Goal: Information Seeking & Learning: Learn about a topic

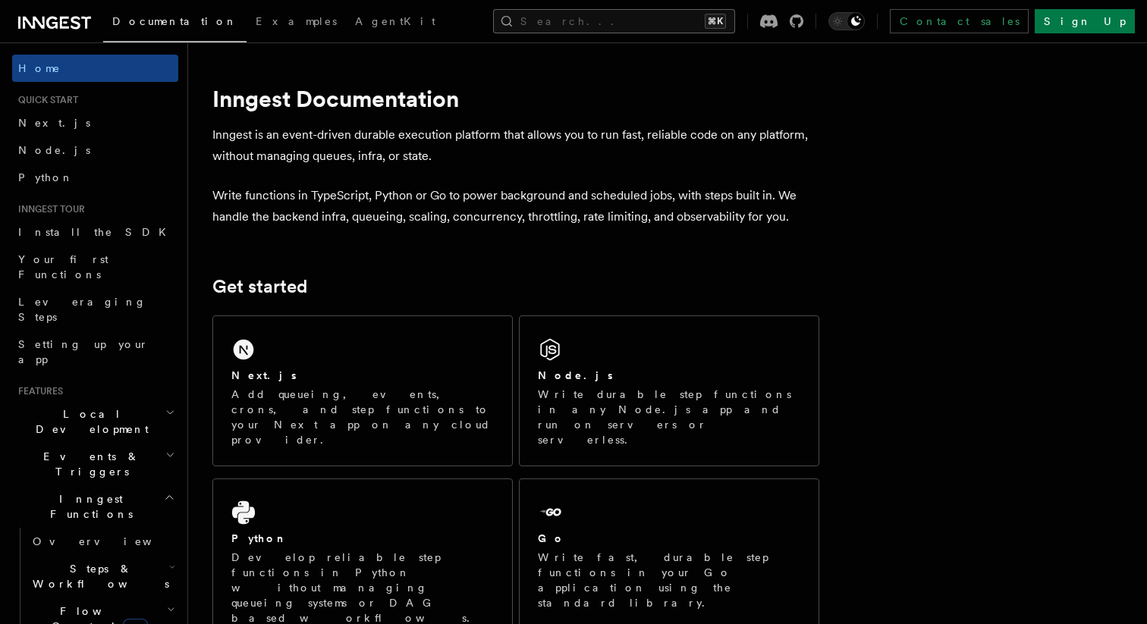
click at [614, 10] on button "Search... ⌘K" at bounding box center [614, 21] width 242 height 24
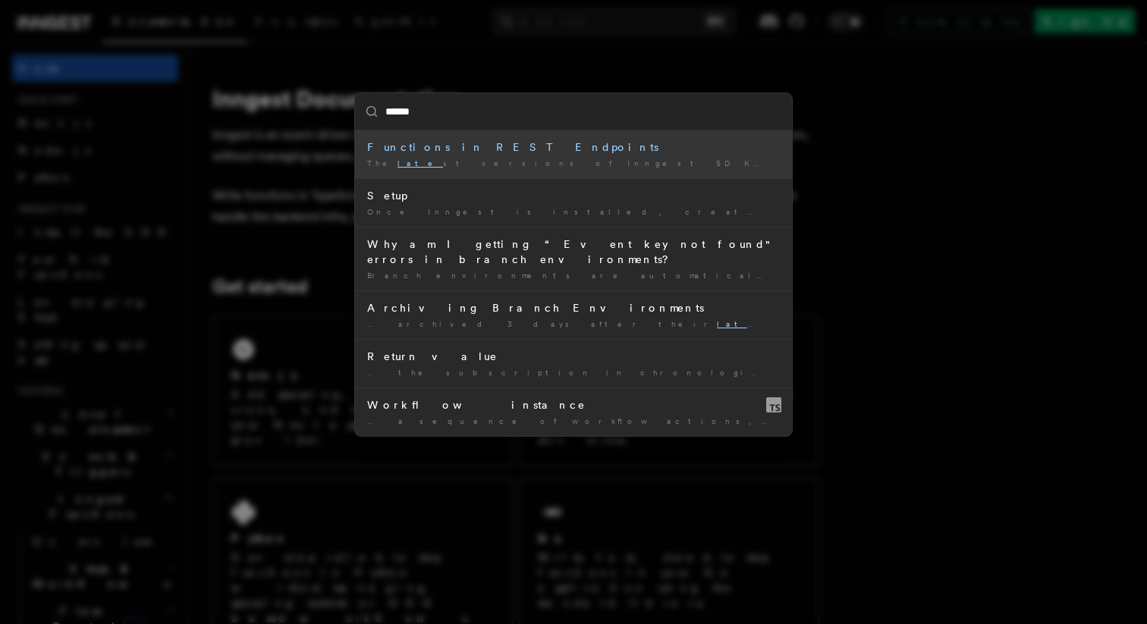
type input "*******"
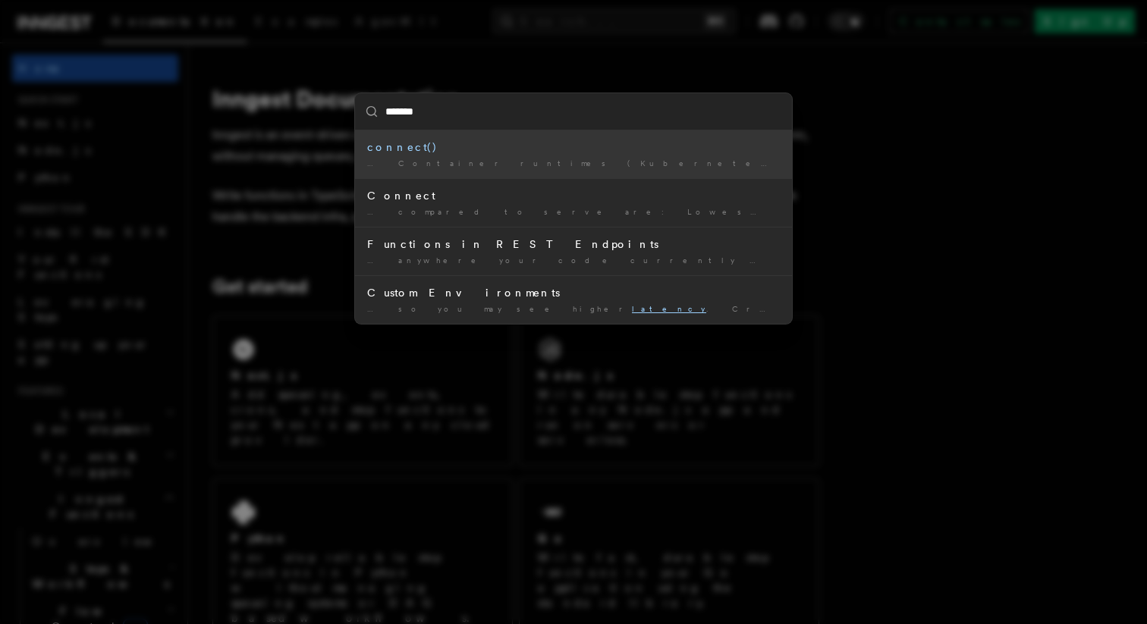
click at [632, 162] on div "… Container runtimes (Kubernetes, Docker, etc.) Latency sensitive applications …" at bounding box center [573, 163] width 413 height 11
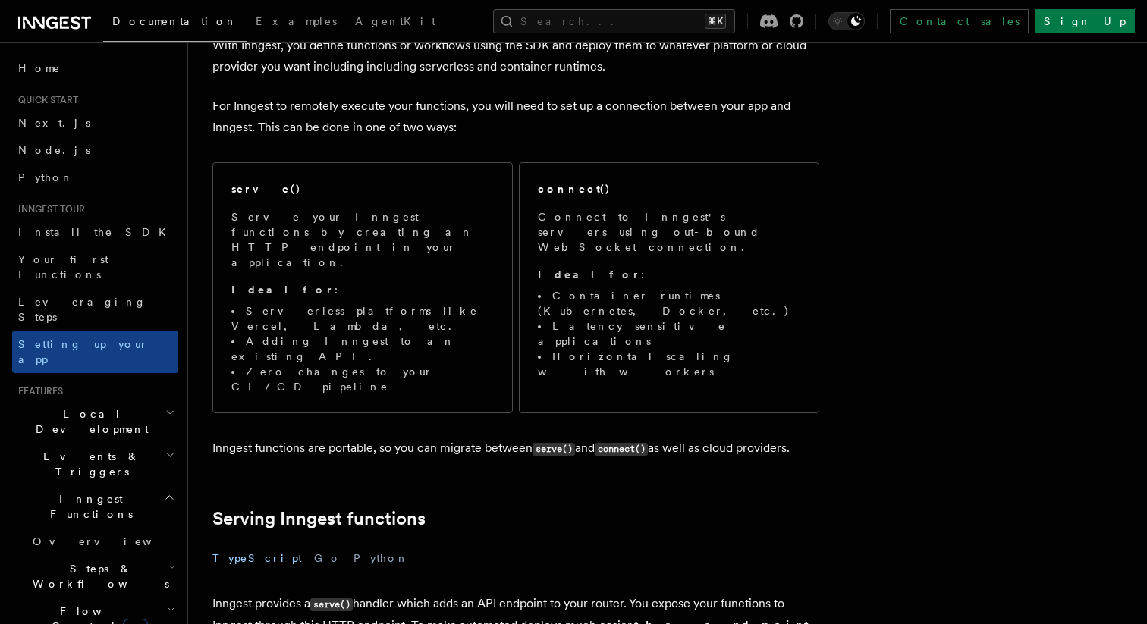
scroll to position [93, 0]
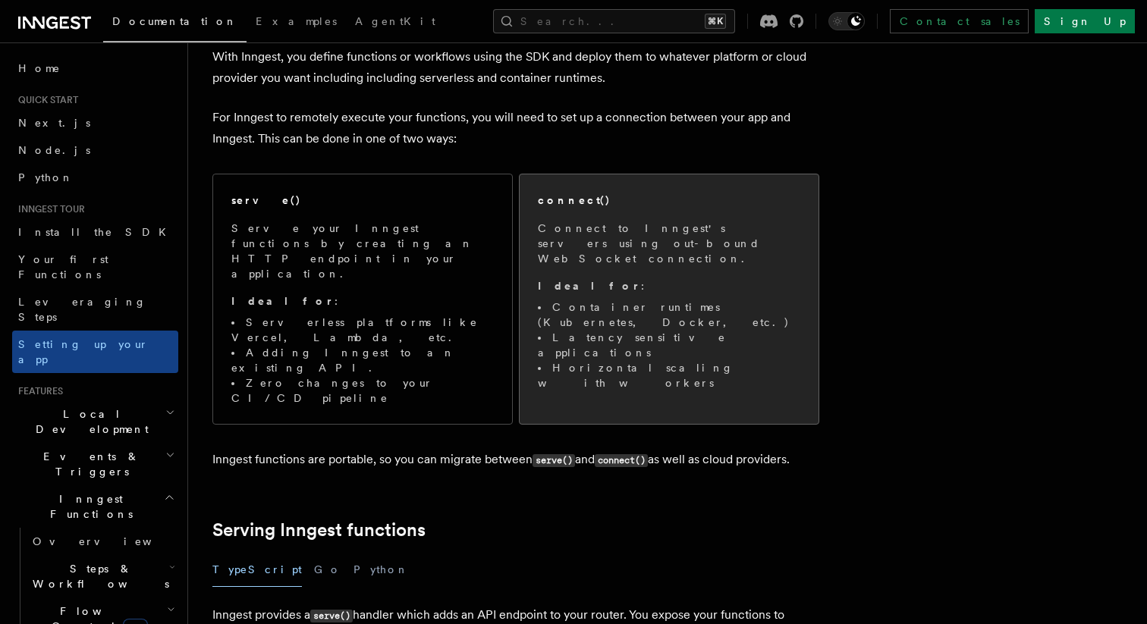
click at [748, 300] on li "Container runtimes (Kubernetes, Docker, etc.)" at bounding box center [669, 315] width 262 height 30
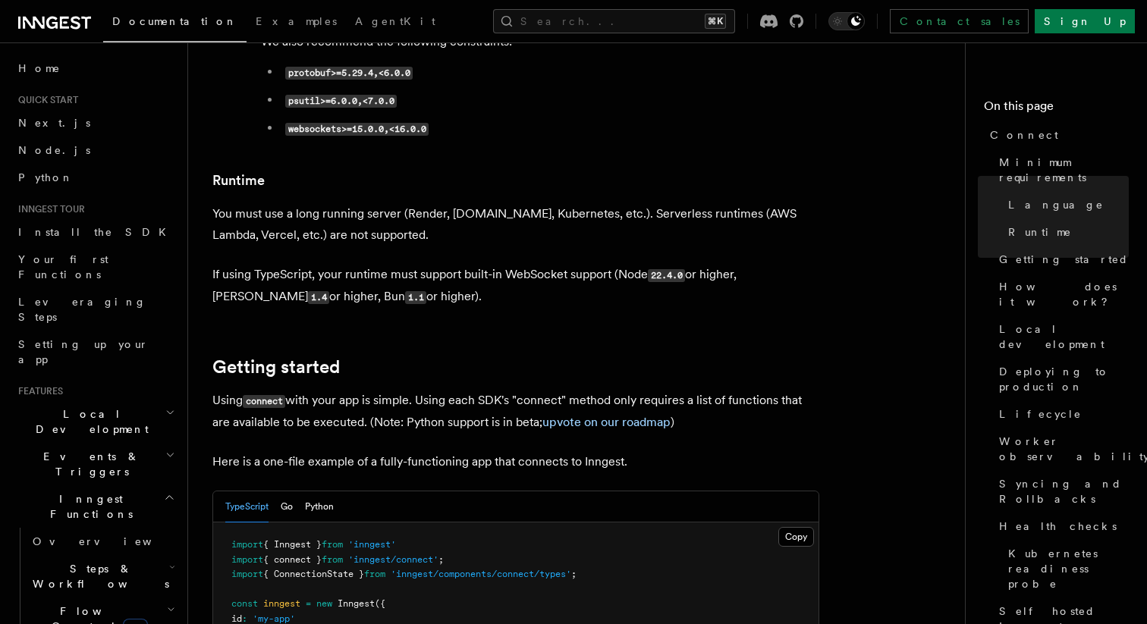
scroll to position [774, 0]
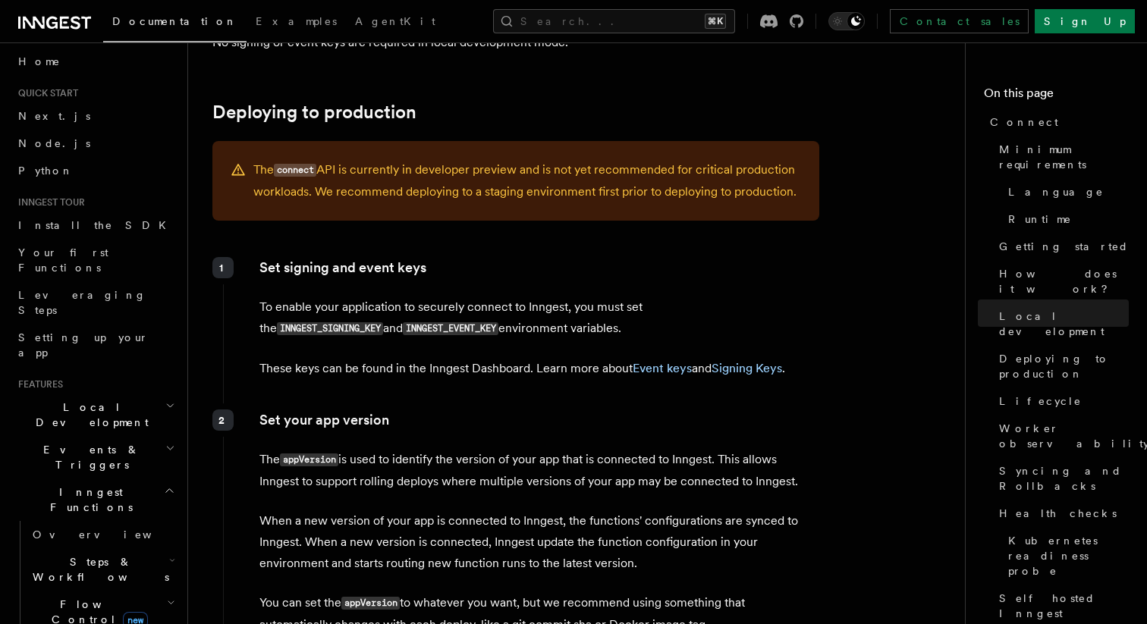
scroll to position [0, 0]
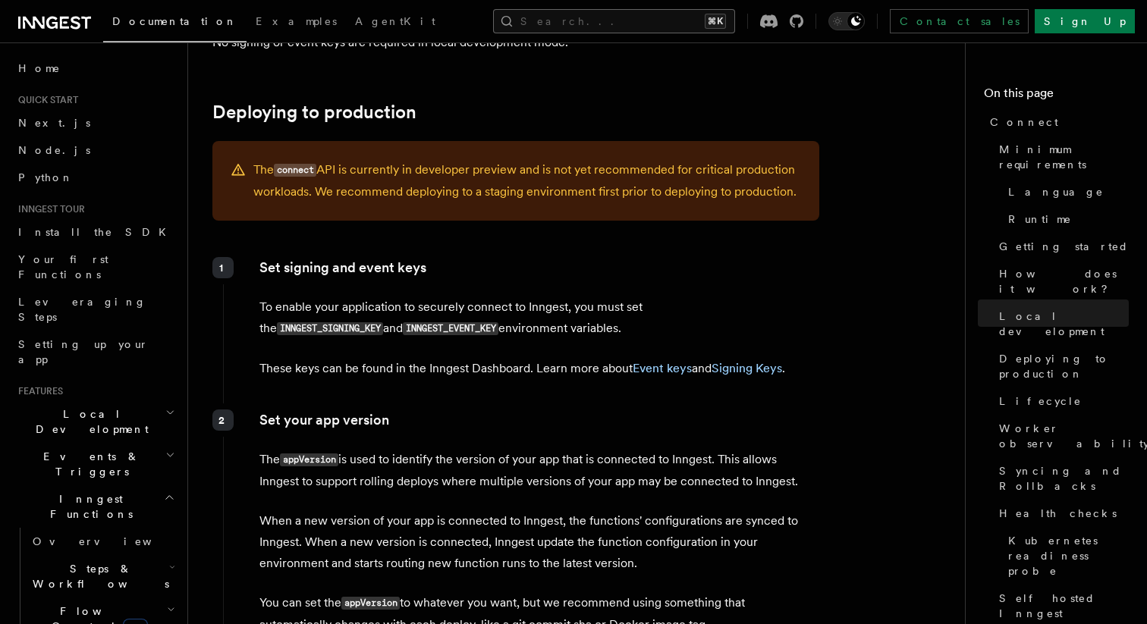
click at [635, 25] on button "Search... ⌘K" at bounding box center [614, 21] width 242 height 24
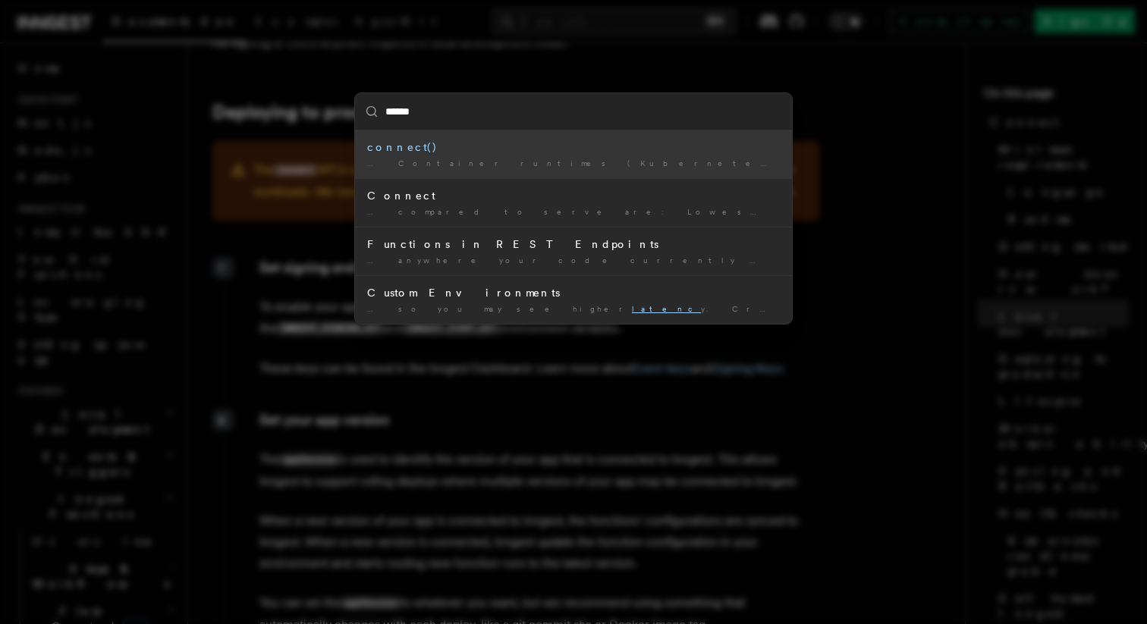
type input "*******"
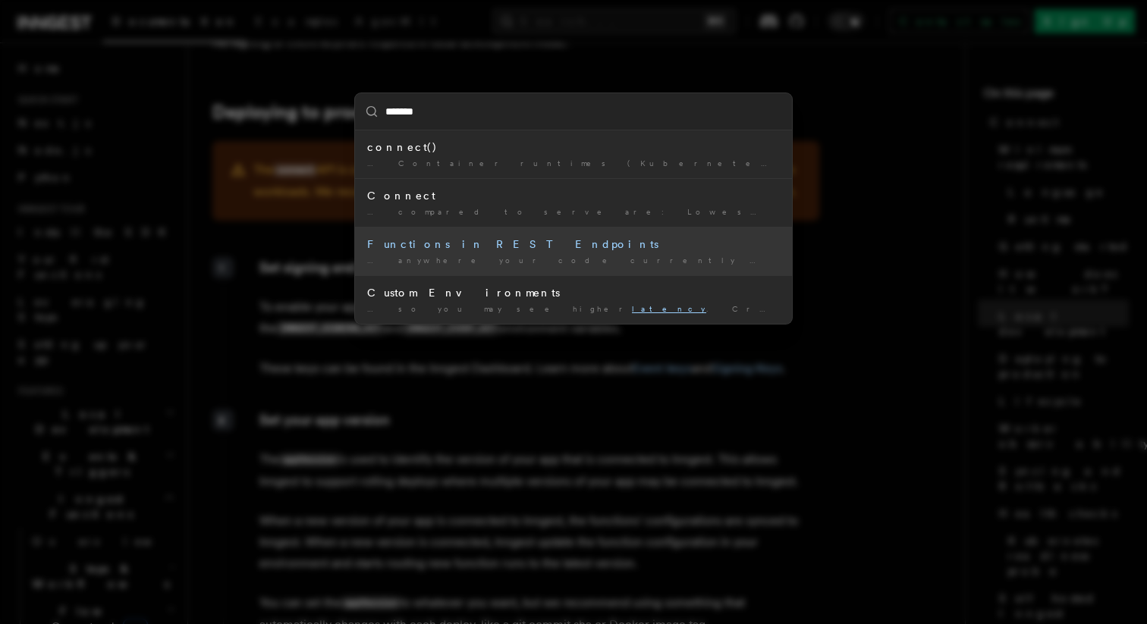
click at [661, 261] on div "… anywhere your code currently runs Execute functions with low latency" at bounding box center [573, 260] width 413 height 11
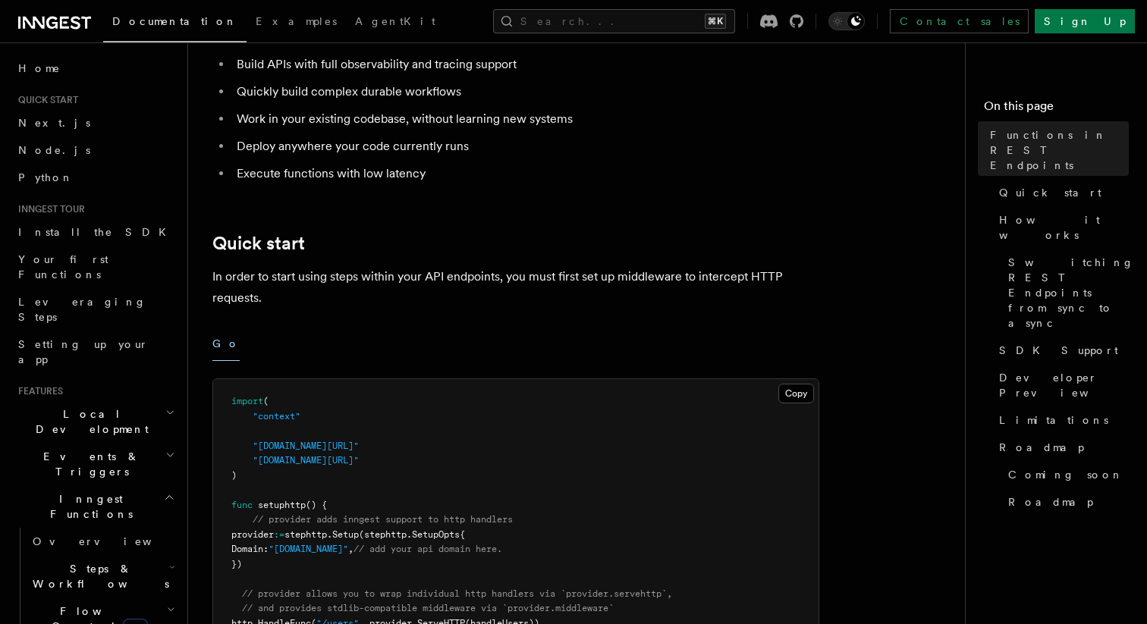
scroll to position [481, 0]
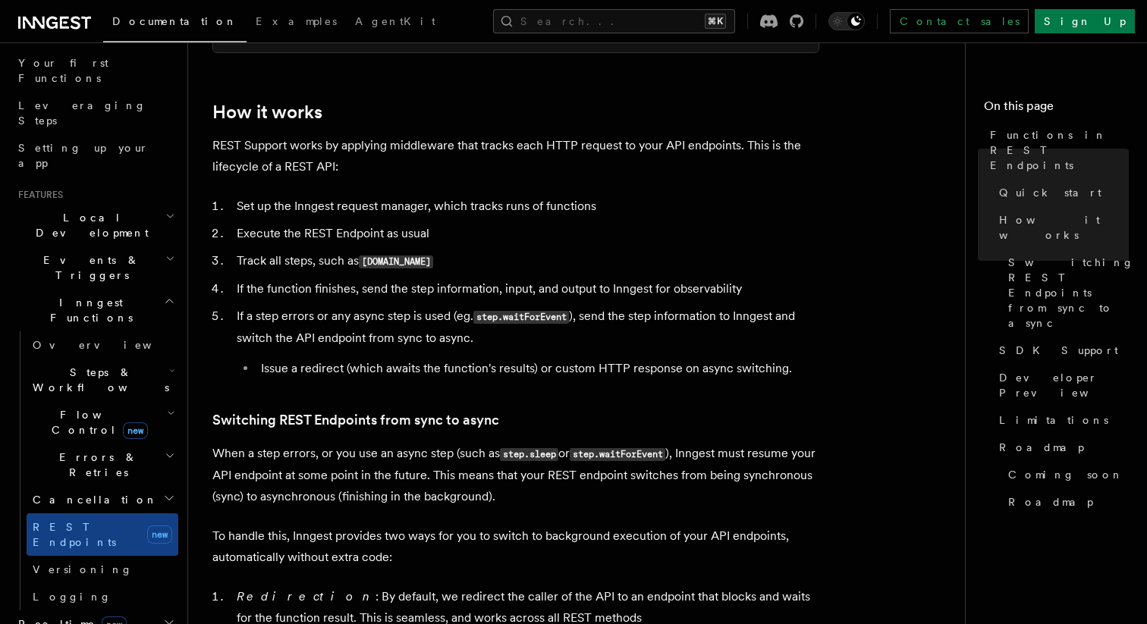
scroll to position [1533, 0]
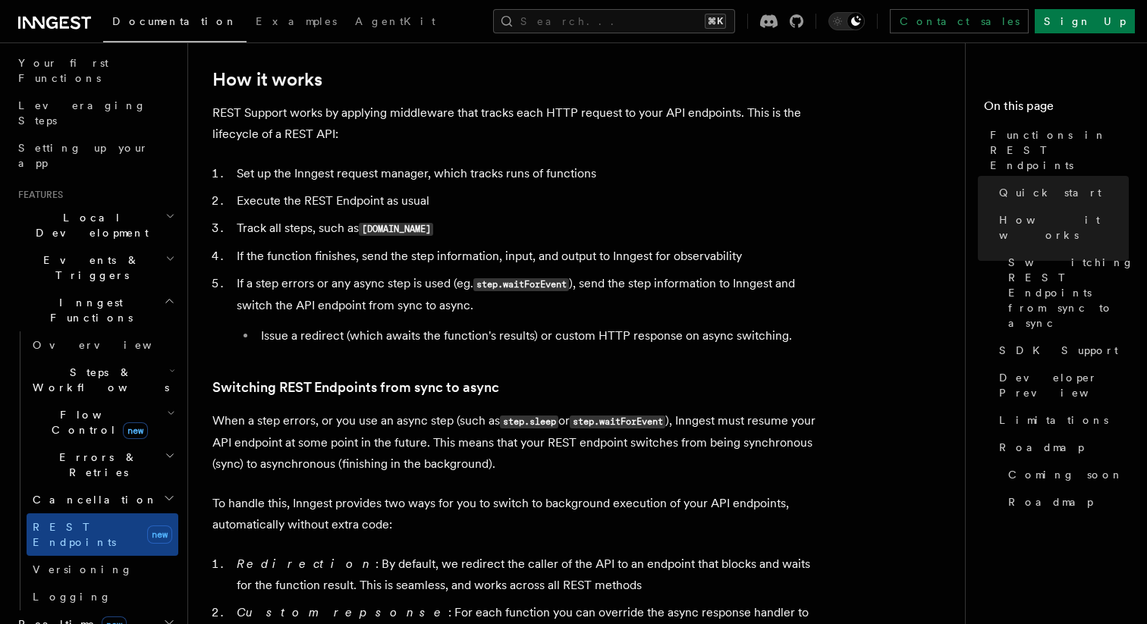
click at [853, 234] on article "Features Inngest Functions Functions in REST Endpoints The latest versions of I…" at bounding box center [582, 250] width 740 height 3432
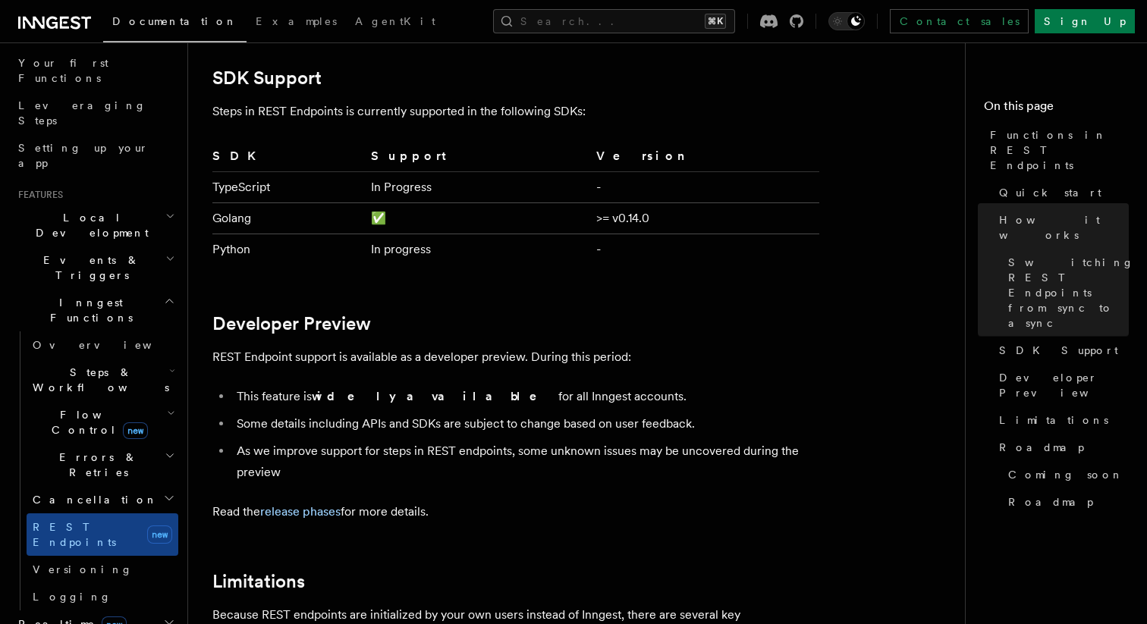
scroll to position [2161, 0]
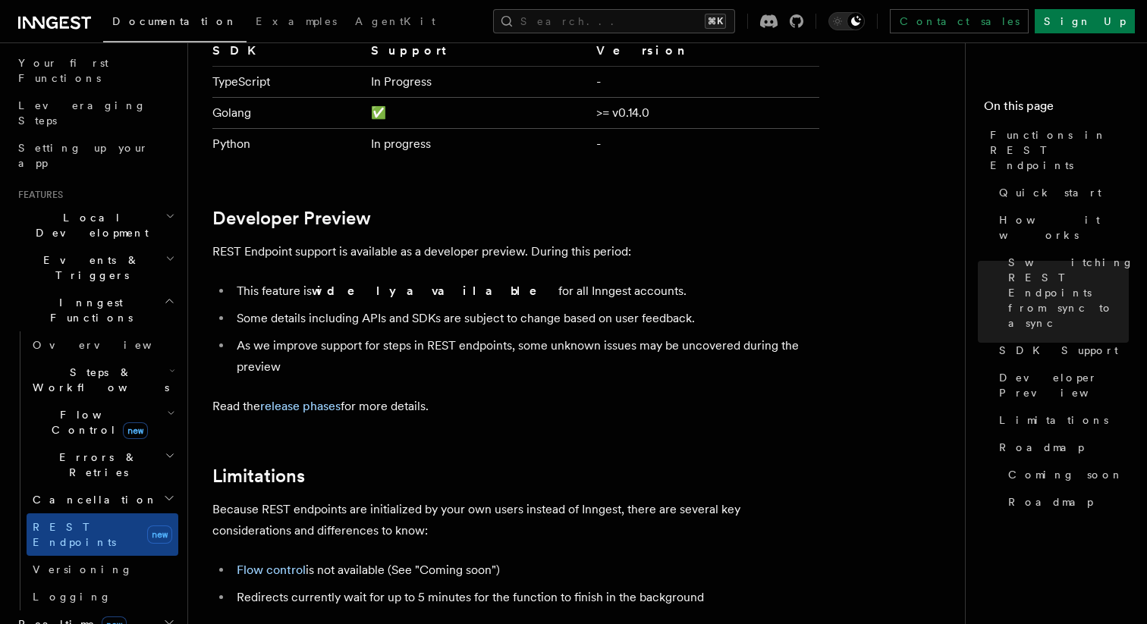
scroll to position [2270, 0]
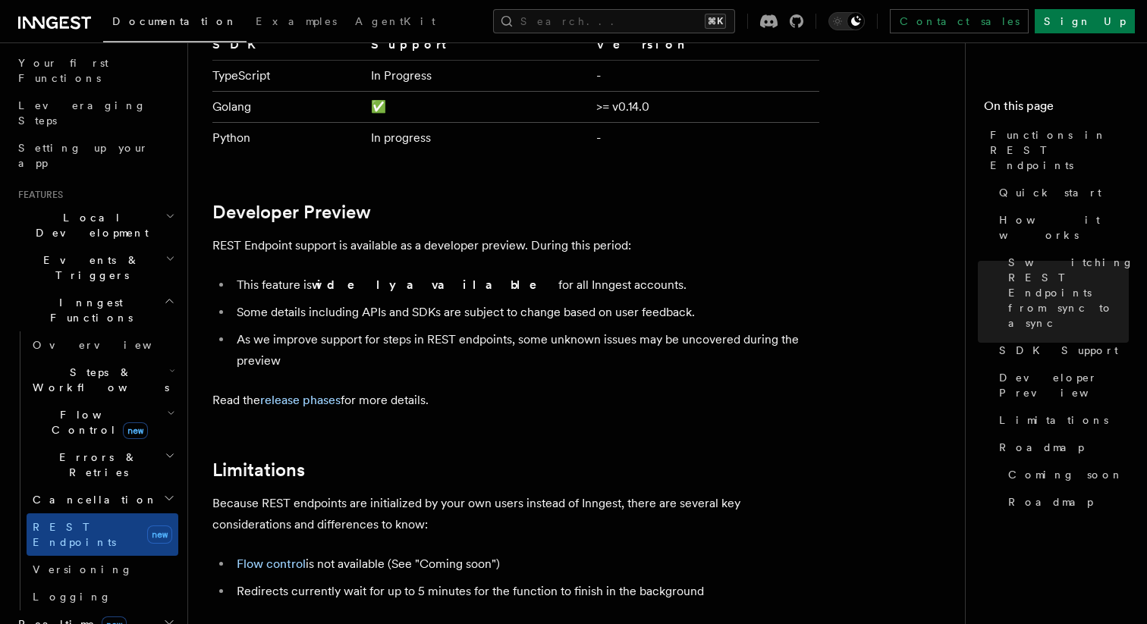
click at [118, 513] on link "REST Endpoints new" at bounding box center [103, 534] width 152 height 42
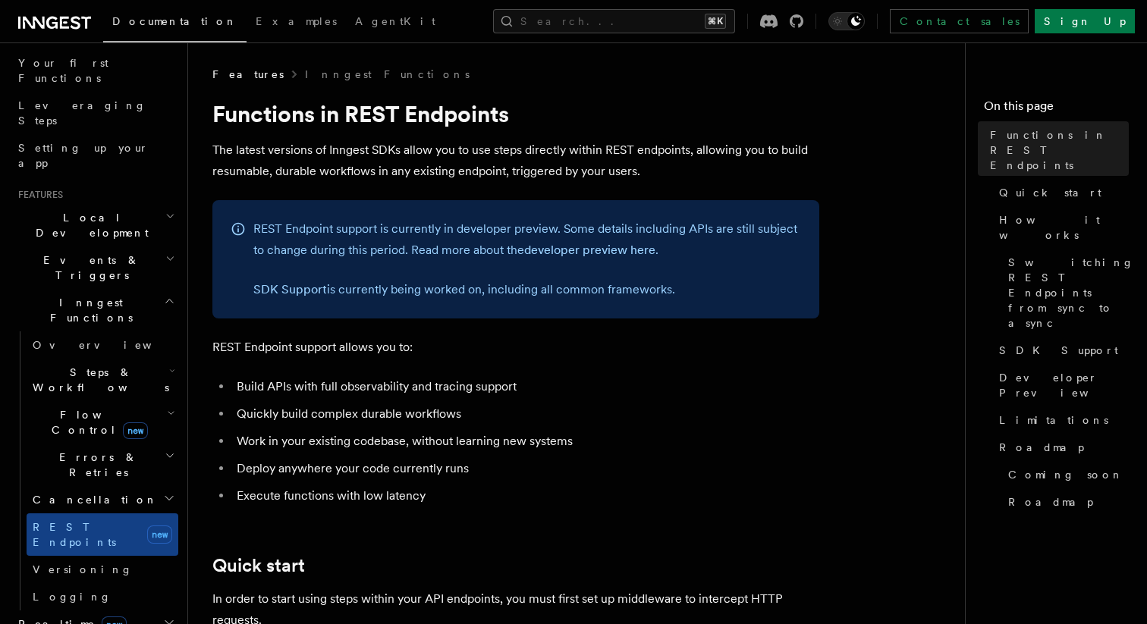
click at [797, 146] on p "The latest versions of Inngest SDKs allow you to use steps directly within REST…" at bounding box center [515, 161] width 607 height 42
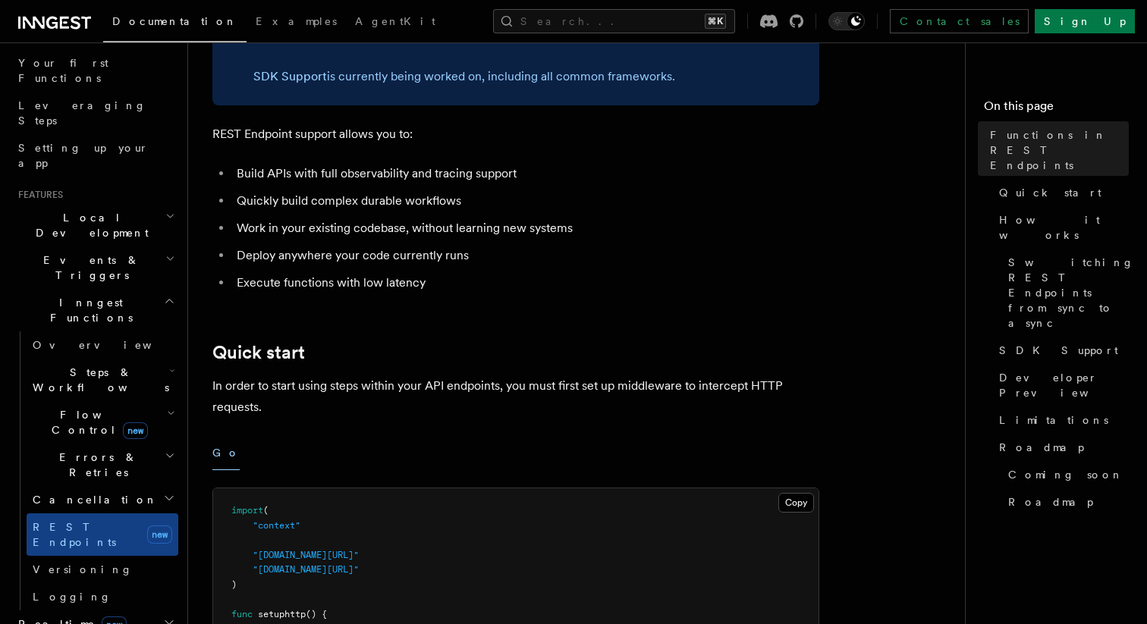
scroll to position [215, 0]
click at [707, 269] on ul "Build APIs with full observability and tracing support Quickly build complex du…" at bounding box center [515, 227] width 607 height 130
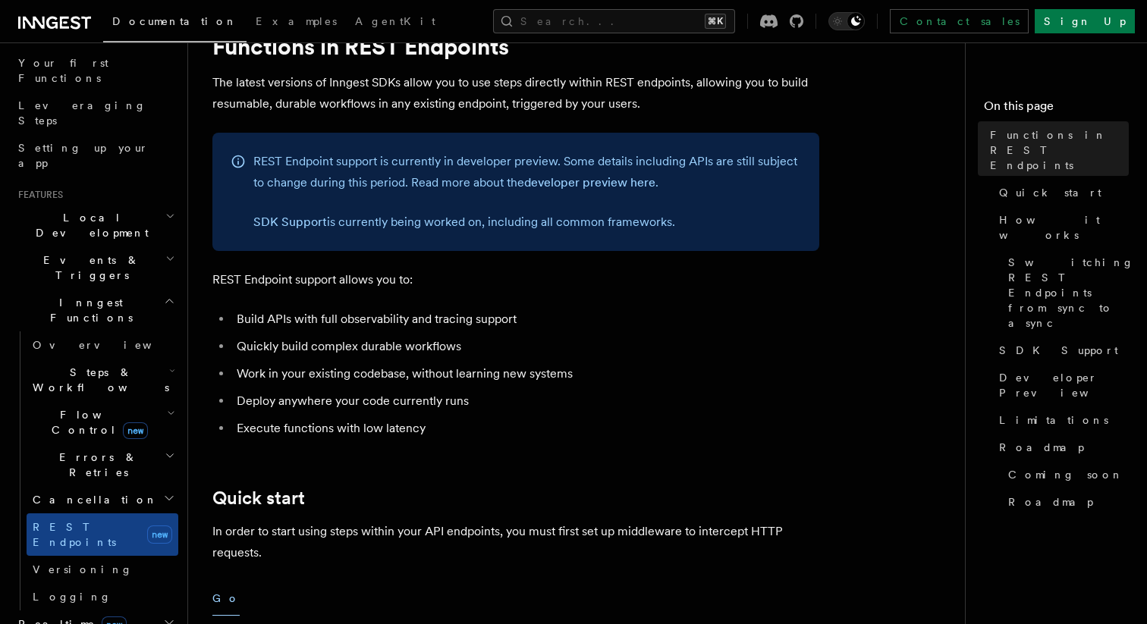
scroll to position [0, 0]
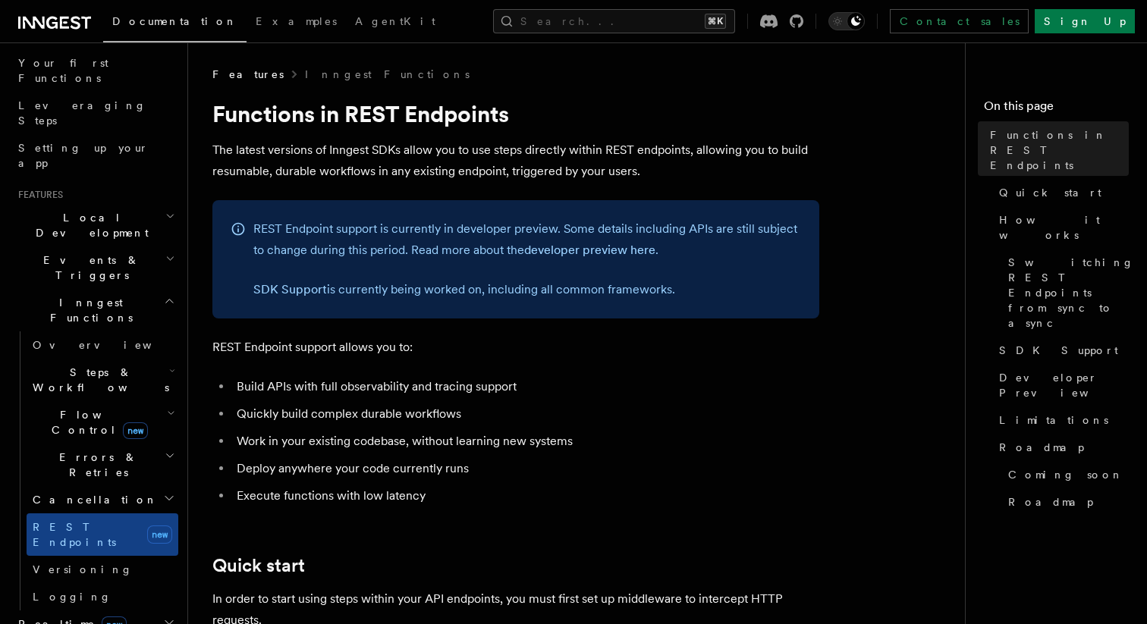
click at [985, 407] on ul "Functions in REST Endpoints Quick start How it works Switching REST Endpoints f…" at bounding box center [1056, 318] width 145 height 394
click at [1012, 343] on span "SDK Support" at bounding box center [1058, 350] width 119 height 15
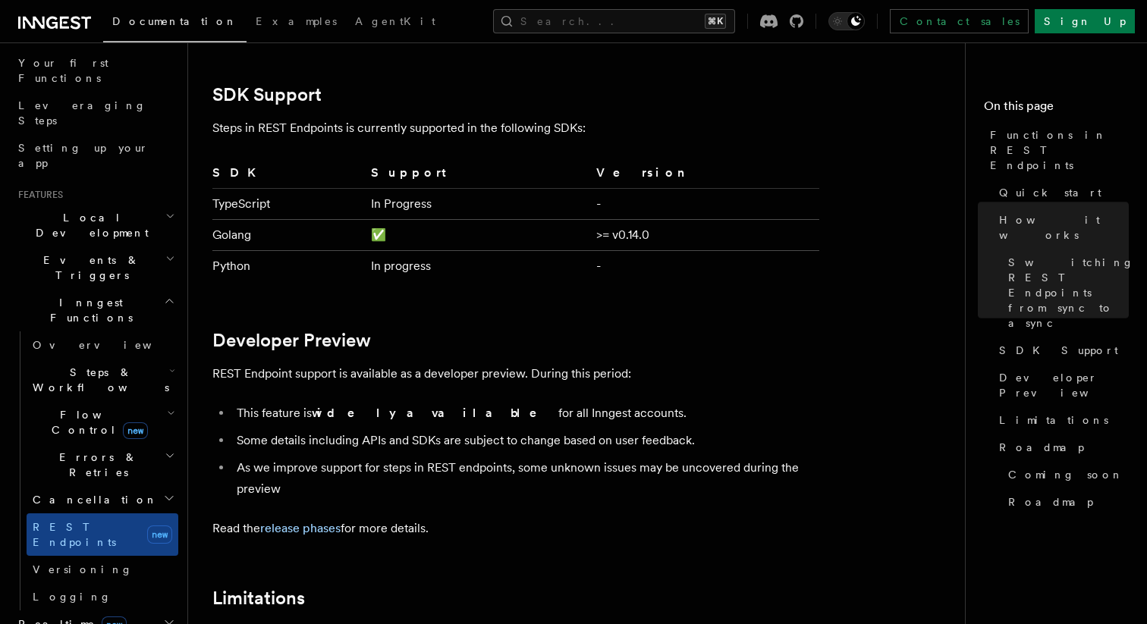
scroll to position [2154, 0]
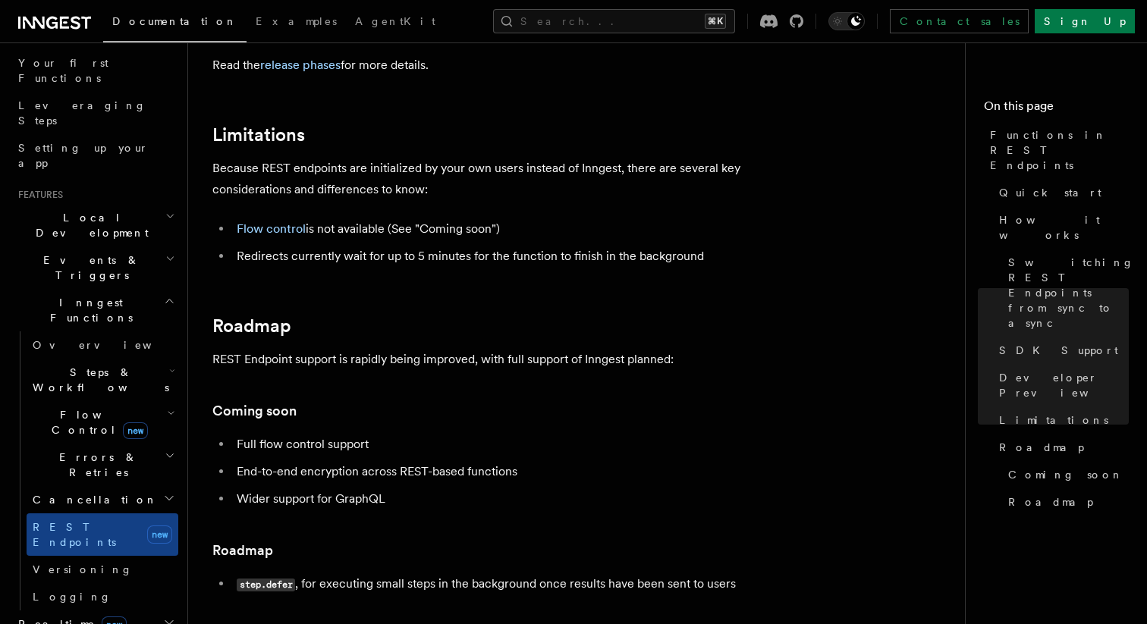
scroll to position [2604, 0]
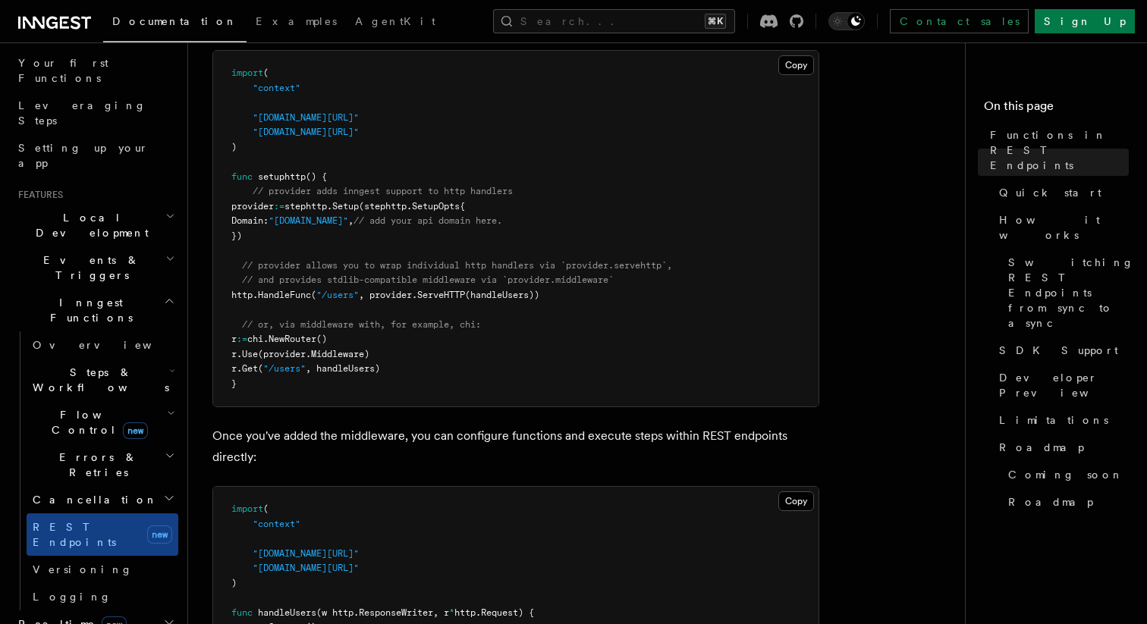
scroll to position [654, 0]
click at [769, 305] on pre "import ( "context" "github.com/inngest/inngestgo/step" "github.com/inngest/inng…" at bounding box center [515, 226] width 605 height 356
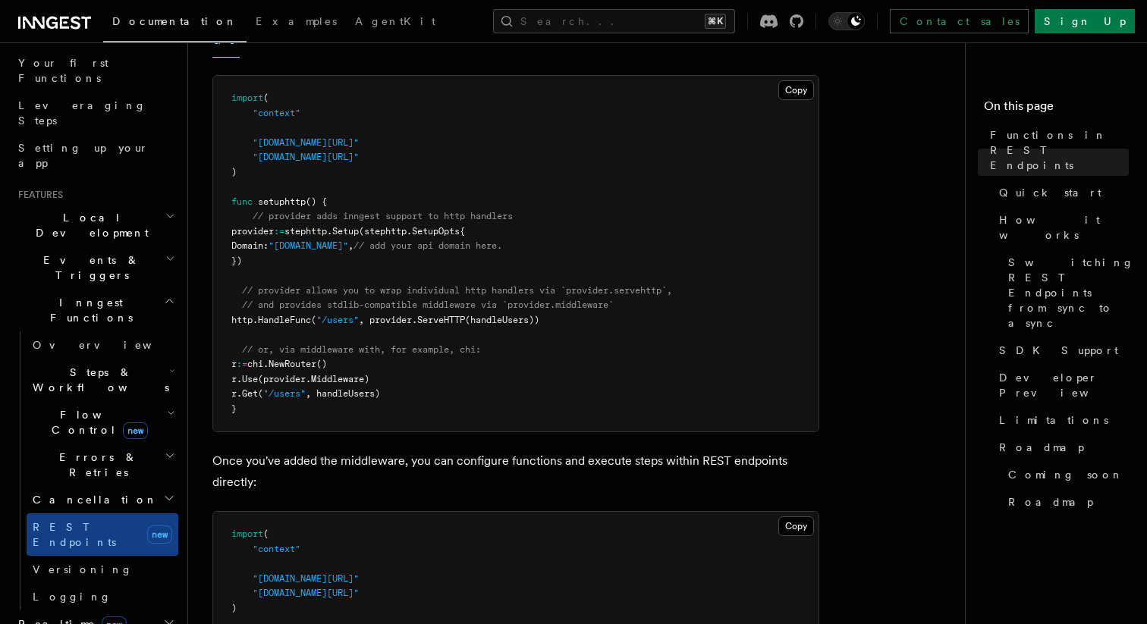
click at [125, 359] on h2 "Steps & Workflows" at bounding box center [103, 380] width 152 height 42
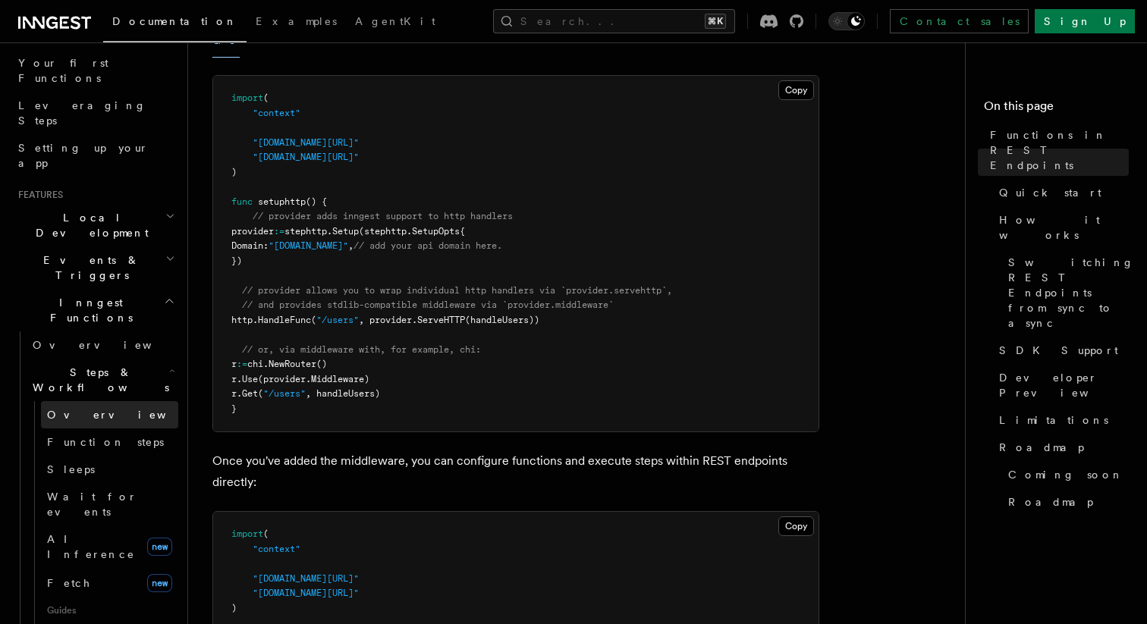
click at [122, 401] on link "Overview" at bounding box center [109, 414] width 137 height 27
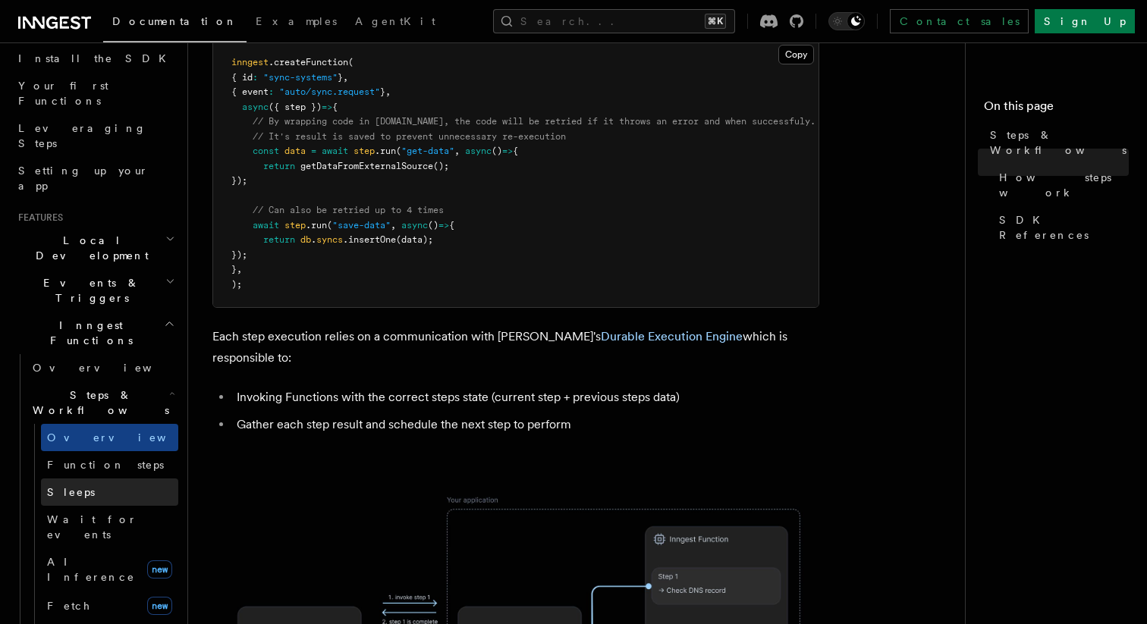
scroll to position [230, 0]
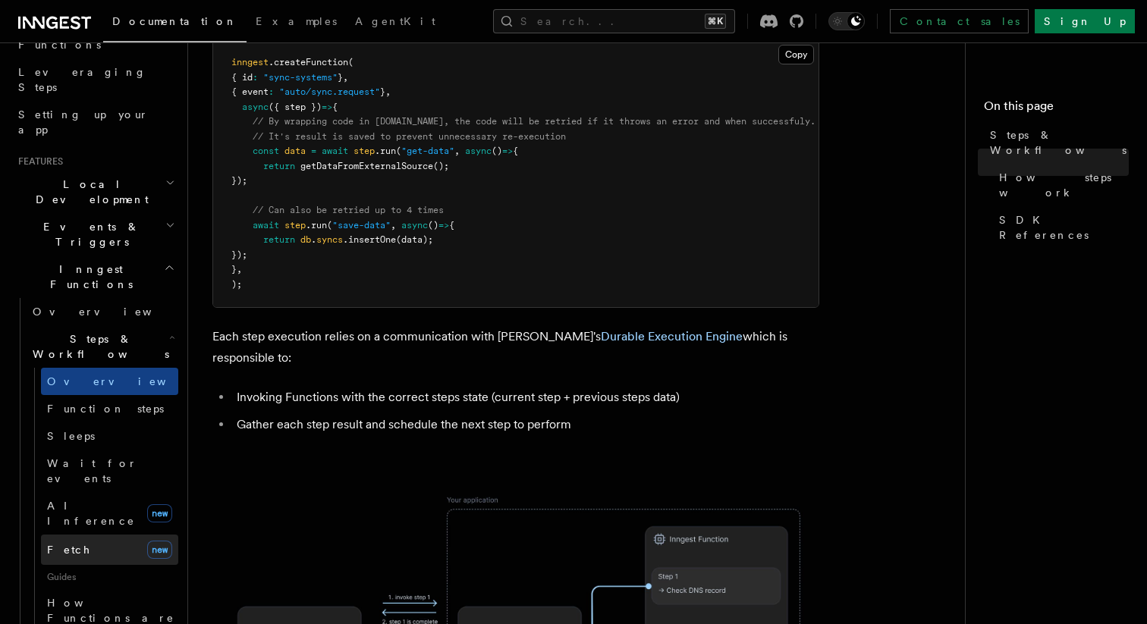
click at [91, 535] on link "Fetch new" at bounding box center [109, 550] width 137 height 30
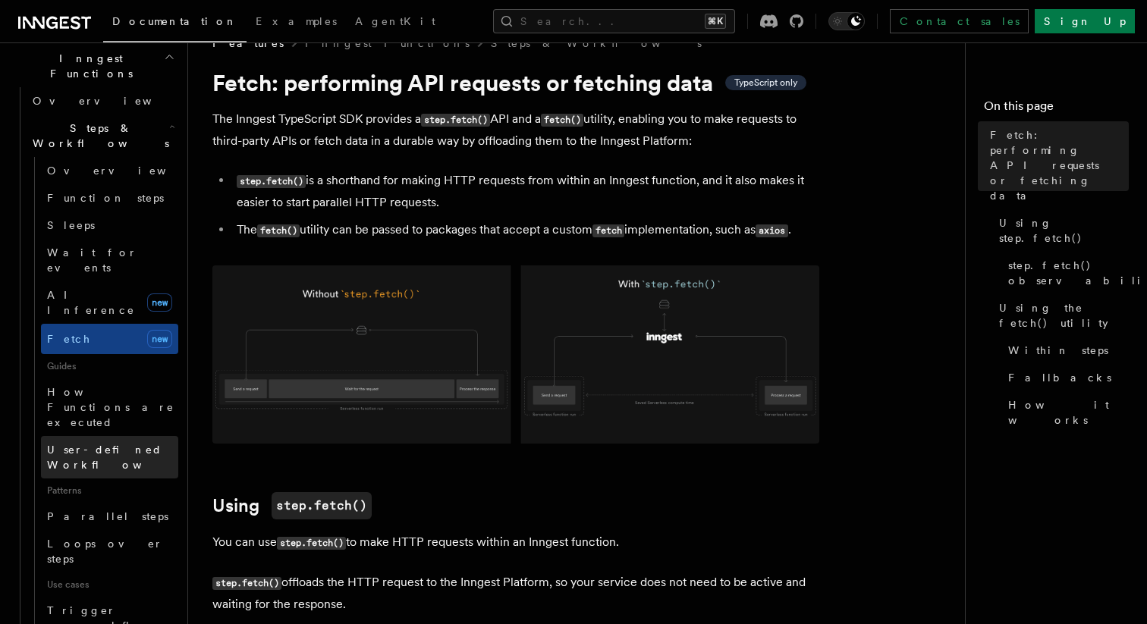
scroll to position [475, 0]
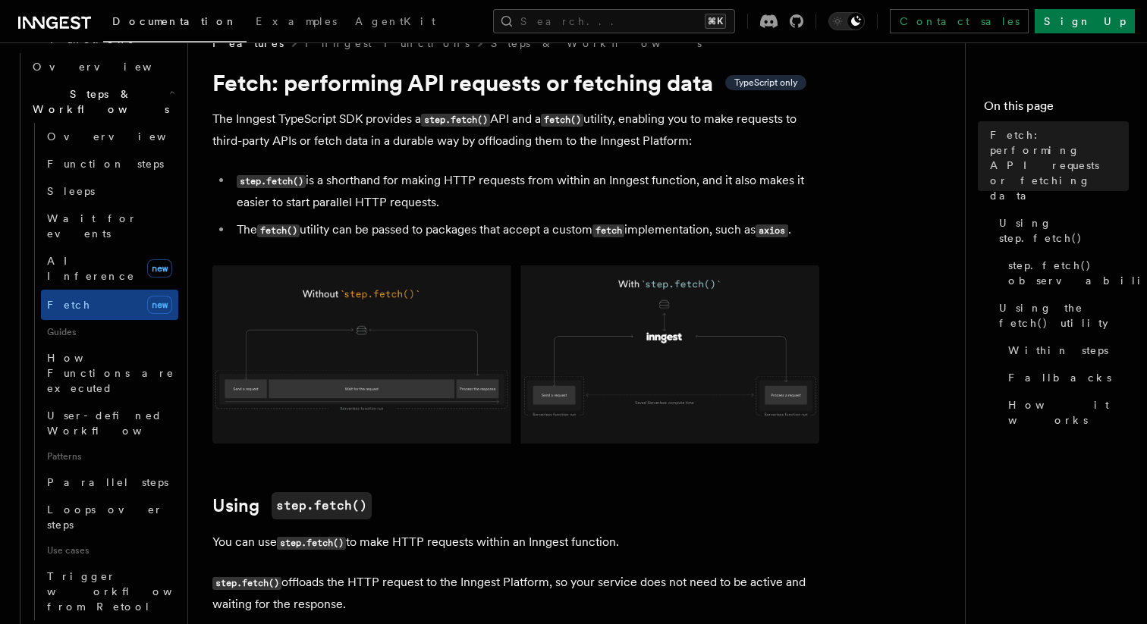
click at [169, 623] on icon "button" at bounding box center [171, 632] width 8 height 12
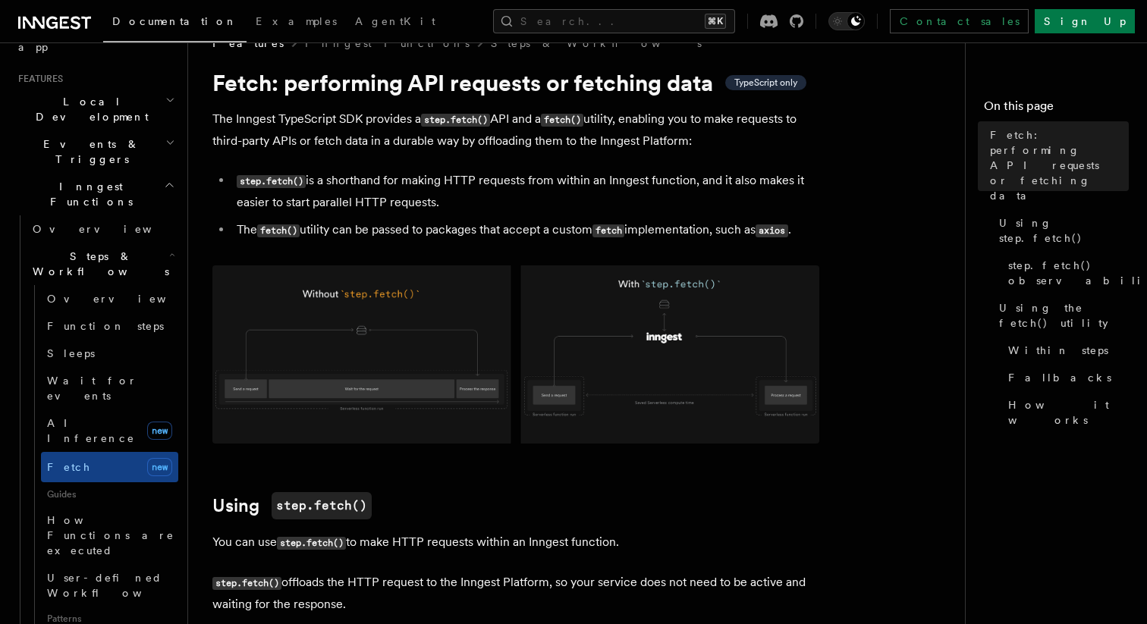
scroll to position [177, 0]
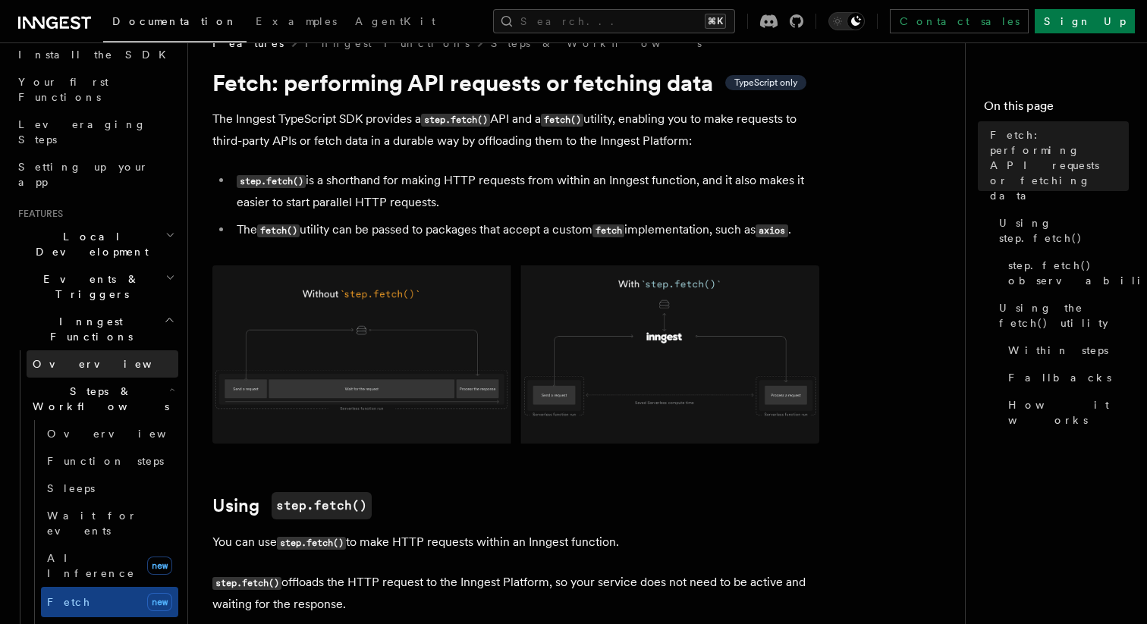
click at [101, 350] on link "Overview" at bounding box center [103, 363] width 152 height 27
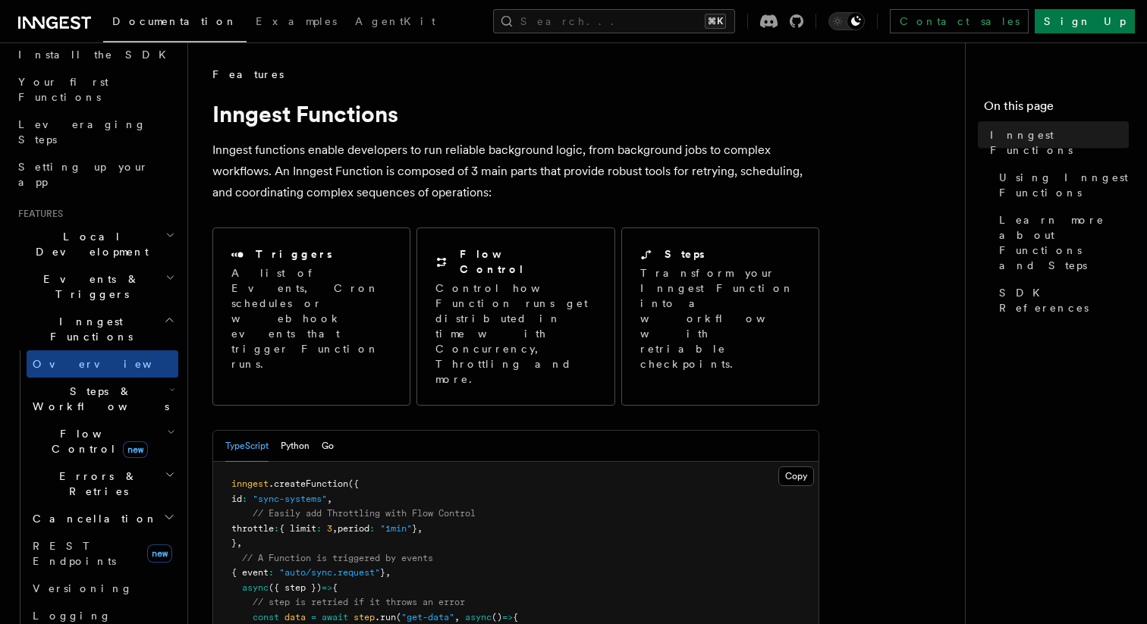
click at [152, 265] on h2 "Events & Triggers" at bounding box center [95, 286] width 166 height 42
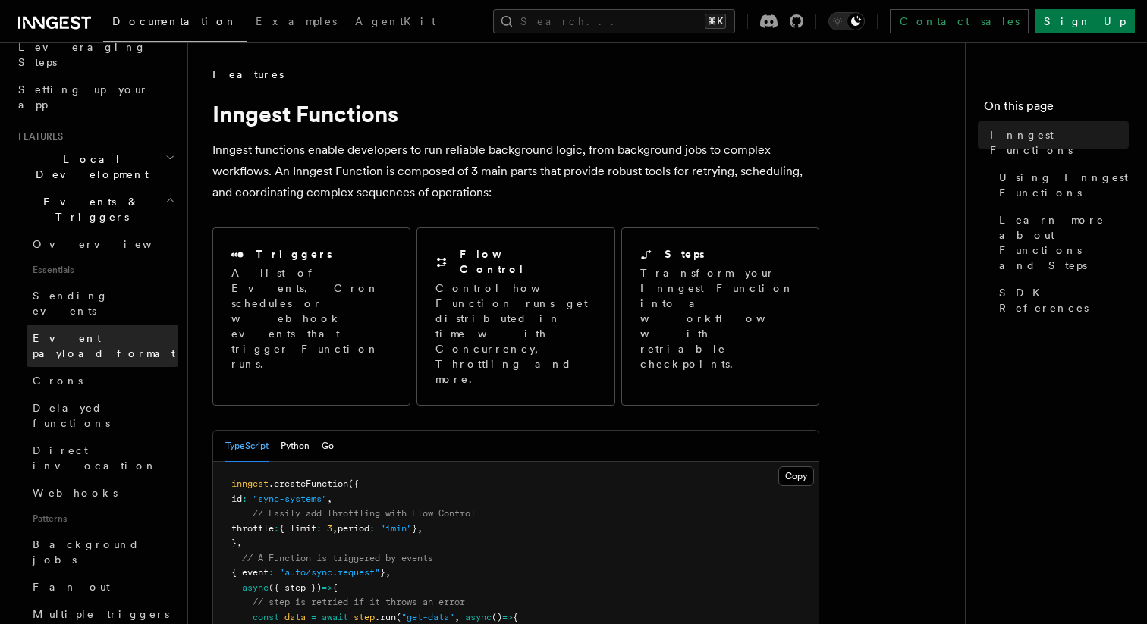
scroll to position [278, 0]
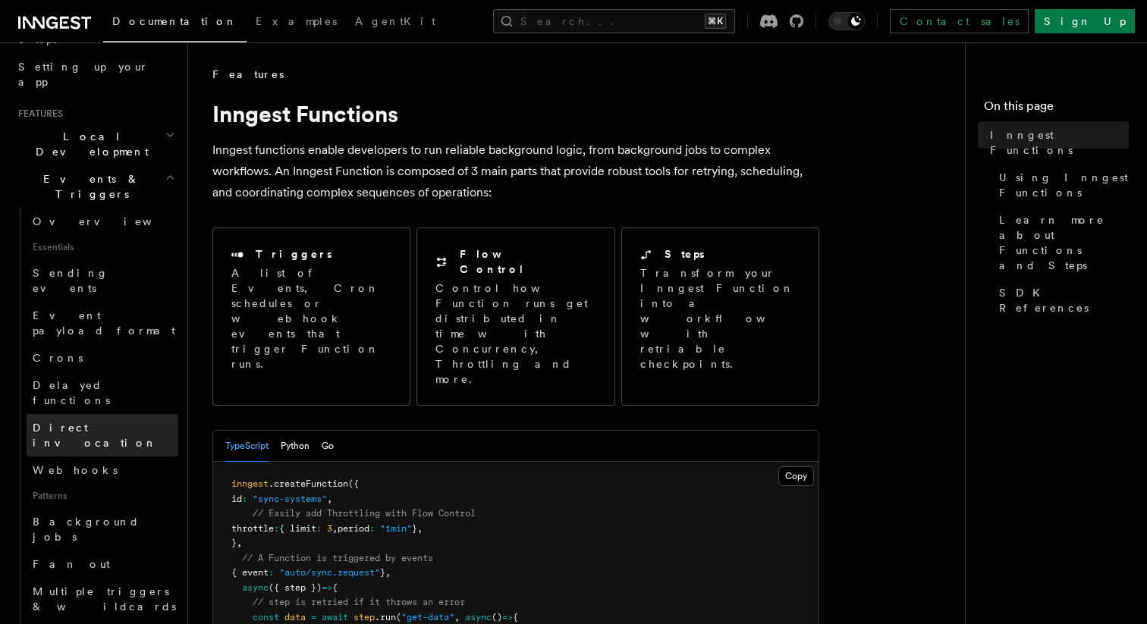
click at [126, 414] on link "Direct invocation" at bounding box center [103, 435] width 152 height 42
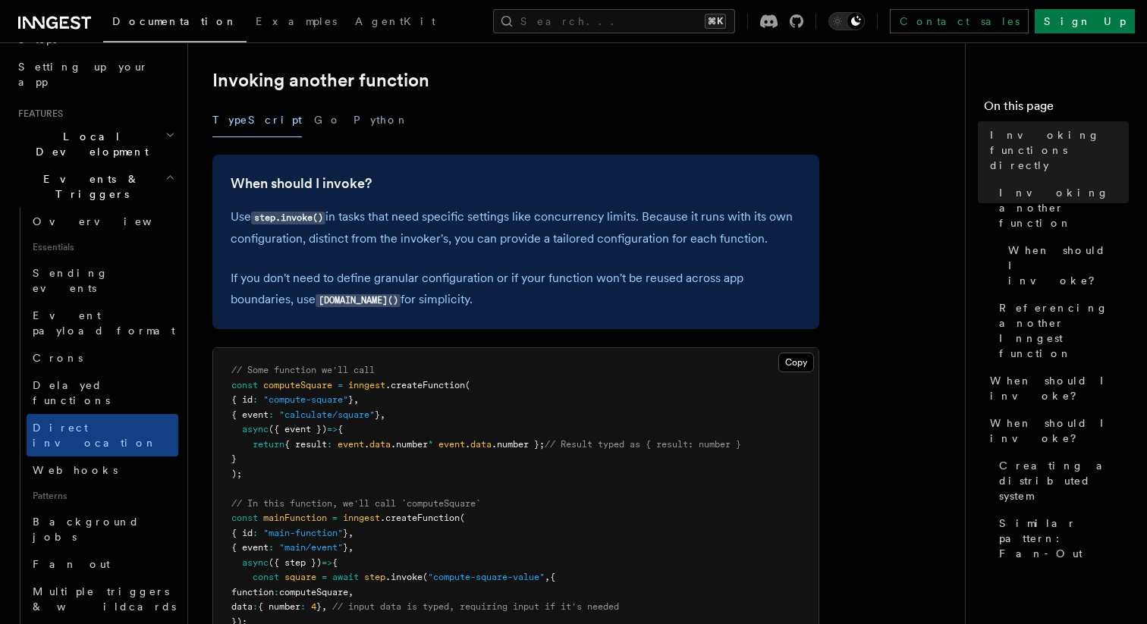
scroll to position [300, 0]
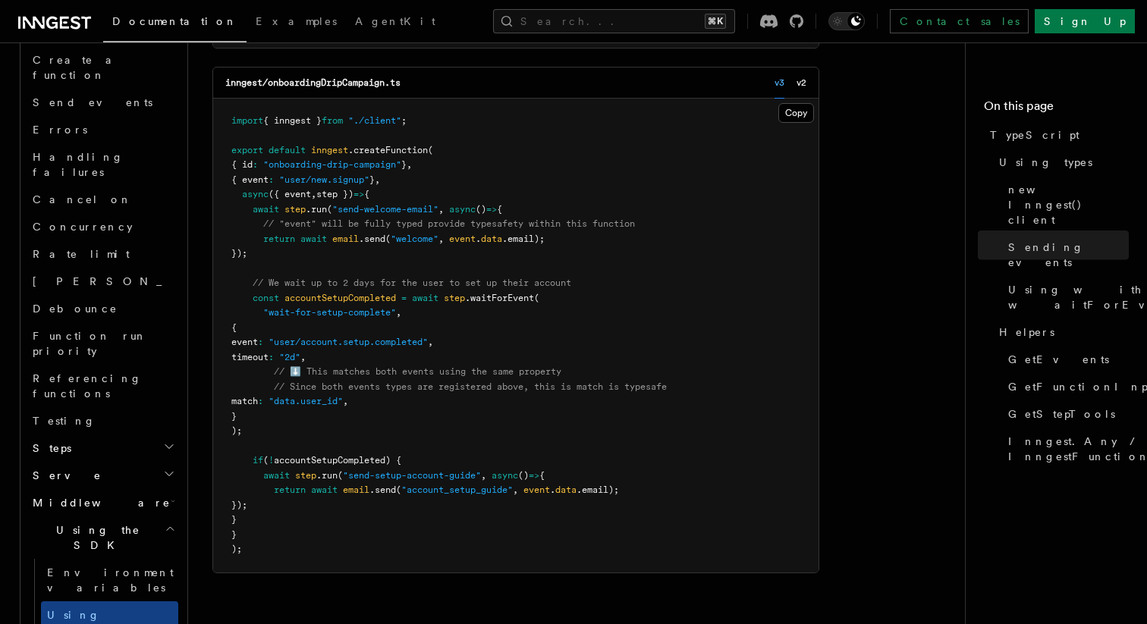
scroll to position [2178, 0]
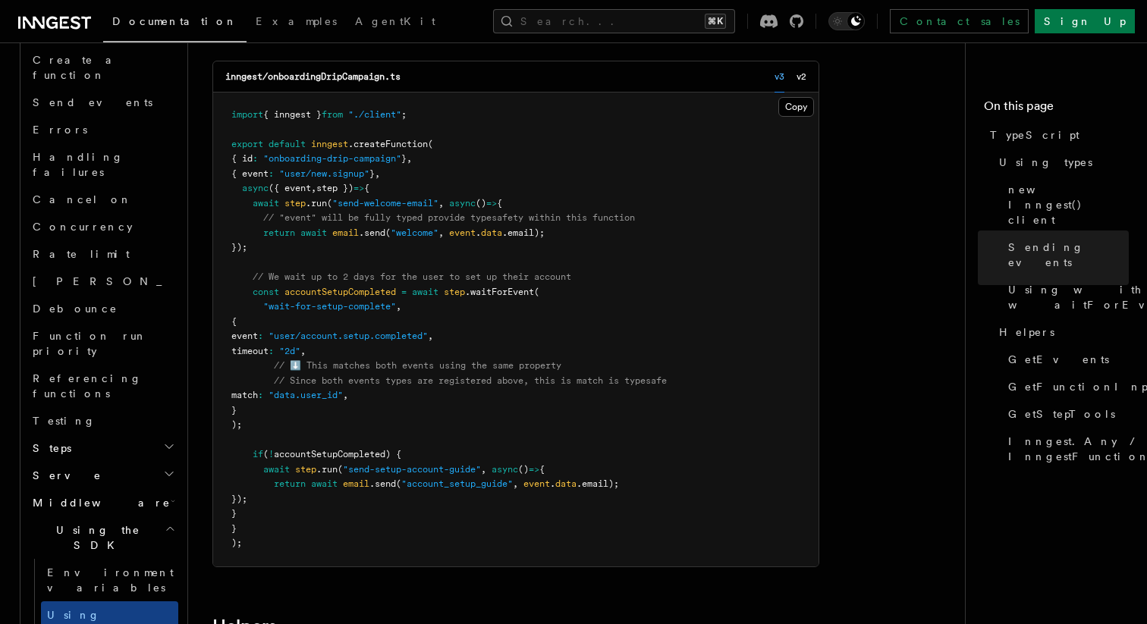
click at [902, 384] on article "References TypeScript SDK Using the SDK TypeScript The Inngest SDK leverages th…" at bounding box center [582, 22] width 740 height 4266
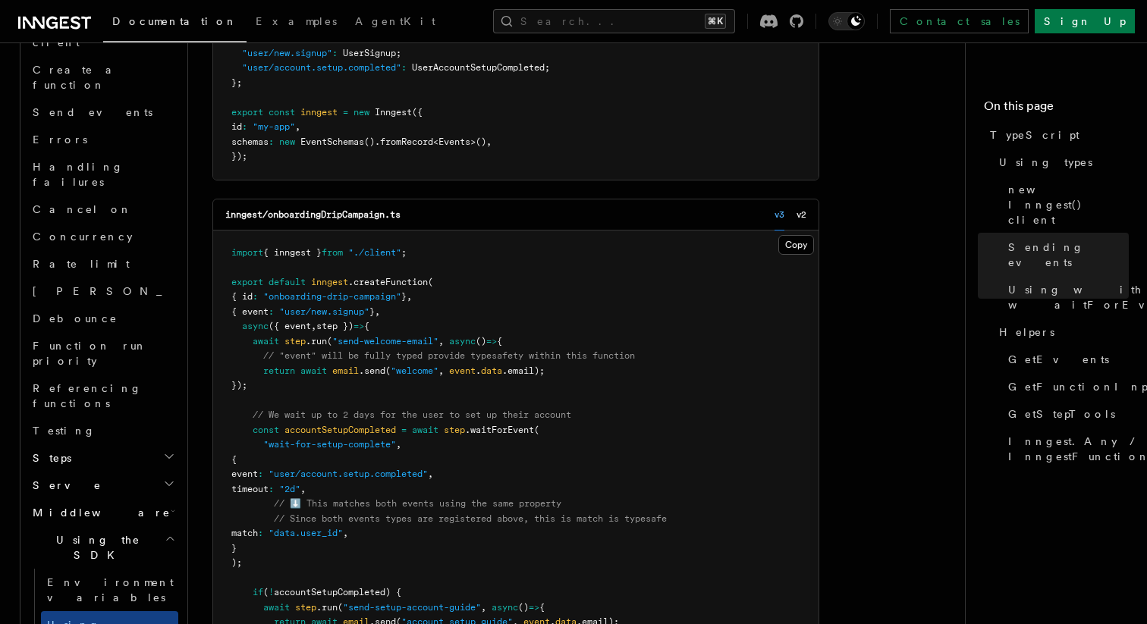
scroll to position [2027, 0]
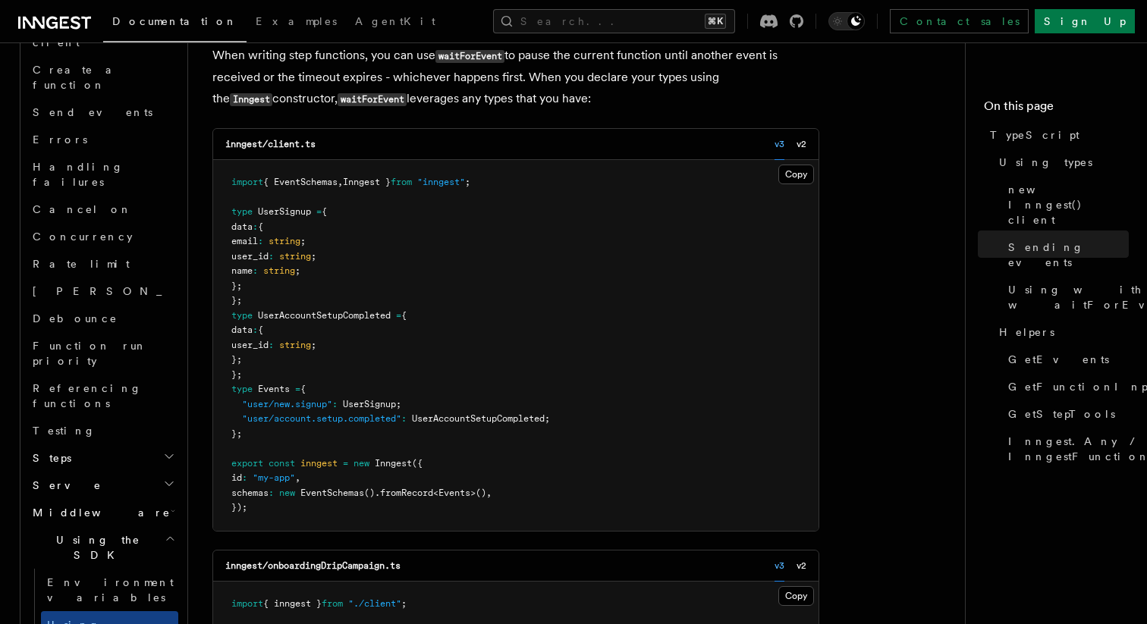
click at [874, 386] on article "References TypeScript SDK Using the SDK TypeScript The Inngest SDK leverages th…" at bounding box center [582, 511] width 740 height 4266
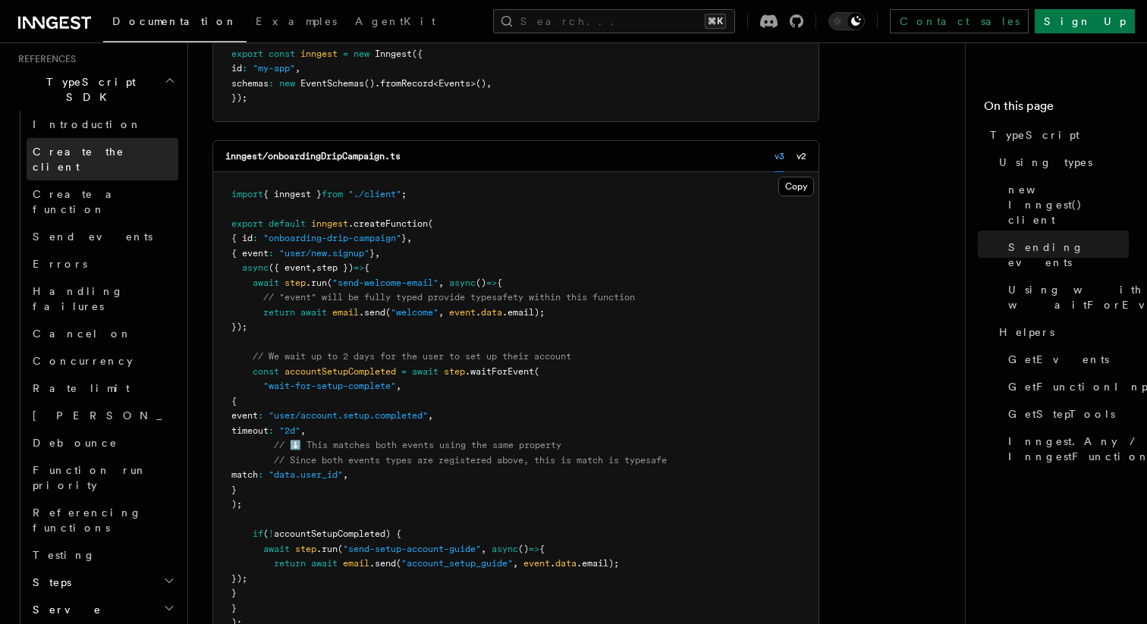
scroll to position [1128, 0]
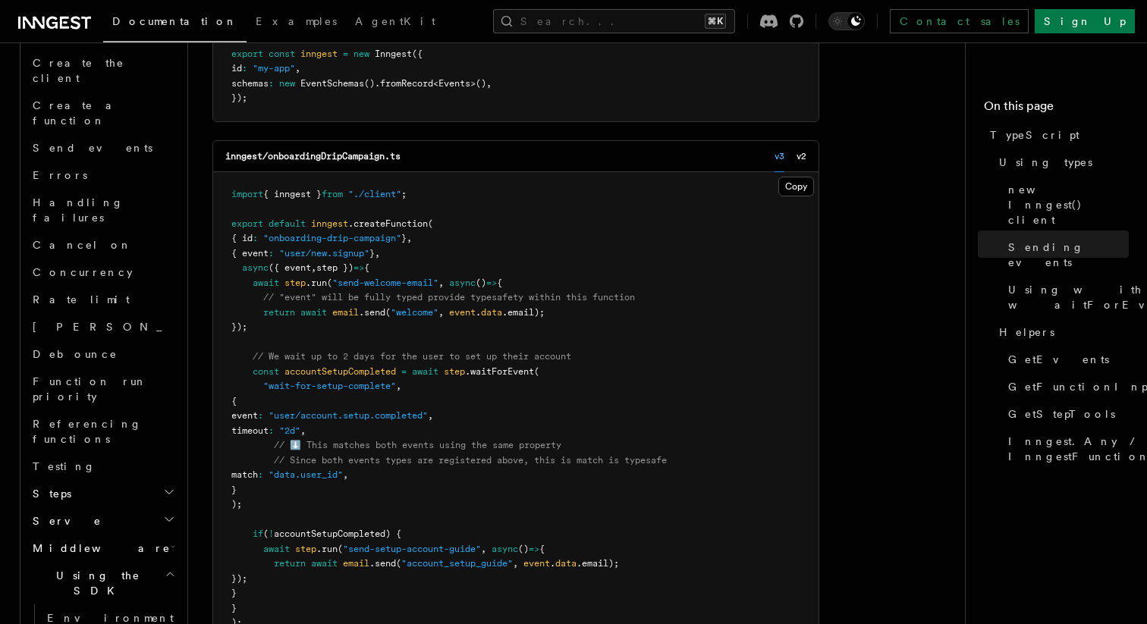
click at [127, 507] on h2 "Serve" at bounding box center [103, 520] width 152 height 27
click at [127, 480] on h2 "Steps" at bounding box center [103, 493] width 152 height 27
click at [137, 480] on h2 "Steps" at bounding box center [103, 493] width 152 height 27
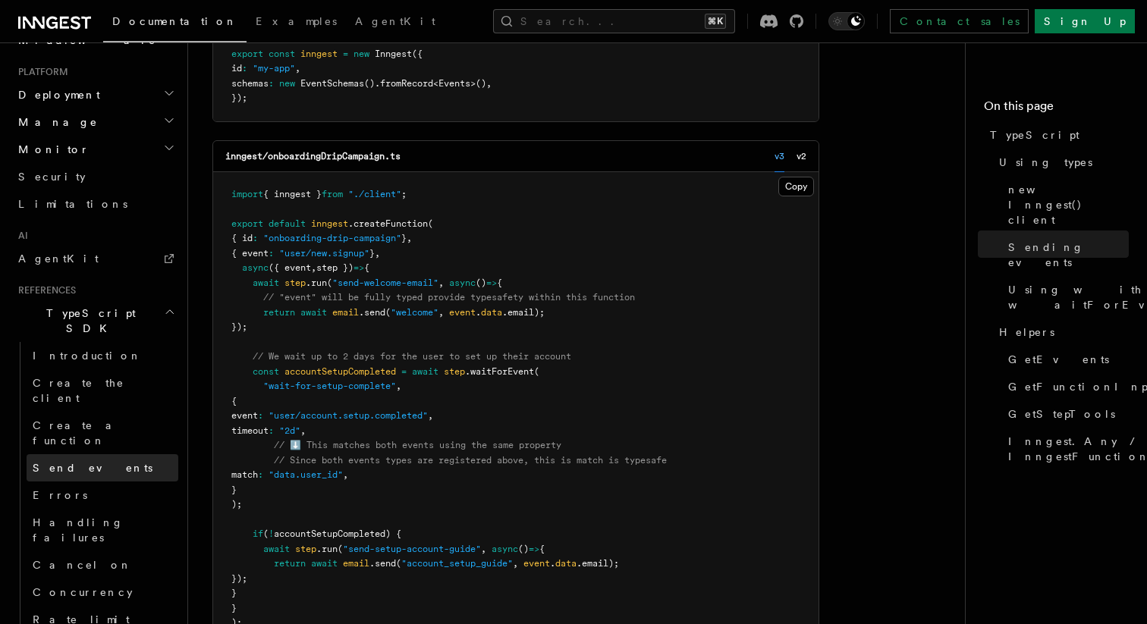
scroll to position [791, 0]
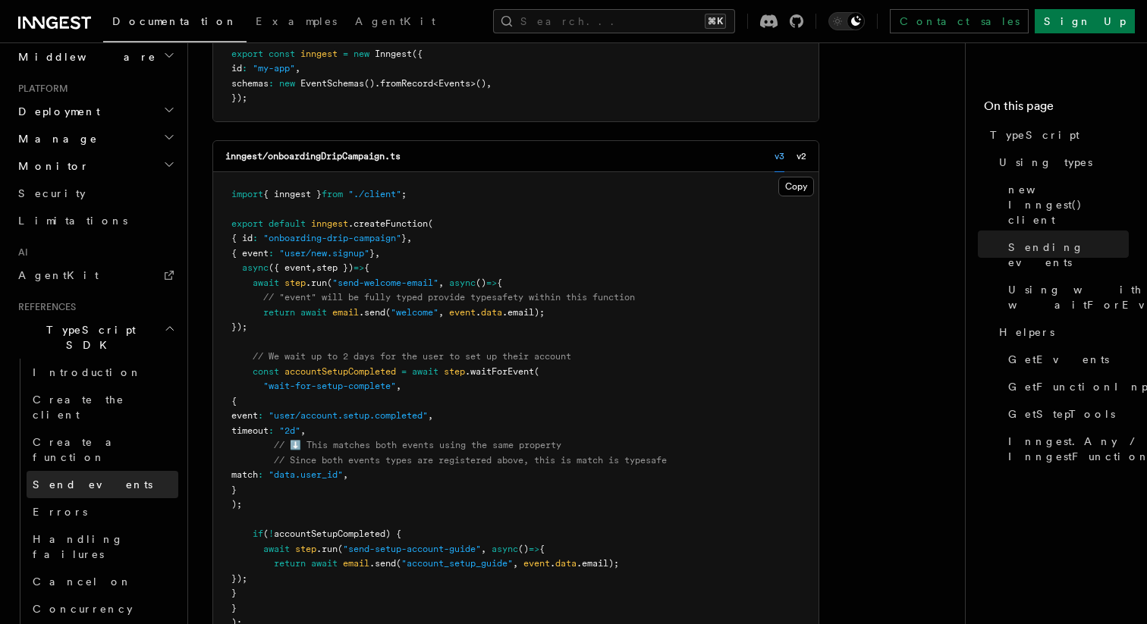
click at [112, 471] on link "Send events" at bounding box center [103, 484] width 152 height 27
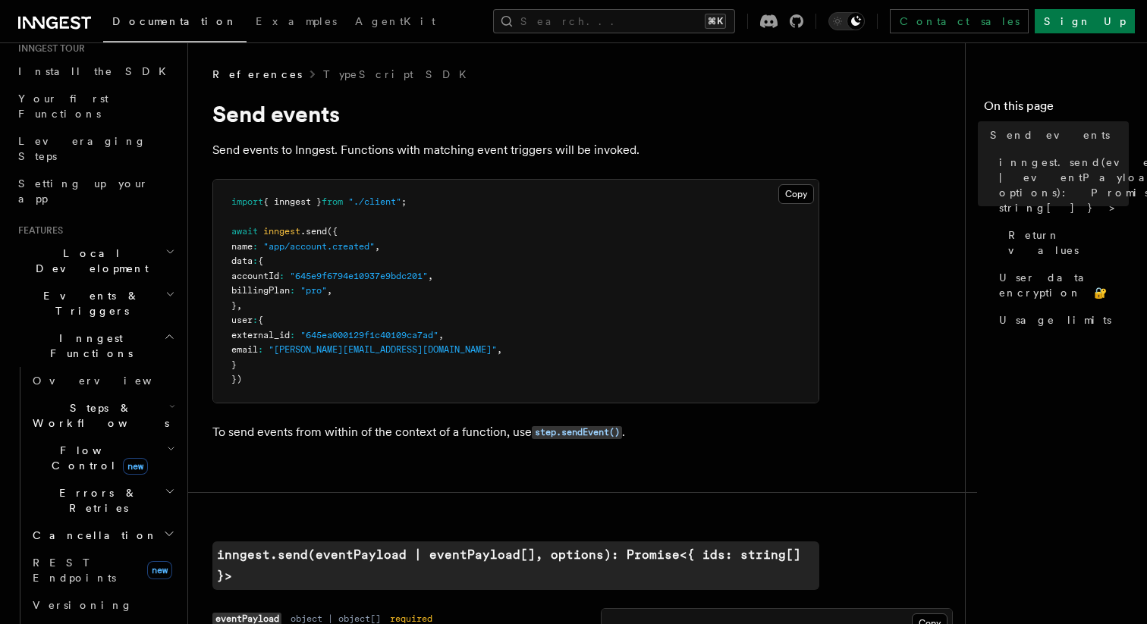
scroll to position [114, 0]
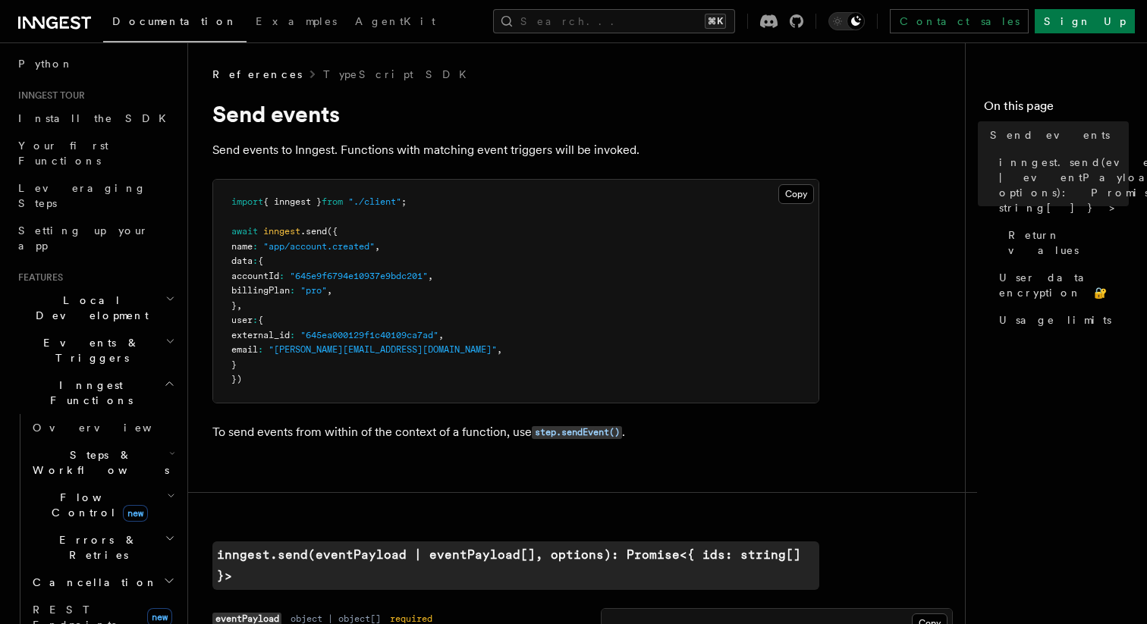
click at [118, 447] on span "Steps & Workflows" at bounding box center [98, 462] width 143 height 30
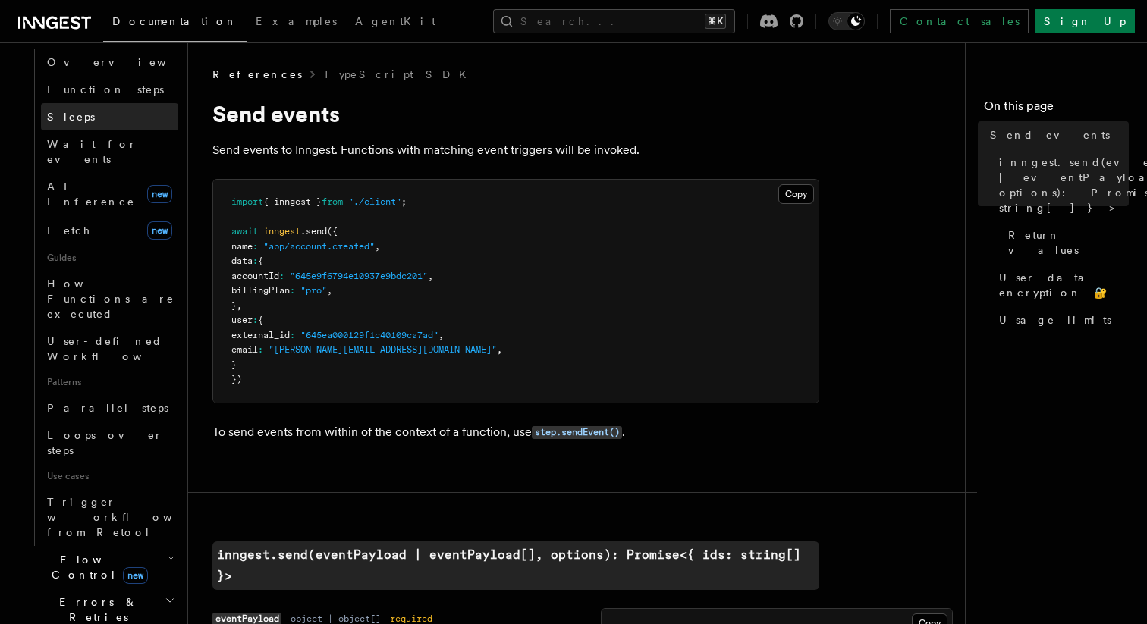
scroll to position [598, 0]
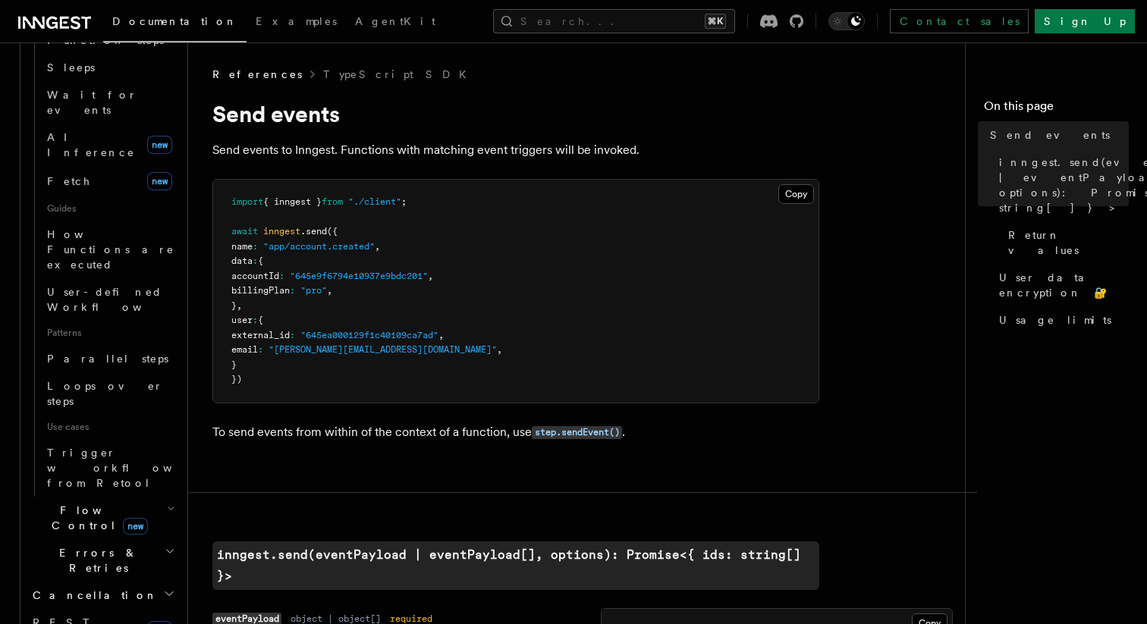
click at [158, 497] on h2 "Flow Control new" at bounding box center [103, 518] width 152 height 42
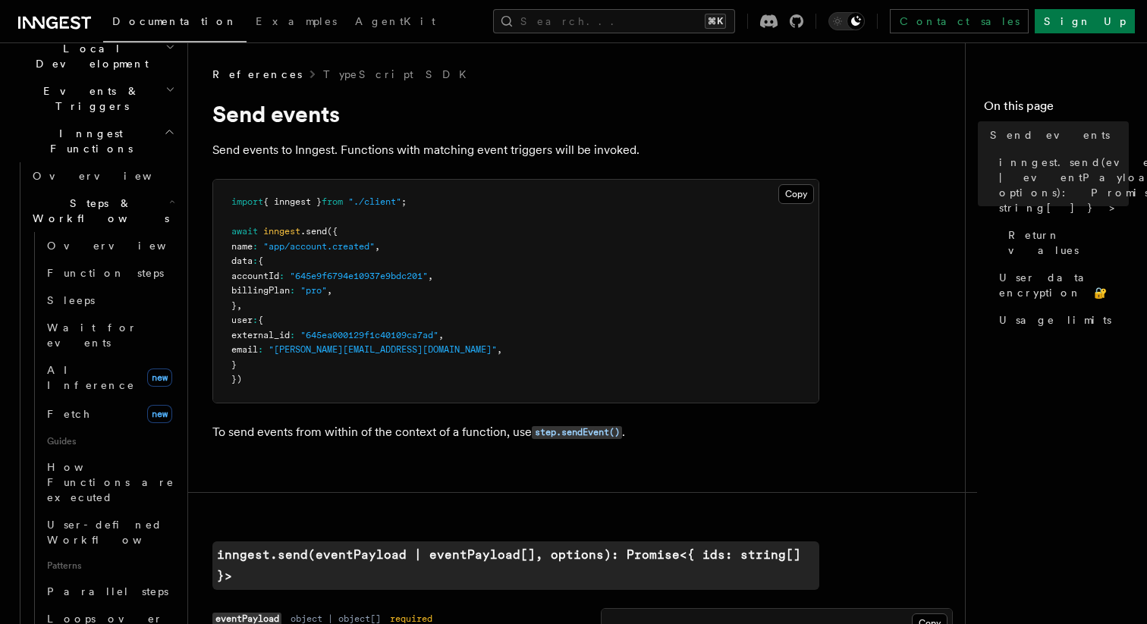
scroll to position [355, 0]
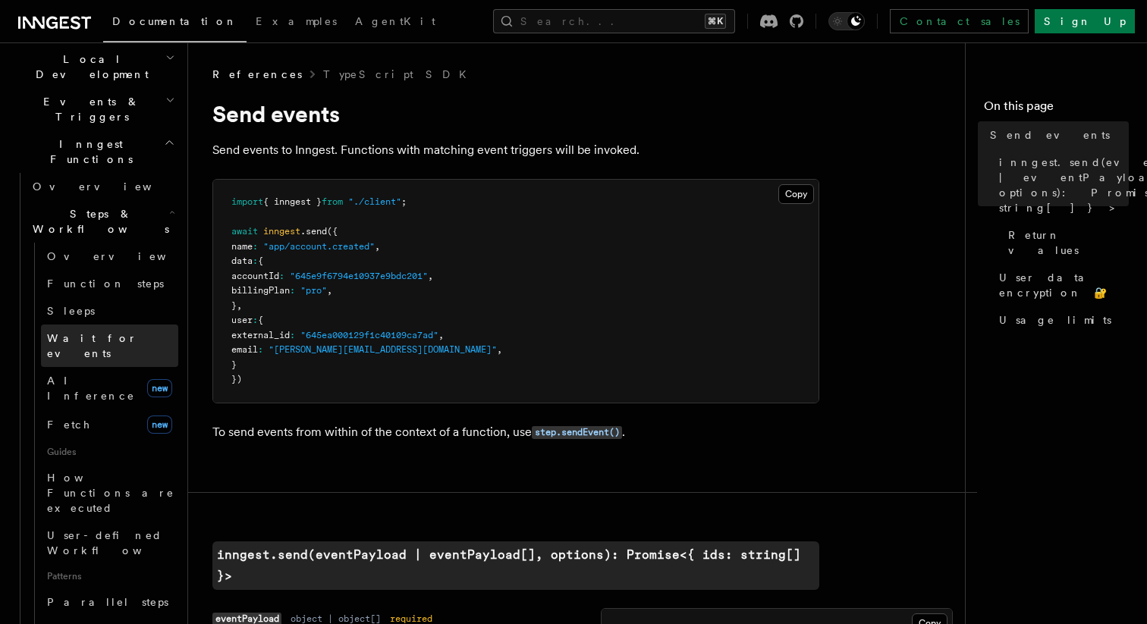
click at [142, 325] on link "Wait for events" at bounding box center [109, 346] width 137 height 42
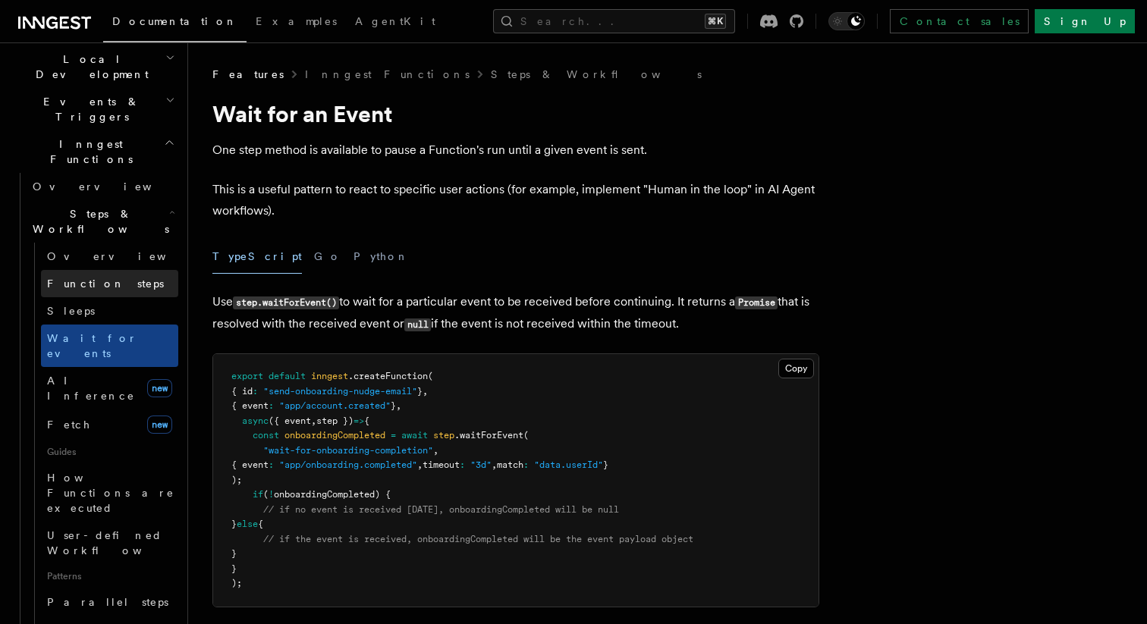
click at [140, 270] on link "Function steps" at bounding box center [109, 283] width 137 height 27
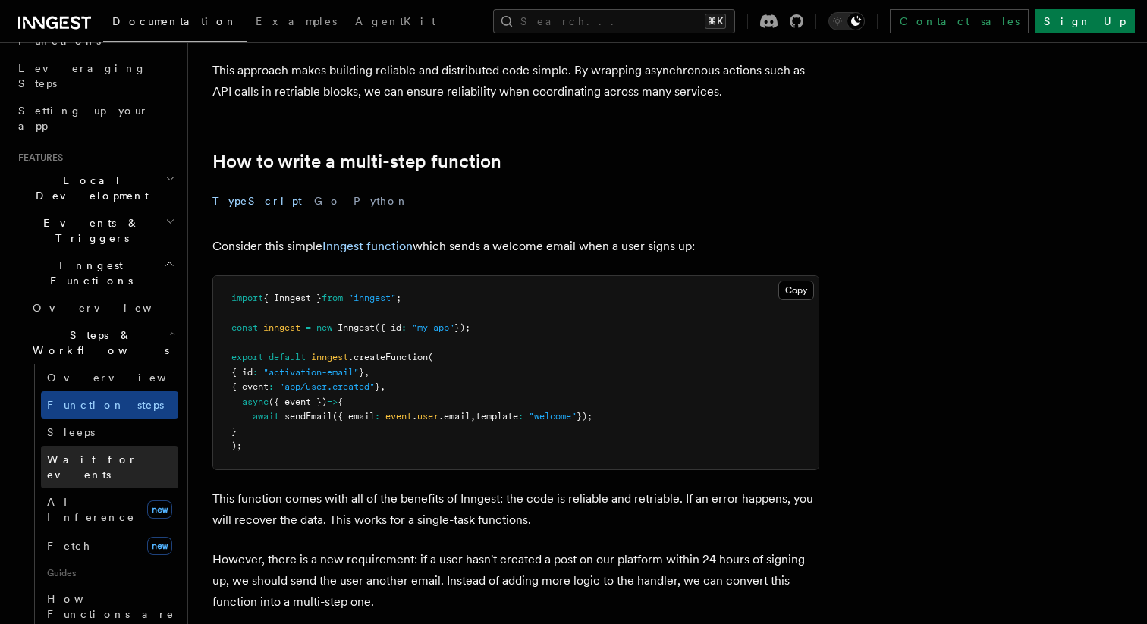
scroll to position [209, 0]
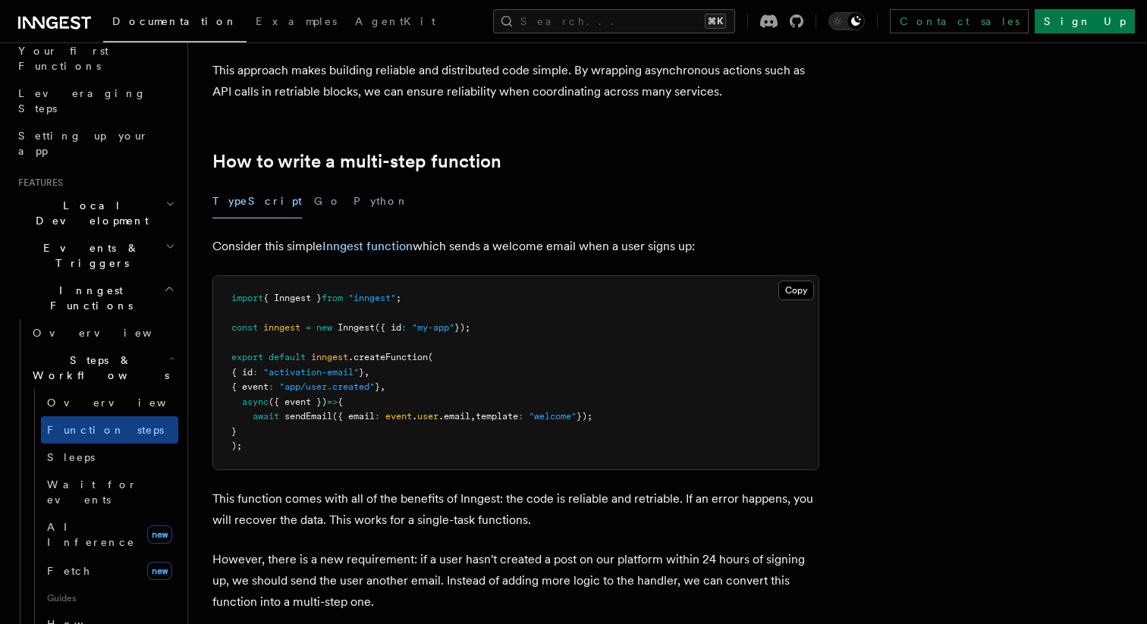
click at [87, 283] on span "Inngest Functions" at bounding box center [88, 298] width 152 height 30
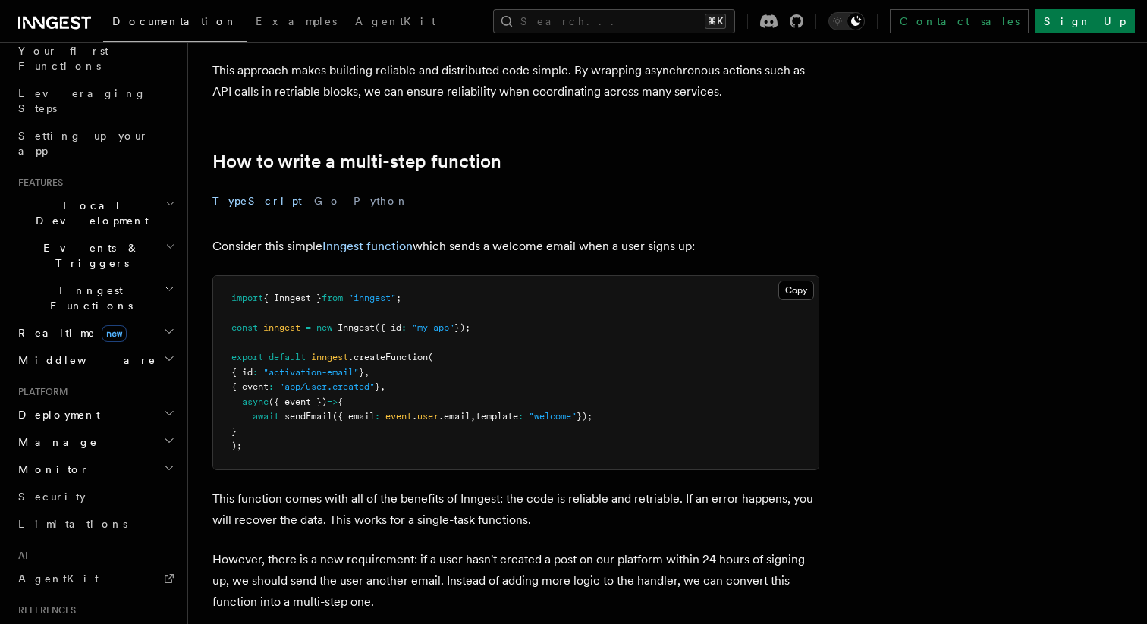
click at [96, 240] on span "Events & Triggers" at bounding box center [88, 255] width 153 height 30
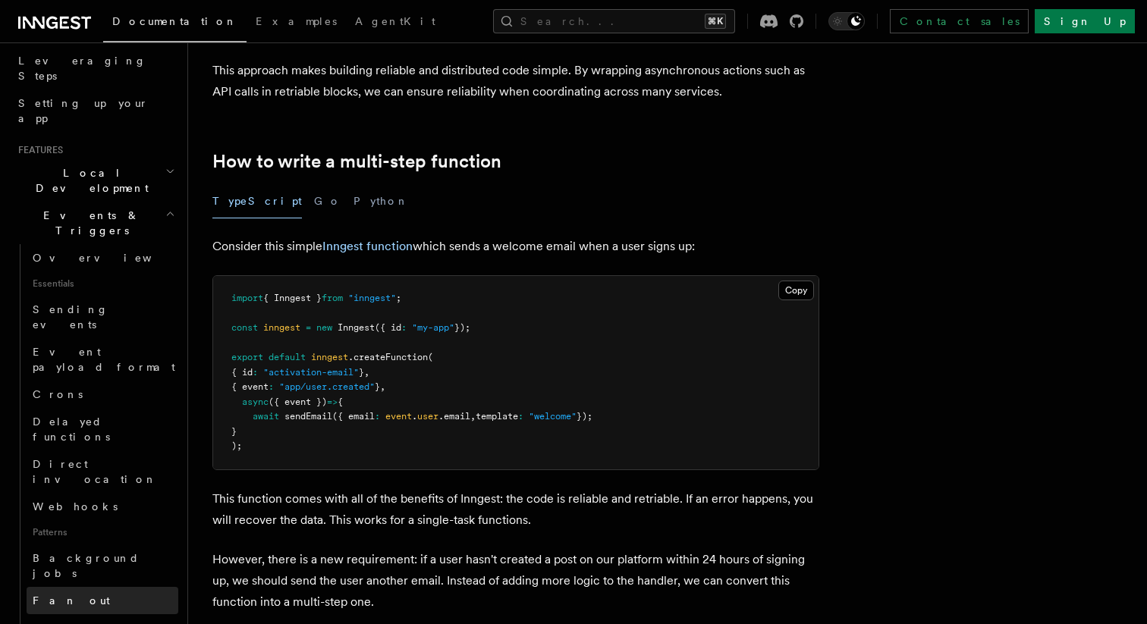
scroll to position [279, 0]
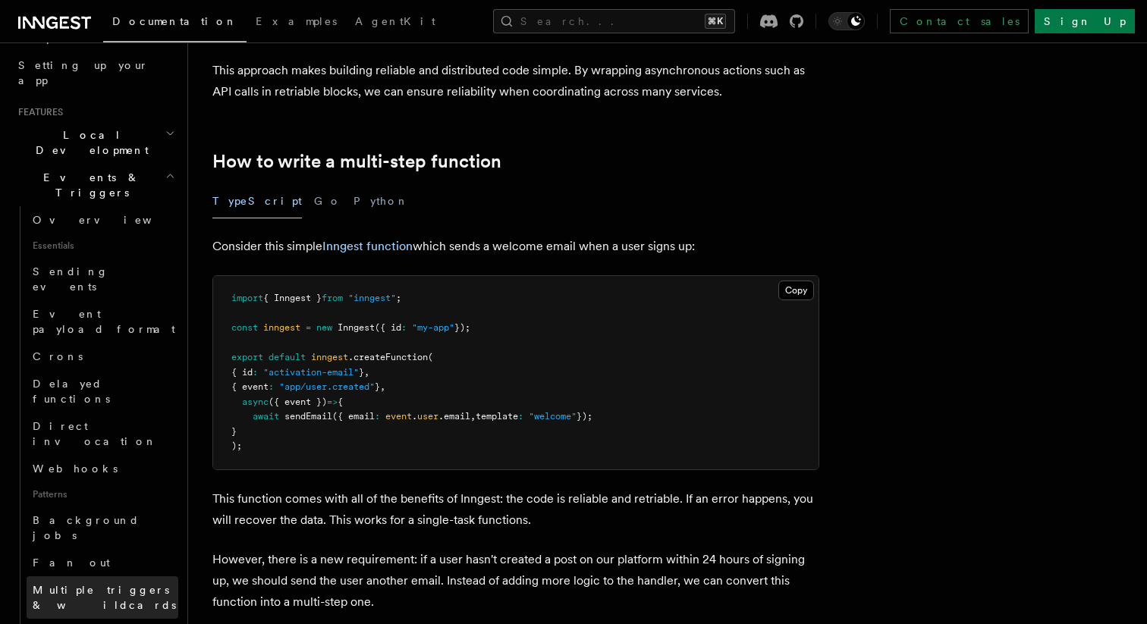
click at [140, 584] on span "Multiple triggers & wildcards" at bounding box center [104, 597] width 143 height 27
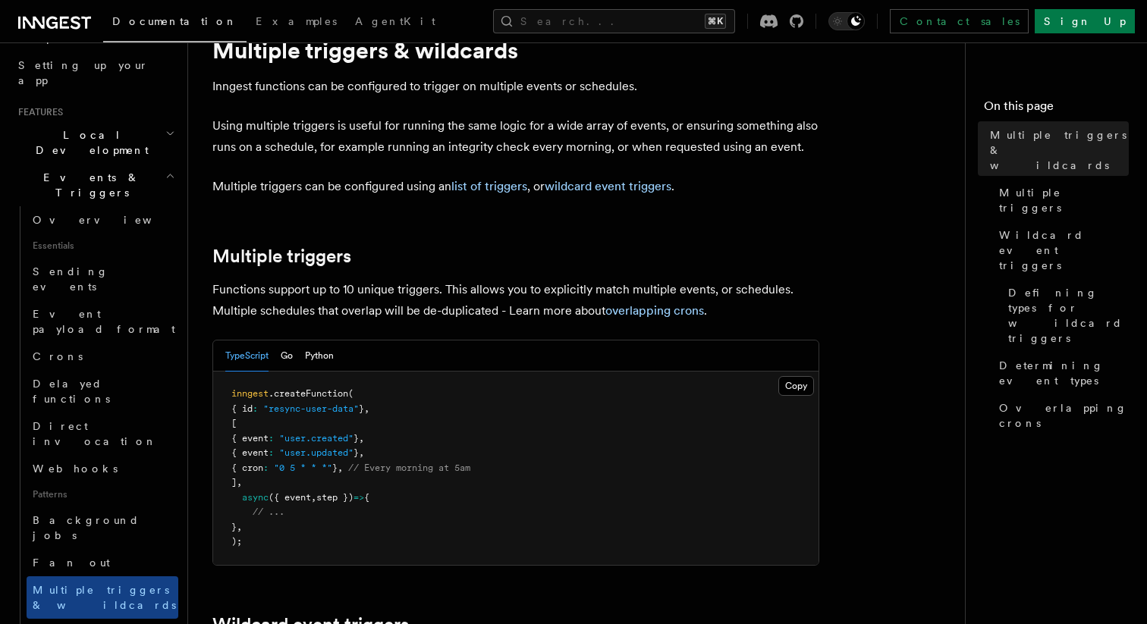
scroll to position [126, 0]
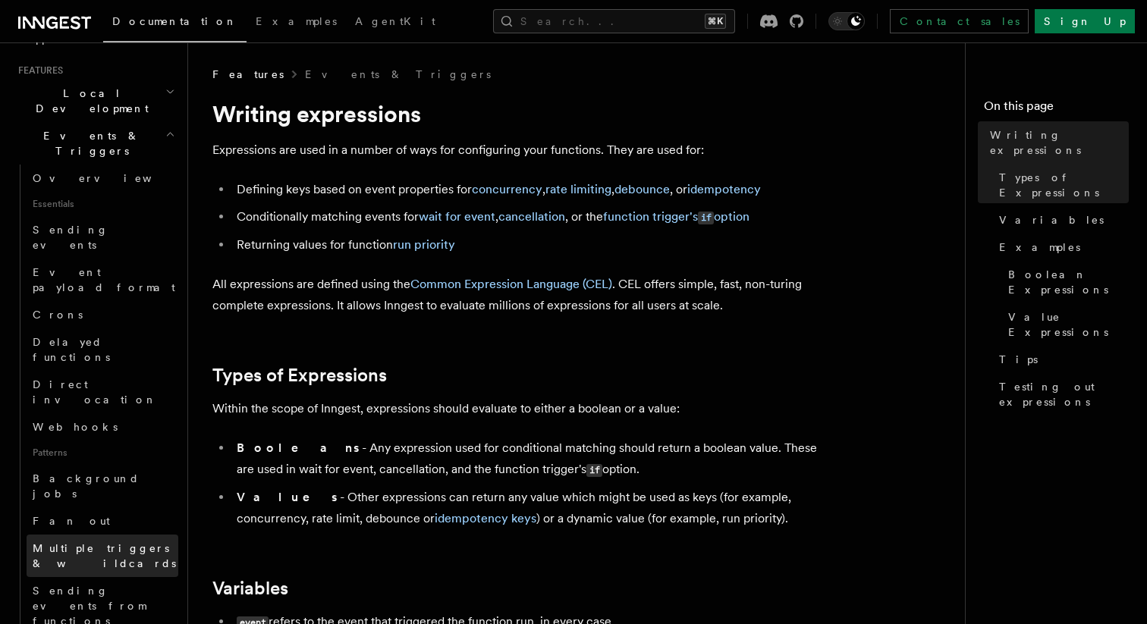
scroll to position [322, 0]
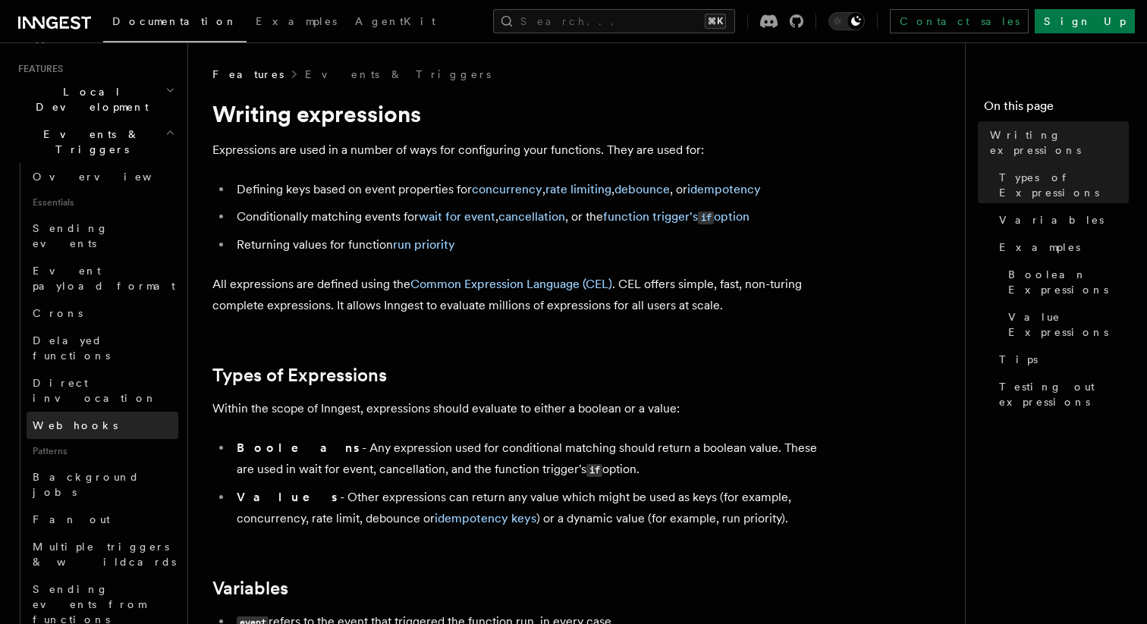
click at [116, 412] on link "Webhooks" at bounding box center [103, 425] width 152 height 27
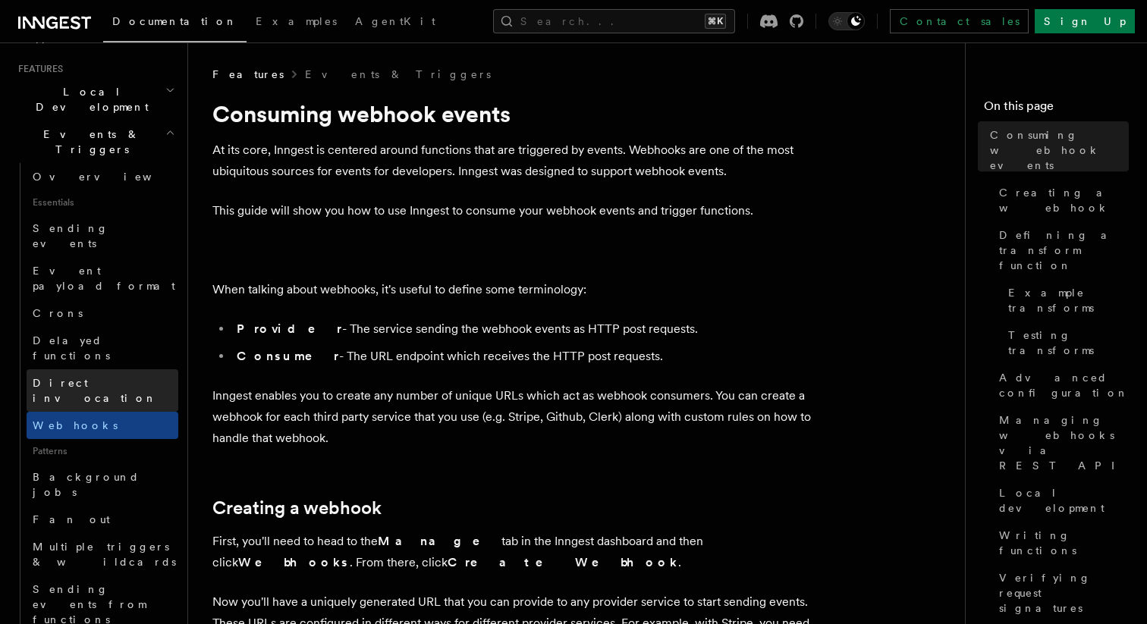
click at [121, 369] on link "Direct invocation" at bounding box center [103, 390] width 152 height 42
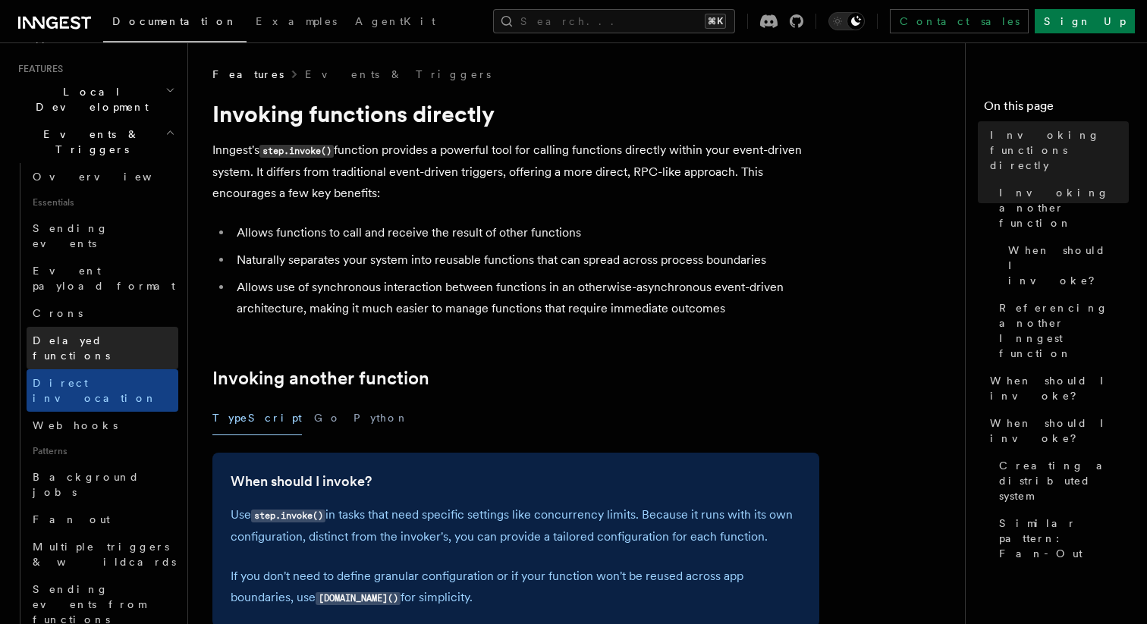
click at [137, 327] on link "Delayed functions" at bounding box center [103, 348] width 152 height 42
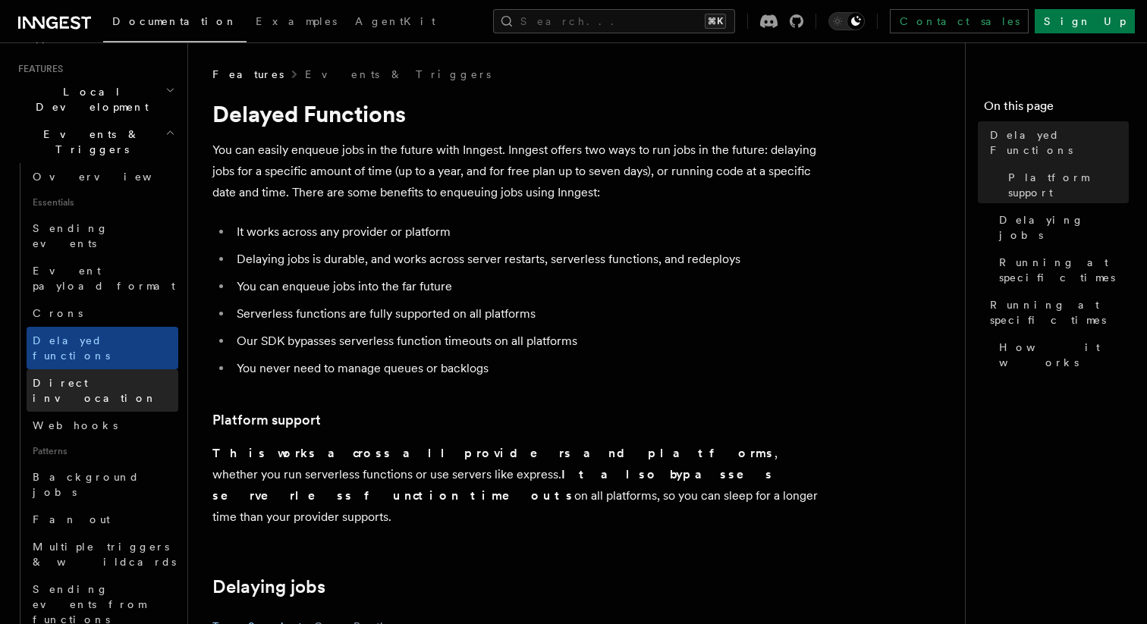
click at [135, 369] on link "Direct invocation" at bounding box center [103, 390] width 152 height 42
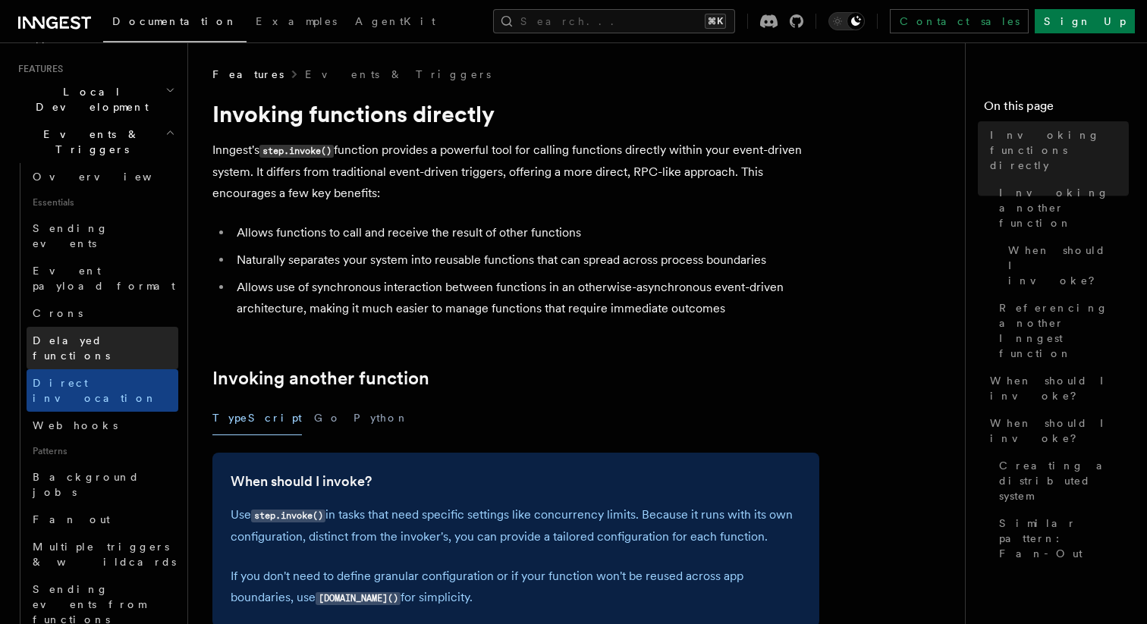
click at [136, 327] on link "Delayed functions" at bounding box center [103, 348] width 152 height 42
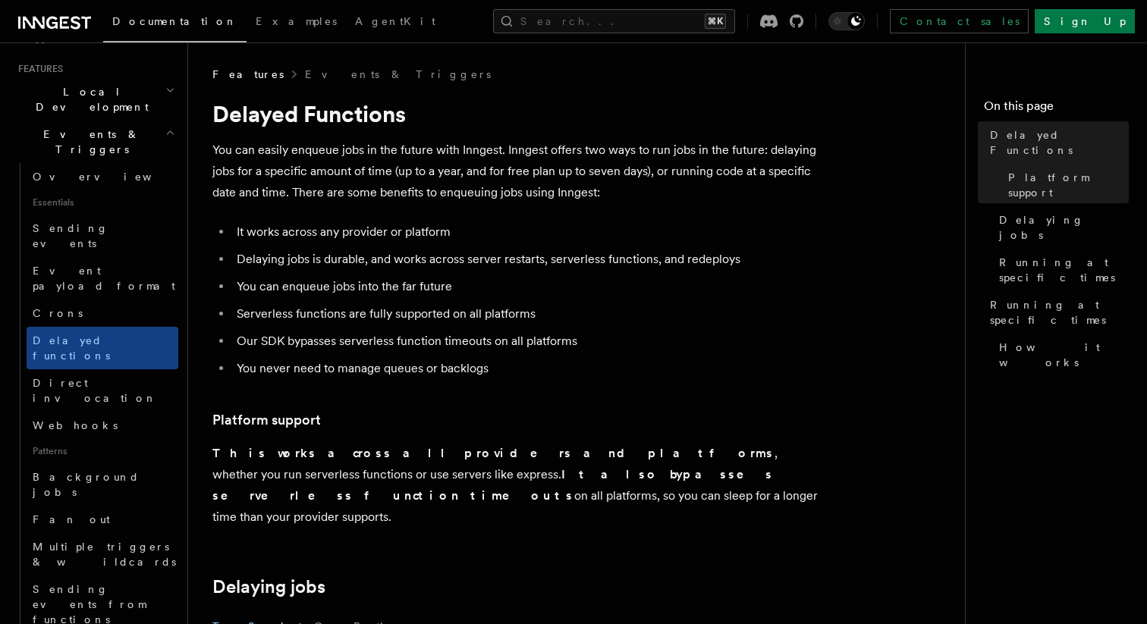
click at [494, 234] on li "It works across any provider or platform" at bounding box center [525, 231] width 587 height 21
click at [88, 369] on link "Direct invocation" at bounding box center [103, 390] width 152 height 42
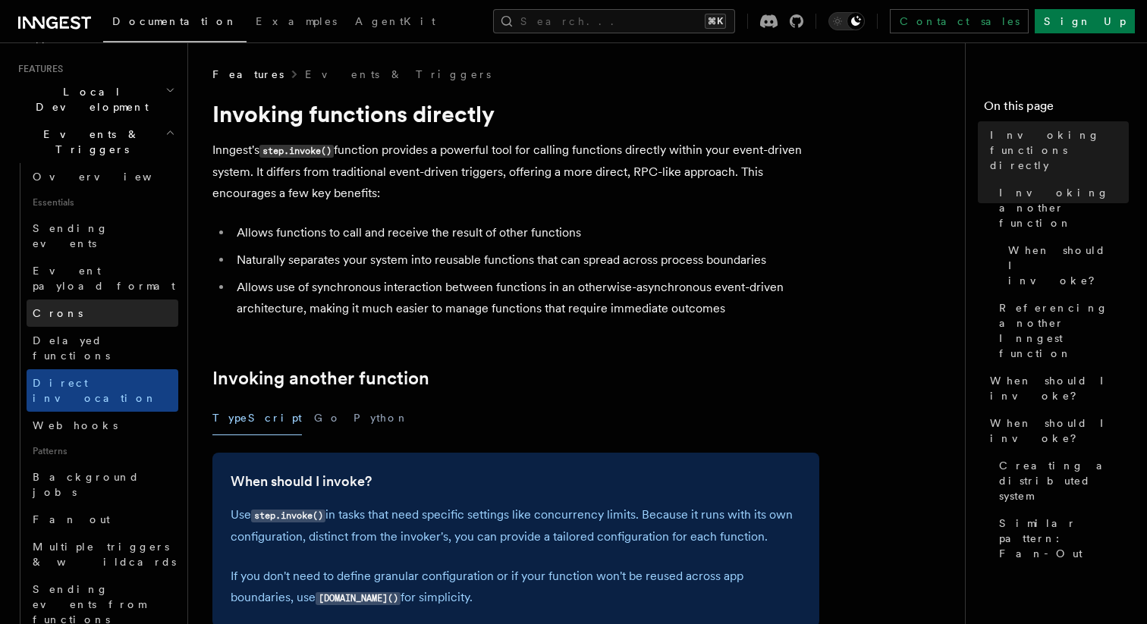
click at [127, 300] on link "Crons" at bounding box center [103, 313] width 152 height 27
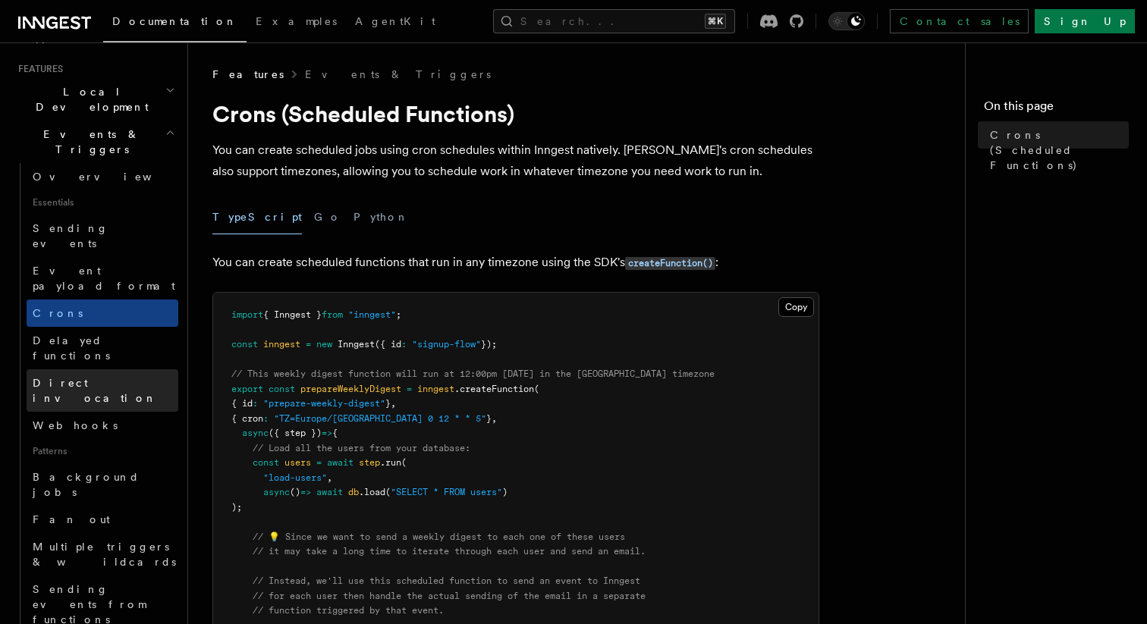
click at [127, 369] on link "Direct invocation" at bounding box center [103, 390] width 152 height 42
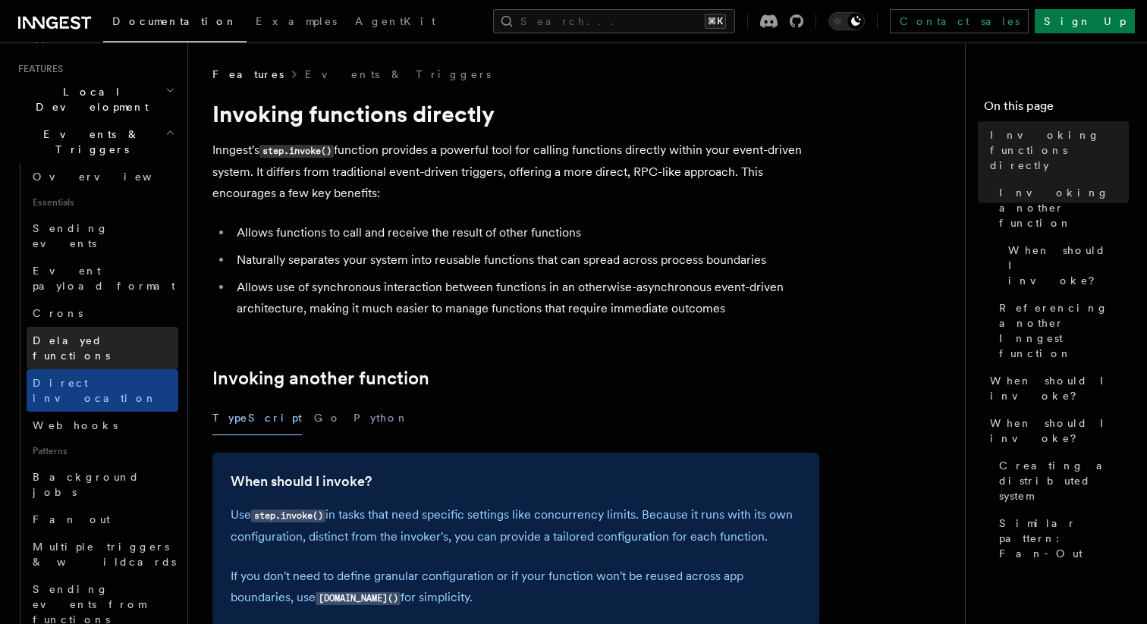
click at [118, 327] on link "Delayed functions" at bounding box center [103, 348] width 152 height 42
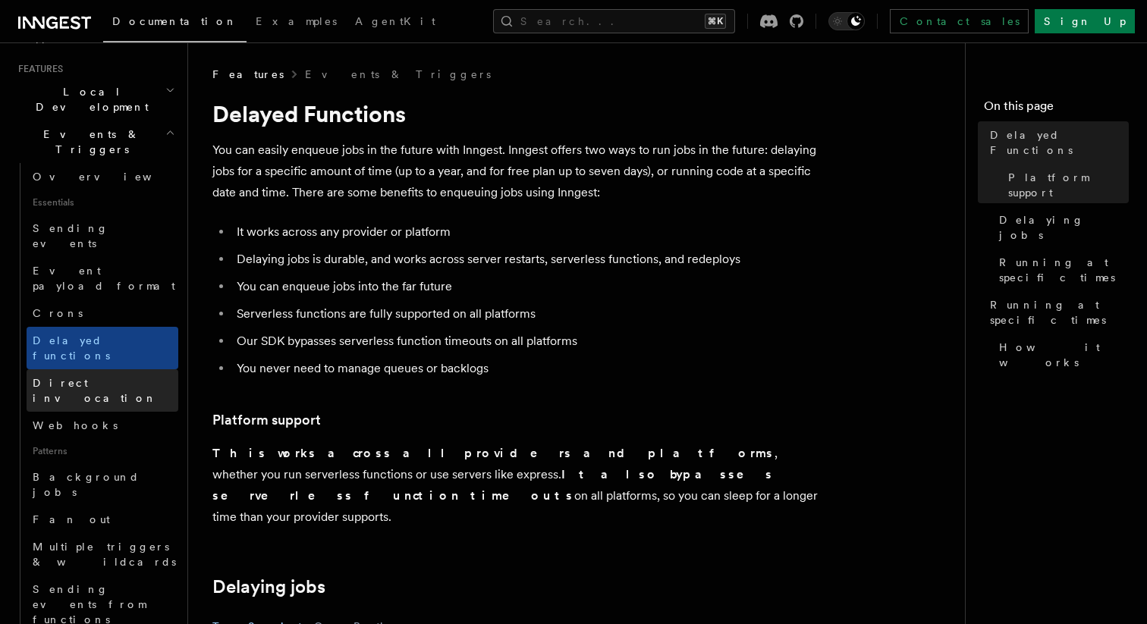
click at [127, 369] on link "Direct invocation" at bounding box center [103, 390] width 152 height 42
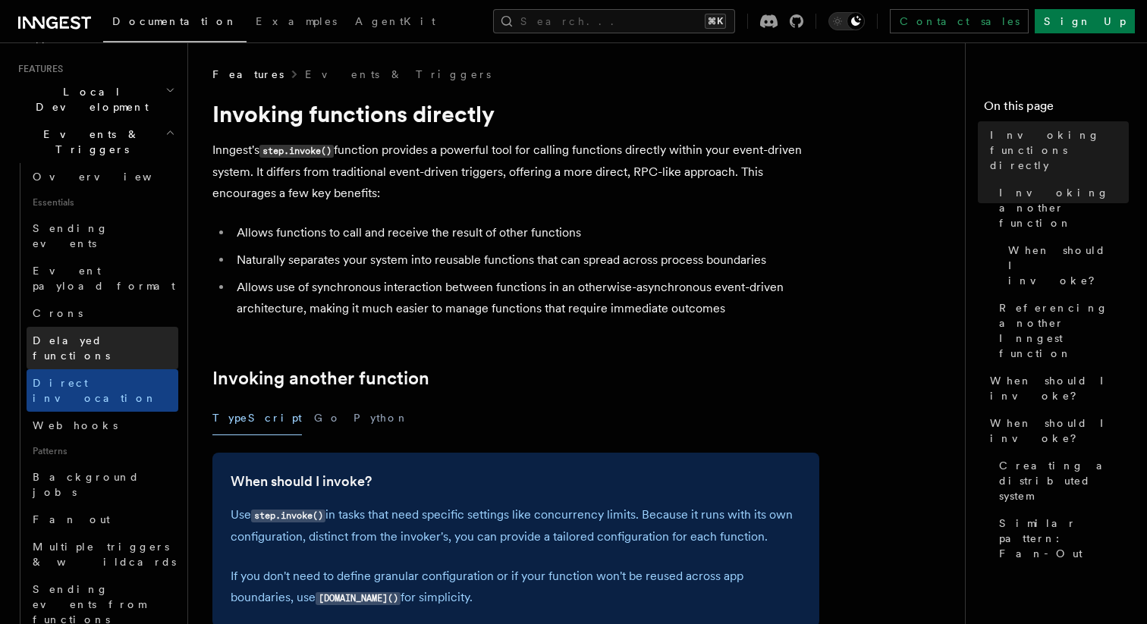
click at [127, 327] on link "Delayed functions" at bounding box center [103, 348] width 152 height 42
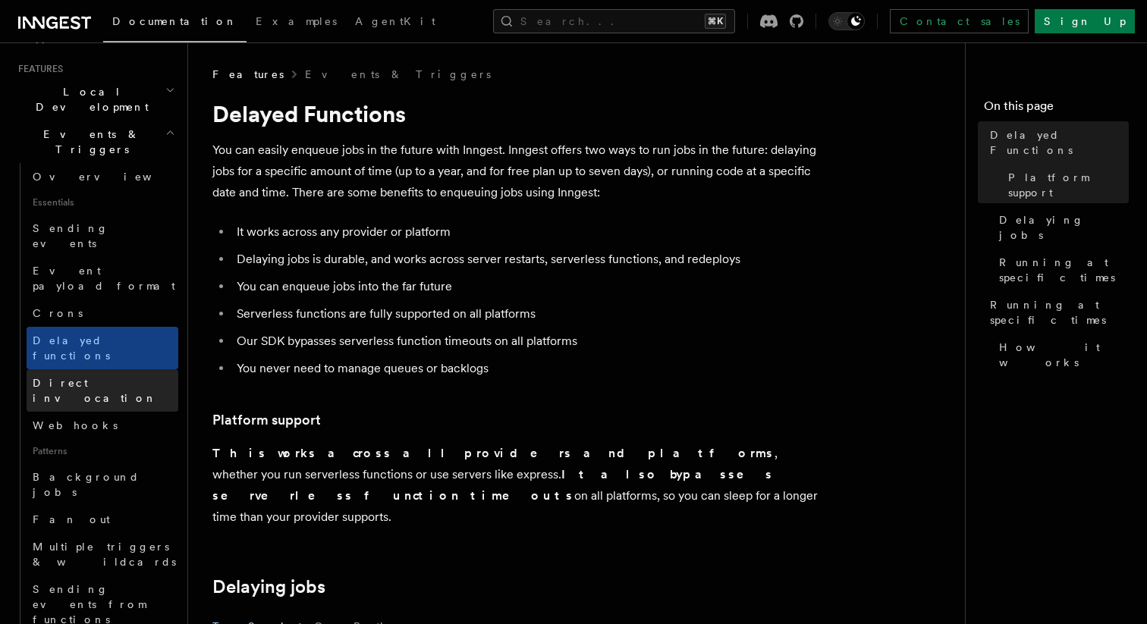
click at [140, 369] on link "Direct invocation" at bounding box center [103, 390] width 152 height 42
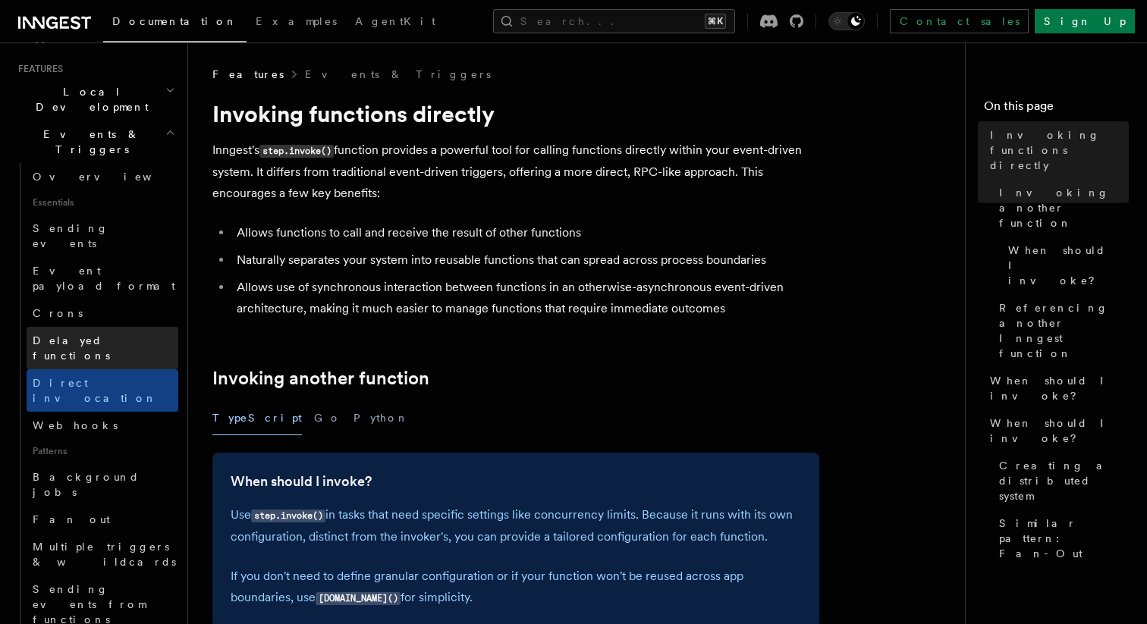
click at [140, 327] on link "Delayed functions" at bounding box center [103, 348] width 152 height 42
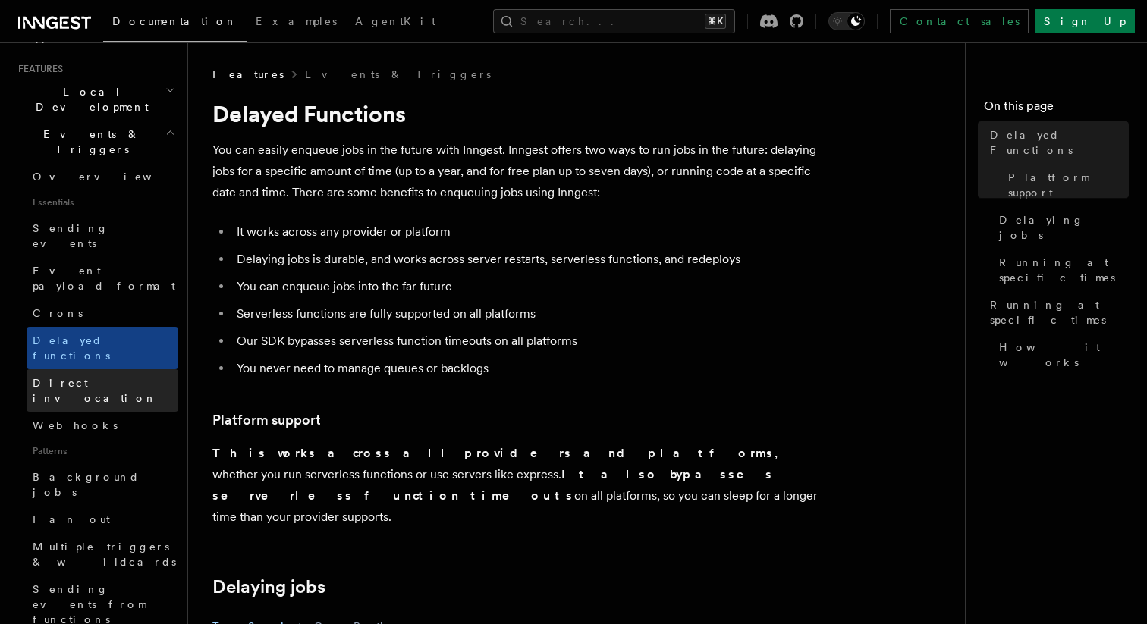
click at [159, 369] on link "Direct invocation" at bounding box center [103, 390] width 152 height 42
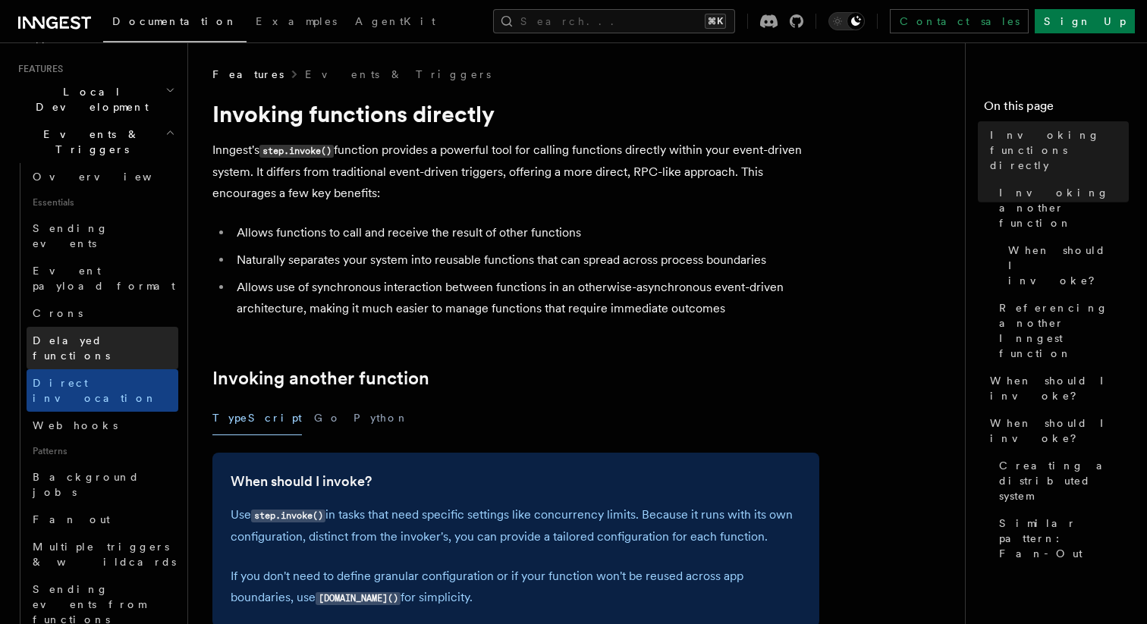
click at [137, 327] on link "Delayed functions" at bounding box center [103, 348] width 152 height 42
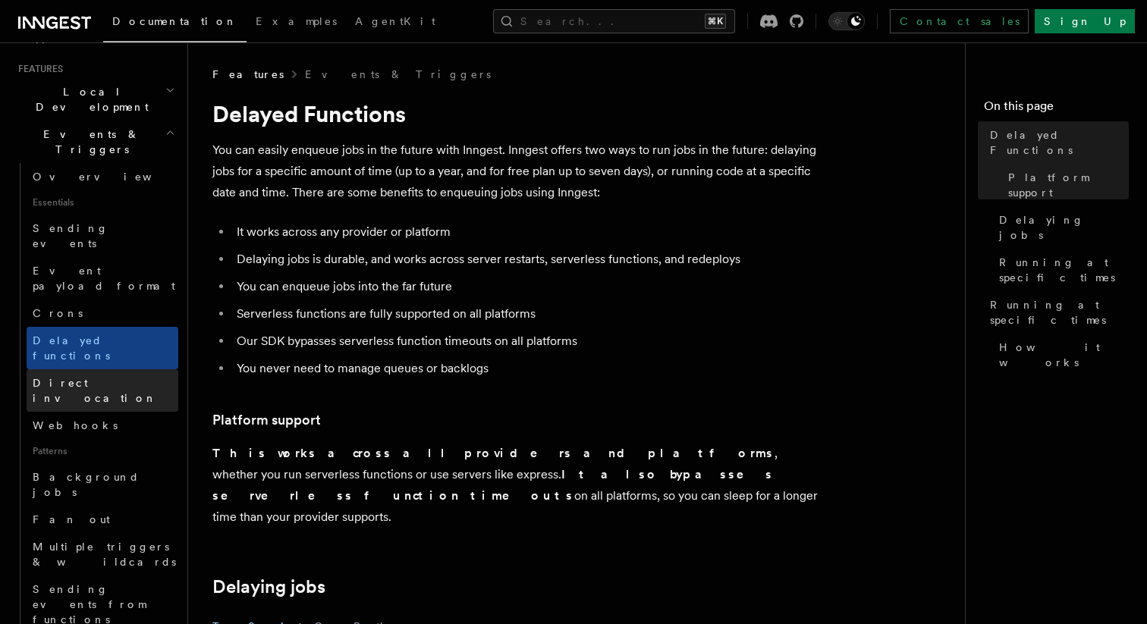
click at [144, 369] on link "Direct invocation" at bounding box center [103, 390] width 152 height 42
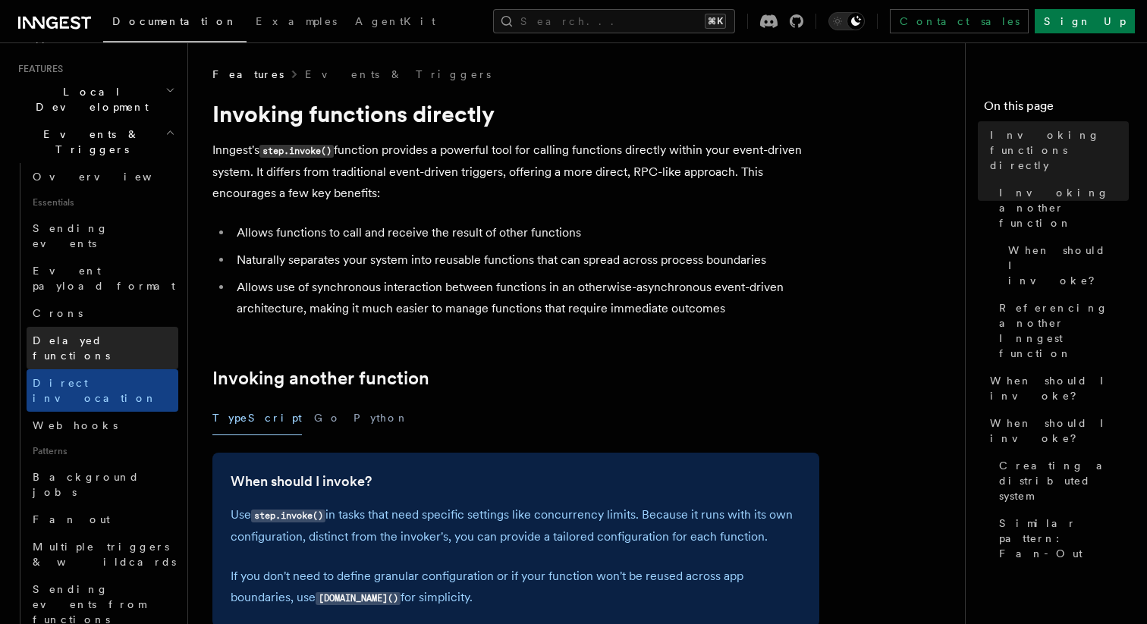
click at [140, 327] on link "Delayed functions" at bounding box center [103, 348] width 152 height 42
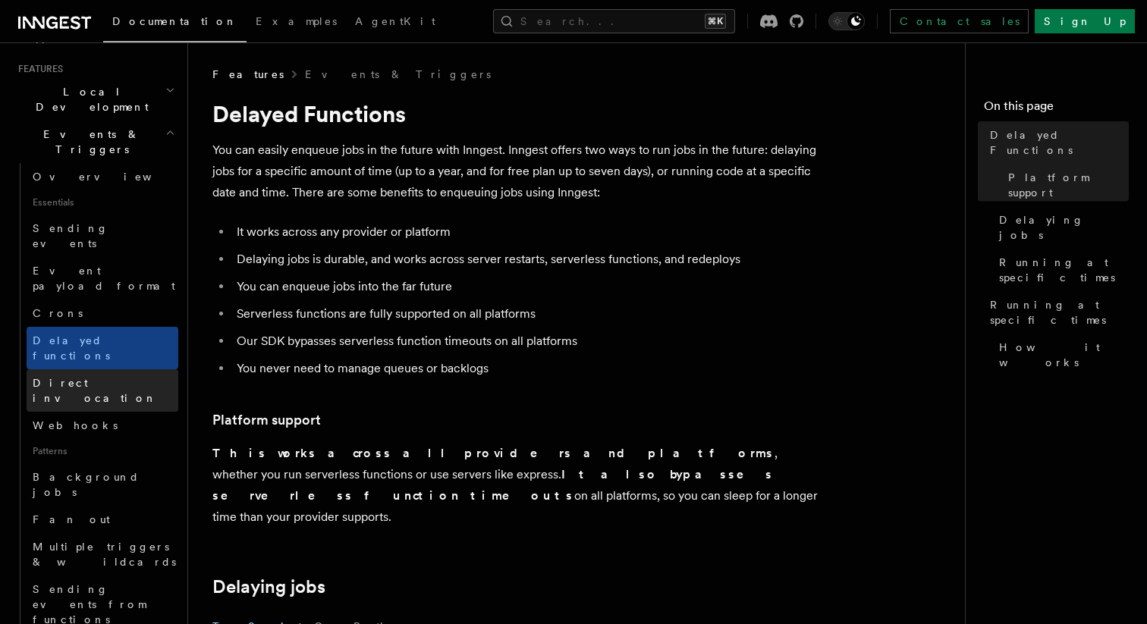
click at [137, 369] on link "Direct invocation" at bounding box center [103, 390] width 152 height 42
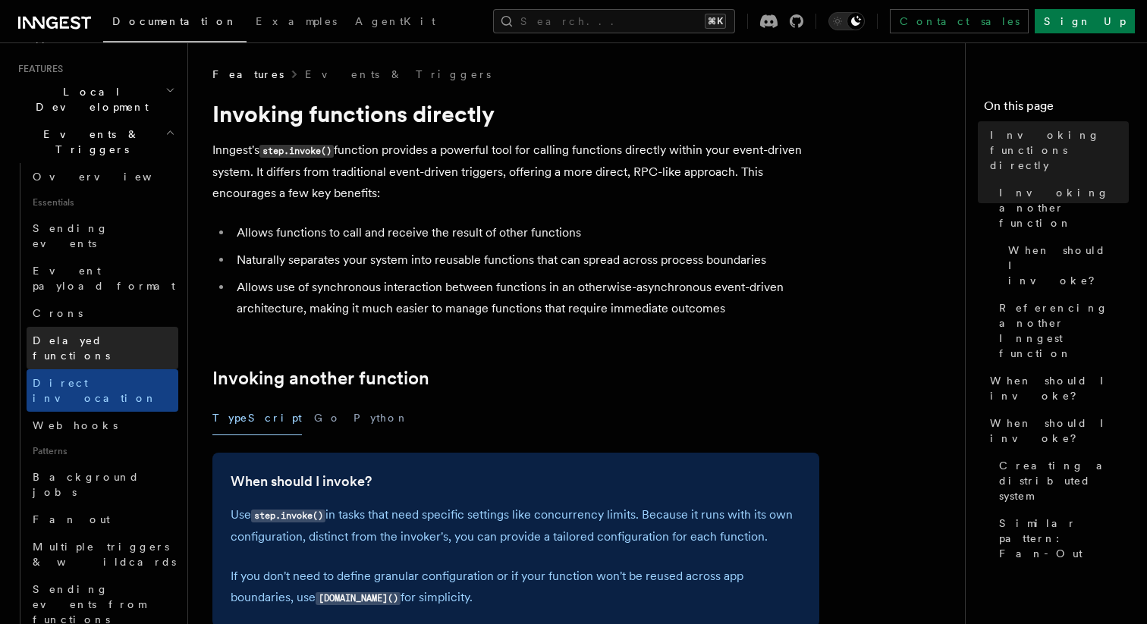
click at [137, 327] on link "Delayed functions" at bounding box center [103, 348] width 152 height 42
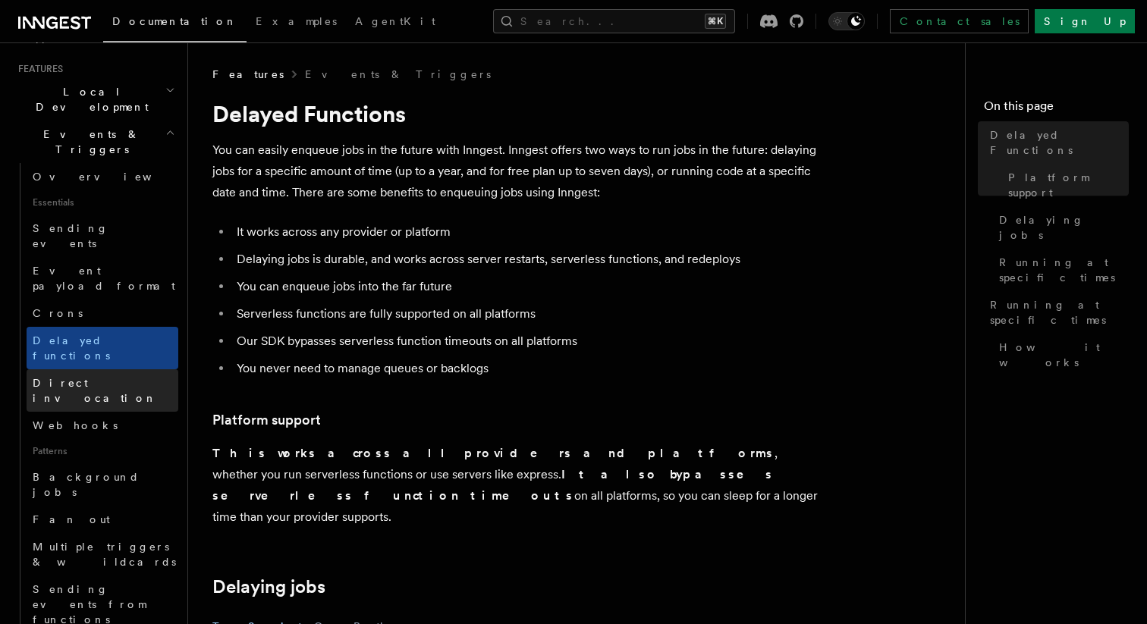
click at [139, 369] on link "Direct invocation" at bounding box center [103, 390] width 152 height 42
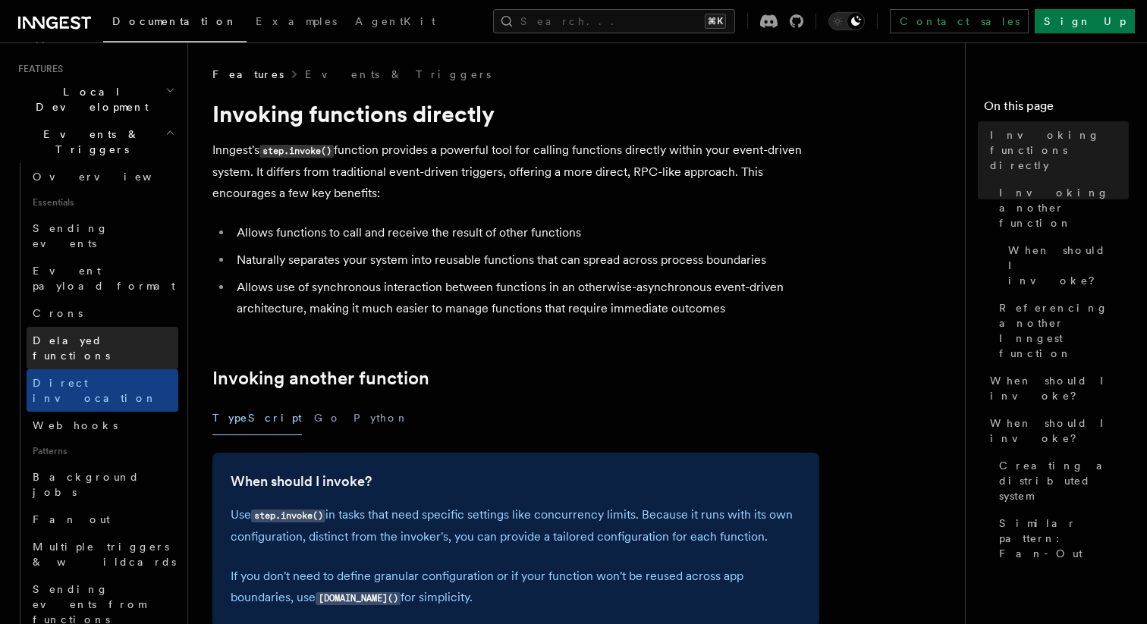
click at [139, 327] on link "Delayed functions" at bounding box center [103, 348] width 152 height 42
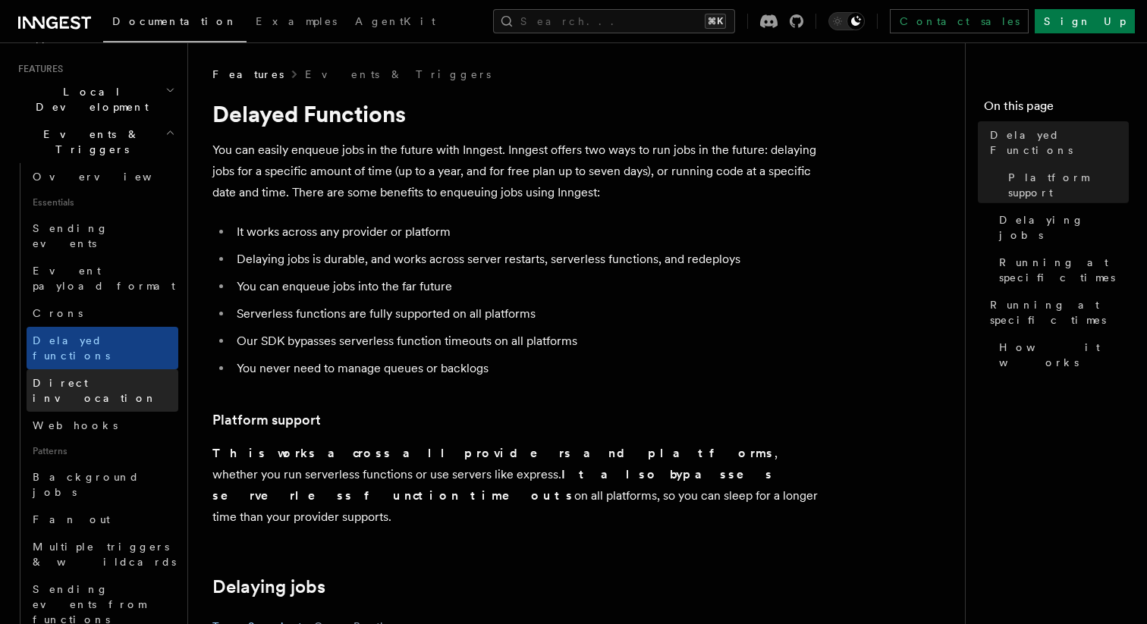
click at [140, 369] on link "Direct invocation" at bounding box center [103, 390] width 152 height 42
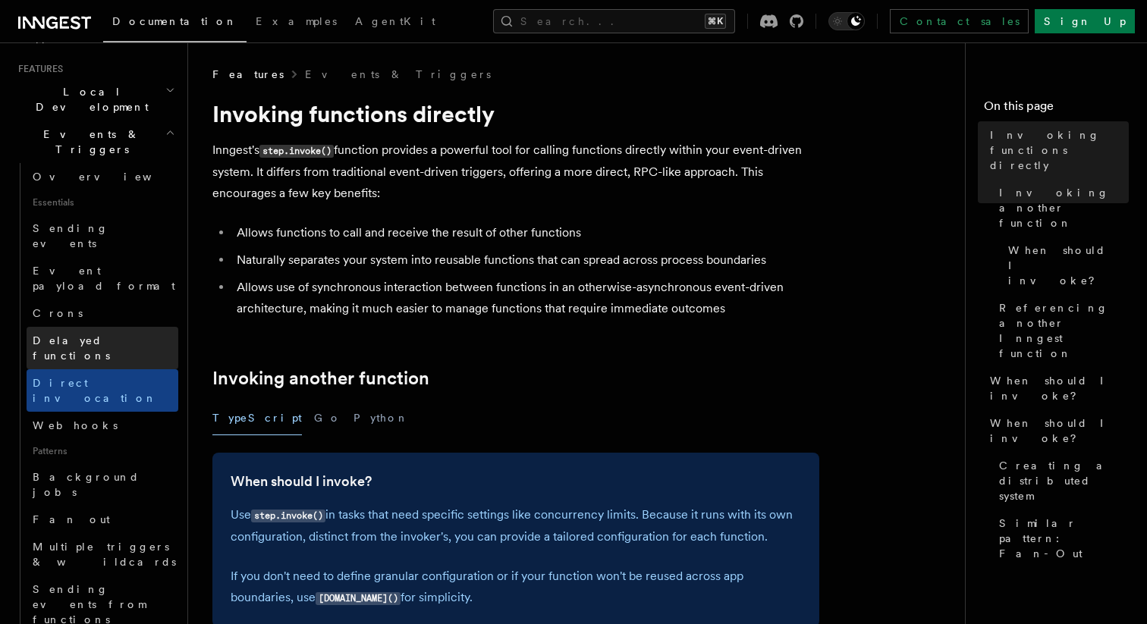
click at [138, 327] on link "Delayed functions" at bounding box center [103, 348] width 152 height 42
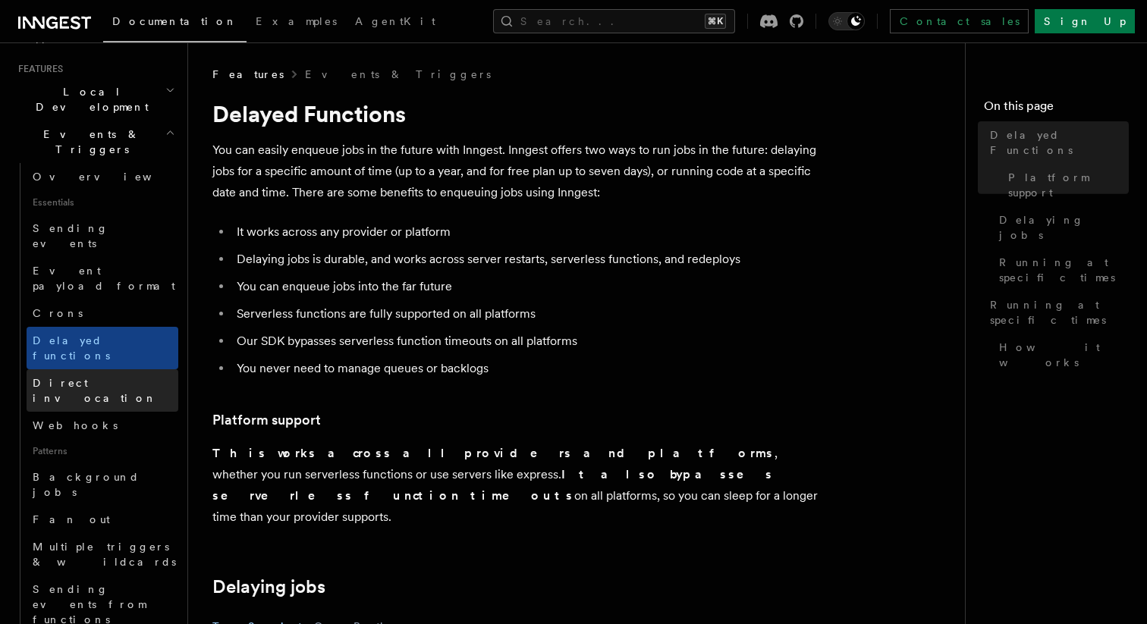
click at [138, 369] on link "Direct invocation" at bounding box center [103, 390] width 152 height 42
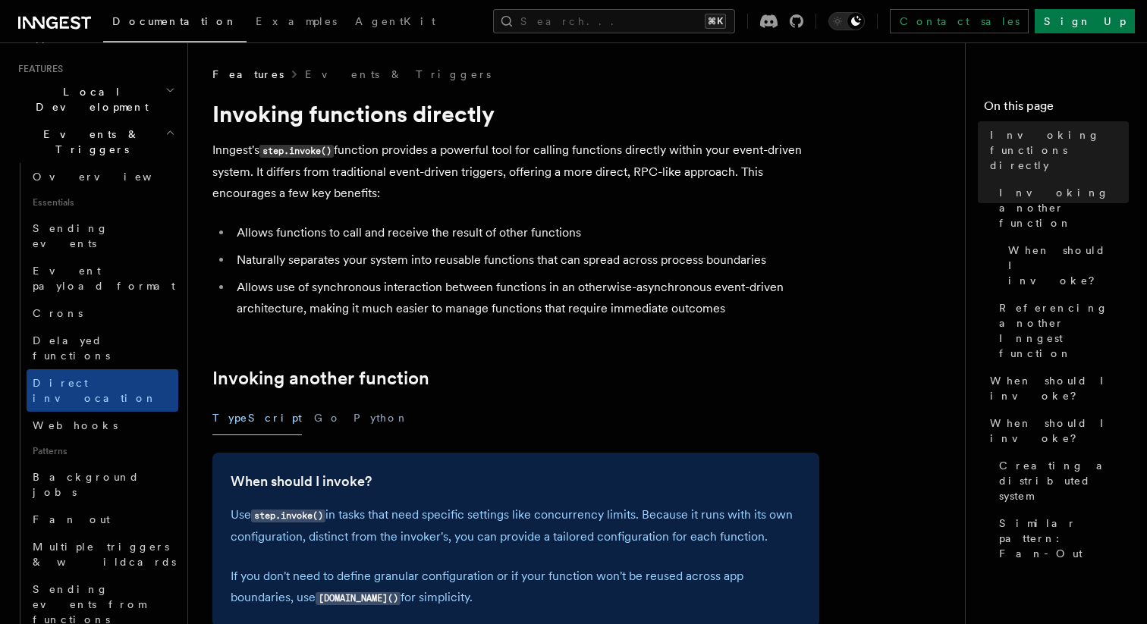
scroll to position [6, 0]
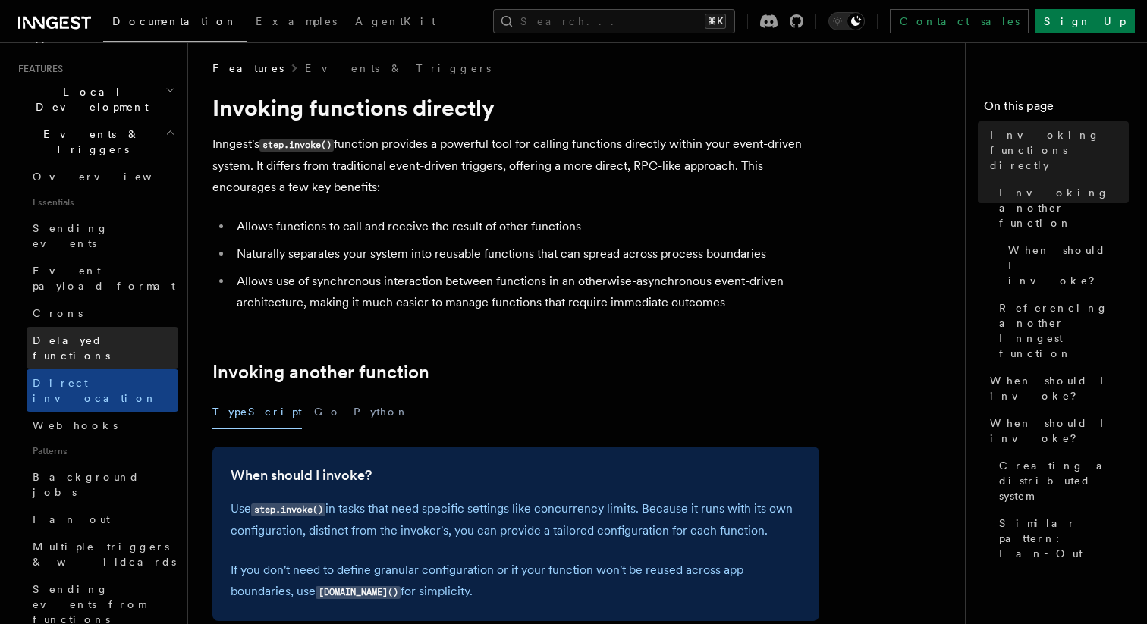
click at [149, 327] on link "Delayed functions" at bounding box center [103, 348] width 152 height 42
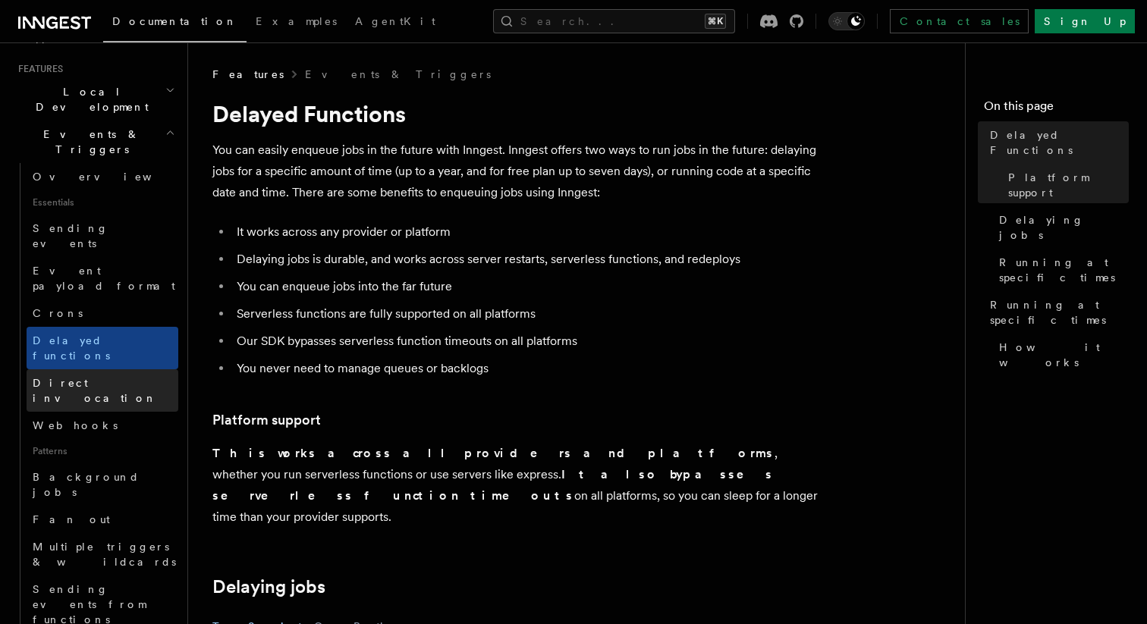
click at [143, 369] on link "Direct invocation" at bounding box center [103, 390] width 152 height 42
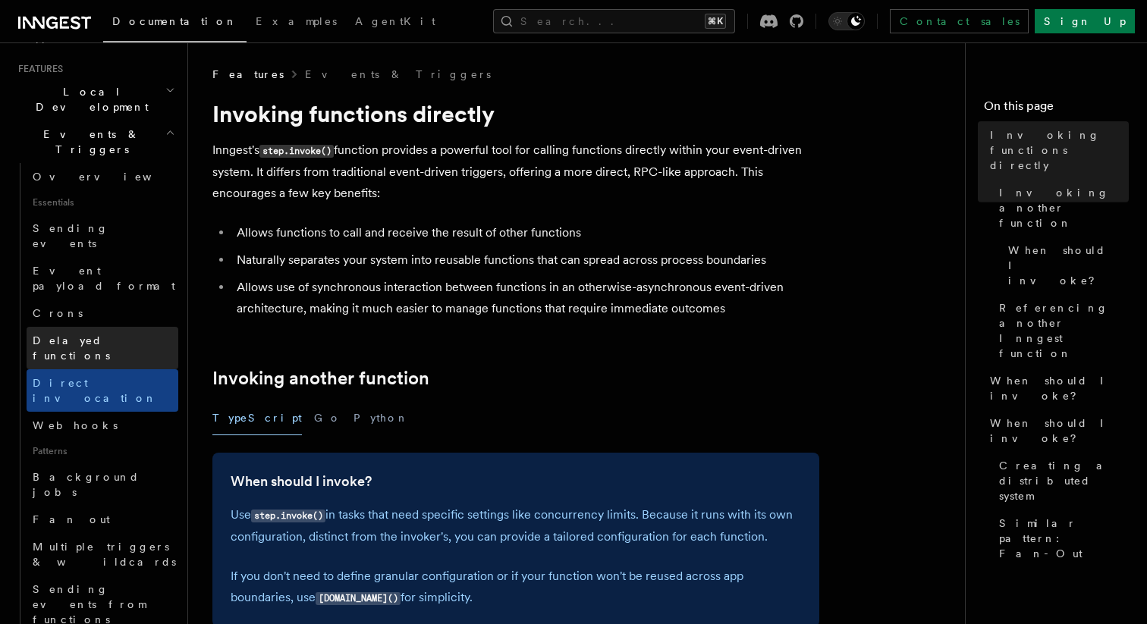
click at [140, 327] on link "Delayed functions" at bounding box center [103, 348] width 152 height 42
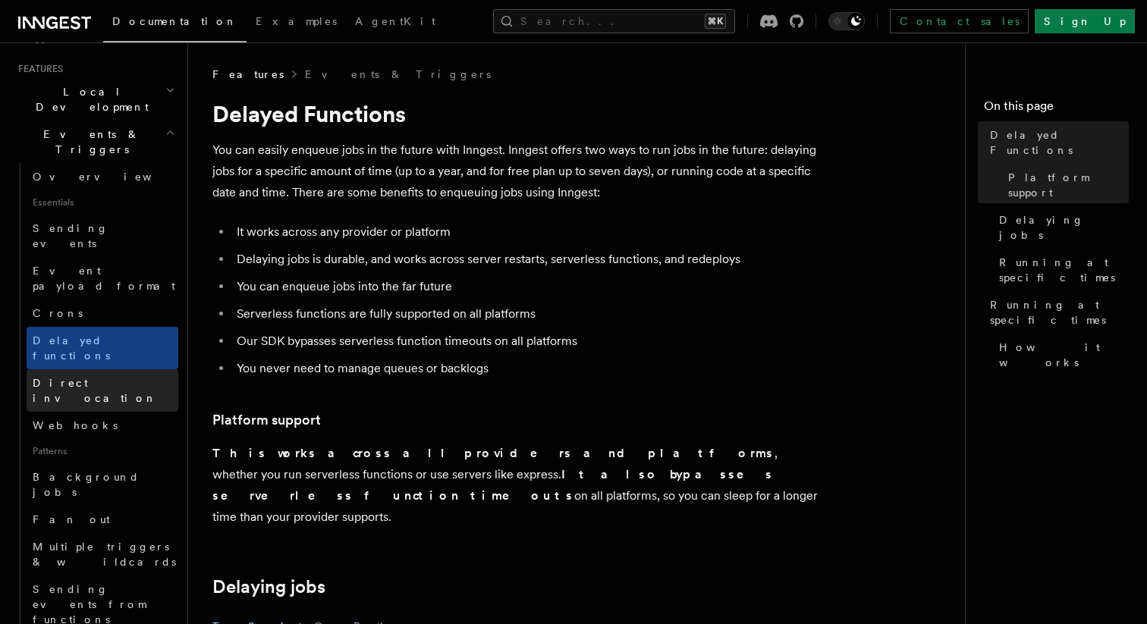
click at [144, 369] on link "Direct invocation" at bounding box center [103, 390] width 152 height 42
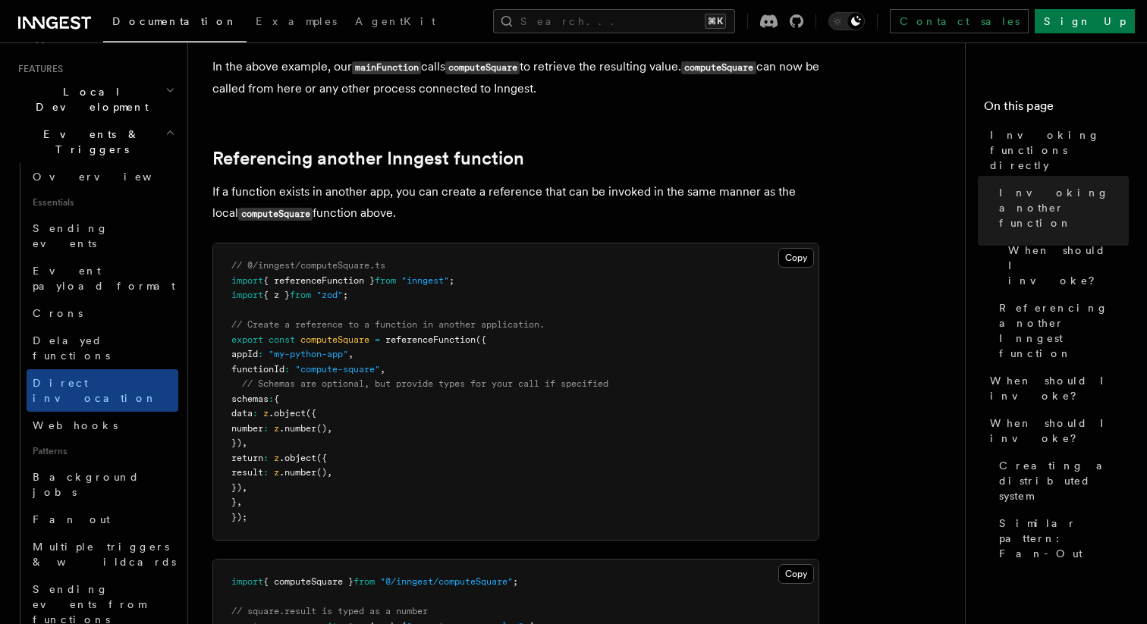
scroll to position [975, 0]
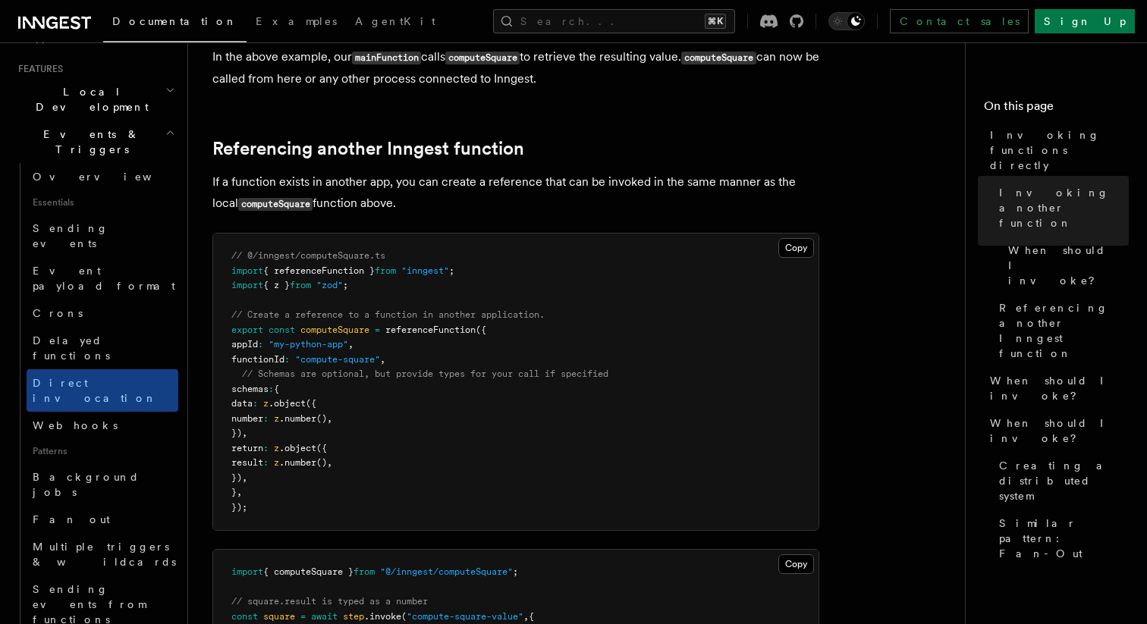
click at [877, 375] on article "Features Events & Triggers Invoking functions directly Inngest's step.invoke() …" at bounding box center [582, 461] width 740 height 2738
click at [793, 366] on pre "// @/inngest/computeSquare.ts import { referenceFunction } from "inngest" ; imp…" at bounding box center [515, 382] width 605 height 297
click at [675, 364] on pre "// @/inngest/computeSquare.ts import { referenceFunction } from "inngest" ; imp…" at bounding box center [515, 382] width 605 height 297
click at [721, 364] on pre "// @/inngest/computeSquare.ts import { referenceFunction } from "inngest" ; imp…" at bounding box center [515, 382] width 605 height 297
click at [743, 357] on pre "// @/inngest/computeSquare.ts import { referenceFunction } from "inngest" ; imp…" at bounding box center [515, 382] width 605 height 297
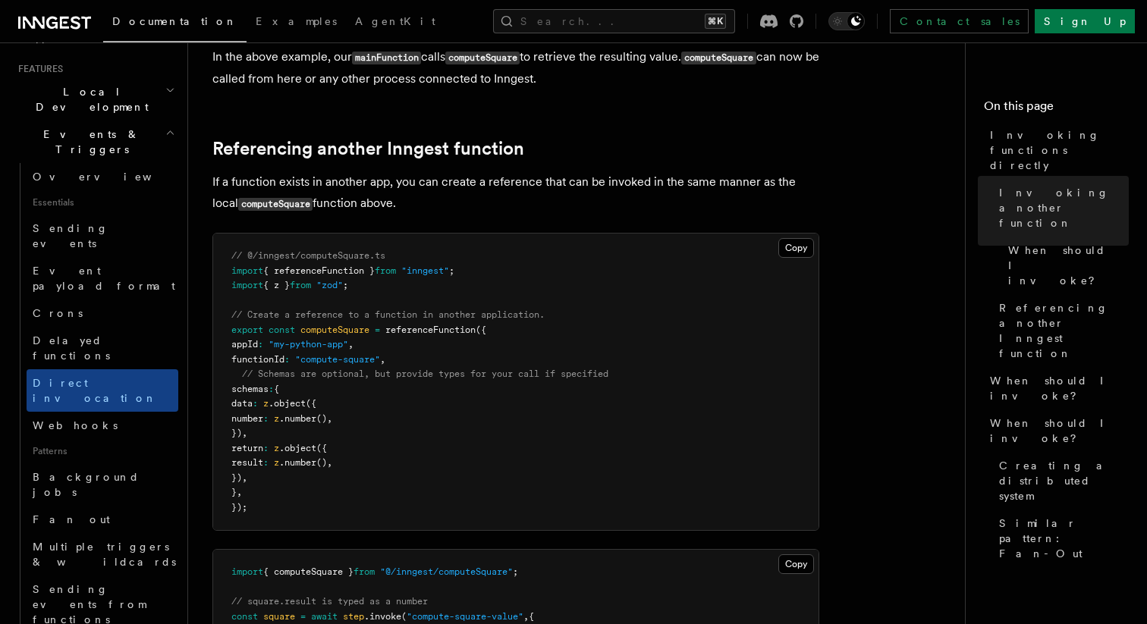
click at [704, 350] on pre "// @/inngest/computeSquare.ts import { referenceFunction } from "inngest" ; imp…" at bounding box center [515, 382] width 605 height 297
click at [683, 358] on pre "// @/inngest/computeSquare.ts import { referenceFunction } from "inngest" ; imp…" at bounding box center [515, 382] width 605 height 297
click at [884, 358] on article "Features Events & Triggers Invoking functions directly Inngest's step.invoke() …" at bounding box center [582, 461] width 740 height 2738
click at [1109, 516] on span "Similar pattern: Fan-Out" at bounding box center [1064, 539] width 130 height 46
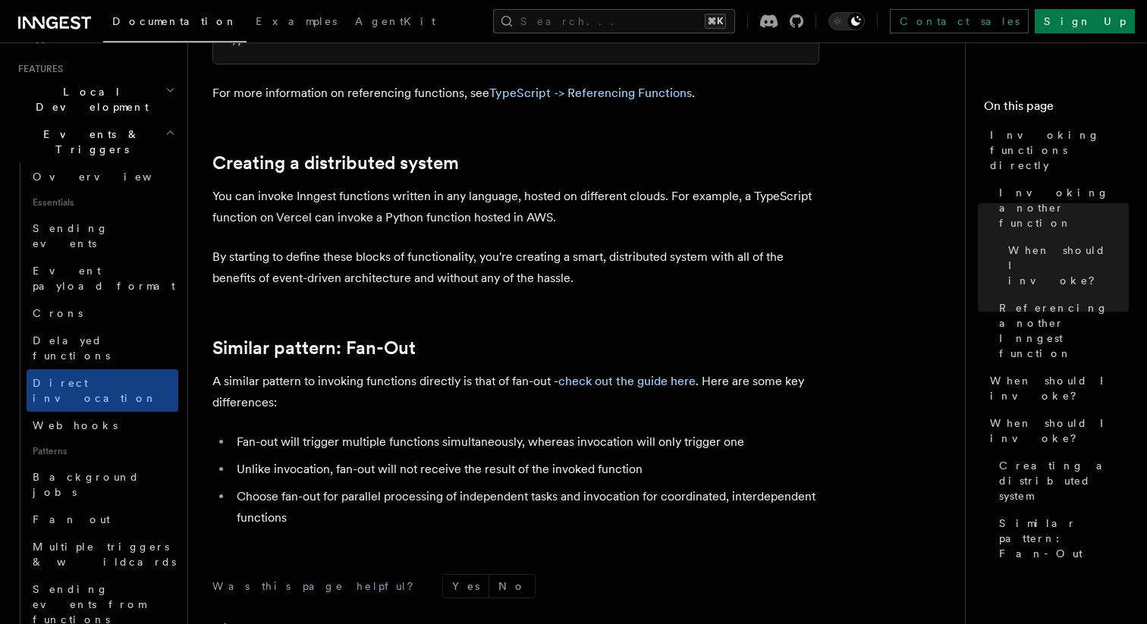
scroll to position [1961, 0]
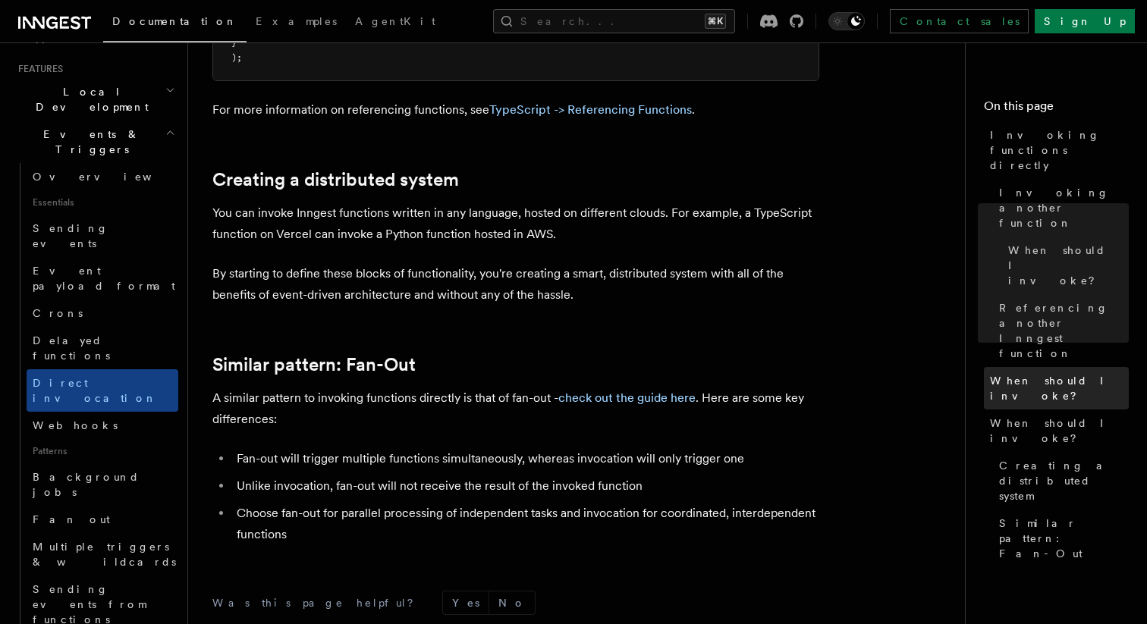
click at [1018, 373] on span "When should I invoke?" at bounding box center [1059, 388] width 139 height 30
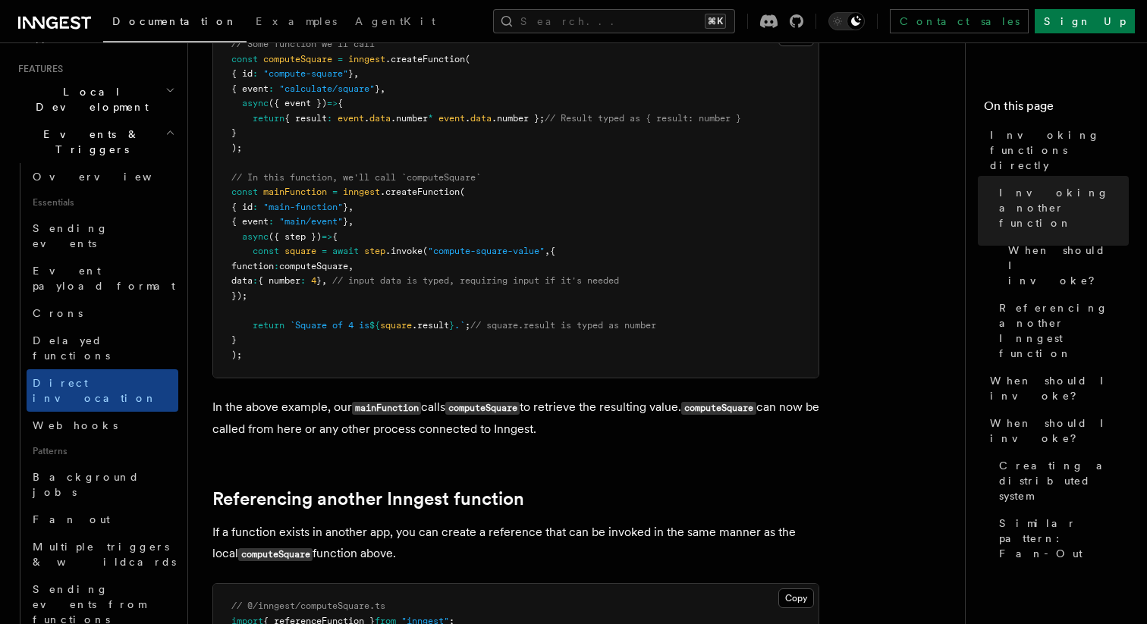
scroll to position [501, 0]
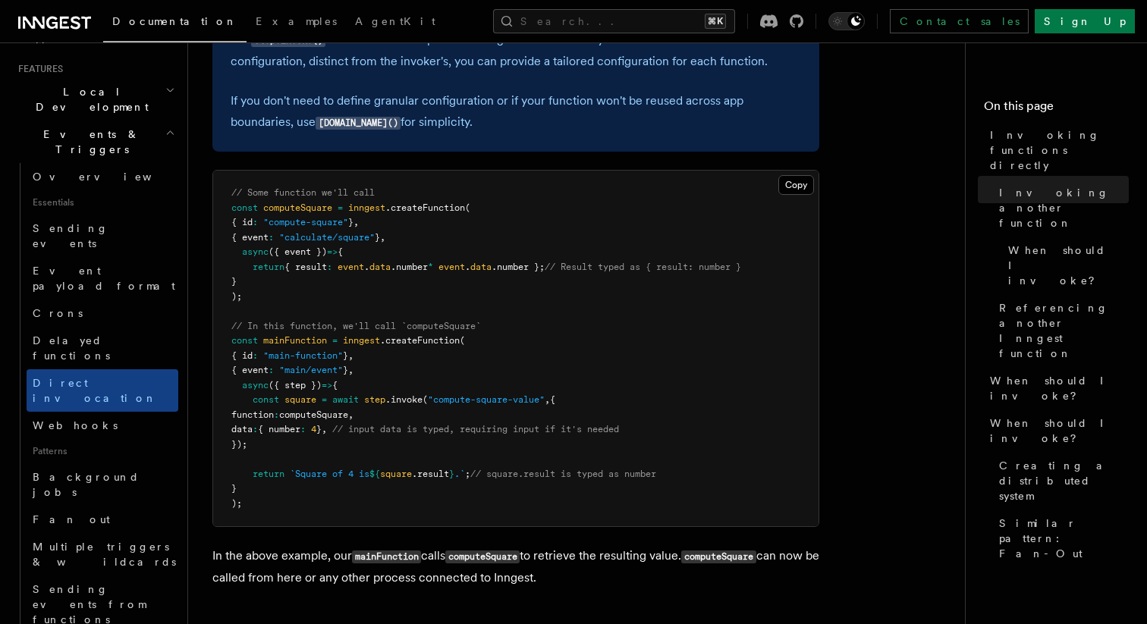
click at [736, 356] on pre "// Some function we'll call const computeSquare = inngest .createFunction ( { i…" at bounding box center [515, 349] width 605 height 356
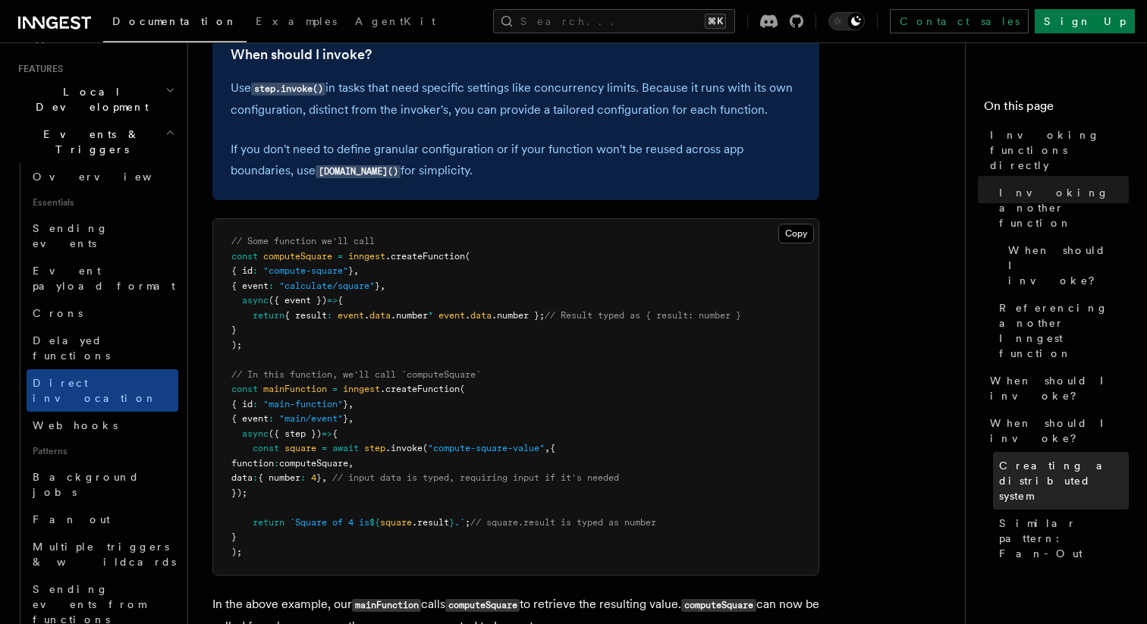
click at [1031, 458] on span "Creating a distributed system" at bounding box center [1064, 481] width 130 height 46
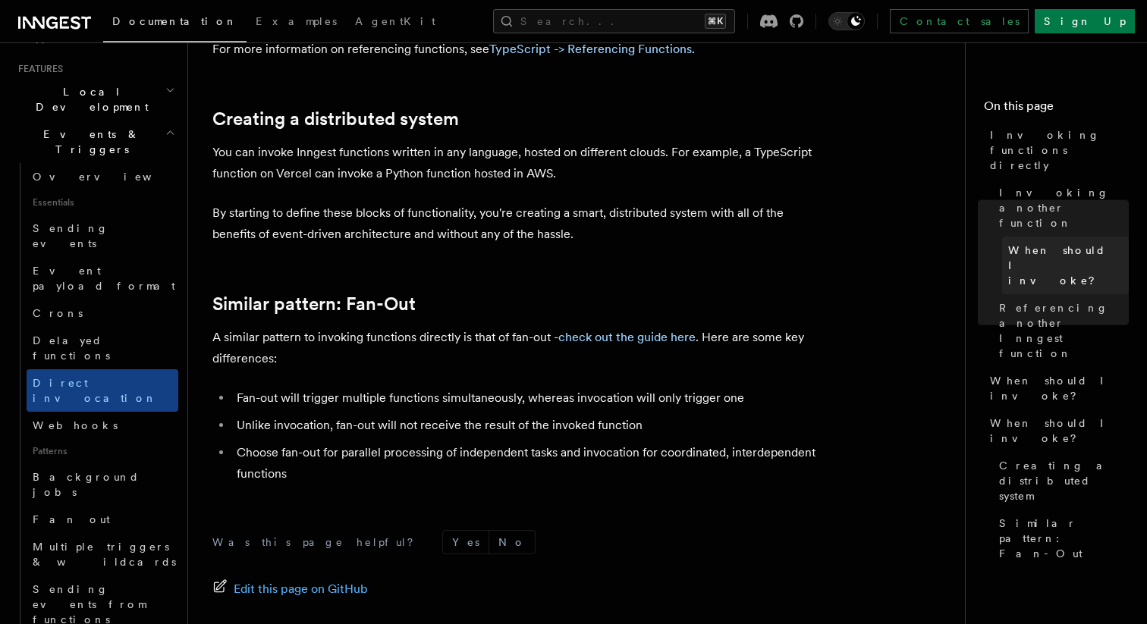
click at [1031, 243] on span "When should I invoke?" at bounding box center [1068, 266] width 121 height 46
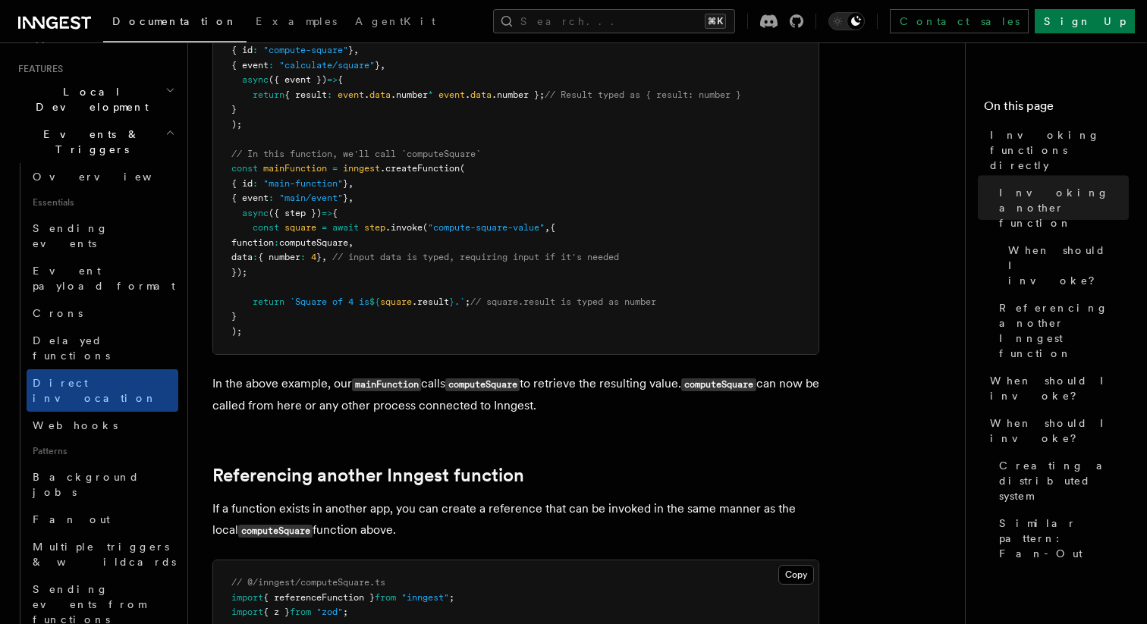
scroll to position [727, 0]
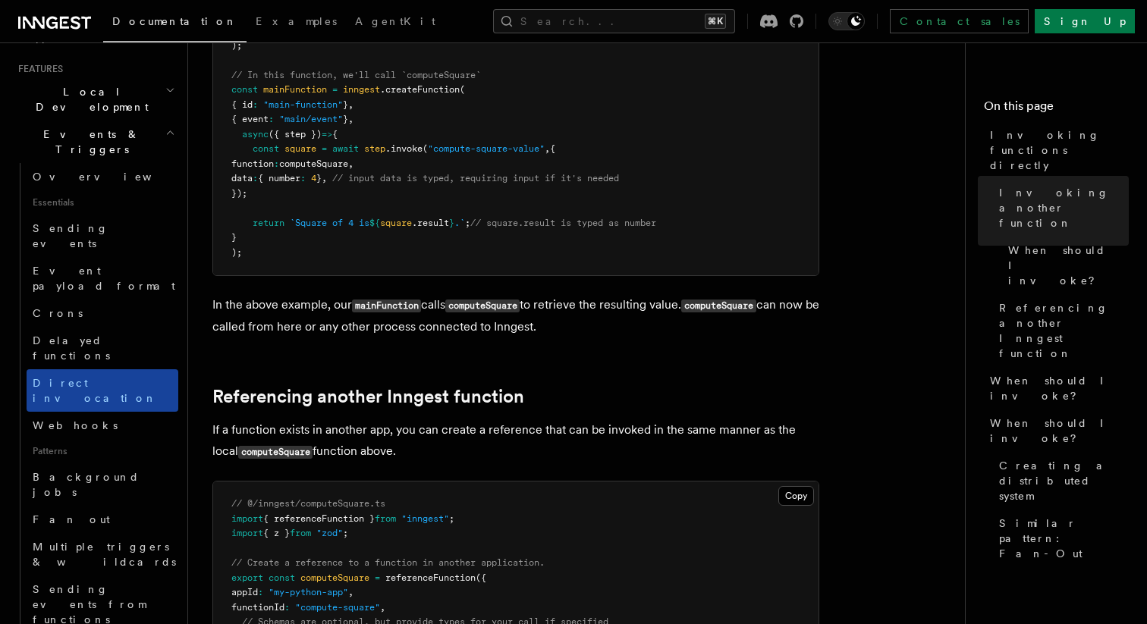
click at [137, 369] on link "Direct invocation" at bounding box center [103, 390] width 152 height 42
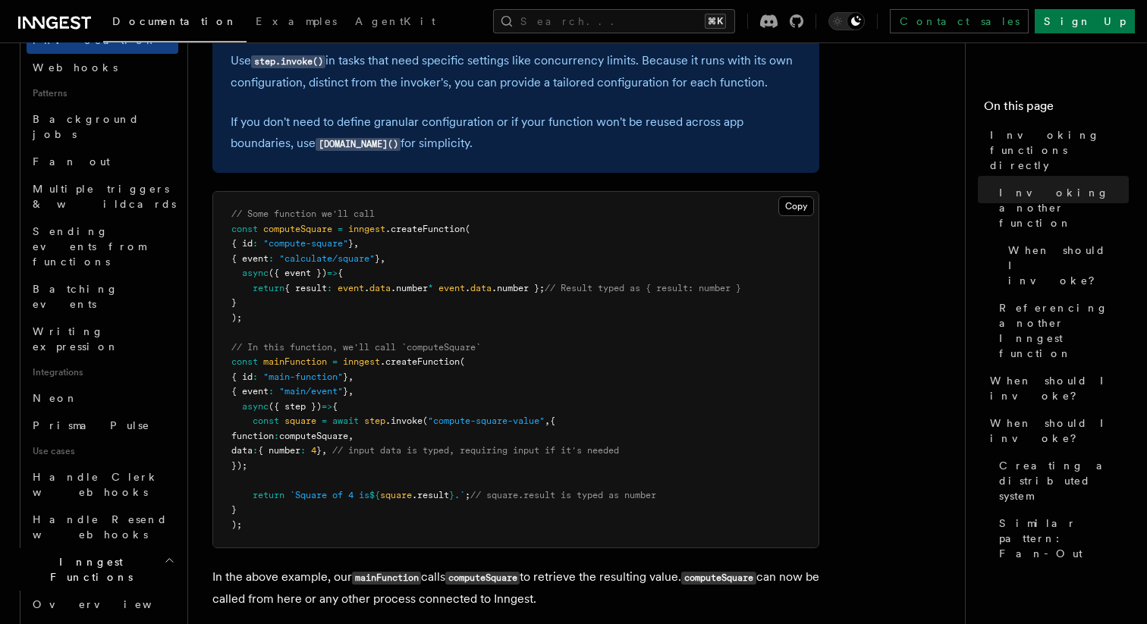
scroll to position [712, 0]
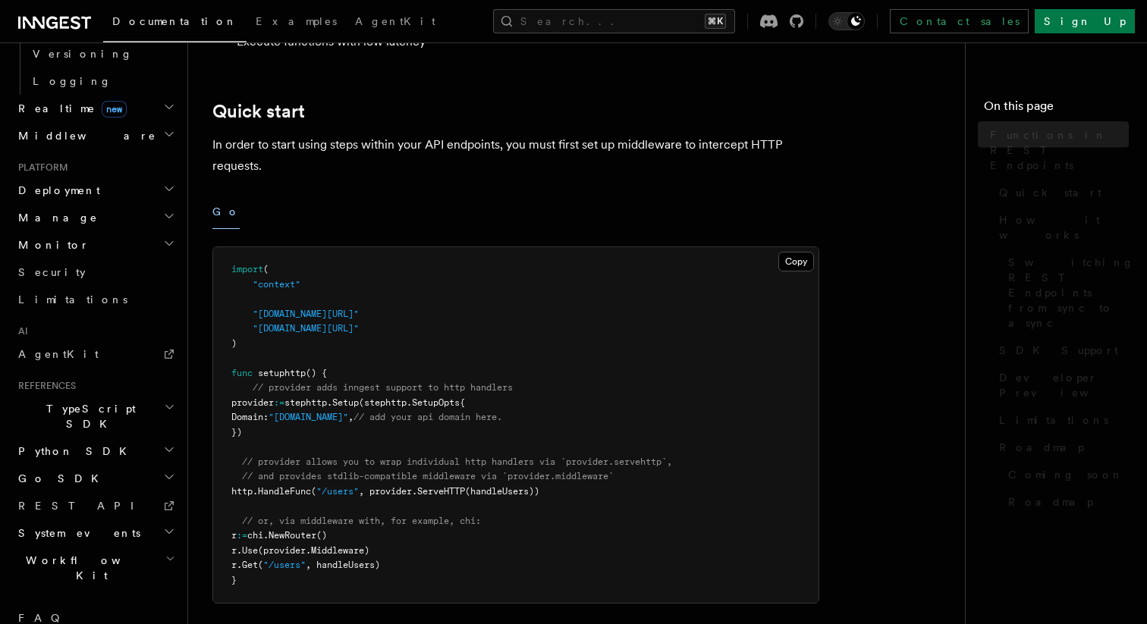
scroll to position [620, 0]
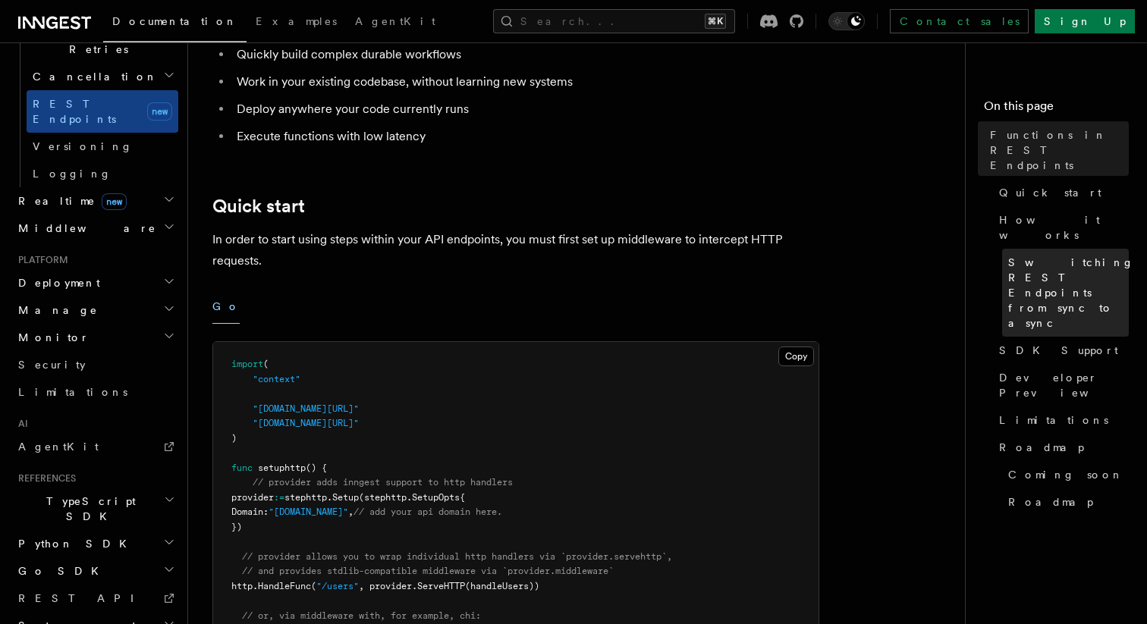
click at [1010, 255] on span "Switching REST Endpoints from sync to async" at bounding box center [1071, 293] width 126 height 76
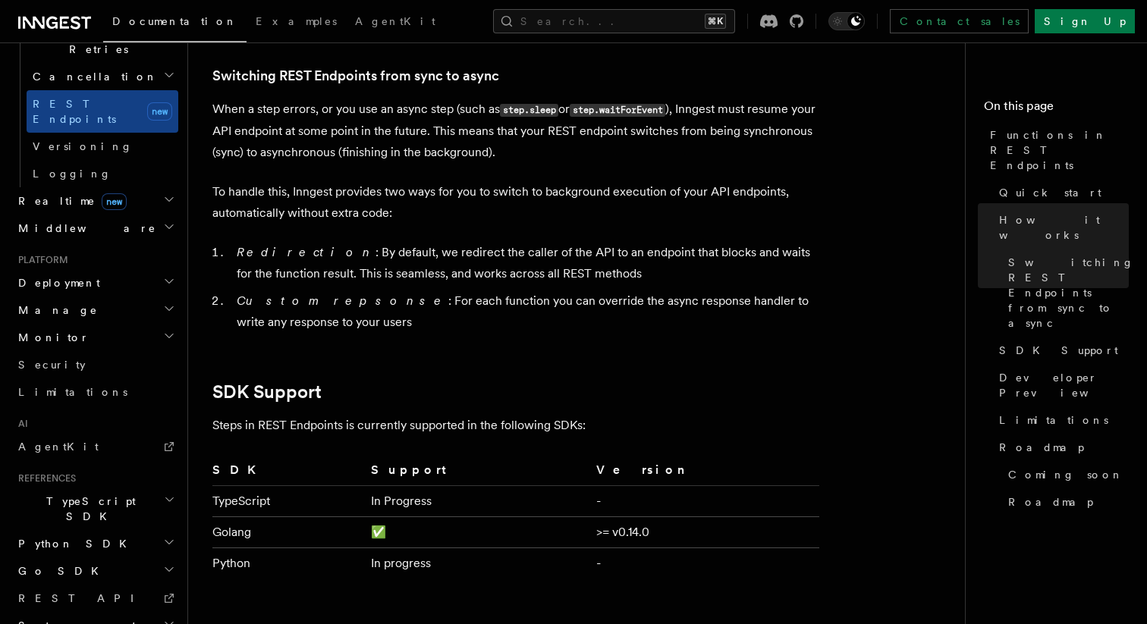
scroll to position [1845, 0]
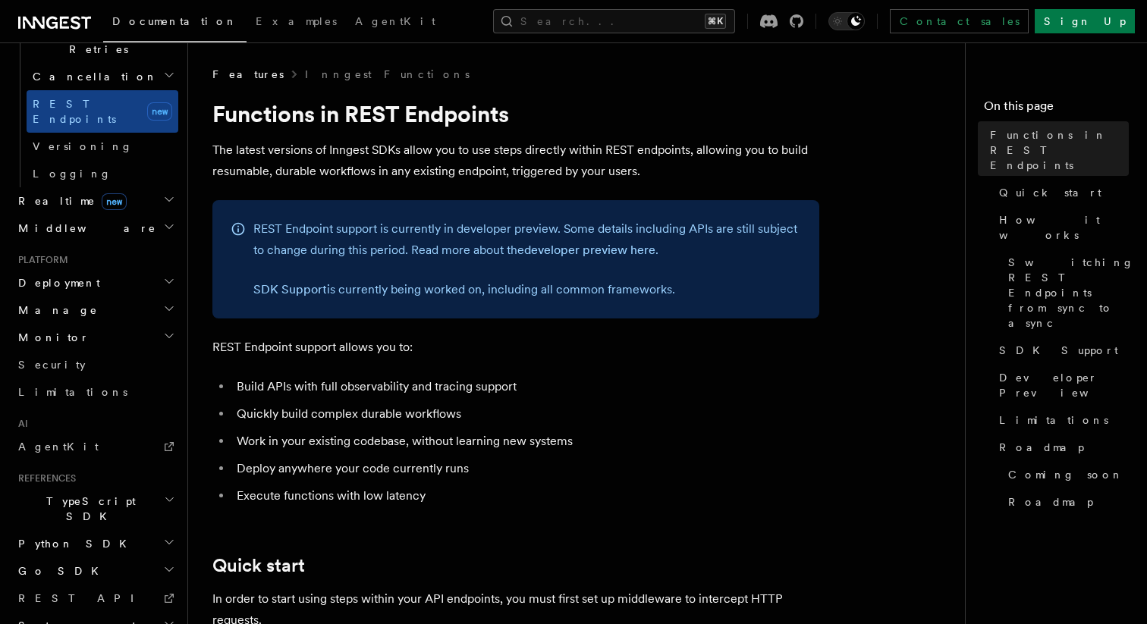
scroll to position [15, 0]
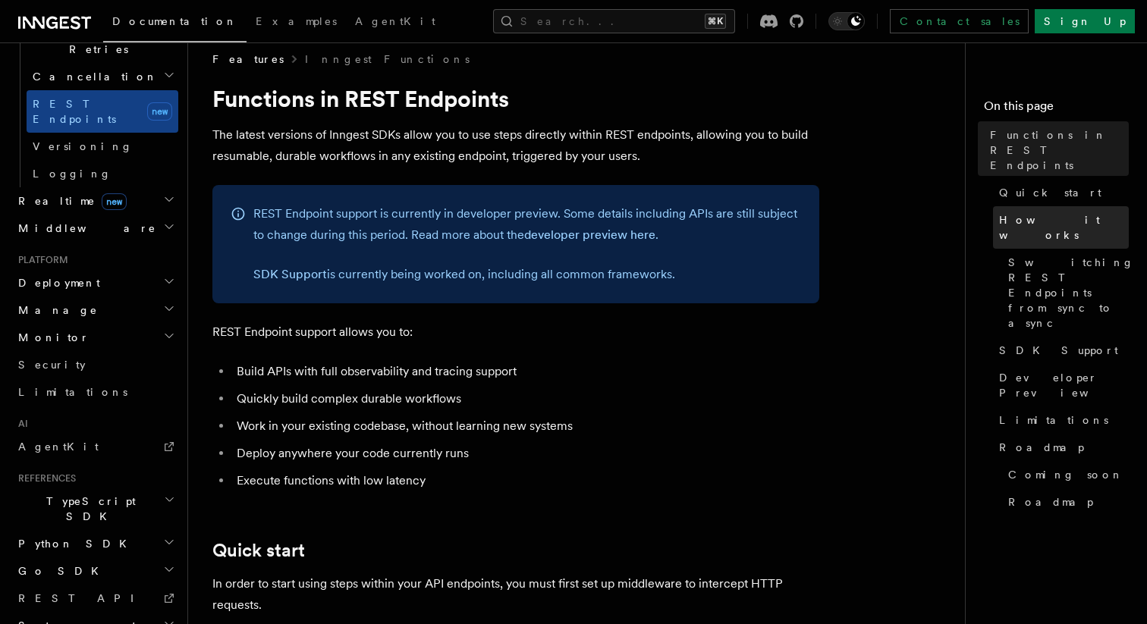
click at [1019, 212] on span "How it works" at bounding box center [1064, 227] width 130 height 30
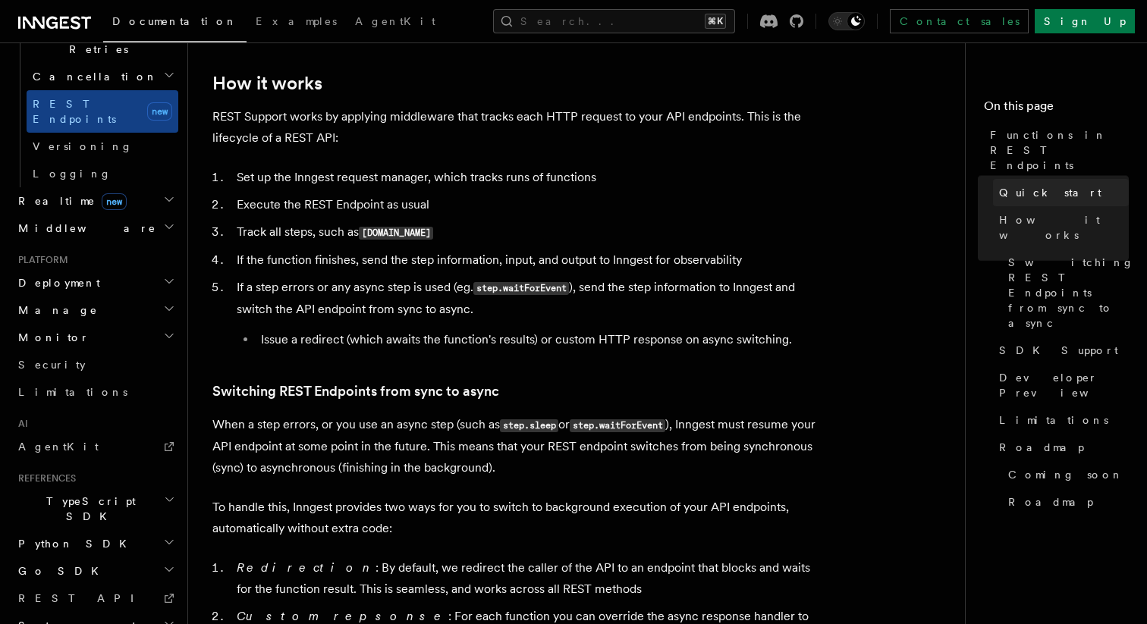
click at [1015, 179] on link "Quick start" at bounding box center [1061, 192] width 136 height 27
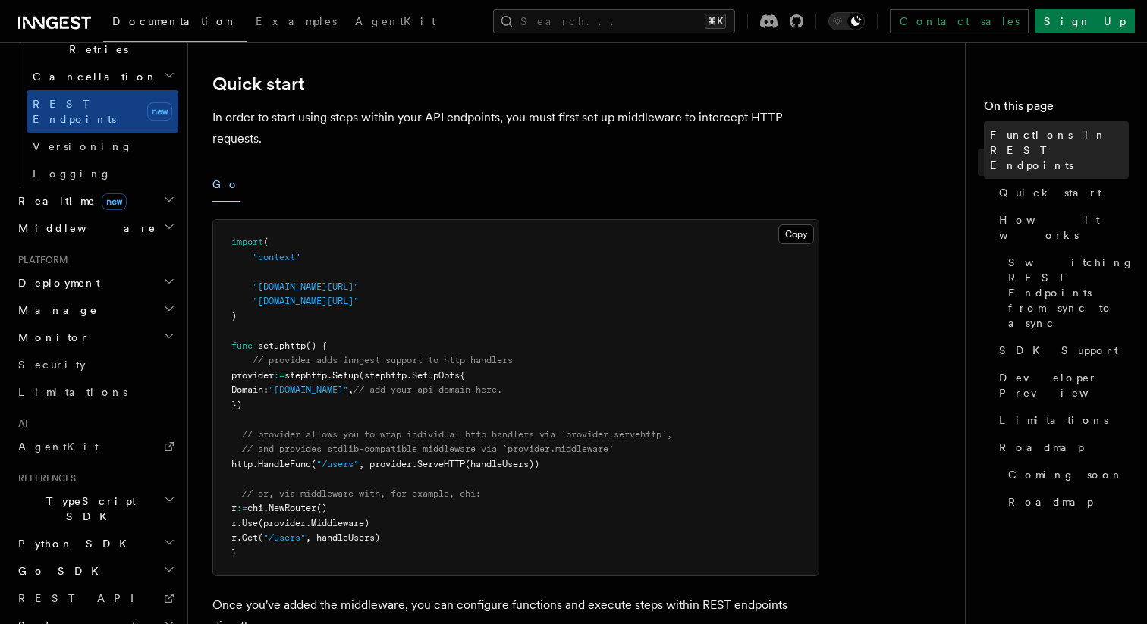
click at [1011, 137] on span "Functions in REST Endpoints" at bounding box center [1059, 150] width 139 height 46
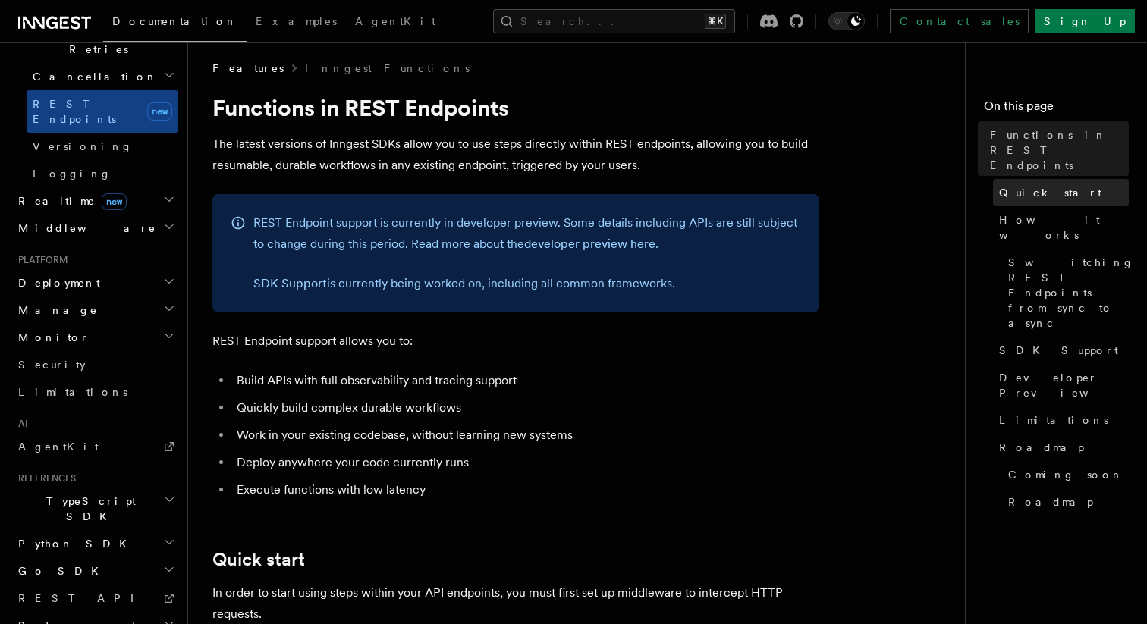
click at [1012, 185] on span "Quick start" at bounding box center [1050, 192] width 102 height 15
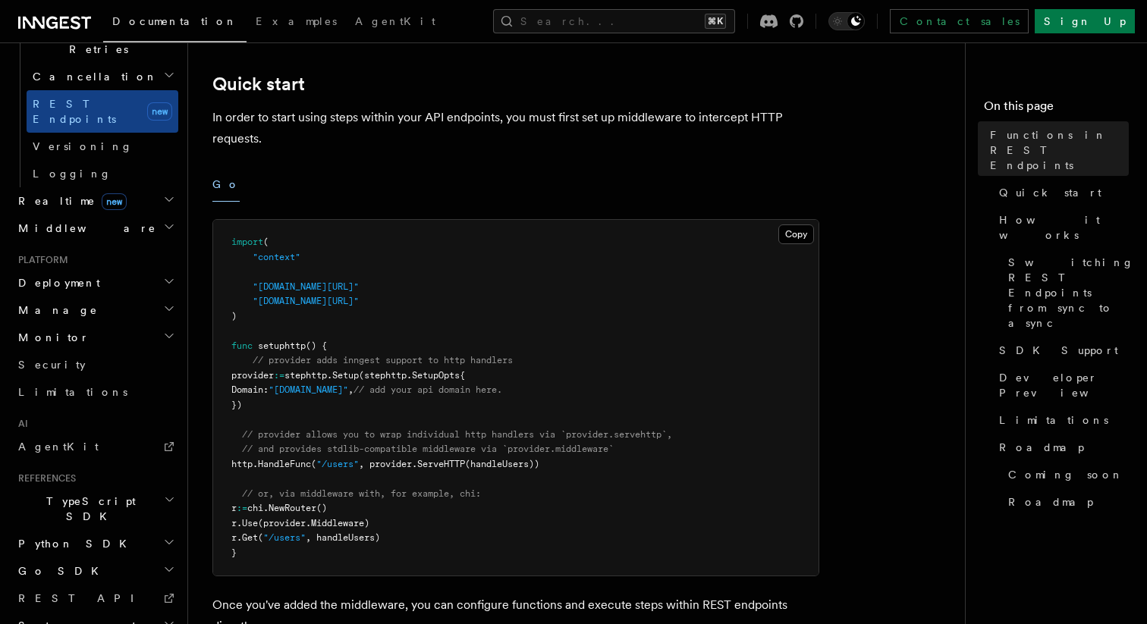
scroll to position [482, 0]
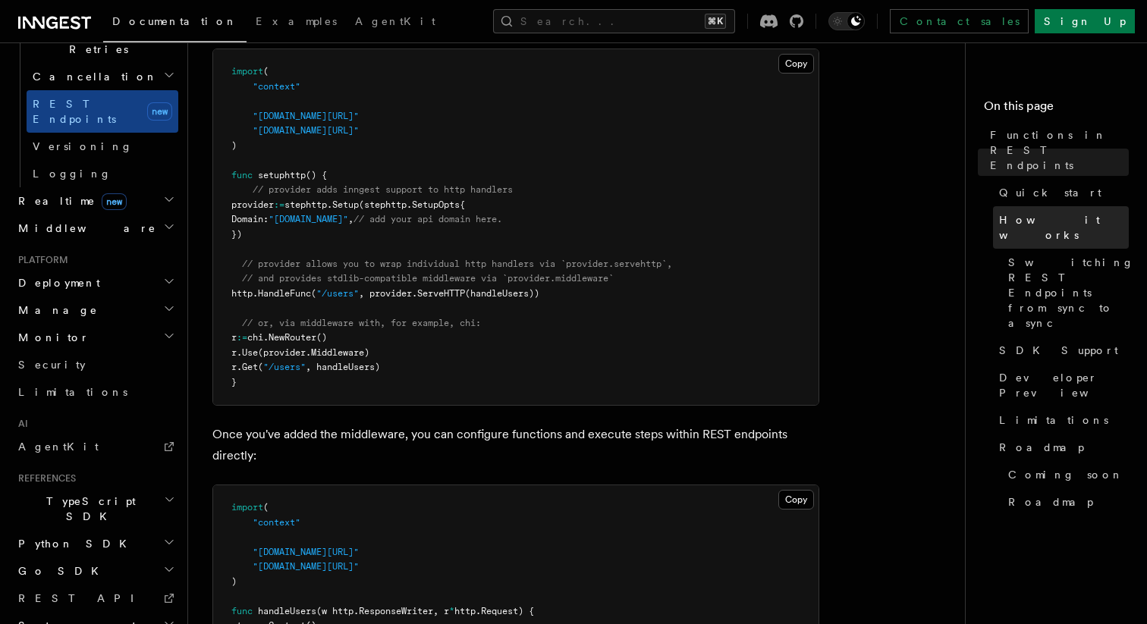
click at [1012, 212] on span "How it works" at bounding box center [1064, 227] width 130 height 30
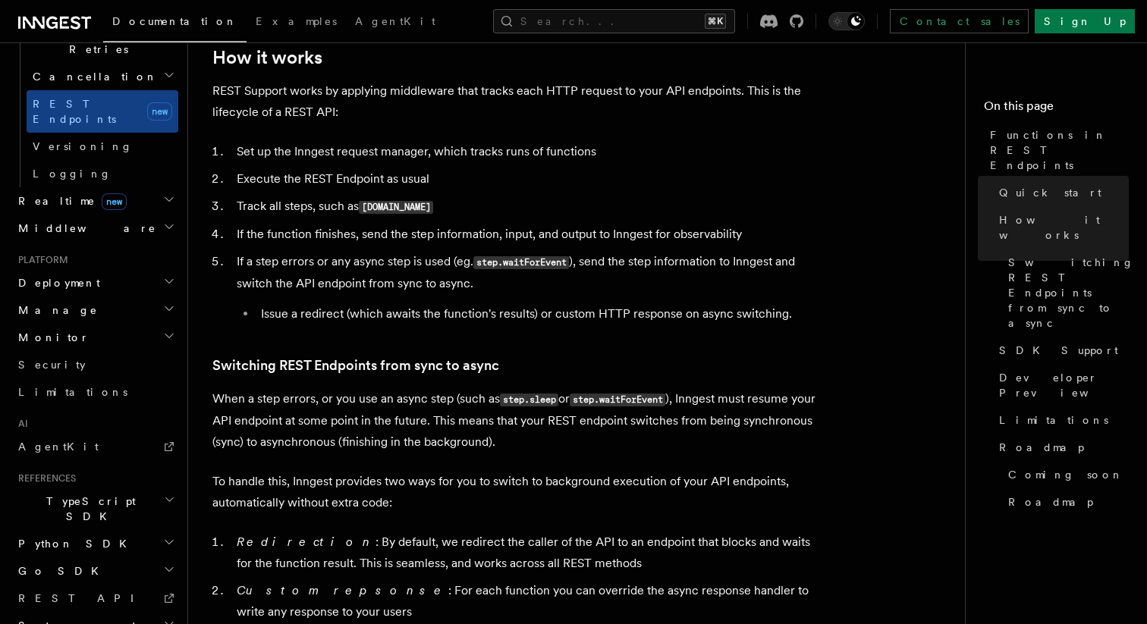
scroll to position [1555, 0]
click at [1025, 337] on link "SDK Support" at bounding box center [1061, 350] width 136 height 27
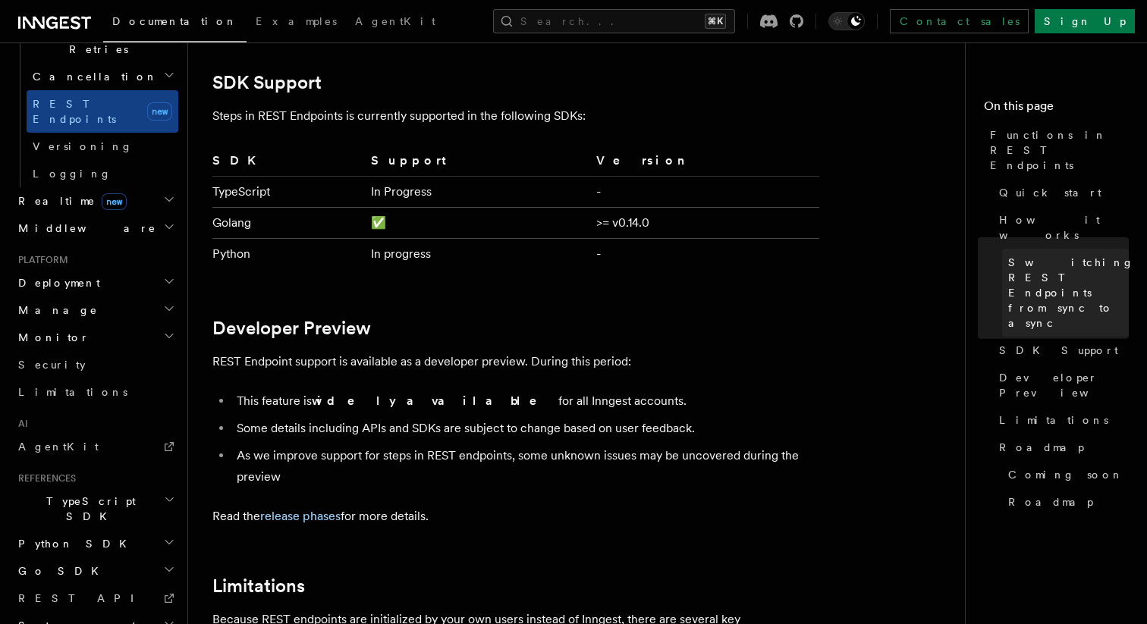
click at [1020, 255] on span "Switching REST Endpoints from sync to async" at bounding box center [1071, 293] width 126 height 76
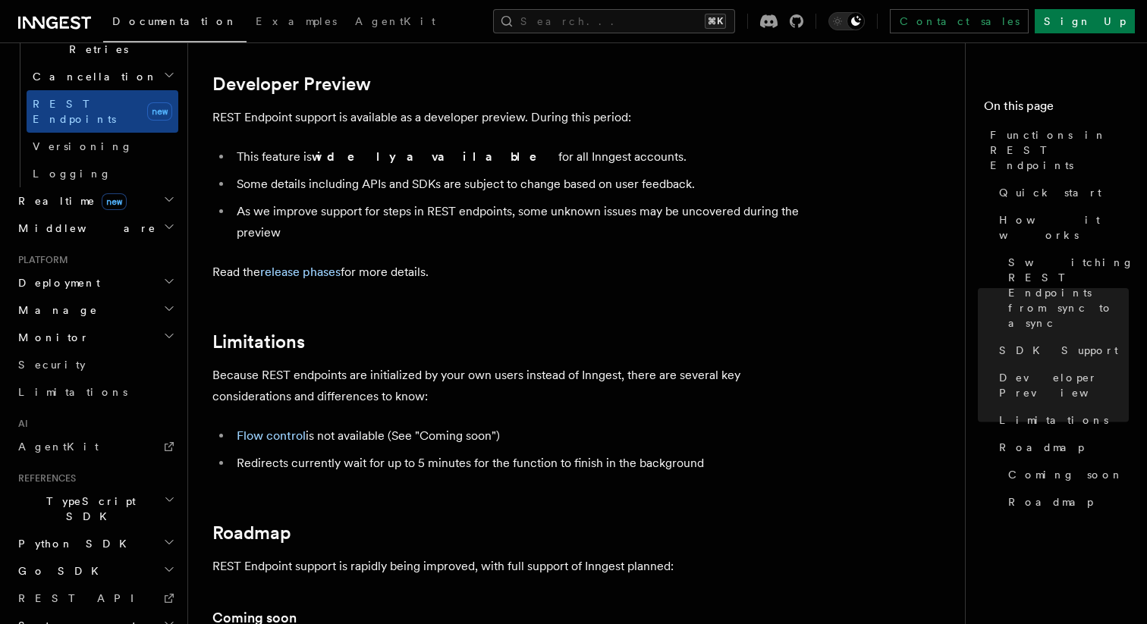
scroll to position [2356, 0]
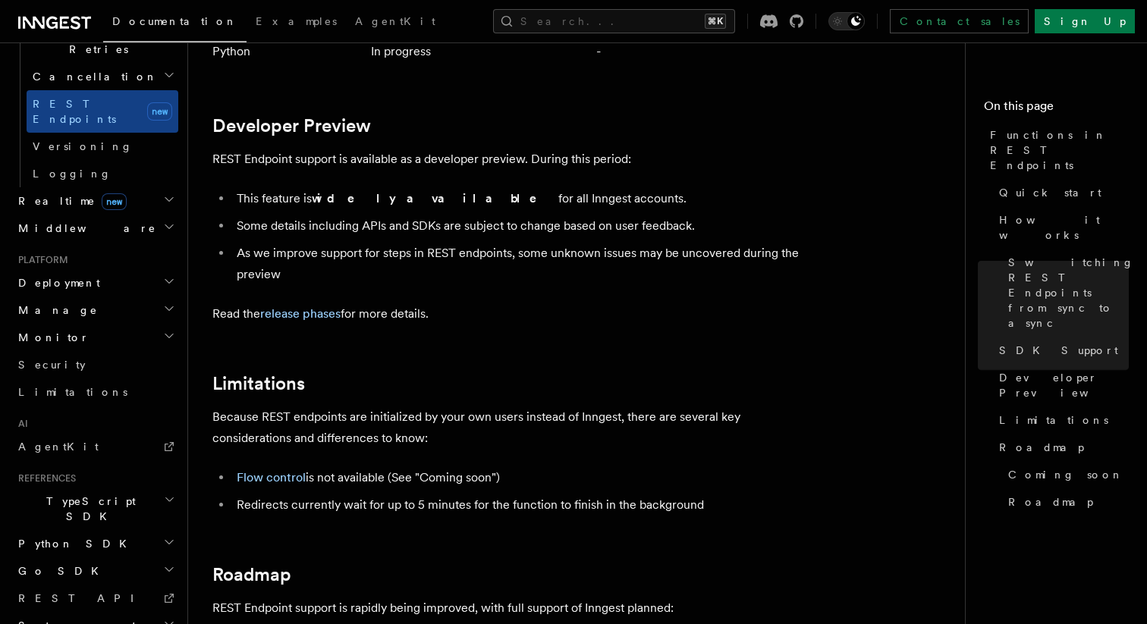
click at [167, 275] on icon "button" at bounding box center [169, 281] width 12 height 12
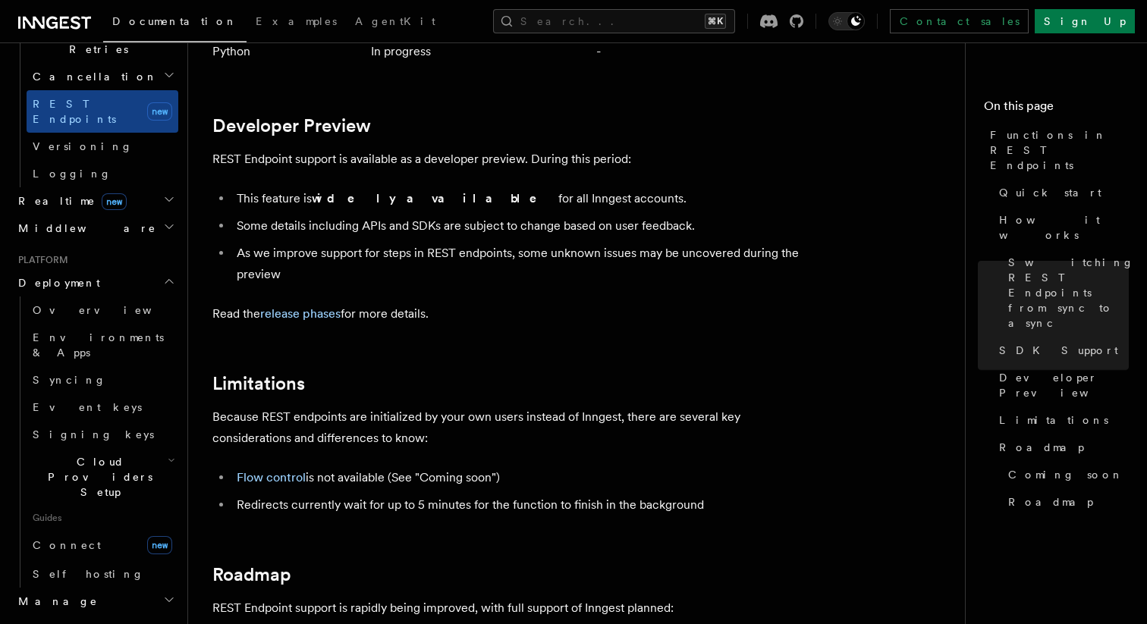
click at [172, 280] on icon "button" at bounding box center [169, 282] width 8 height 4
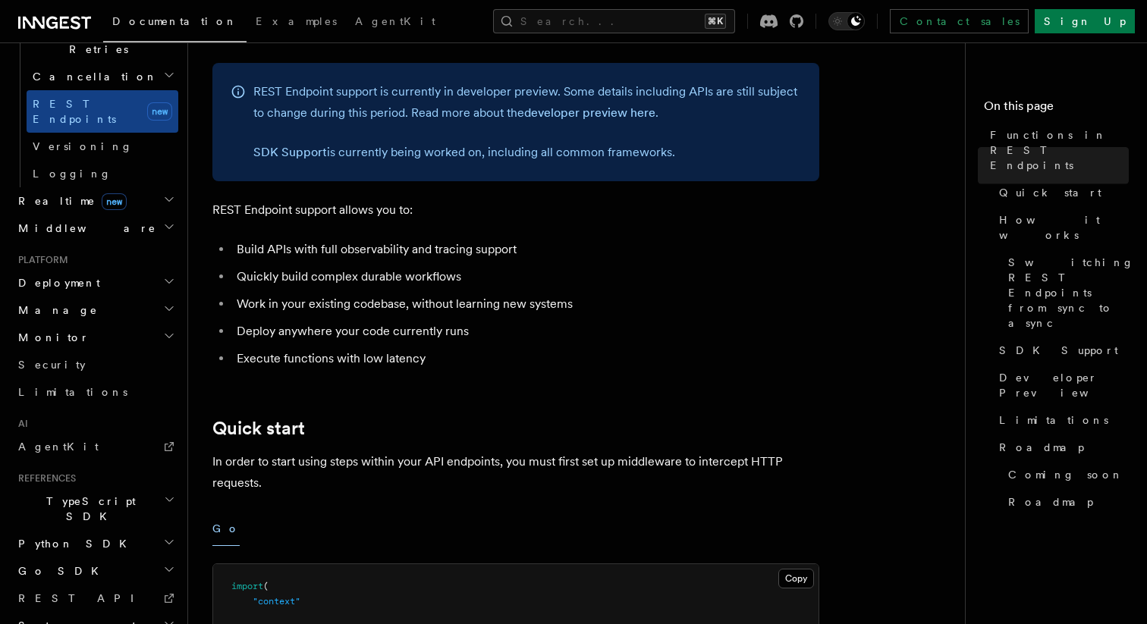
scroll to position [0, 0]
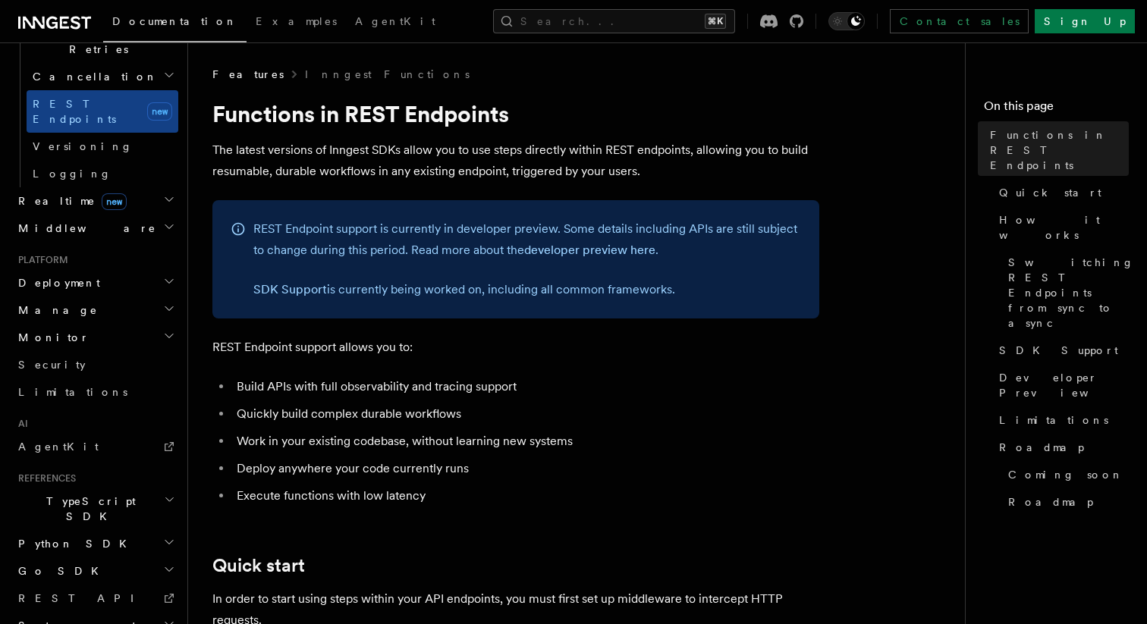
click at [162, 269] on h2 "Deployment" at bounding box center [95, 282] width 166 height 27
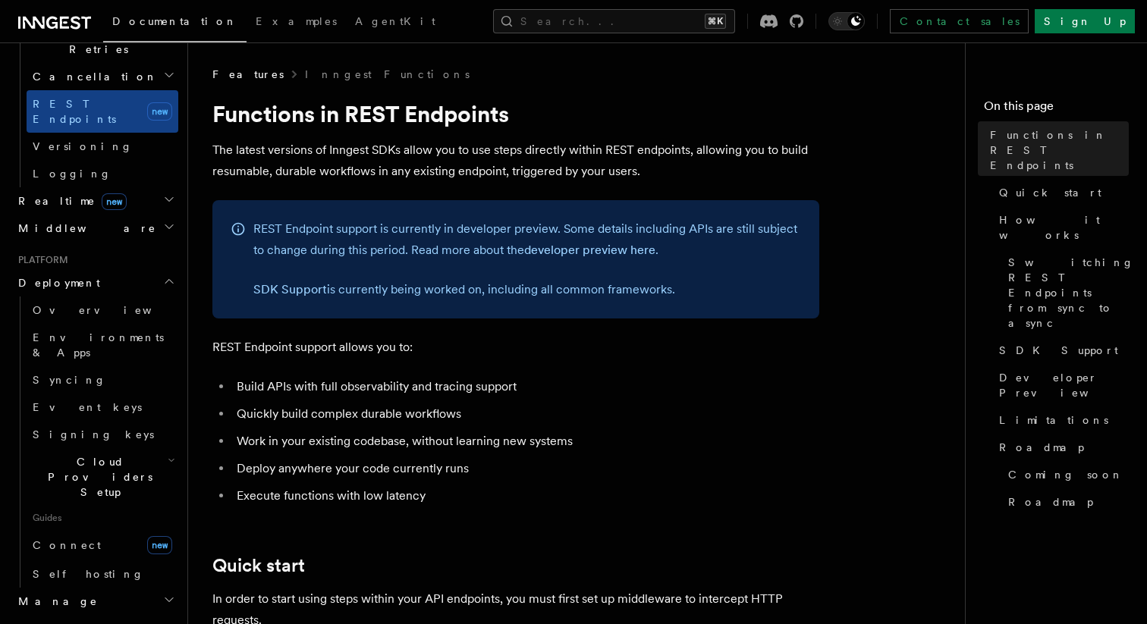
click at [169, 275] on icon "button" at bounding box center [169, 281] width 12 height 12
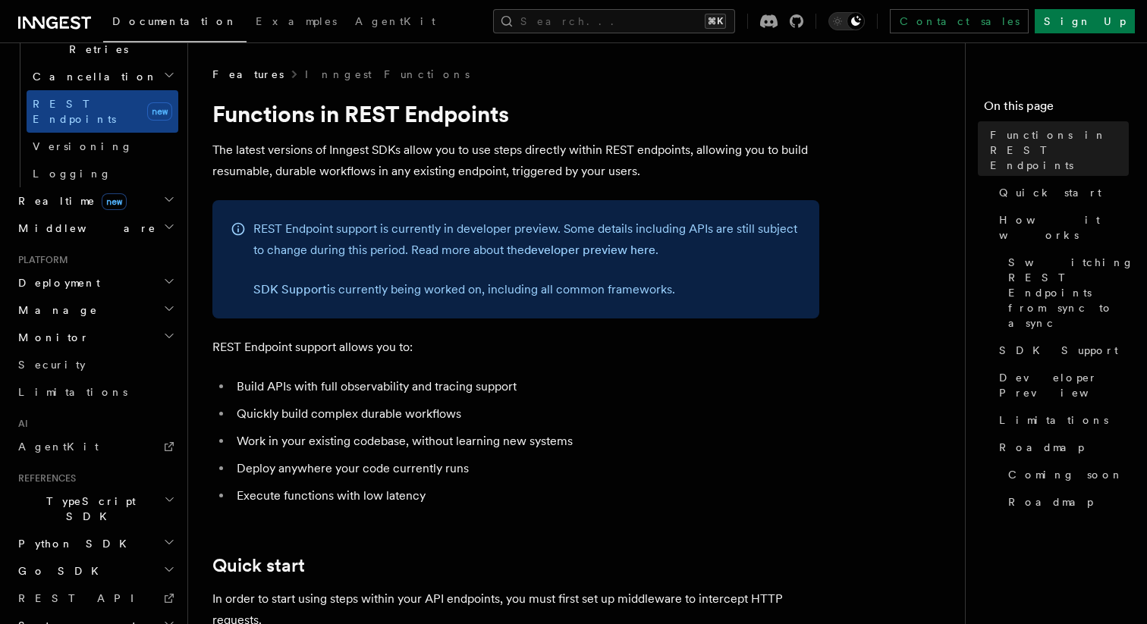
click at [169, 297] on h2 "Manage" at bounding box center [95, 310] width 166 height 27
click at [165, 307] on icon "button" at bounding box center [169, 309] width 8 height 4
click at [166, 330] on icon "button" at bounding box center [169, 336] width 12 height 12
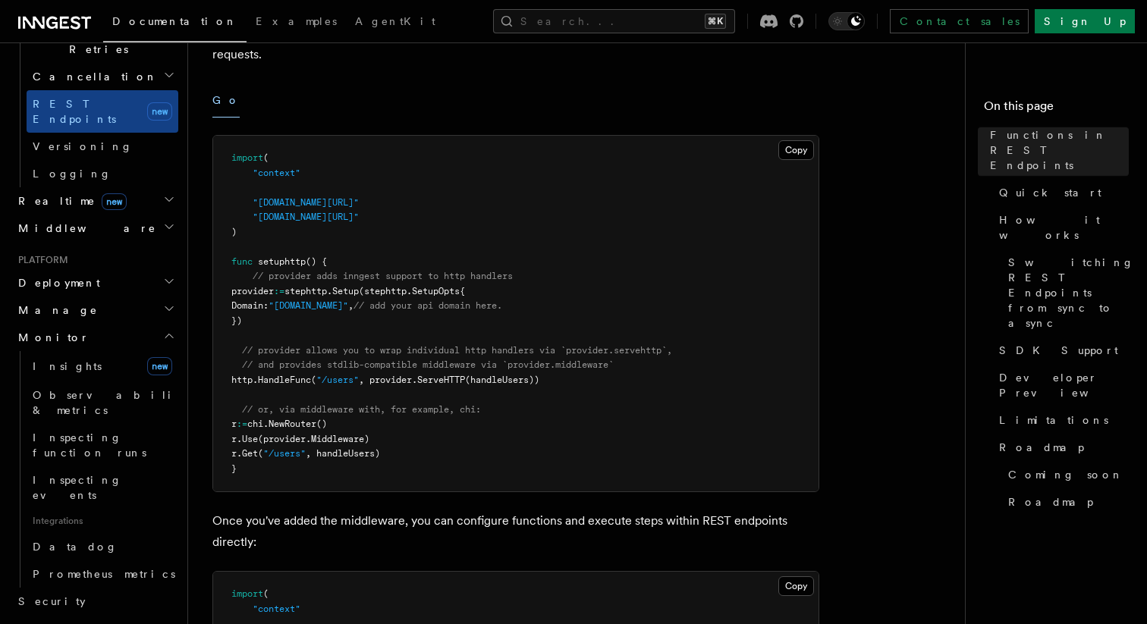
scroll to position [643, 0]
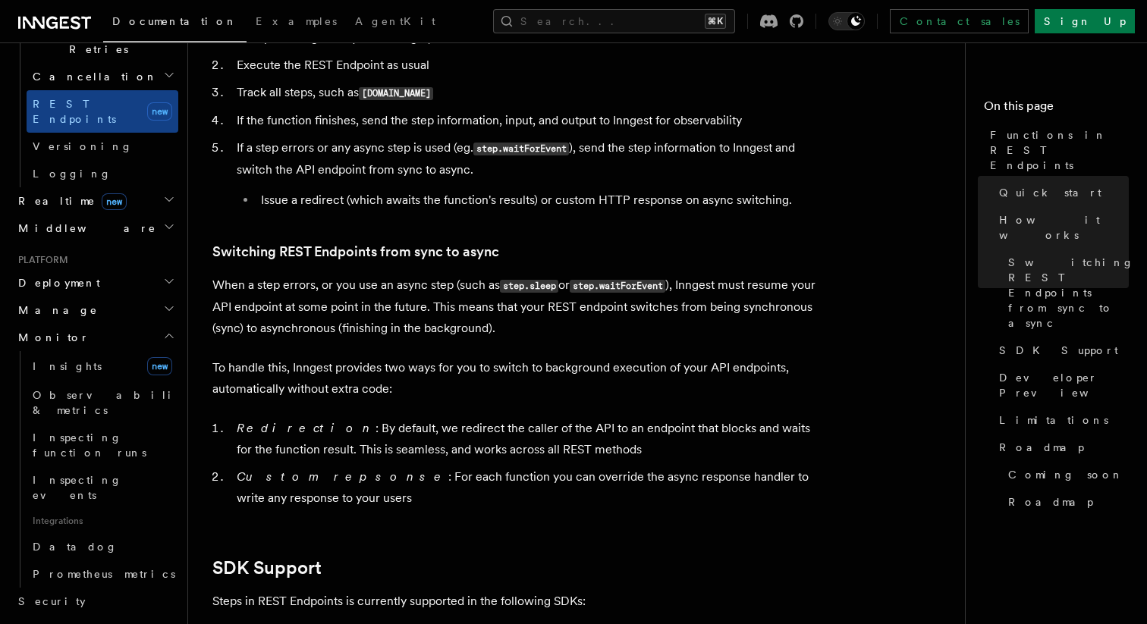
scroll to position [1670, 0]
click at [808, 119] on li "If the function finishes, send the step information, input, and output to Innge…" at bounding box center [525, 118] width 587 height 21
click at [932, 383] on article "Features Inngest Functions Functions in REST Endpoints The latest versions of I…" at bounding box center [582, 113] width 740 height 3432
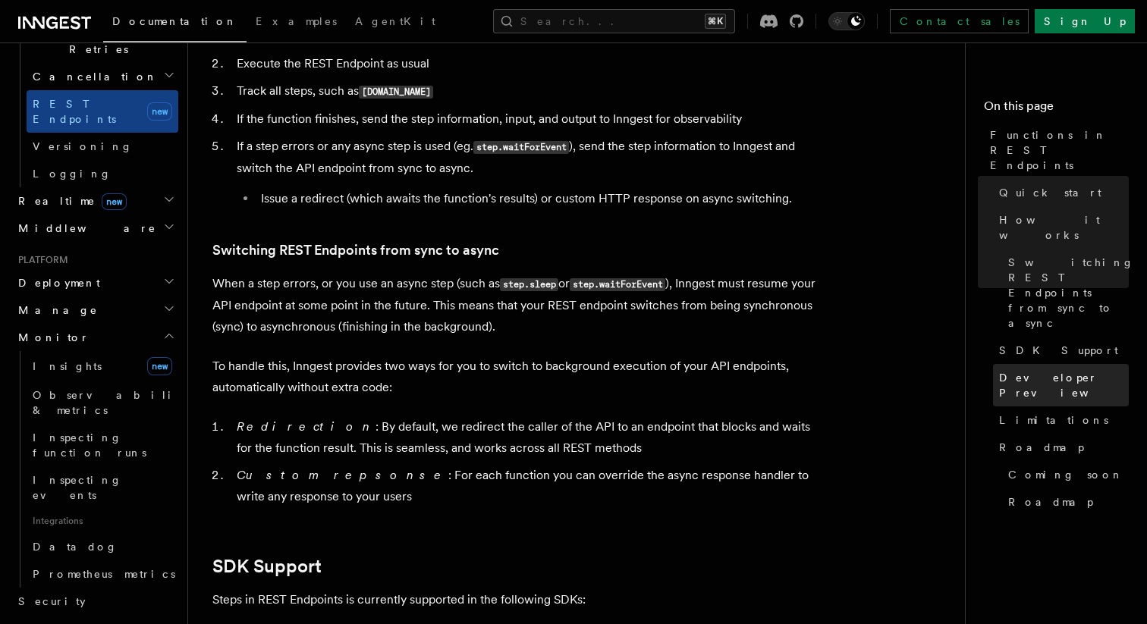
click at [1015, 364] on link "Developer Preview" at bounding box center [1061, 385] width 136 height 42
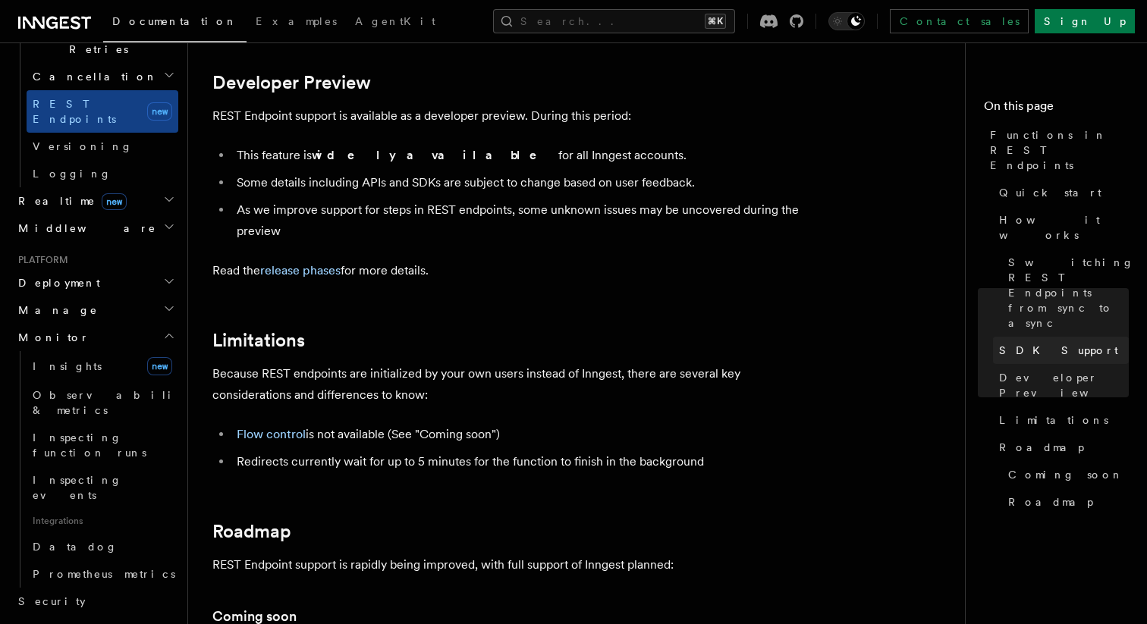
click at [1003, 343] on span "SDK Support" at bounding box center [1058, 350] width 119 height 15
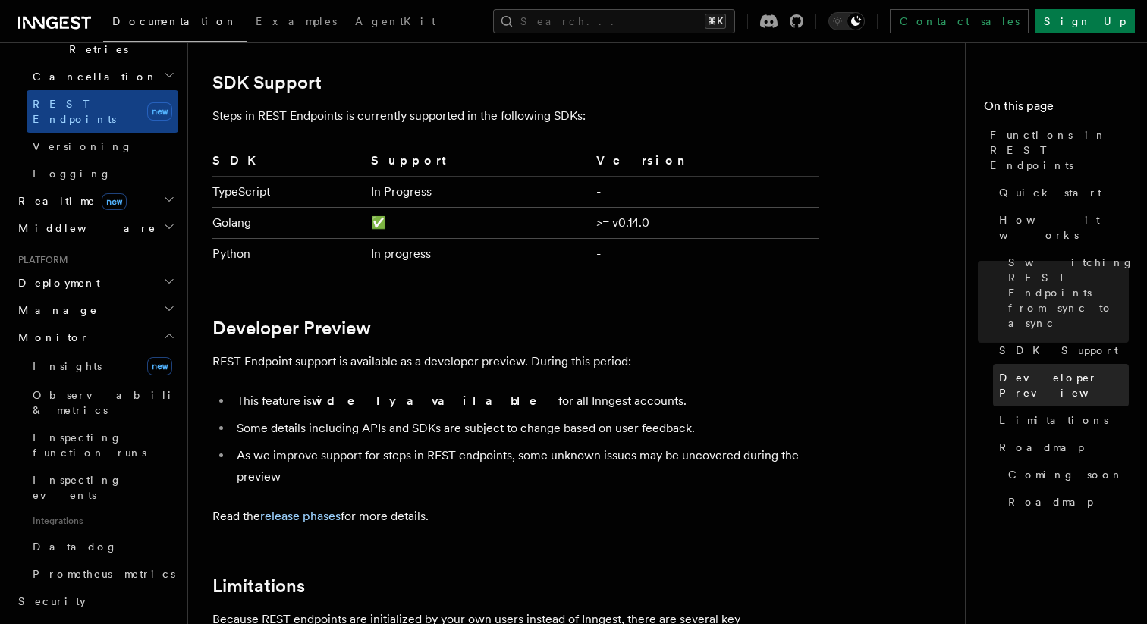
click at [999, 370] on span "Developer Preview" at bounding box center [1064, 385] width 130 height 30
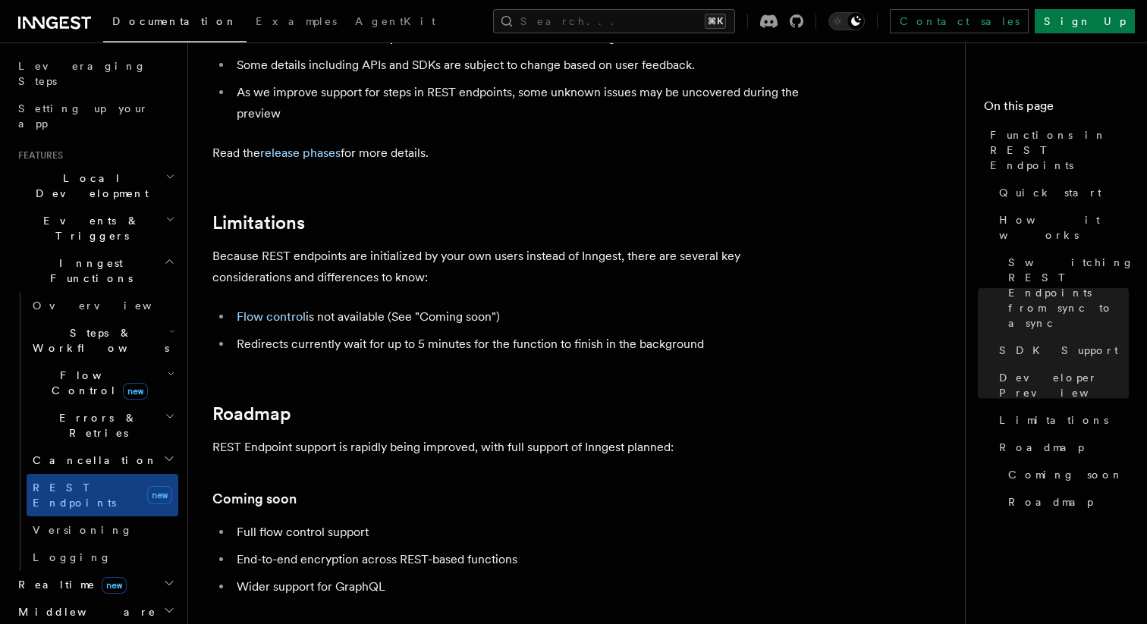
scroll to position [166, 0]
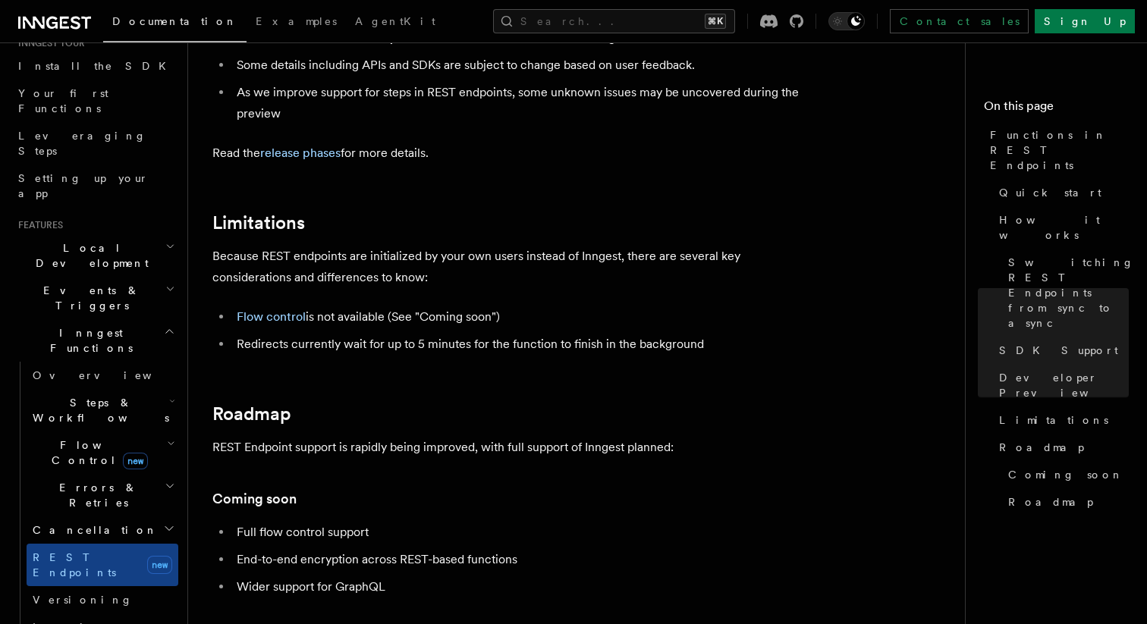
click at [171, 395] on icon "button" at bounding box center [172, 401] width 6 height 12
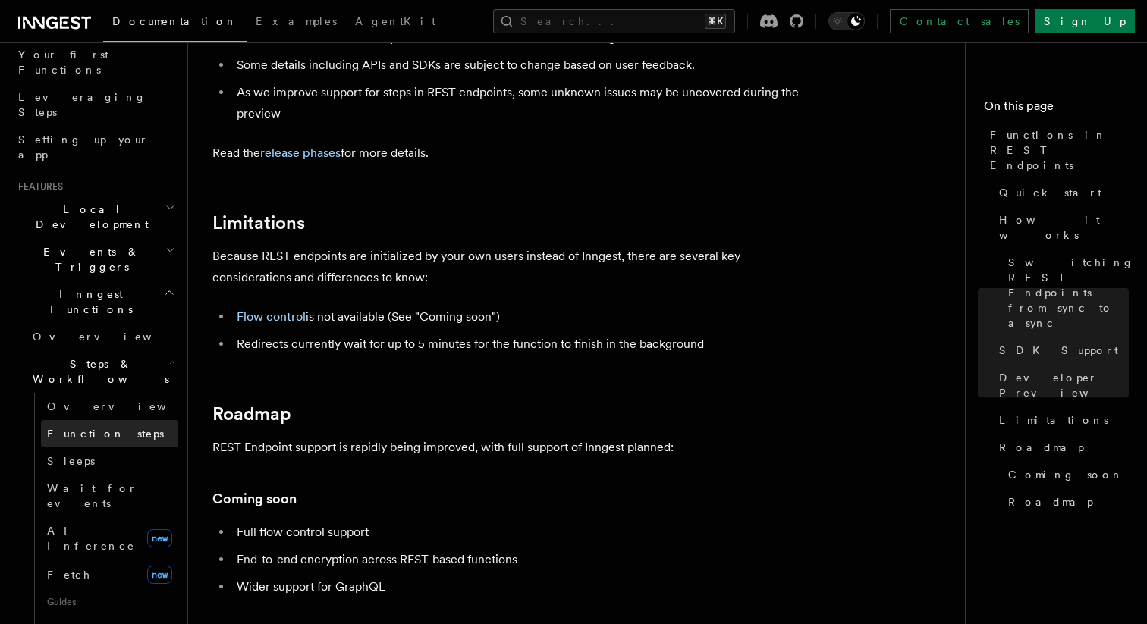
scroll to position [218, 0]
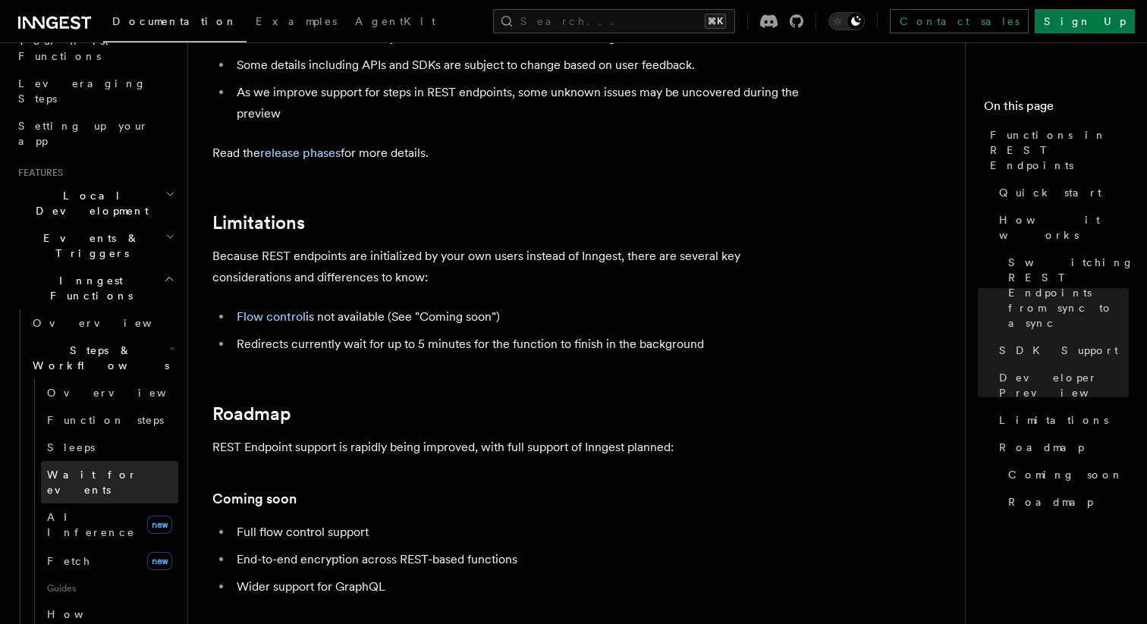
click at [130, 461] on link "Wait for events" at bounding box center [109, 482] width 137 height 42
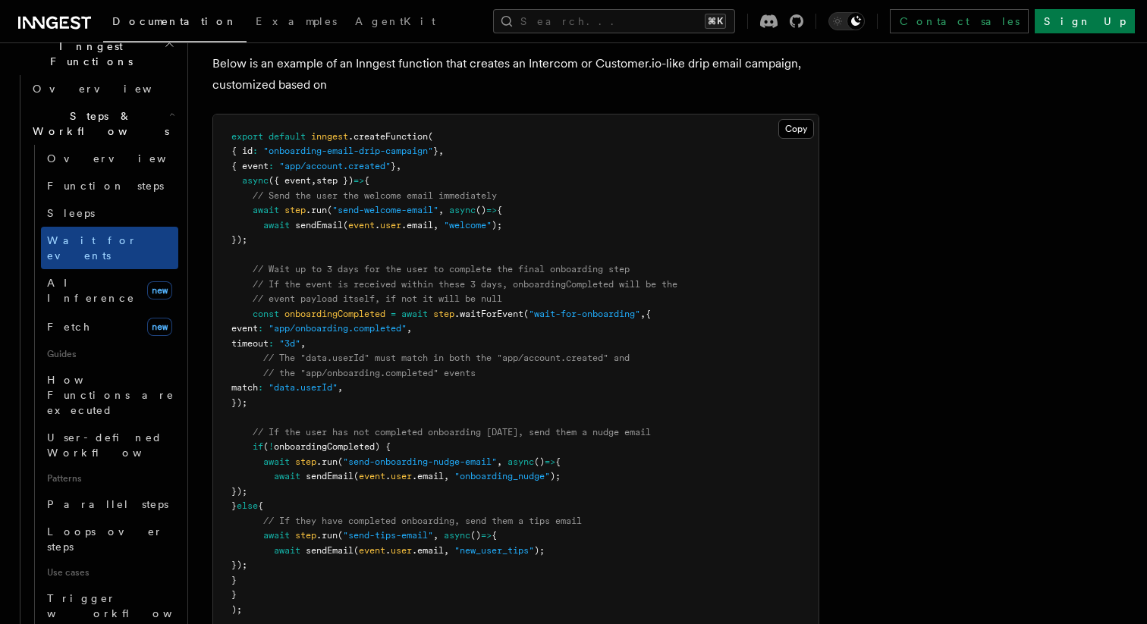
scroll to position [476, 0]
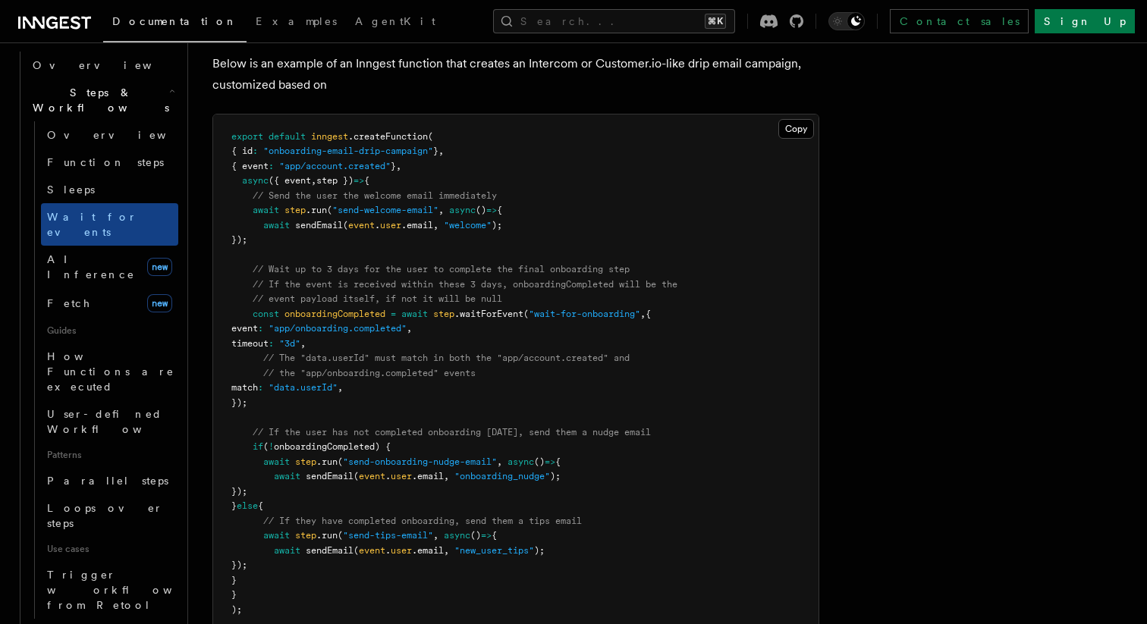
click at [168, 623] on icon "button" at bounding box center [170, 630] width 5 height 3
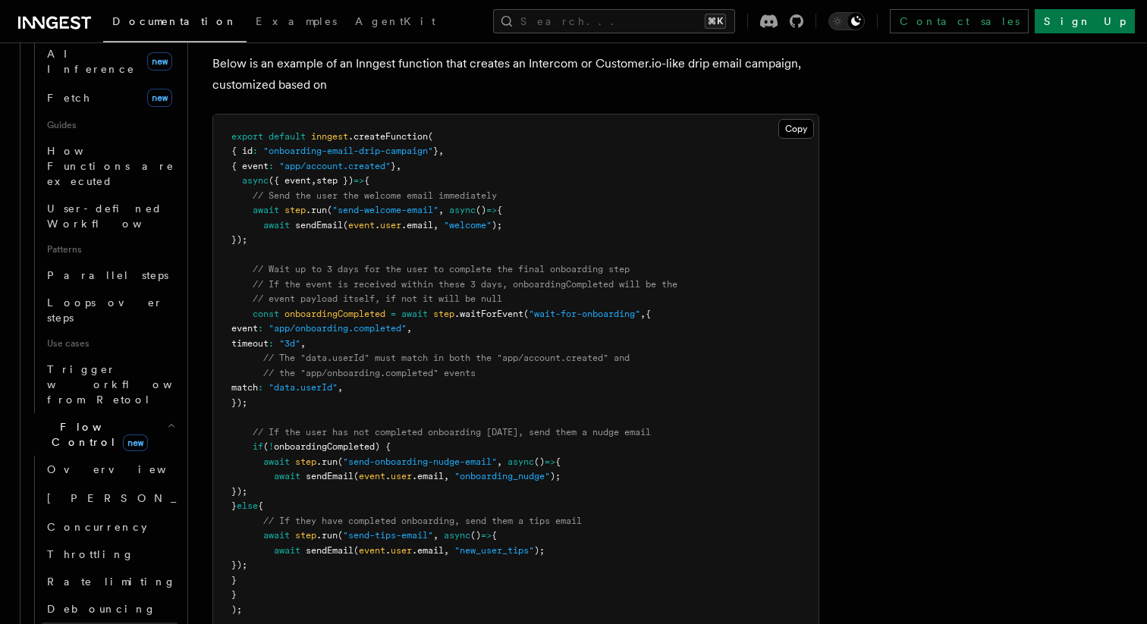
scroll to position [695, 0]
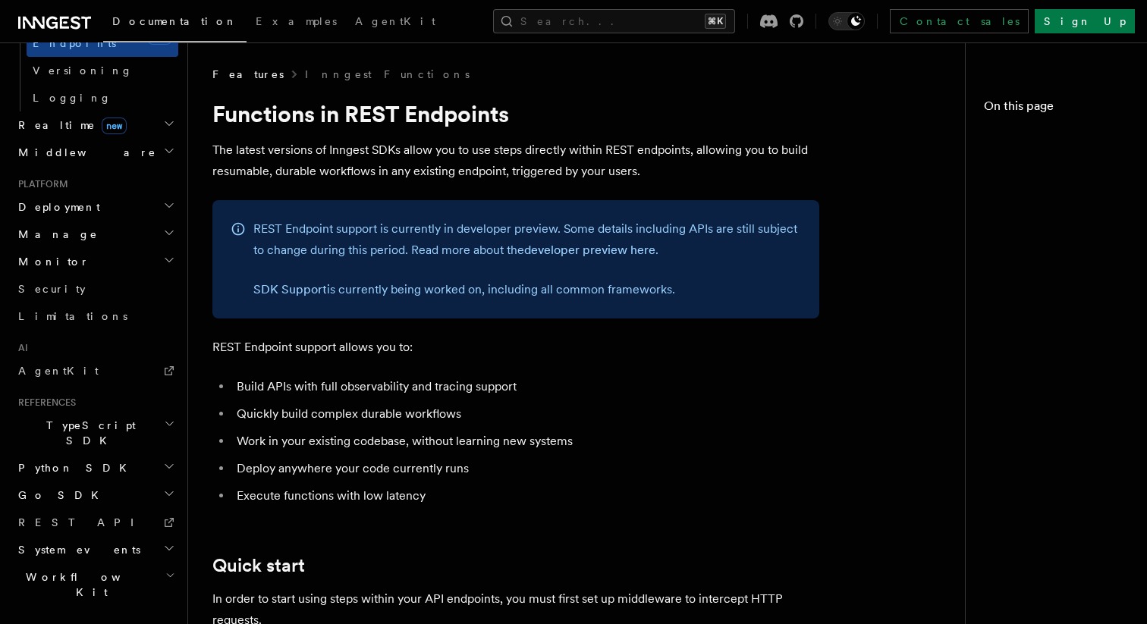
scroll to position [620, 0]
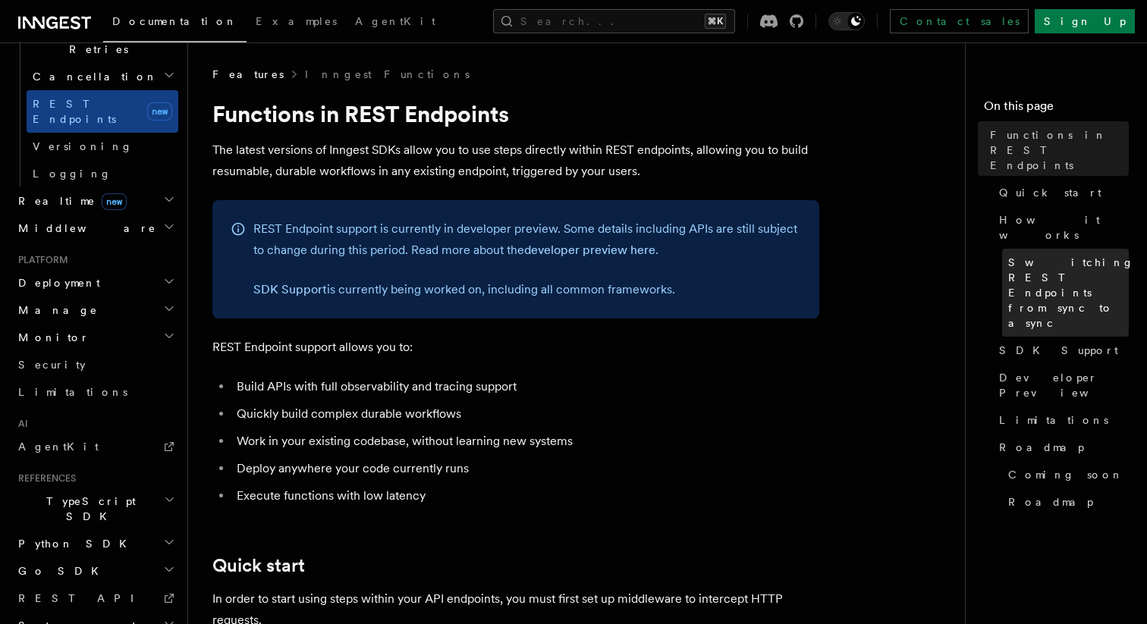
click at [1007, 249] on link "Switching REST Endpoints from sync to async" at bounding box center [1065, 293] width 127 height 88
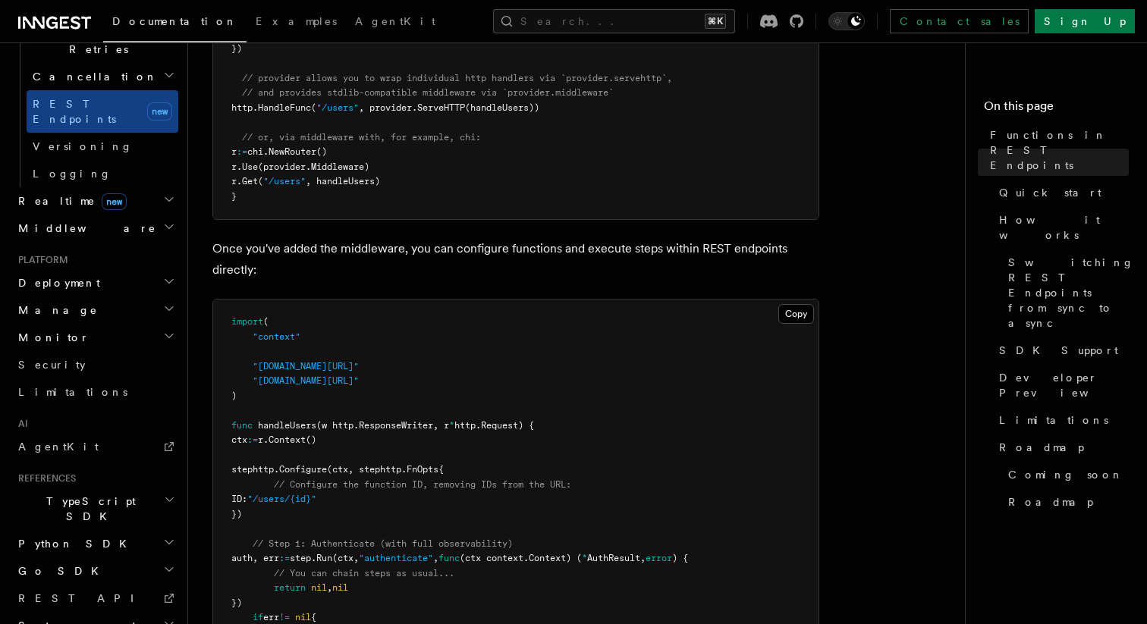
scroll to position [839, 0]
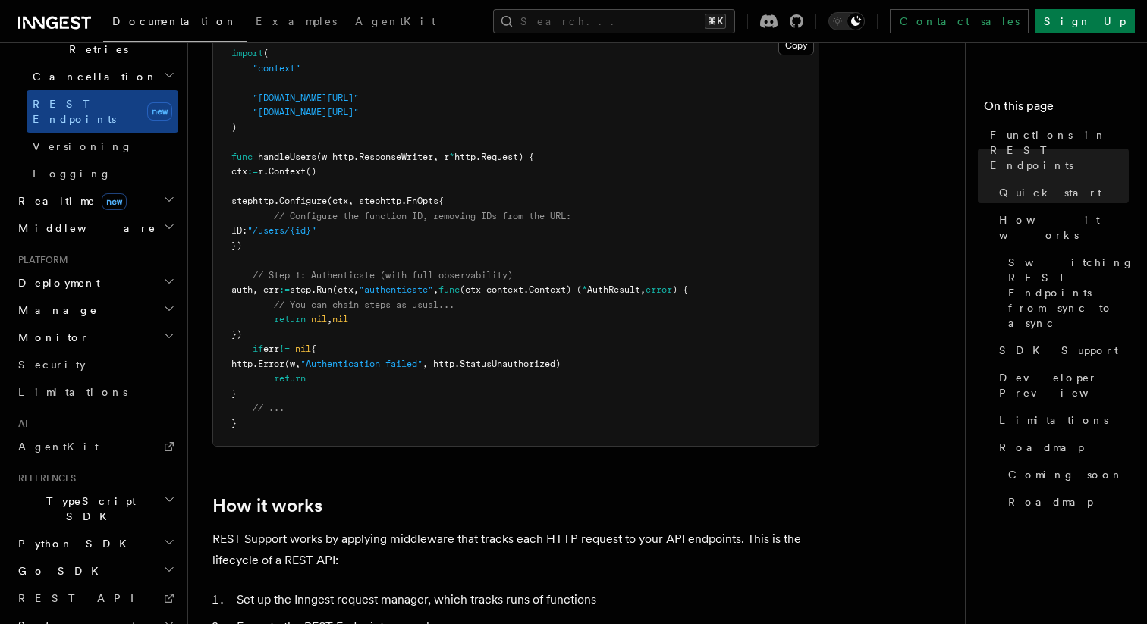
scroll to position [1093, 0]
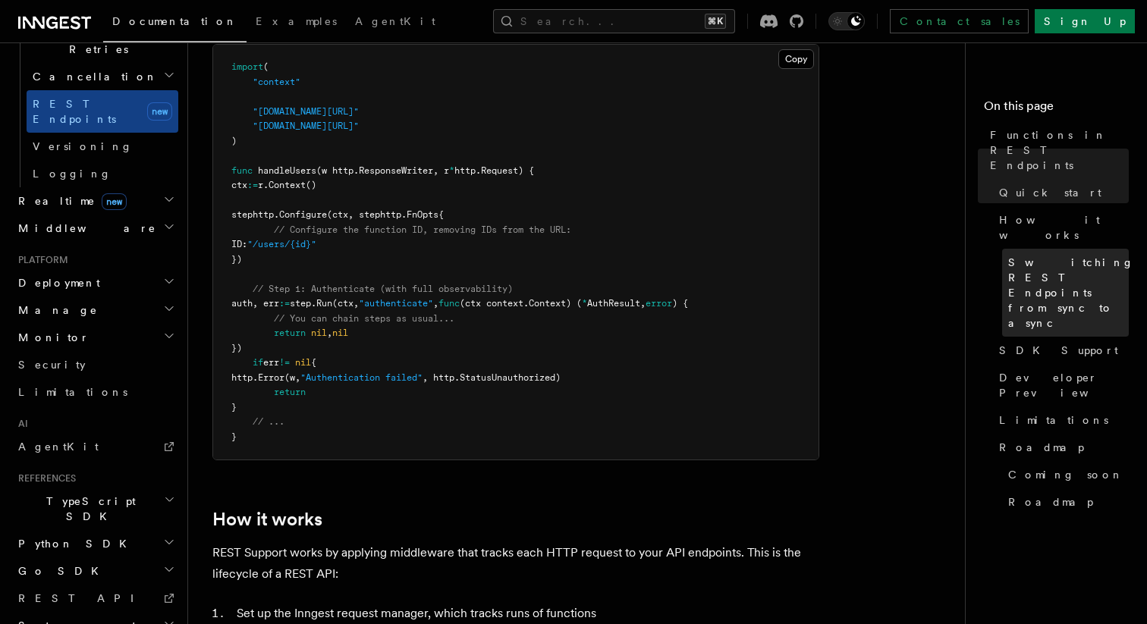
click at [1011, 255] on span "Switching REST Endpoints from sync to async" at bounding box center [1071, 293] width 126 height 76
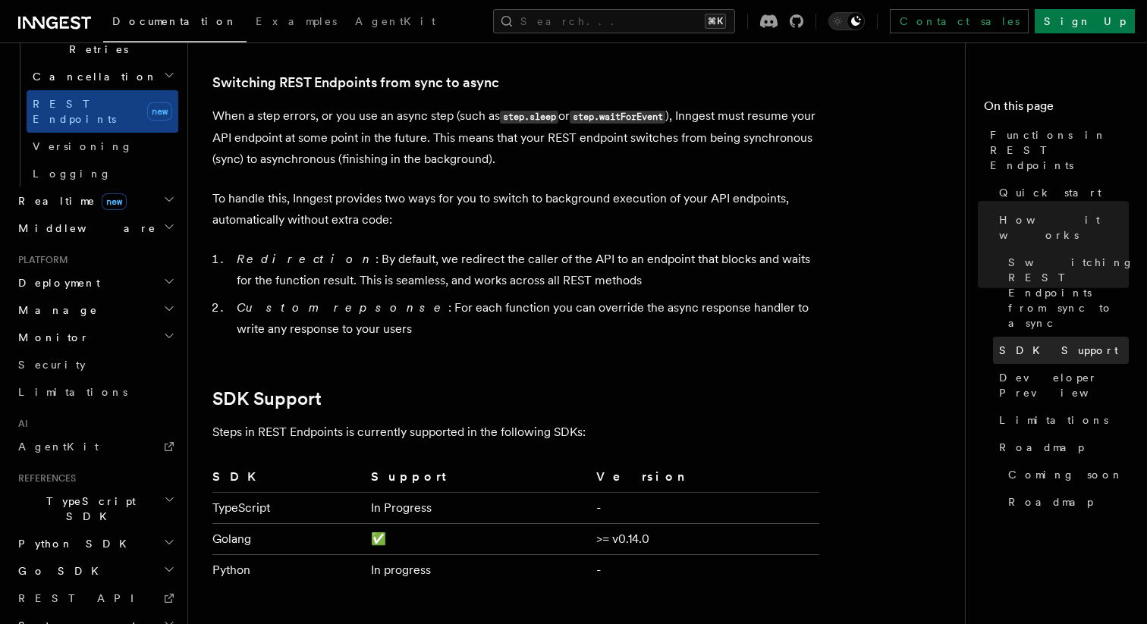
click at [1002, 343] on span "SDK Support" at bounding box center [1058, 350] width 119 height 15
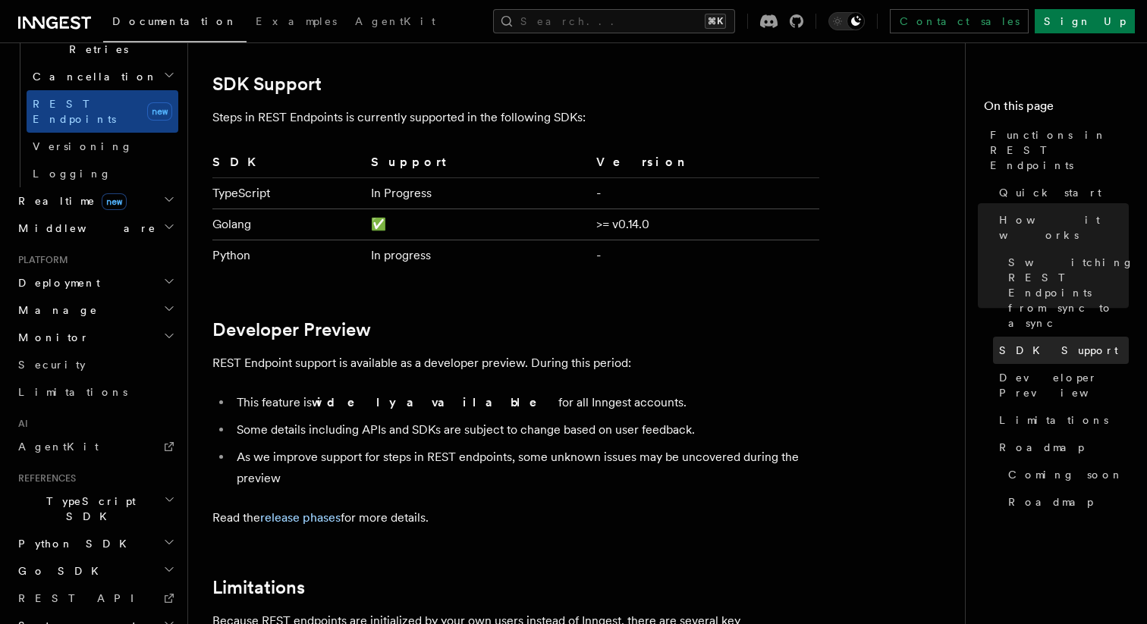
scroll to position [2154, 0]
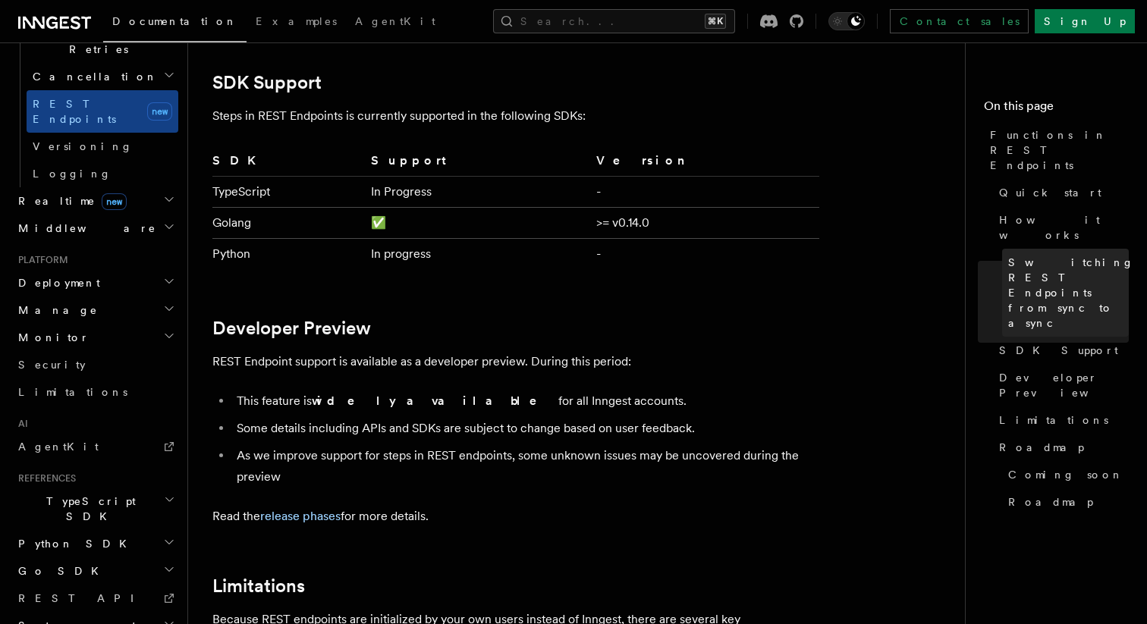
click at [1009, 255] on span "Switching REST Endpoints from sync to async" at bounding box center [1071, 293] width 126 height 76
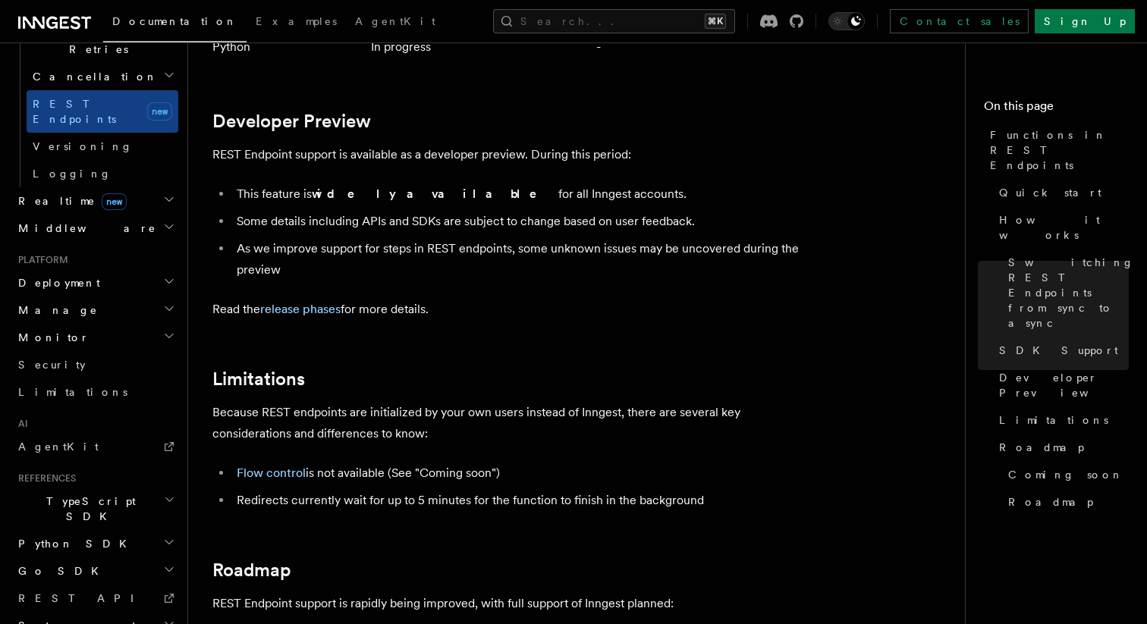
scroll to position [2405, 0]
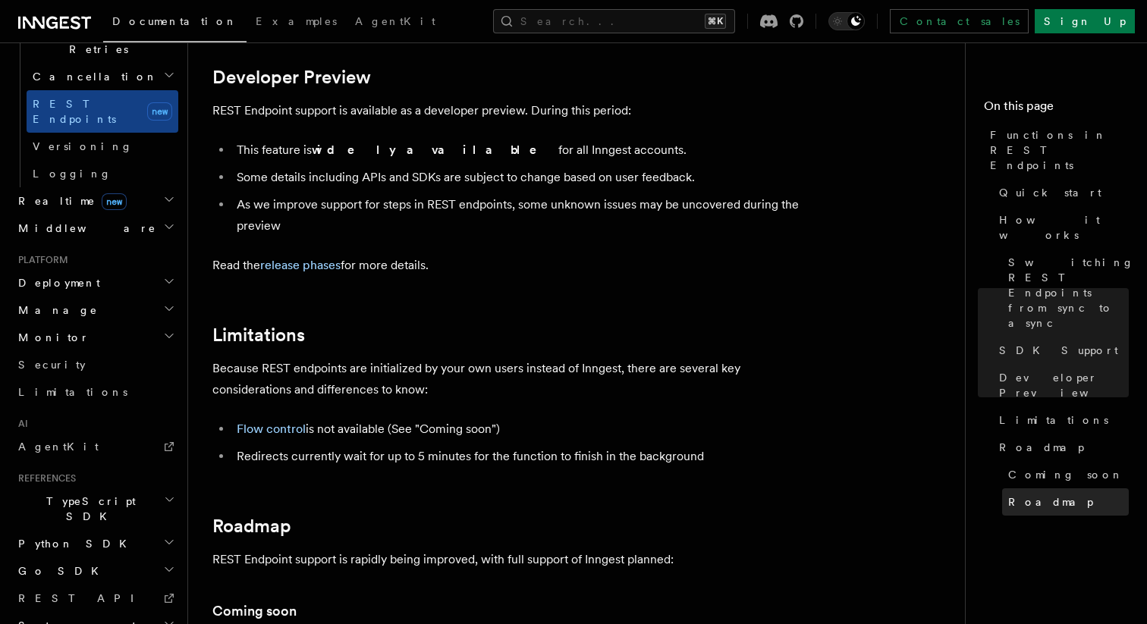
click at [1010, 494] on span "Roadmap" at bounding box center [1050, 501] width 85 height 15
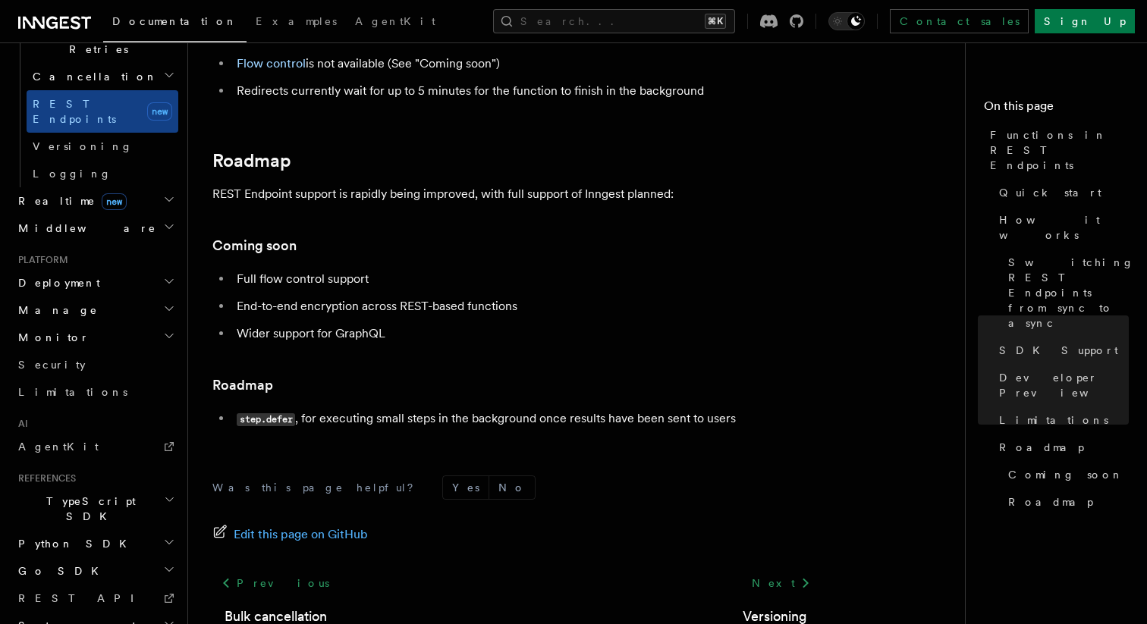
scroll to position [2759, 0]
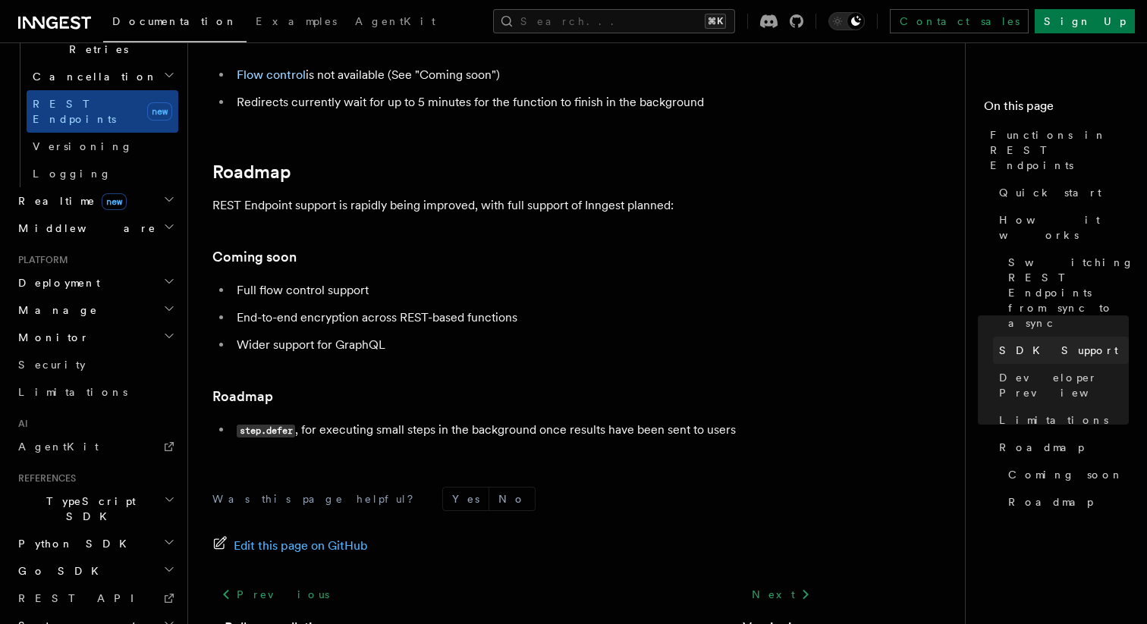
click at [1034, 337] on link "SDK Support" at bounding box center [1061, 350] width 136 height 27
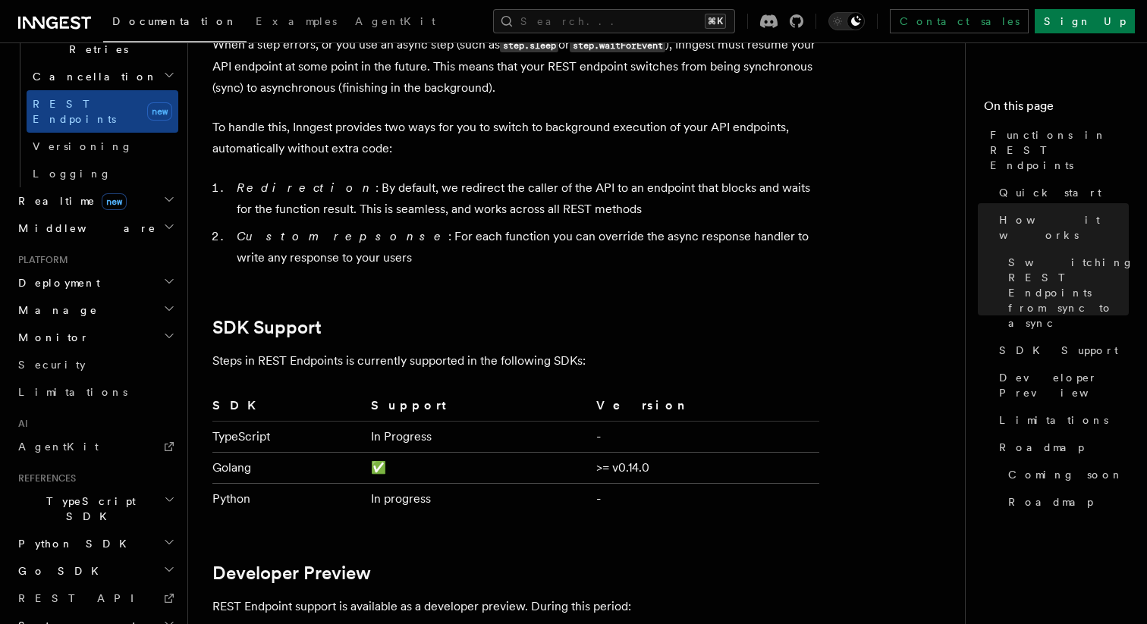
scroll to position [1884, 0]
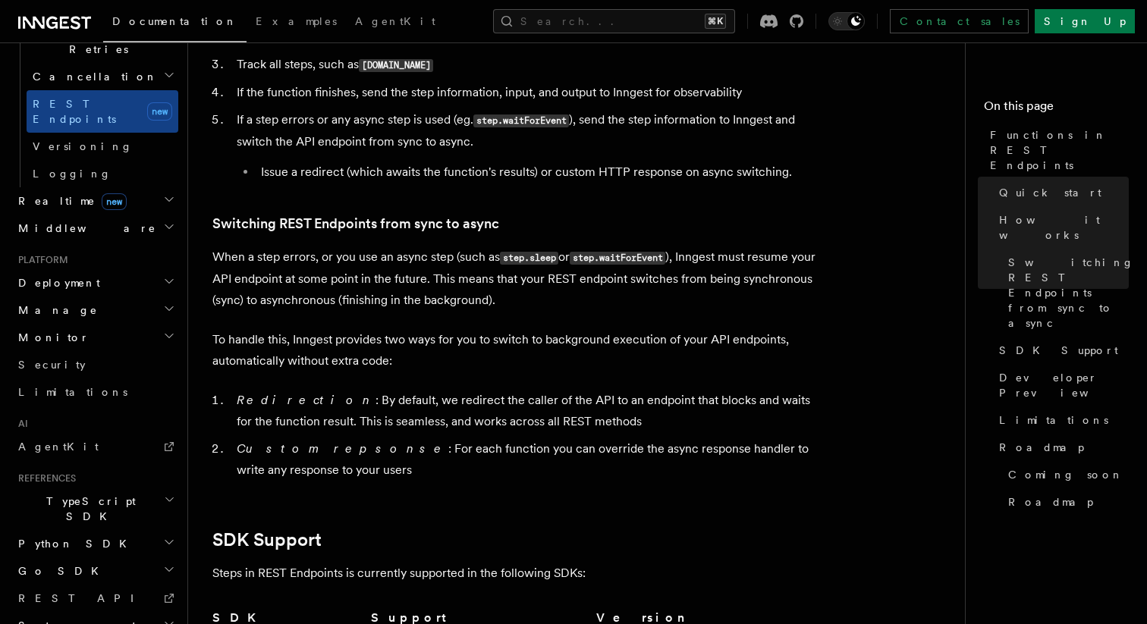
click at [909, 182] on article "Features Inngest Functions Functions in REST Endpoints The latest versions of I…" at bounding box center [582, 86] width 740 height 3432
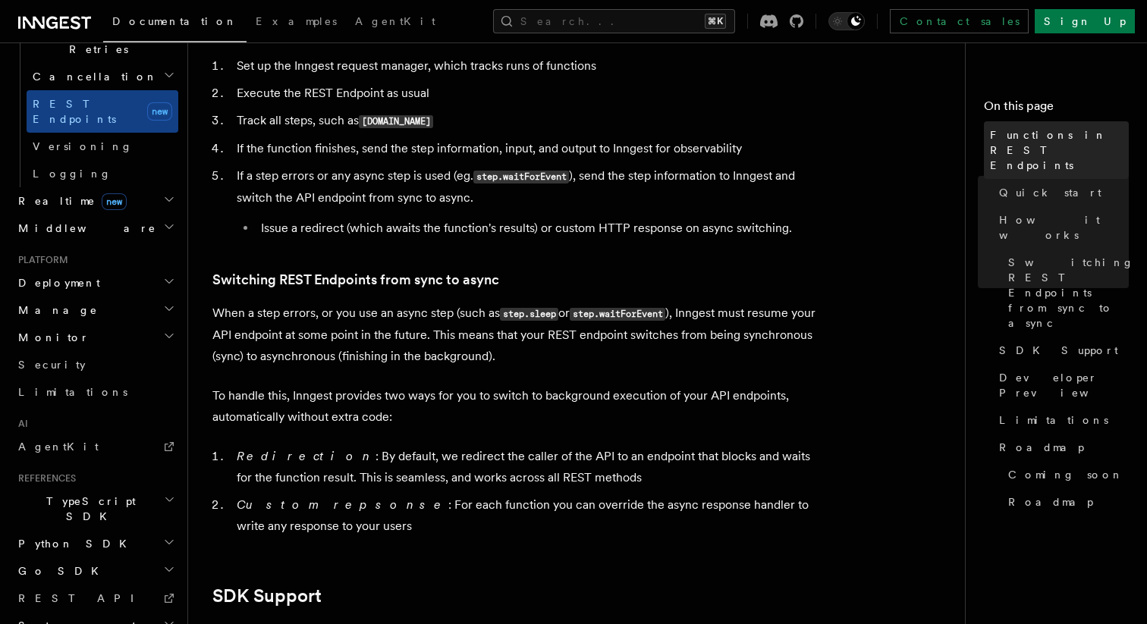
click at [1015, 141] on span "Functions in REST Endpoints" at bounding box center [1059, 150] width 139 height 46
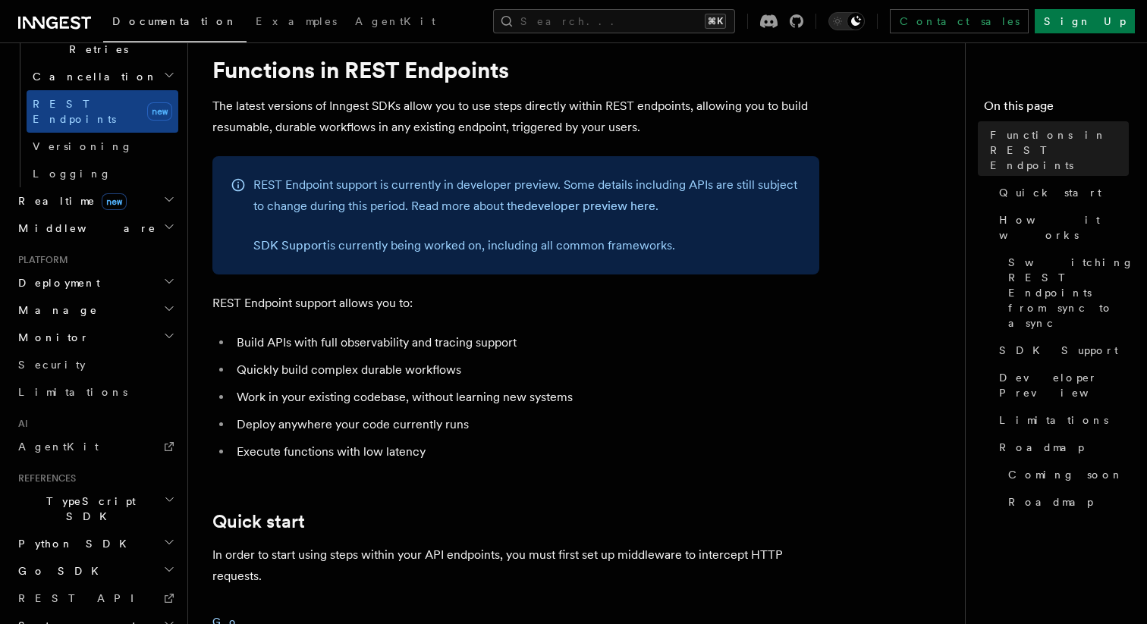
scroll to position [49, 0]
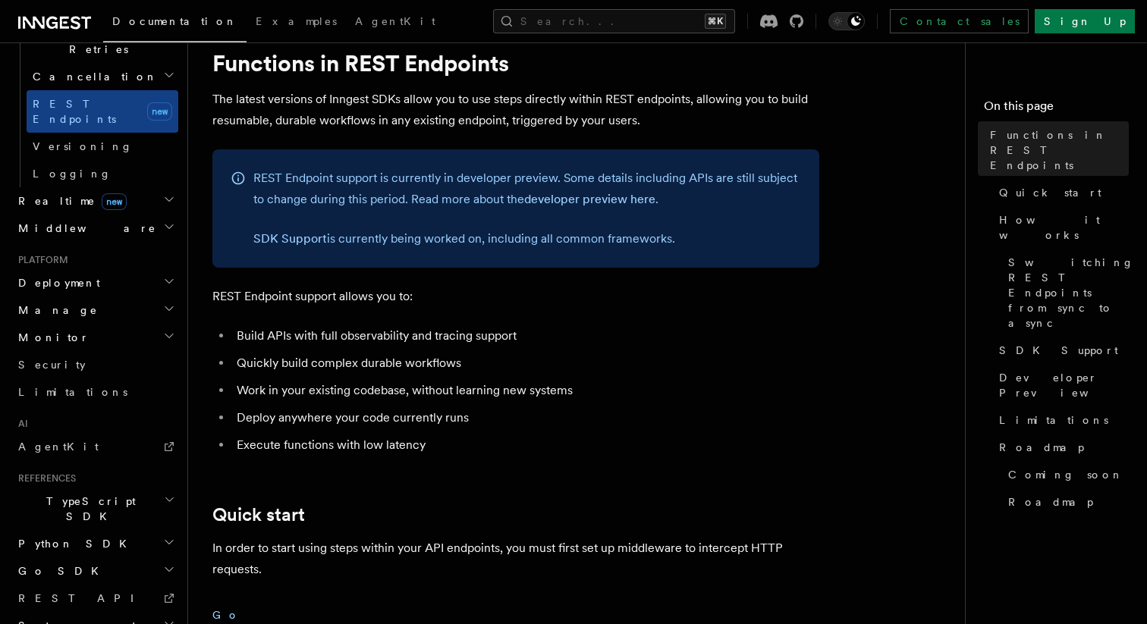
click at [162, 612] on h2 "System events" at bounding box center [95, 625] width 166 height 27
click at [171, 623] on icon "button" at bounding box center [169, 625] width 8 height 4
click at [171, 612] on h2 "System events" at bounding box center [95, 625] width 166 height 27
click at [168, 618] on icon "button" at bounding box center [169, 624] width 12 height 12
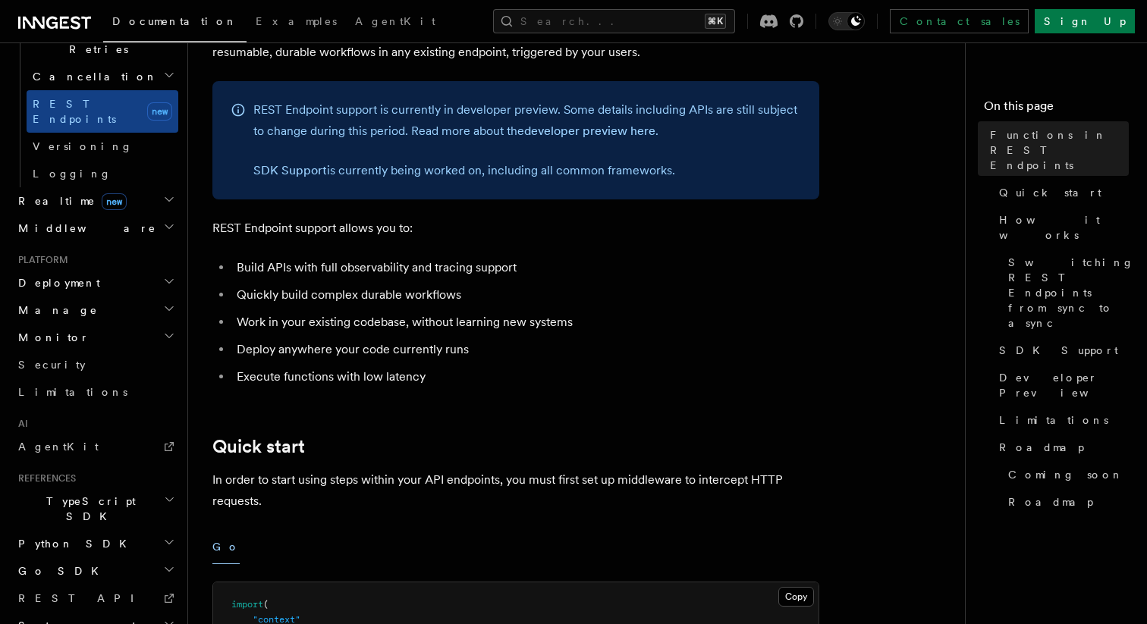
scroll to position [131, 0]
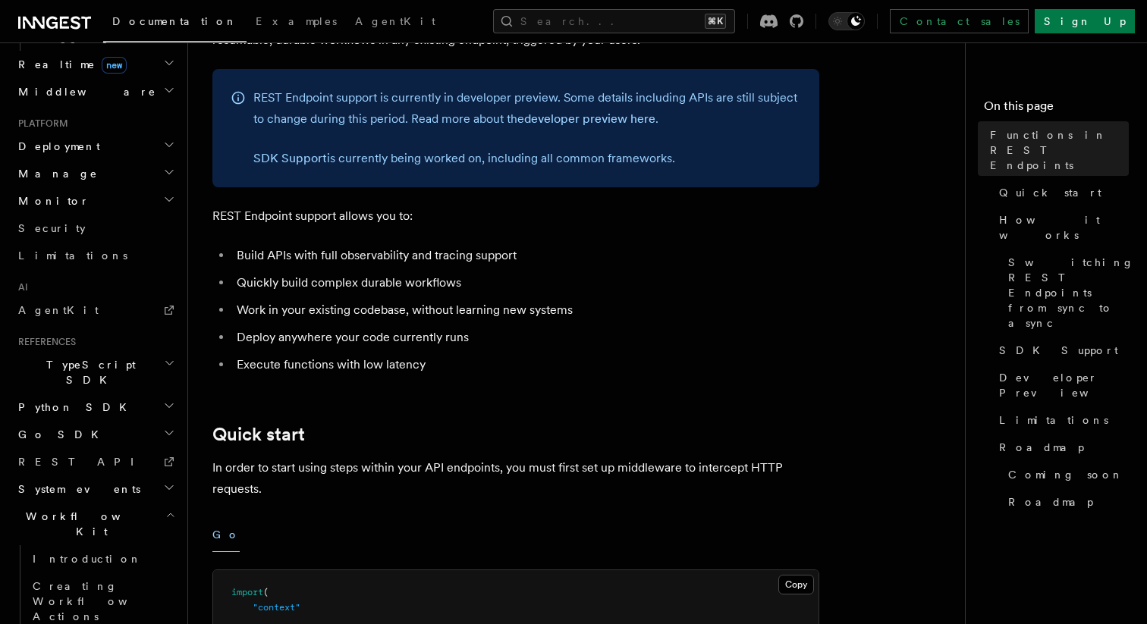
click at [170, 503] on h2 "Workflow Kit" at bounding box center [95, 524] width 166 height 42
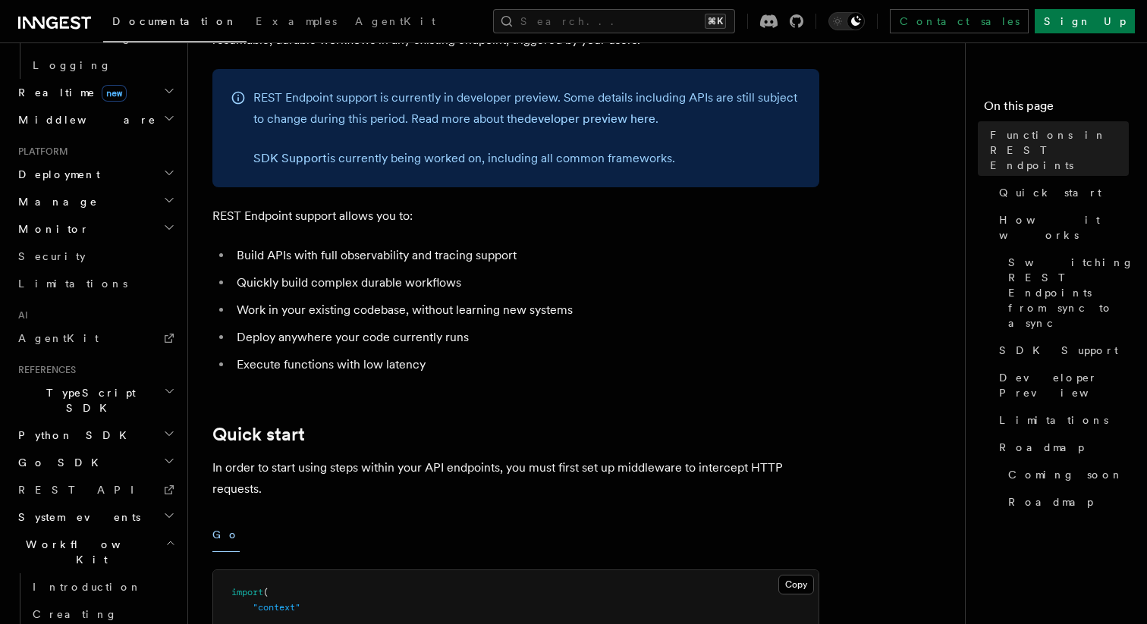
scroll to position [756, 0]
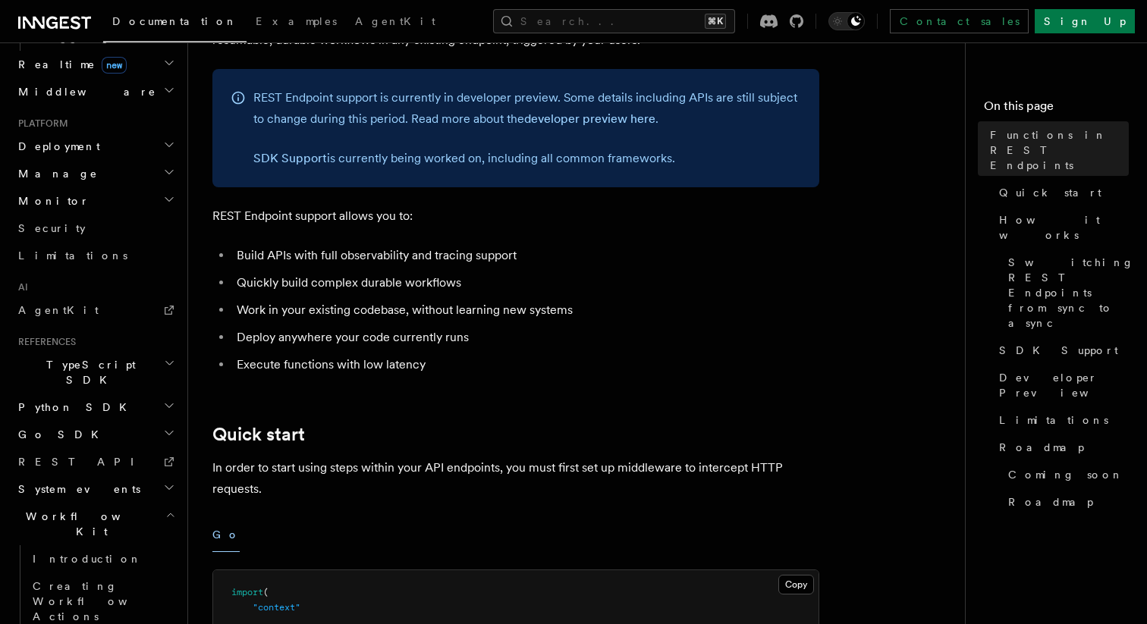
click at [167, 503] on h2 "Workflow Kit" at bounding box center [95, 524] width 166 height 42
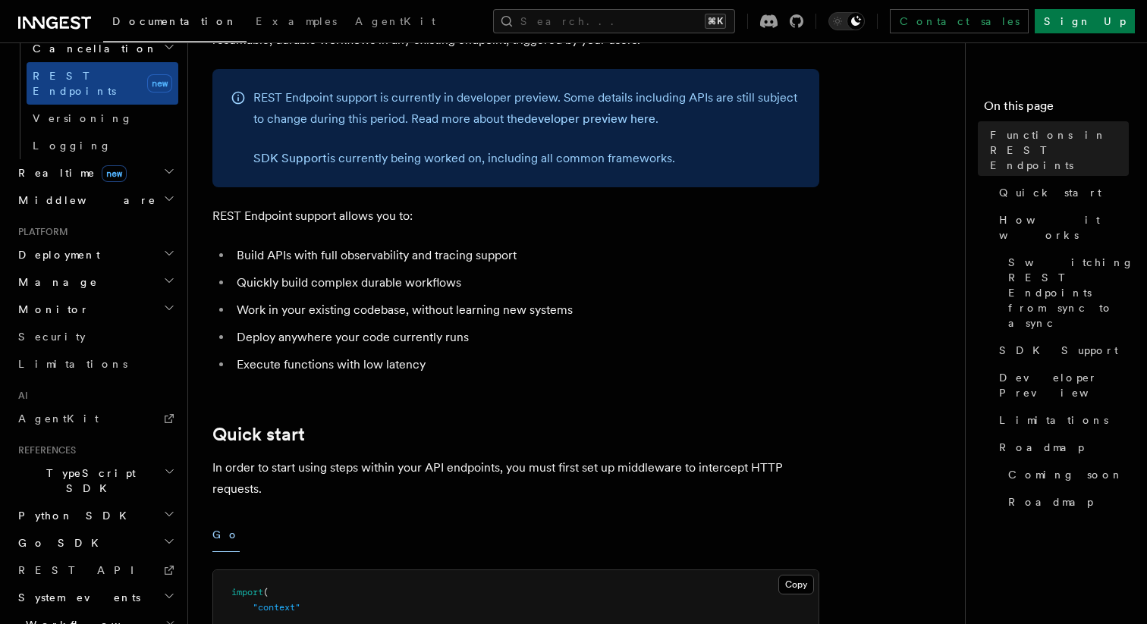
scroll to position [620, 0]
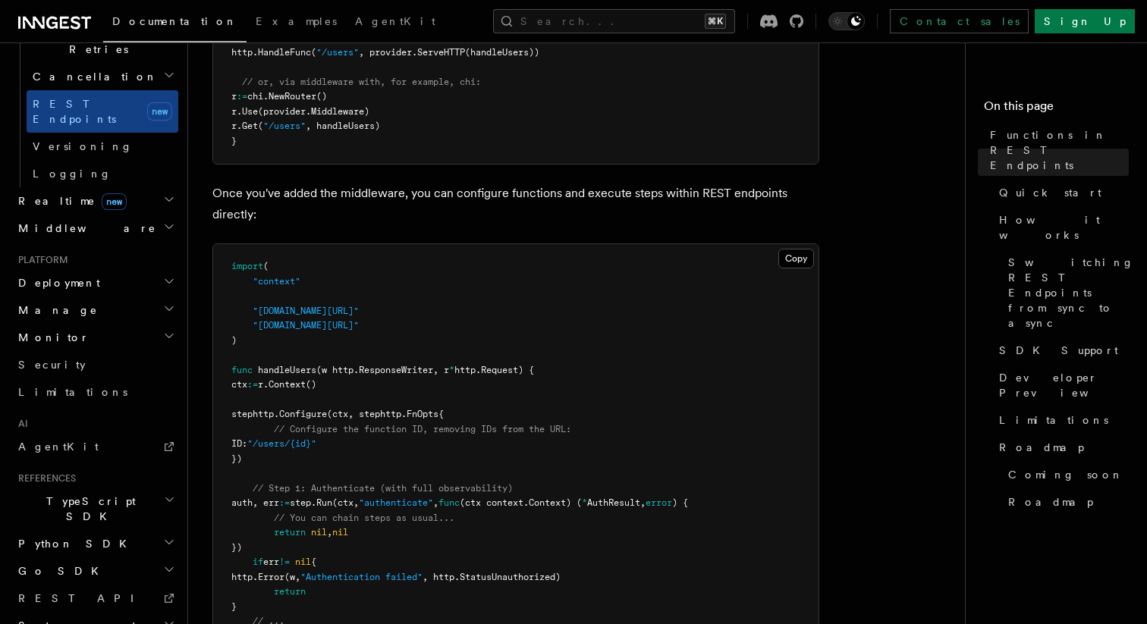
scroll to position [877, 0]
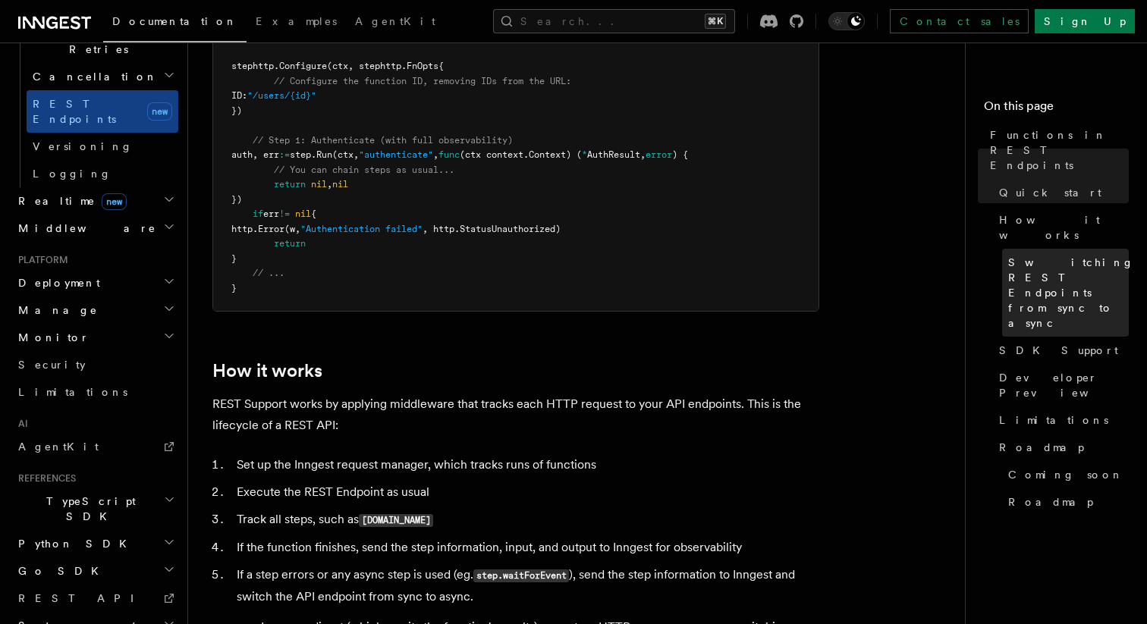
click at [1023, 255] on span "Switching REST Endpoints from sync to async" at bounding box center [1071, 293] width 126 height 76
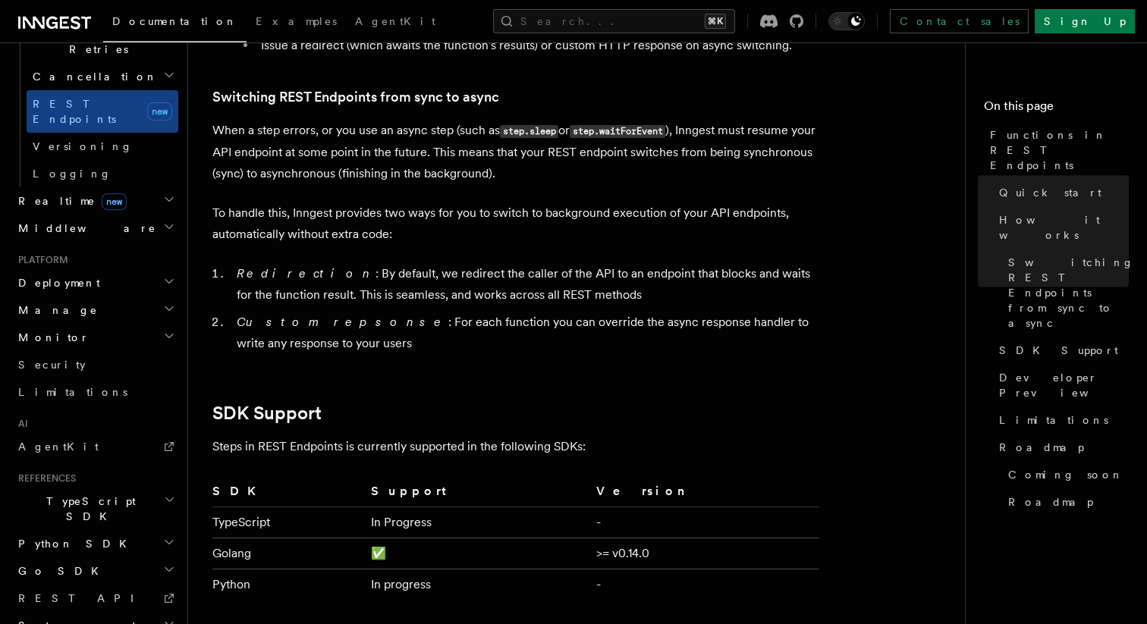
scroll to position [1838, 0]
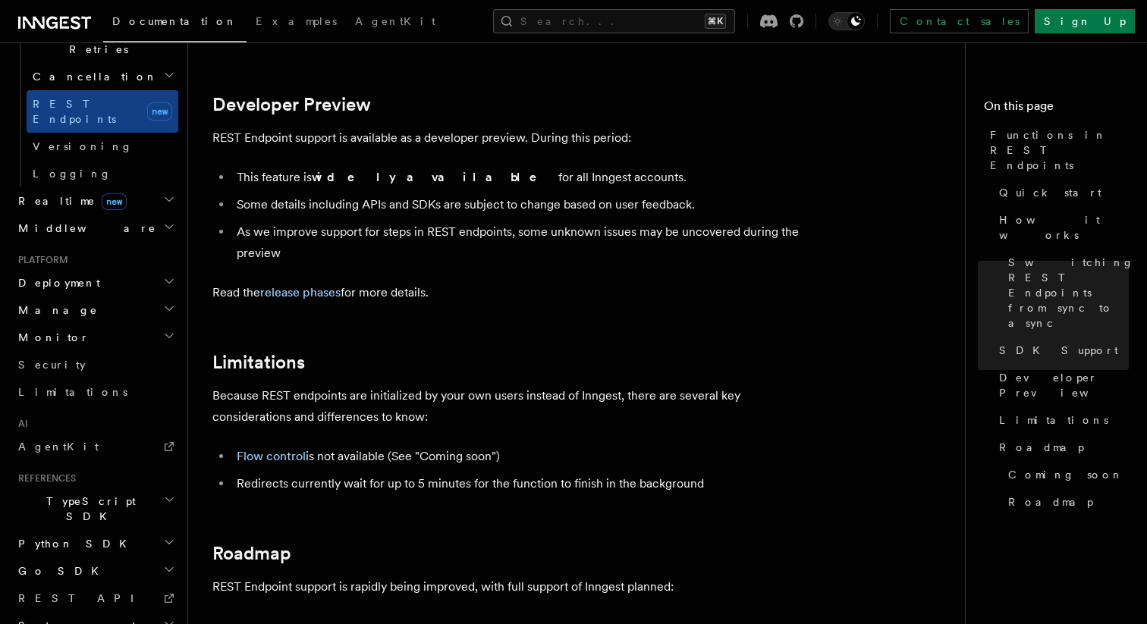
scroll to position [2392, 0]
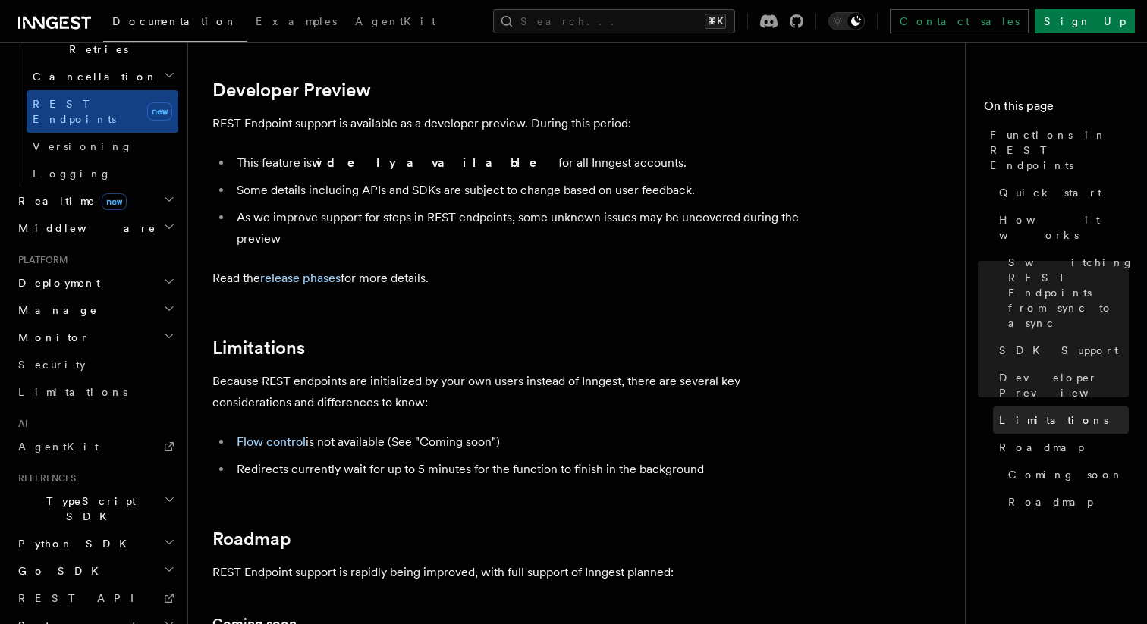
click at [1034, 413] on span "Limitations" at bounding box center [1053, 420] width 109 height 15
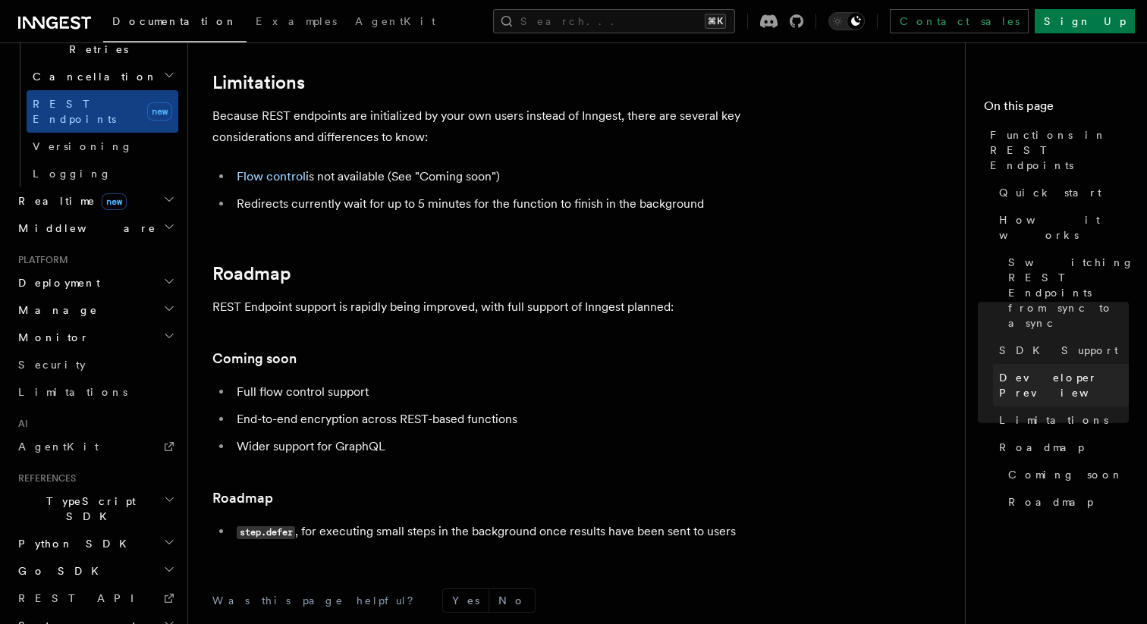
click at [1016, 370] on span "Developer Preview" at bounding box center [1064, 385] width 130 height 30
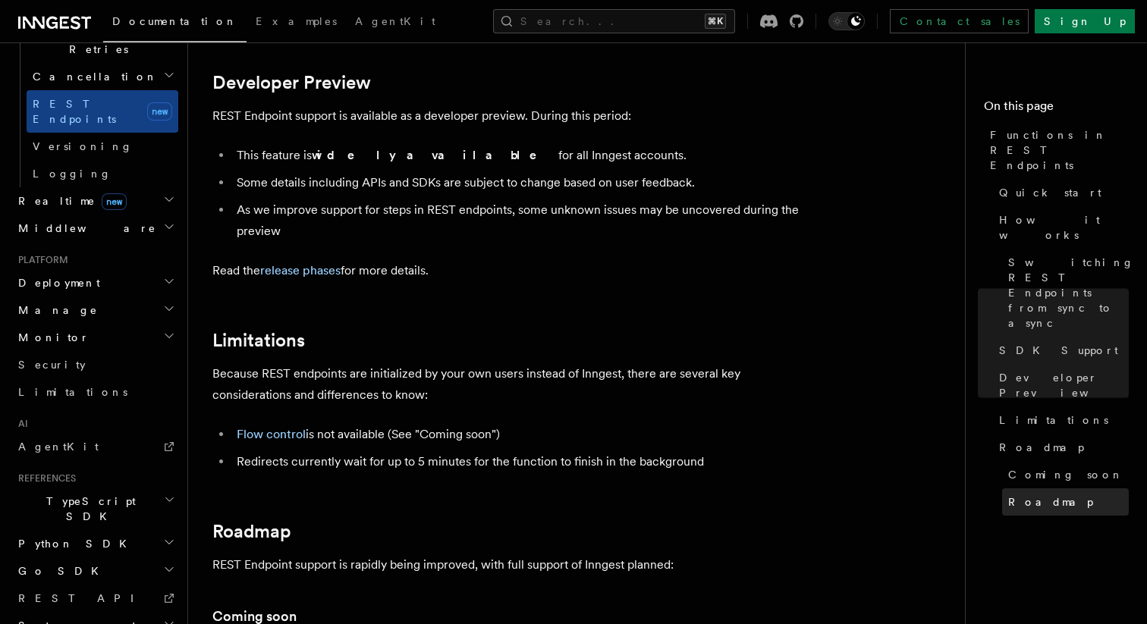
click at [1024, 488] on link "Roadmap" at bounding box center [1065, 501] width 127 height 27
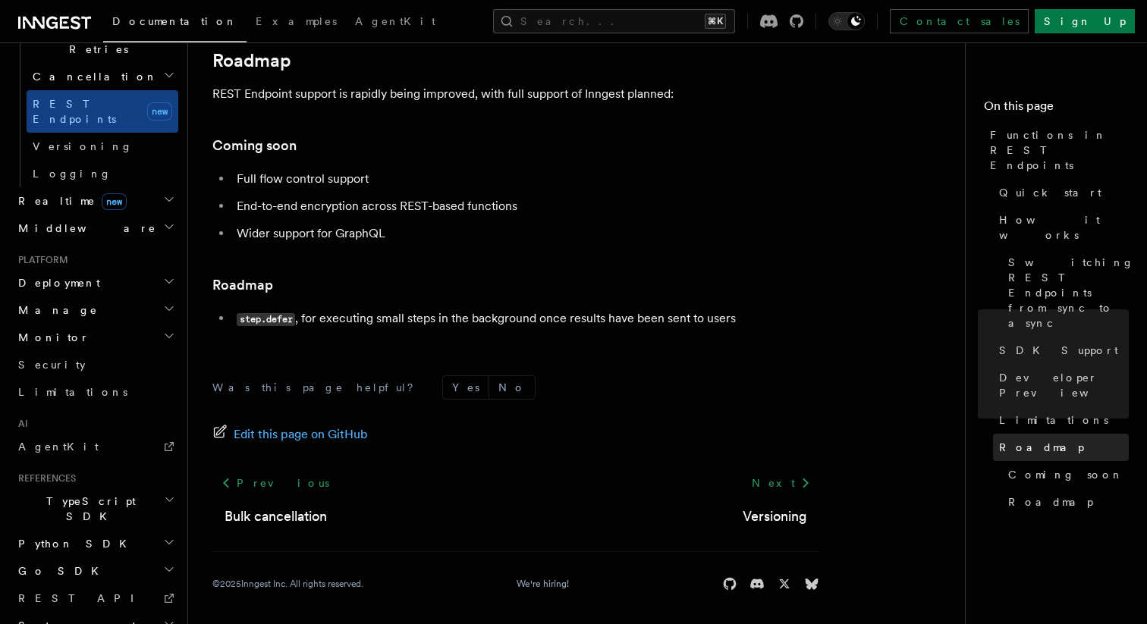
click at [1022, 434] on link "Roadmap" at bounding box center [1061, 447] width 136 height 27
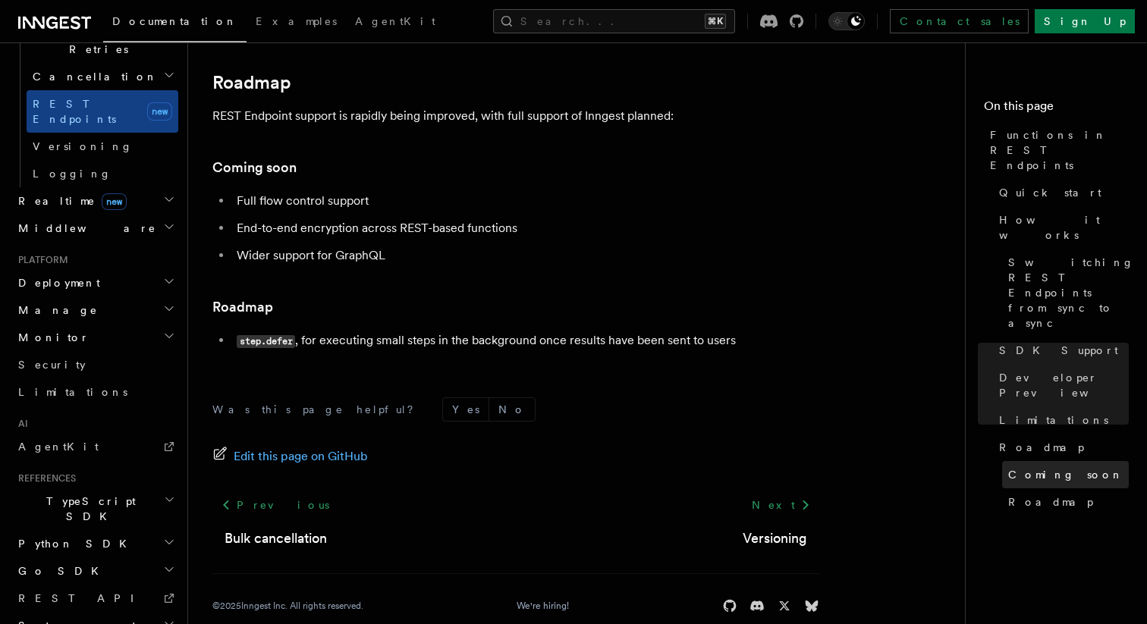
click at [1018, 467] on span "Coming soon" at bounding box center [1065, 474] width 115 height 15
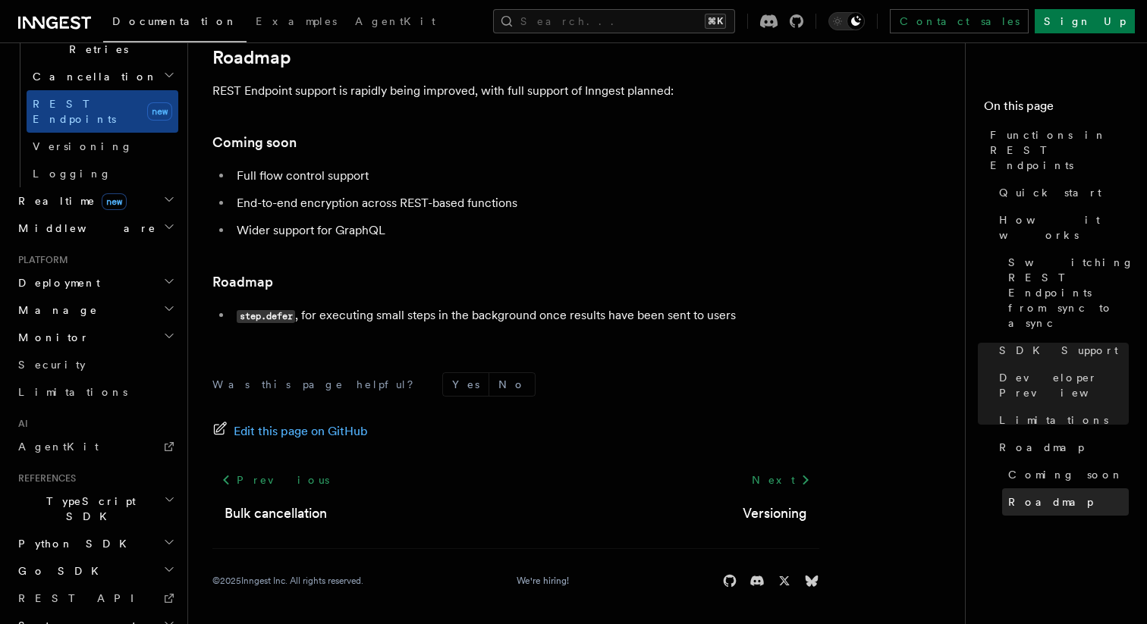
scroll to position [2876, 0]
click at [1018, 488] on link "Roadmap" at bounding box center [1065, 501] width 127 height 27
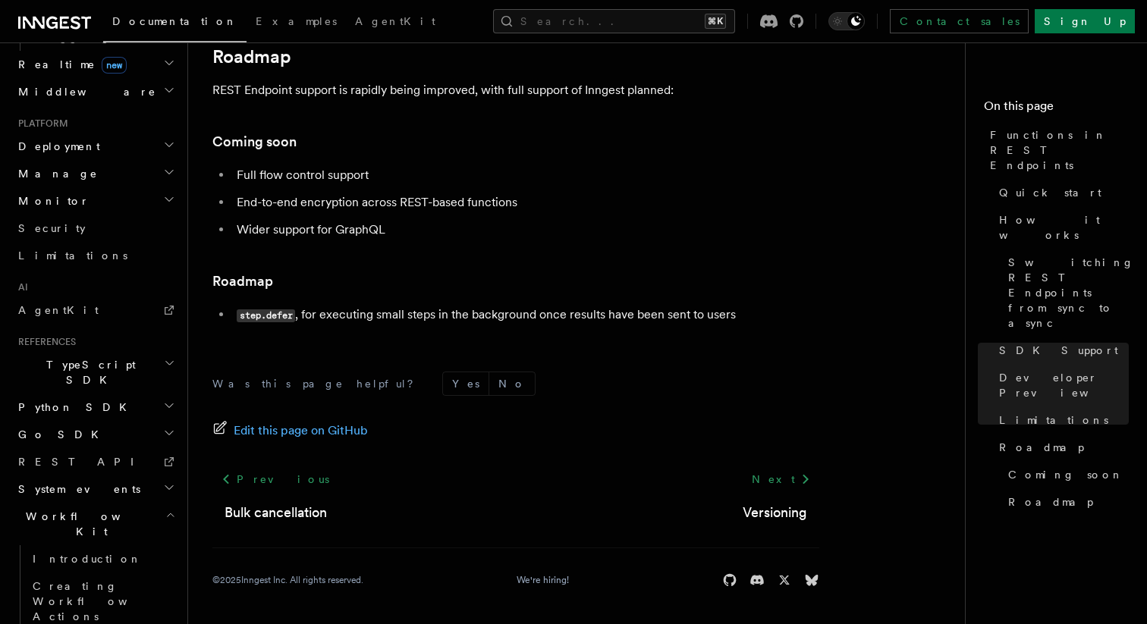
click at [146, 503] on h2 "Workflow Kit" at bounding box center [95, 524] width 166 height 42
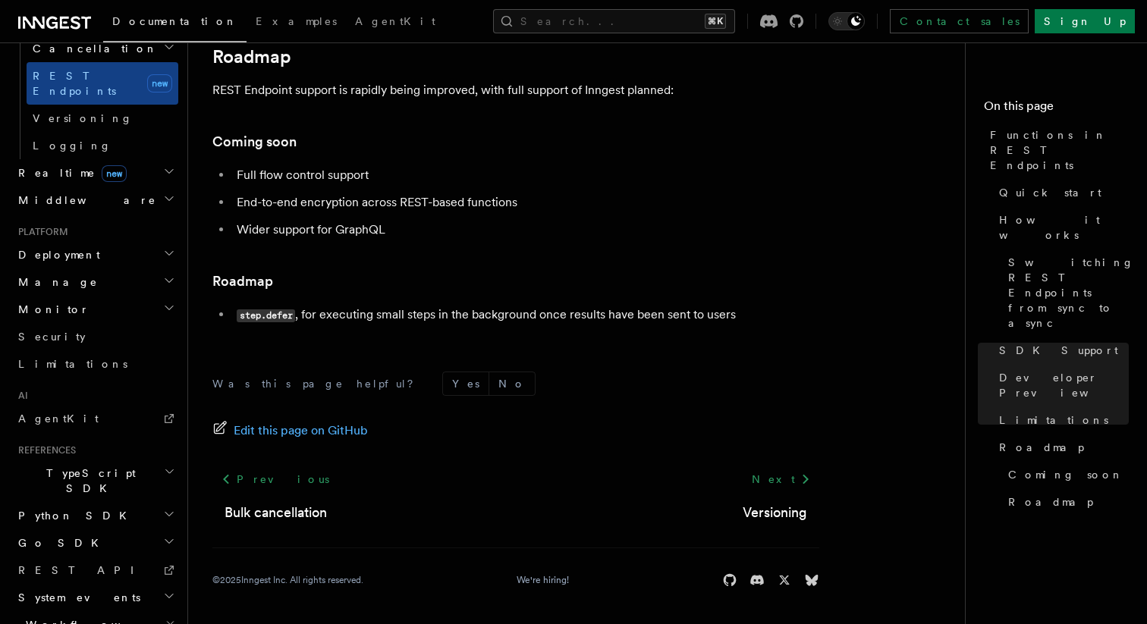
scroll to position [620, 0]
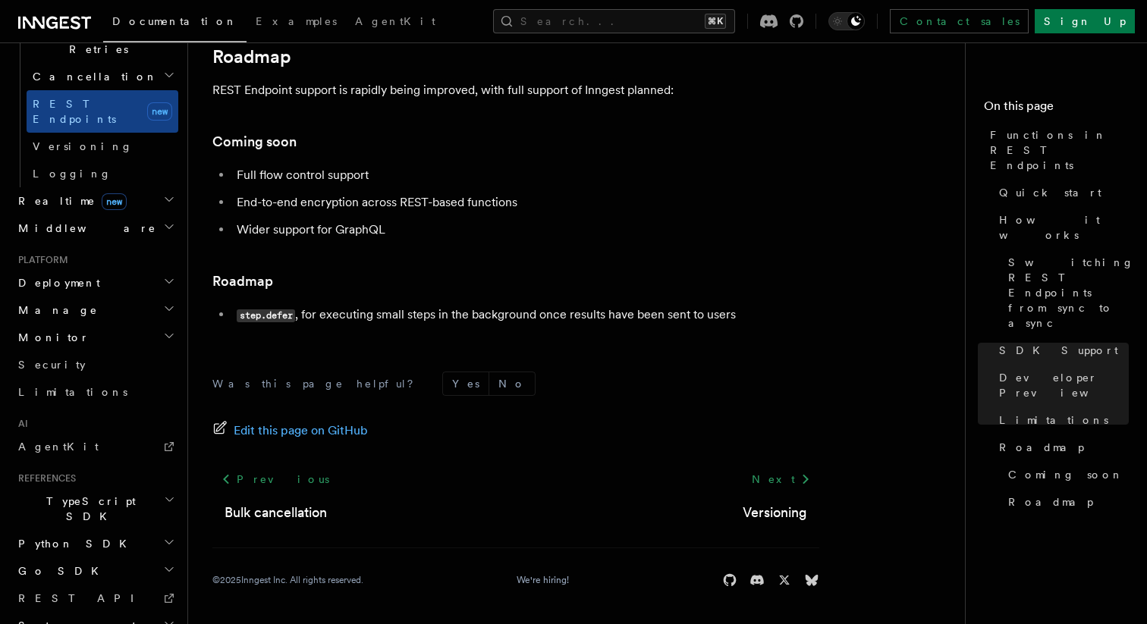
click at [146, 530] on h2 "Python SDK" at bounding box center [95, 543] width 166 height 27
click at [156, 530] on h2 "Python SDK" at bounding box center [95, 543] width 166 height 27
click at [164, 494] on icon "button" at bounding box center [169, 500] width 11 height 12
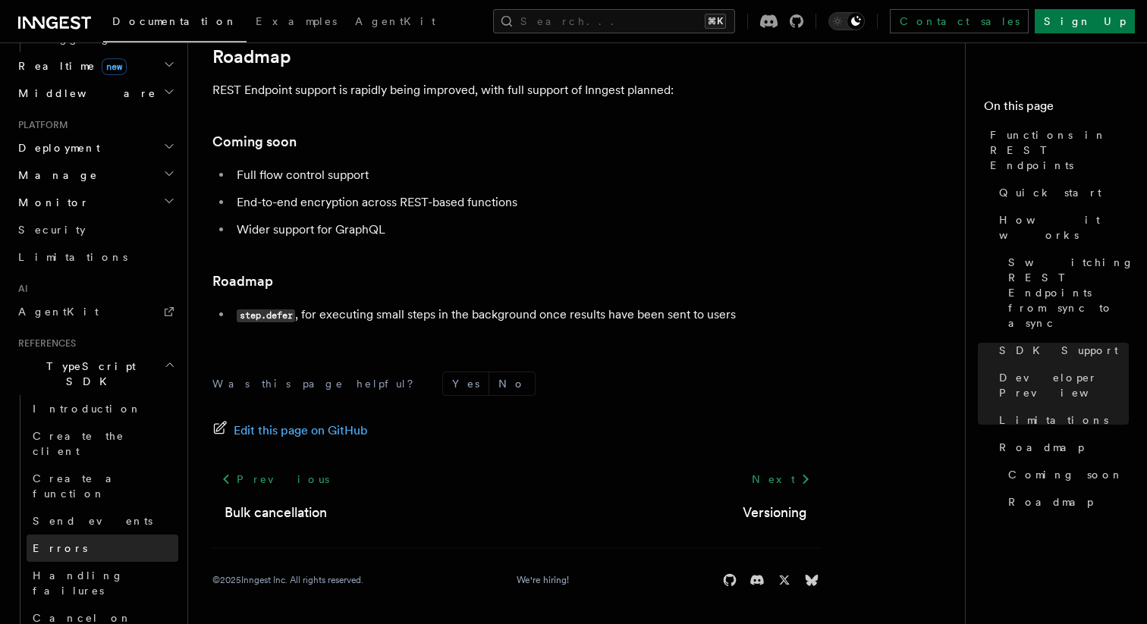
scroll to position [771, 0]
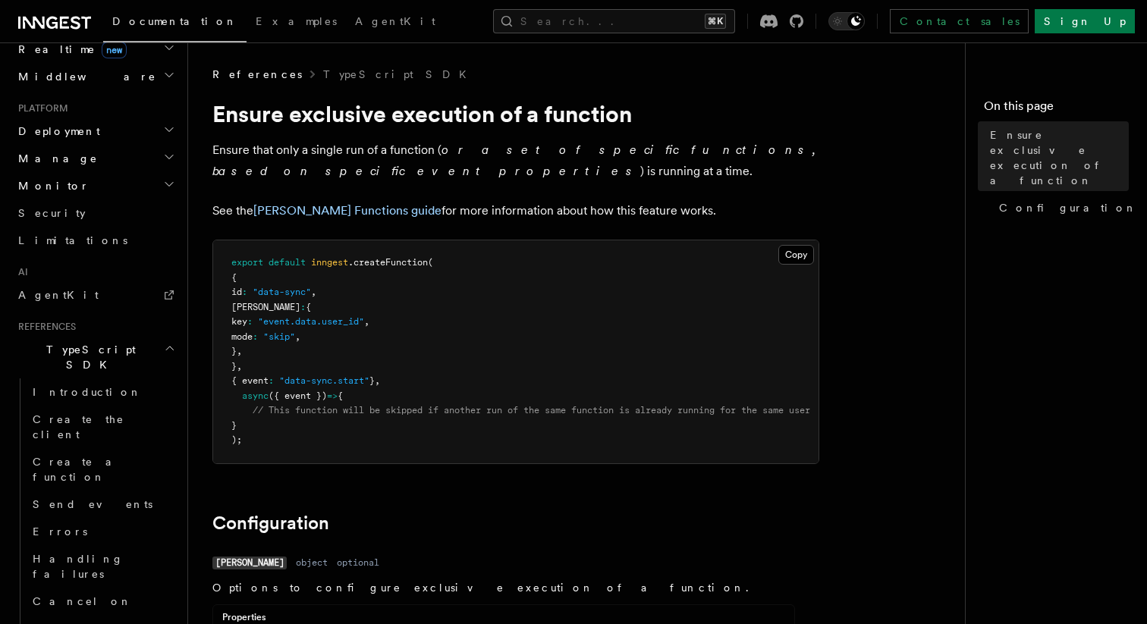
scroll to position [19, 0]
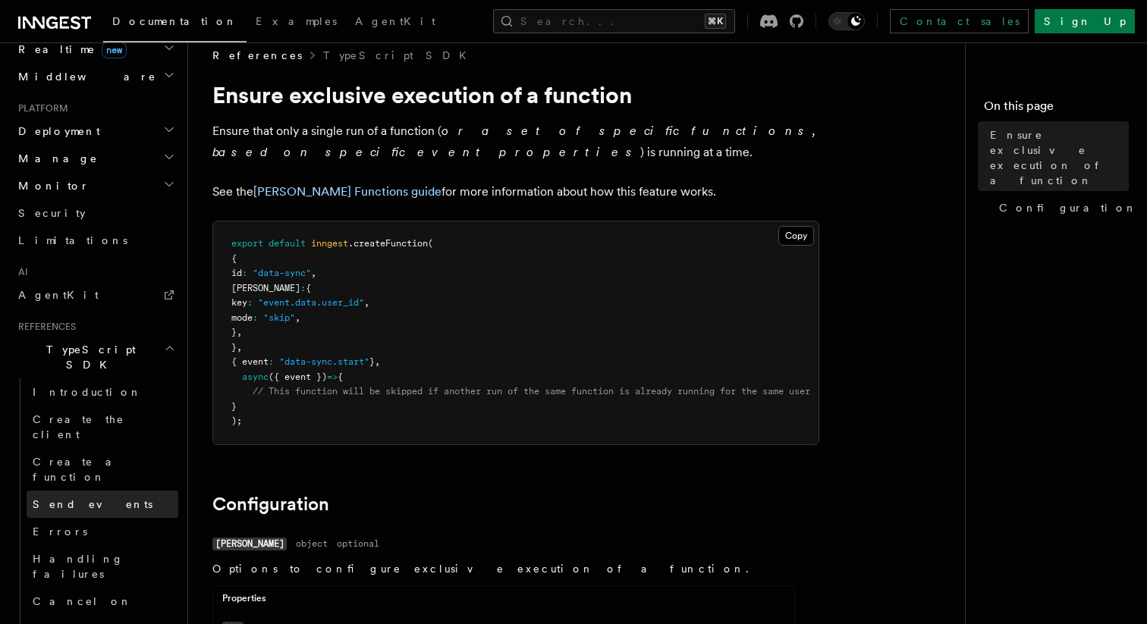
click at [74, 498] on span "Send events" at bounding box center [93, 504] width 120 height 12
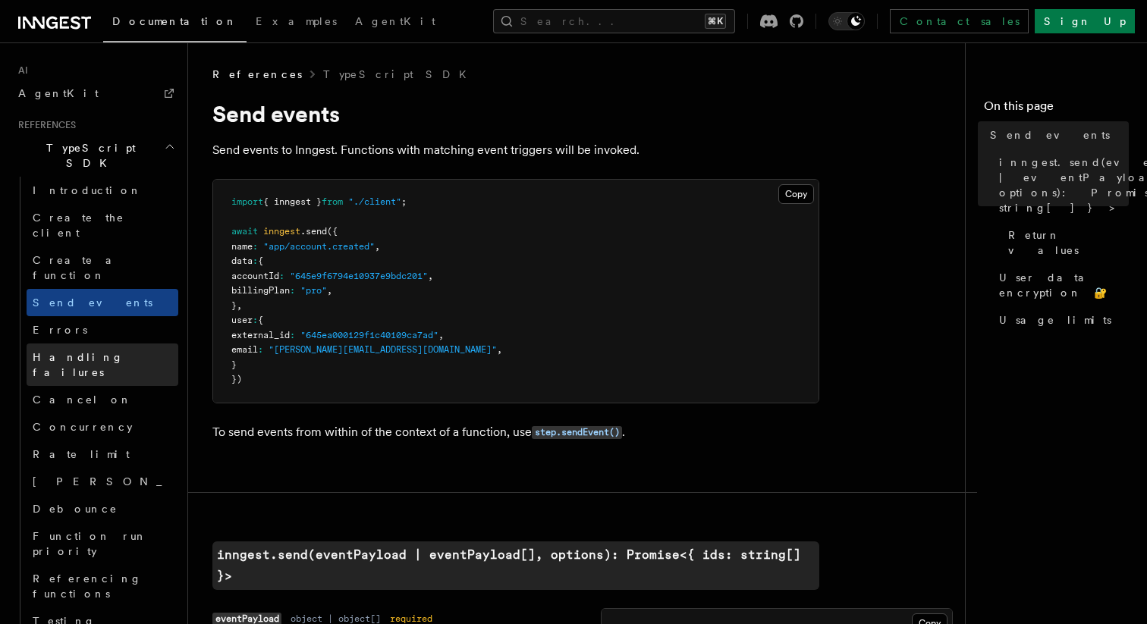
scroll to position [975, 0]
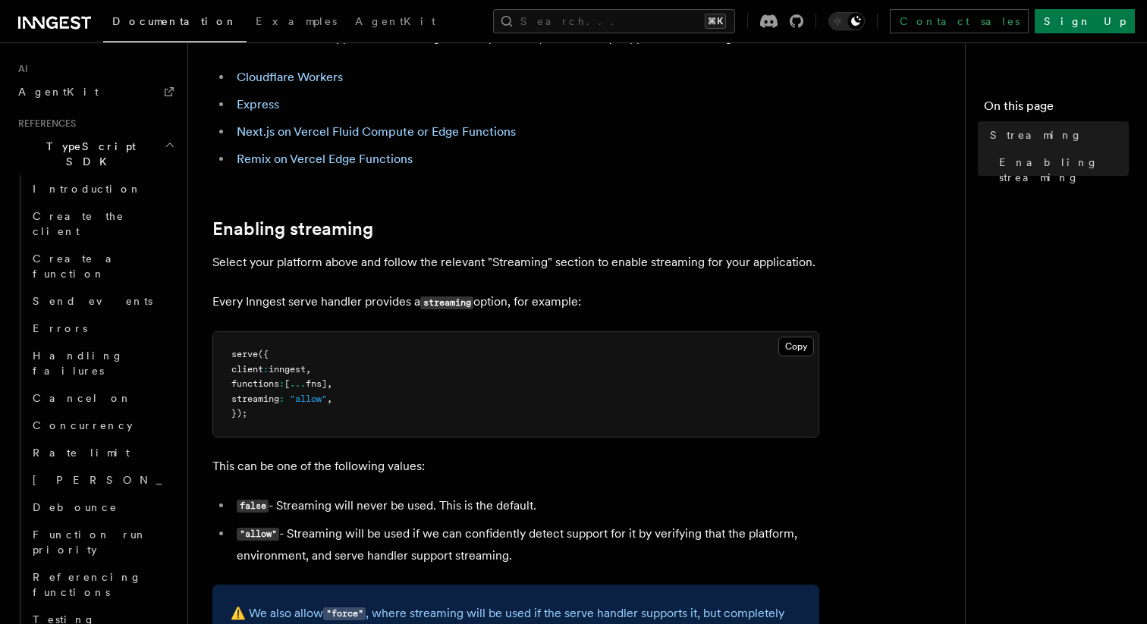
scroll to position [180, 0]
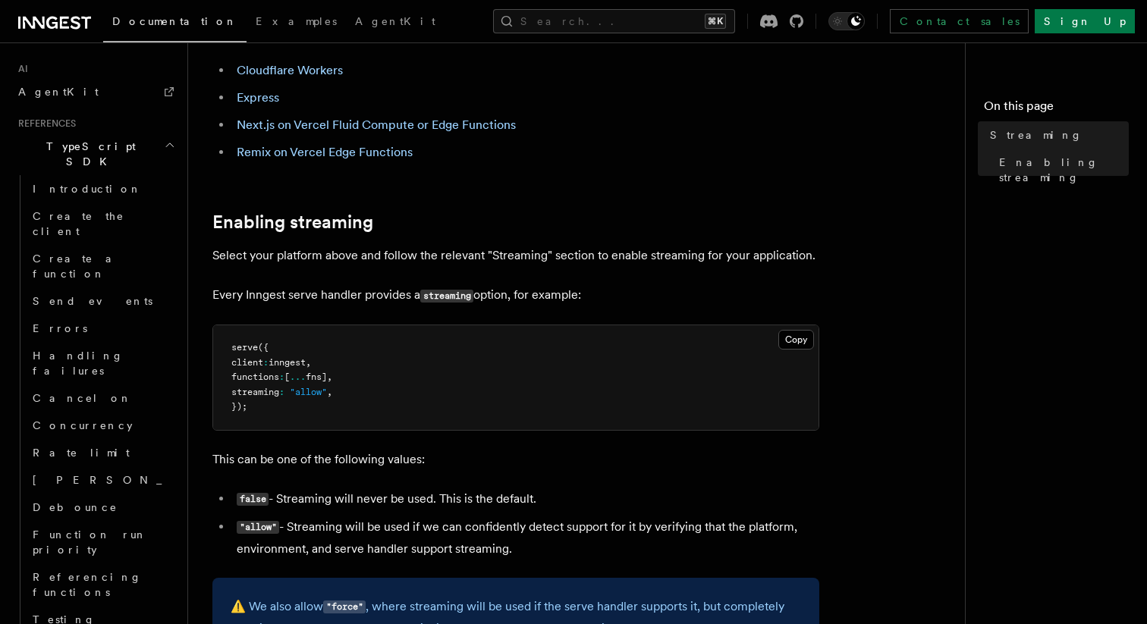
click at [886, 185] on article "References TypeScript SDK Serve Streaming In select environments, the SDK allow…" at bounding box center [582, 453] width 740 height 1132
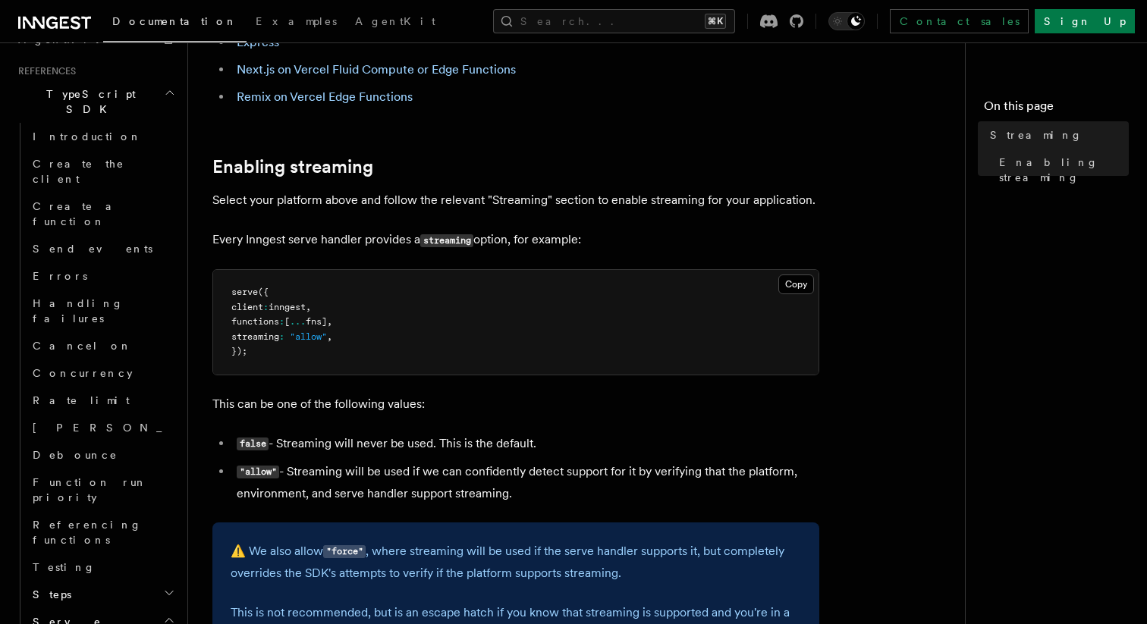
scroll to position [1047, 0]
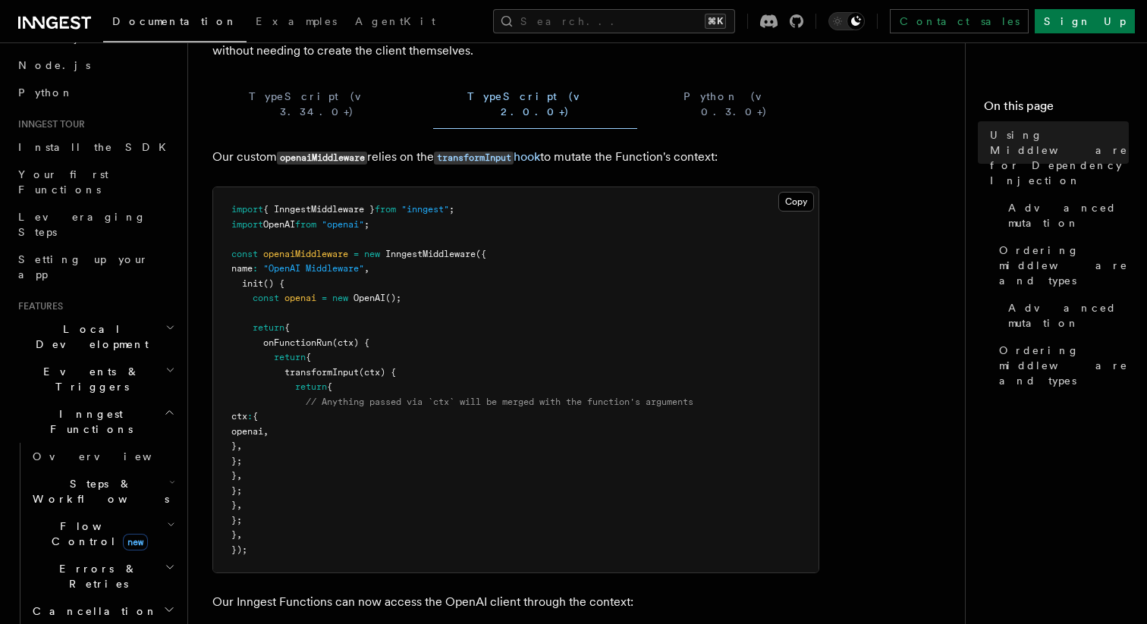
scroll to position [184, 0]
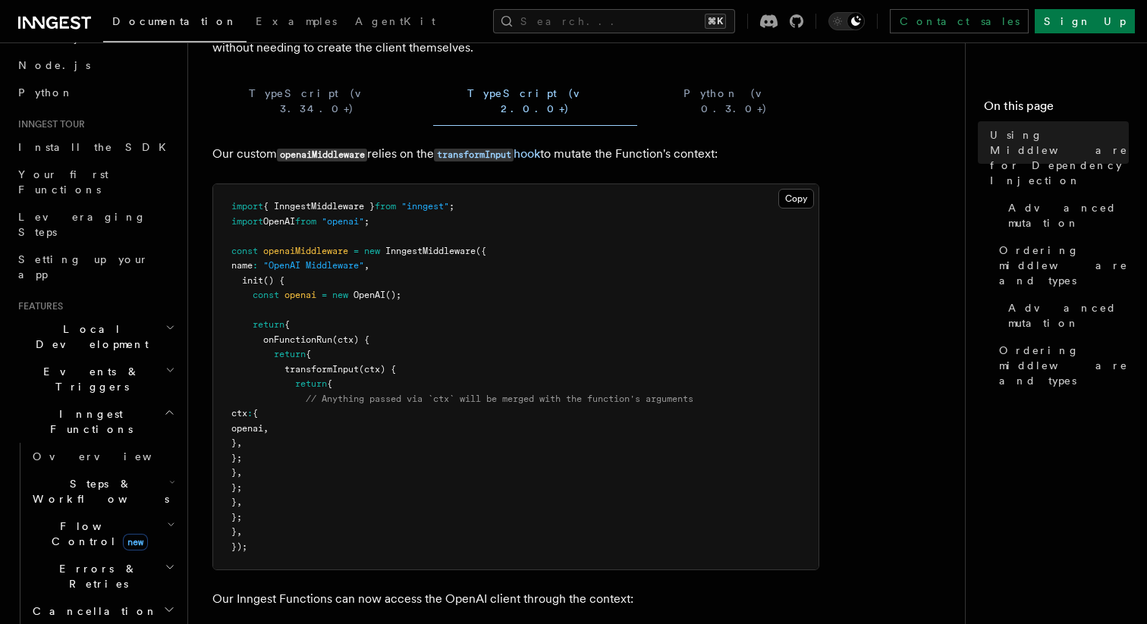
click at [173, 406] on icon "button" at bounding box center [169, 412] width 11 height 12
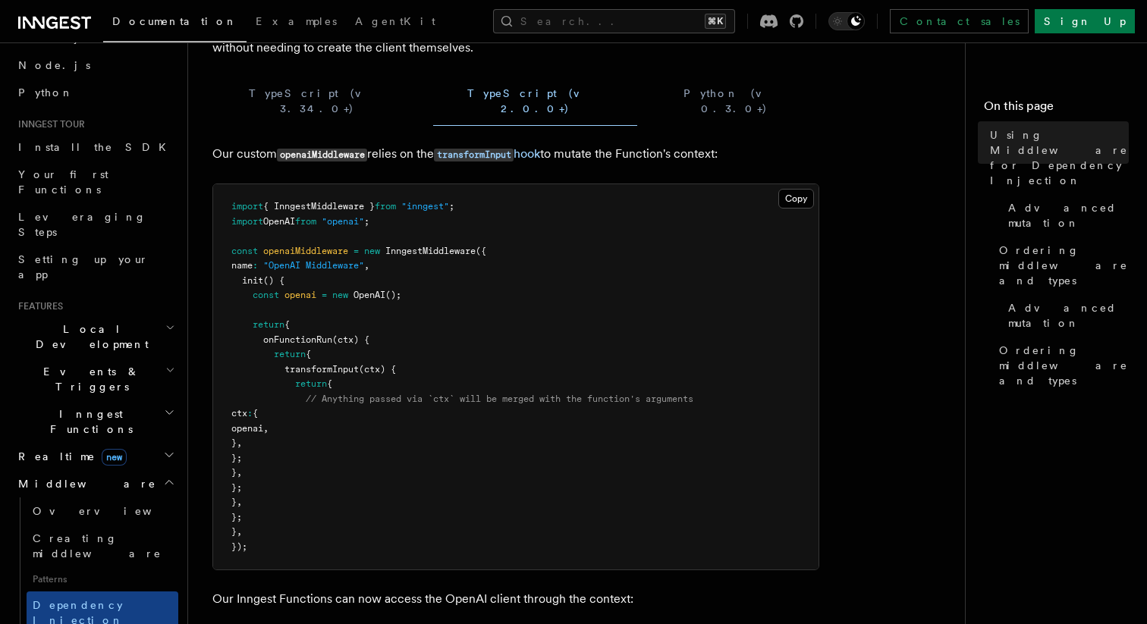
click at [174, 476] on icon "button" at bounding box center [169, 482] width 12 height 12
click at [174, 443] on h2 "Realtime new" at bounding box center [95, 456] width 166 height 27
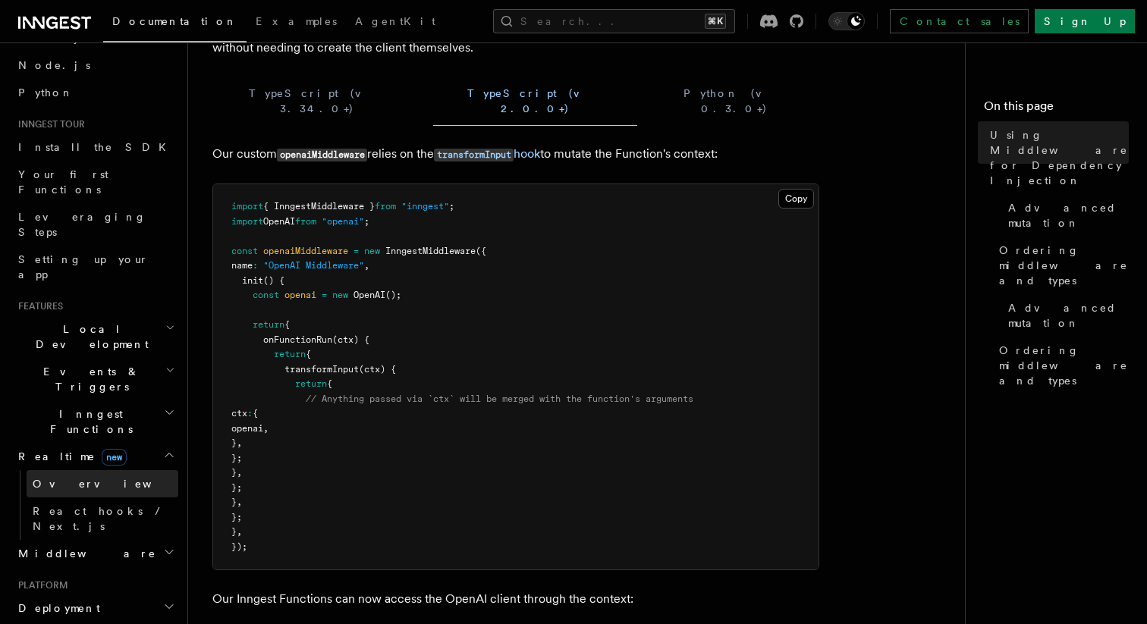
click at [124, 470] on link "Overview" at bounding box center [103, 483] width 152 height 27
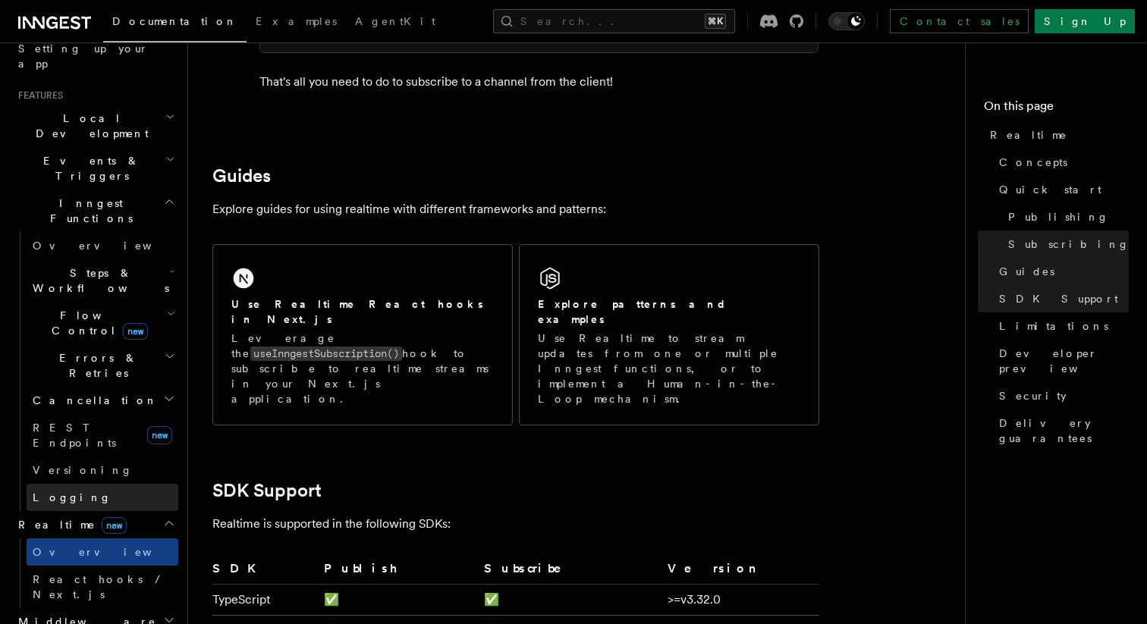
scroll to position [345, 0]
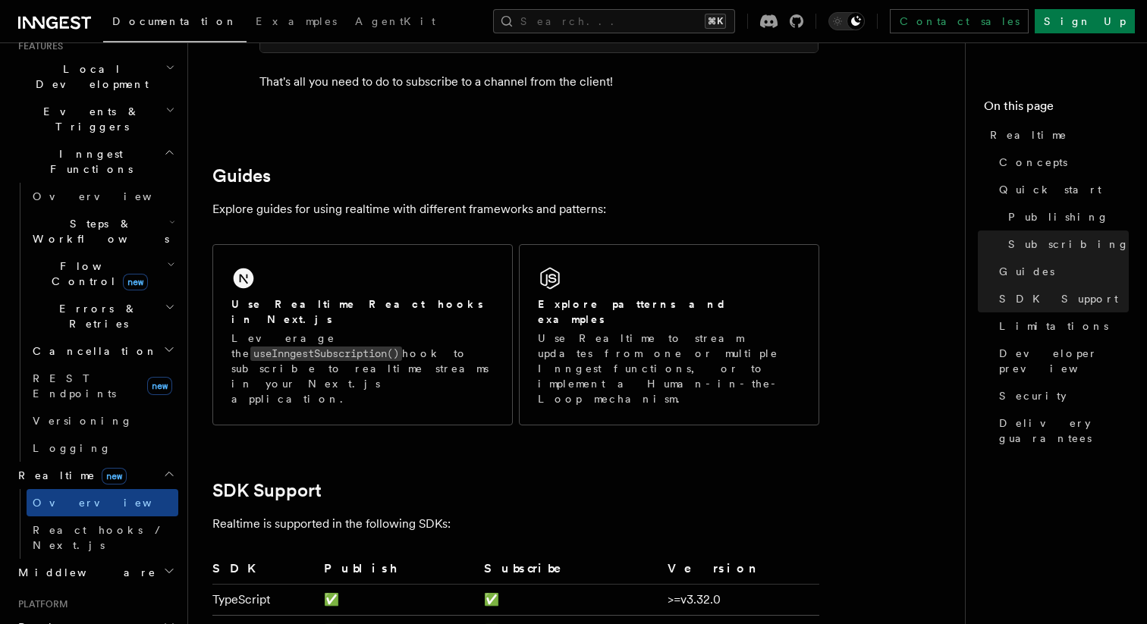
click at [149, 614] on h2 "Deployment" at bounding box center [95, 627] width 166 height 27
click at [163, 620] on icon "button" at bounding box center [169, 626] width 12 height 12
click at [160, 559] on h2 "Middleware" at bounding box center [95, 572] width 166 height 27
click at [163, 565] on icon "button" at bounding box center [169, 571] width 12 height 12
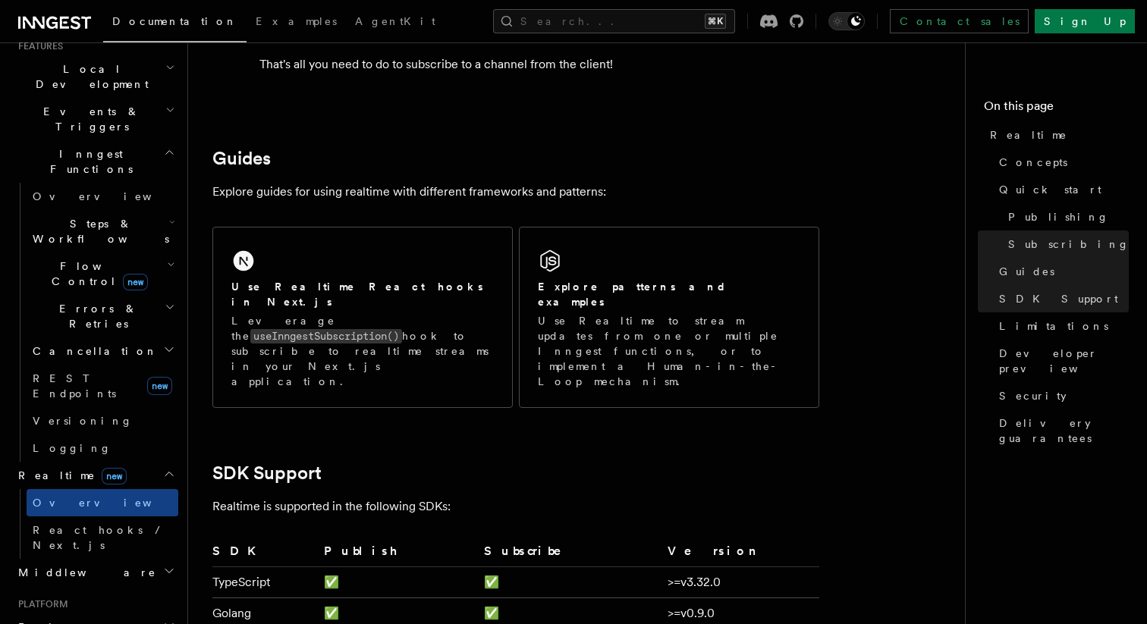
scroll to position [3197, 0]
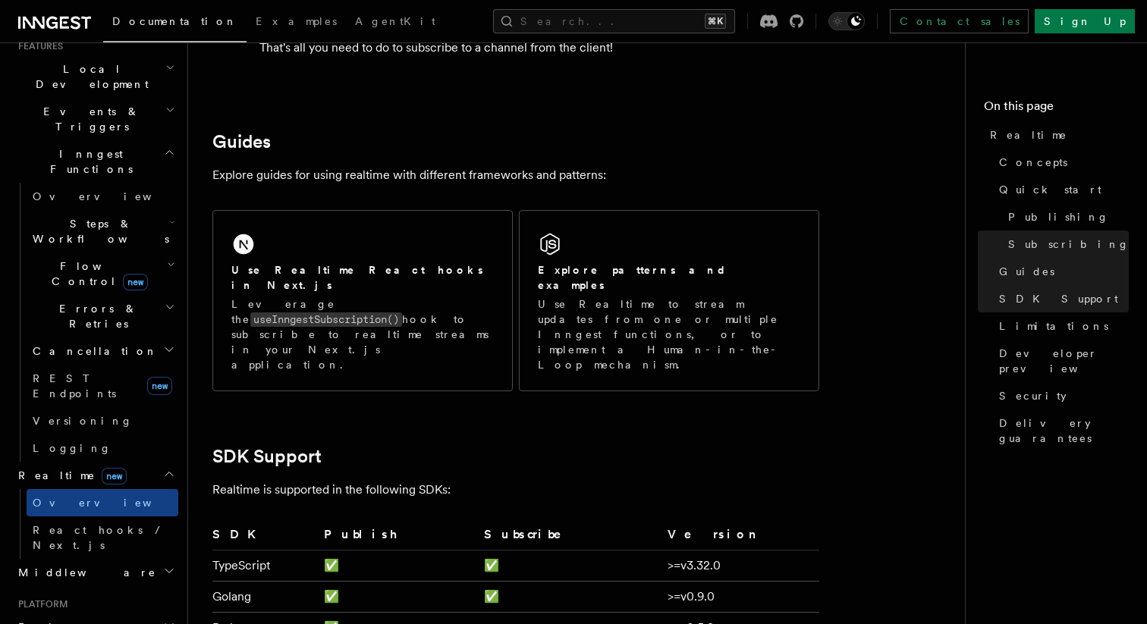
click at [166, 565] on icon "button" at bounding box center [169, 571] width 12 height 12
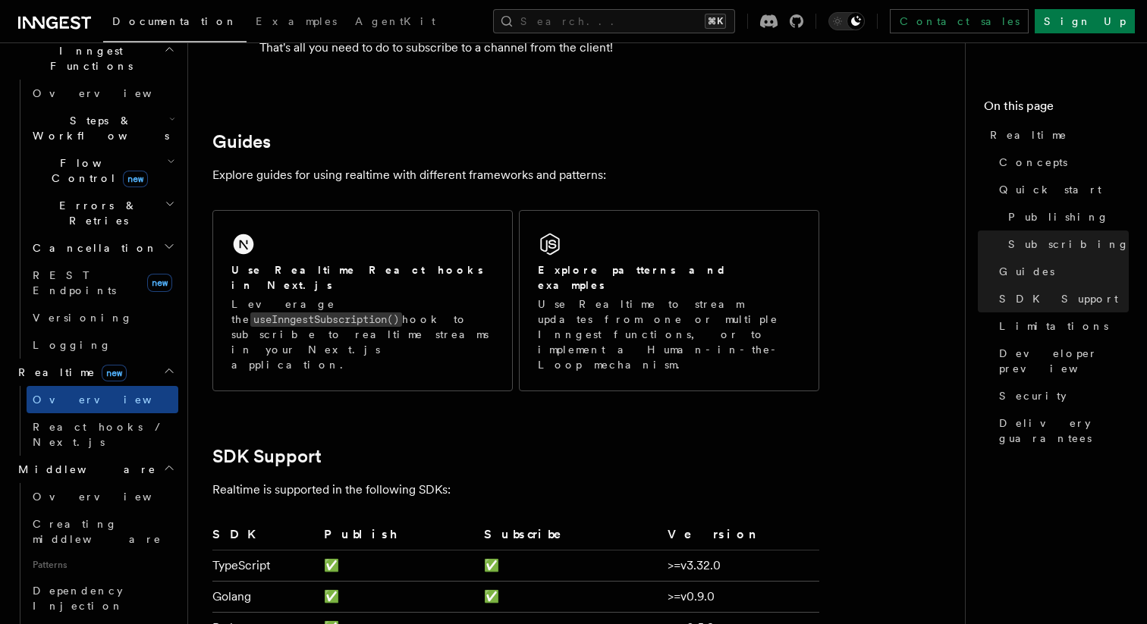
scroll to position [471, 0]
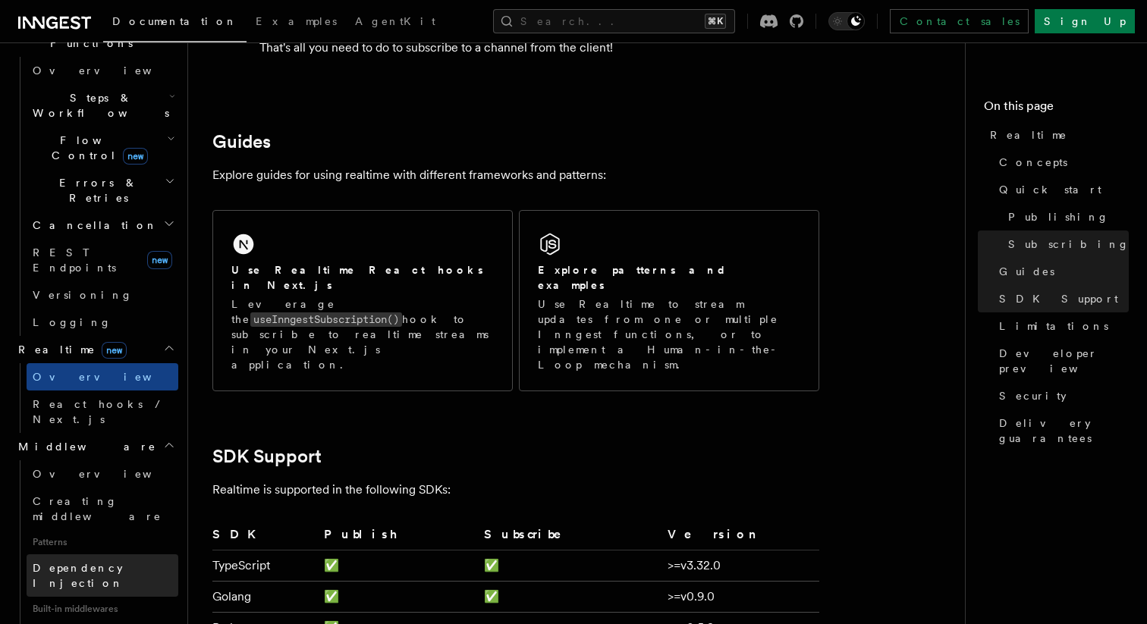
click at [145, 554] on link "Dependency Injection" at bounding box center [103, 575] width 152 height 42
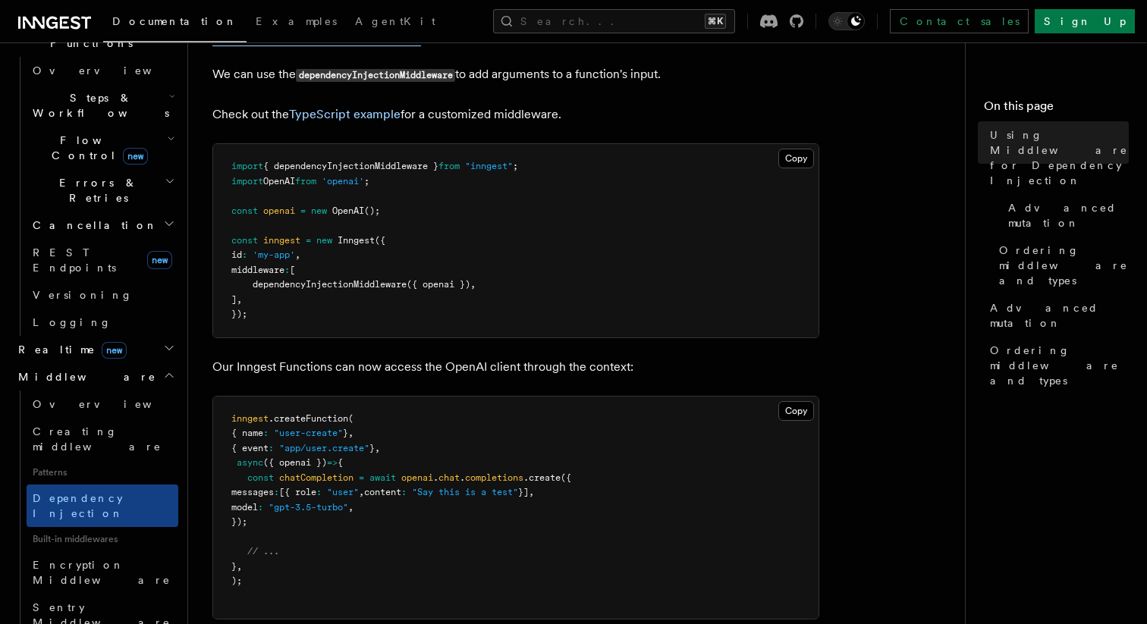
scroll to position [369, 0]
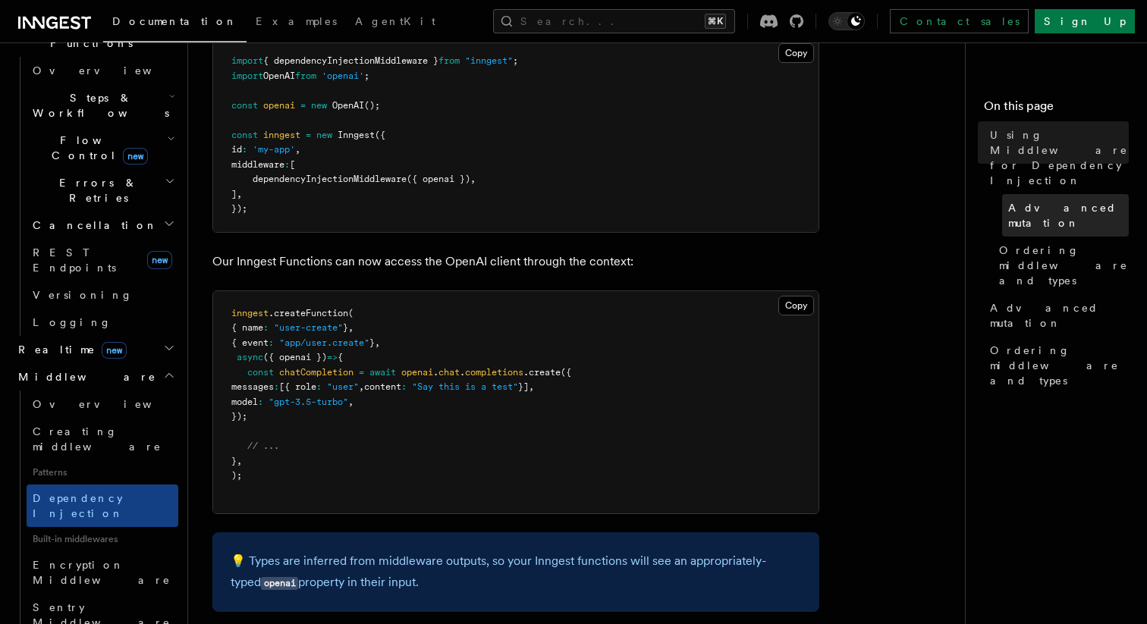
click at [1023, 200] on span "Advanced mutation" at bounding box center [1068, 215] width 121 height 30
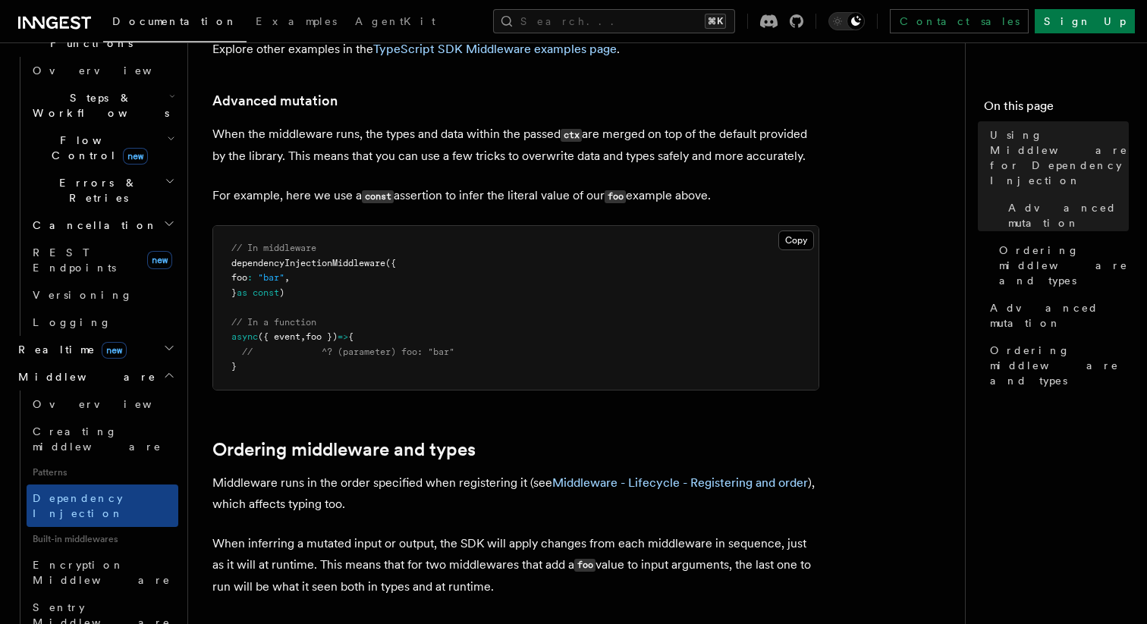
scroll to position [964, 0]
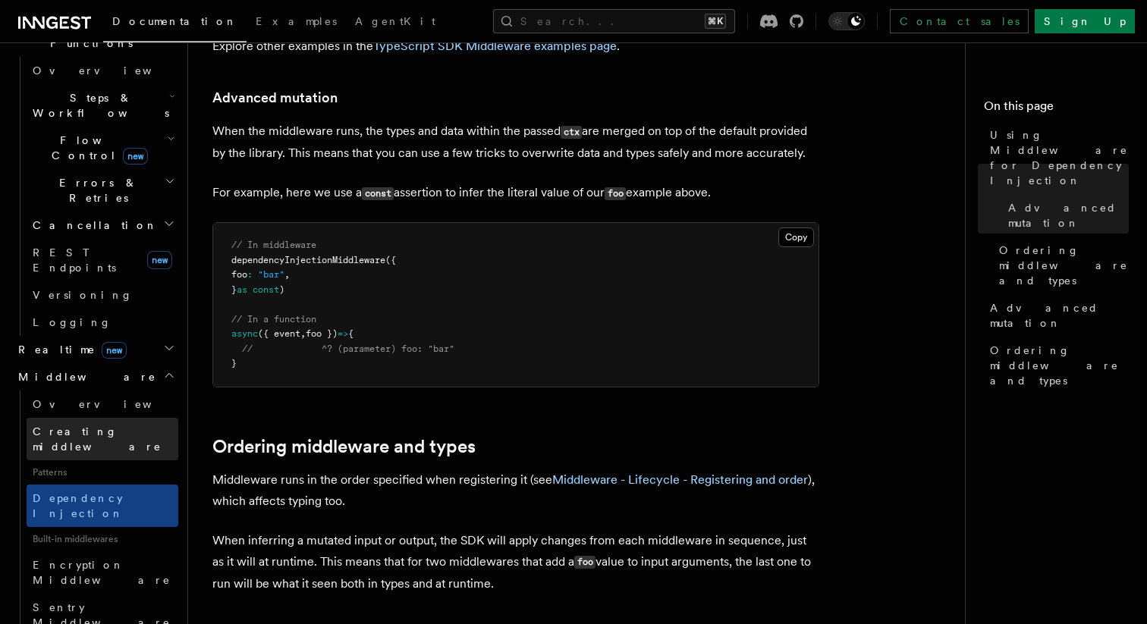
click at [96, 418] on link "Creating middleware" at bounding box center [103, 439] width 152 height 42
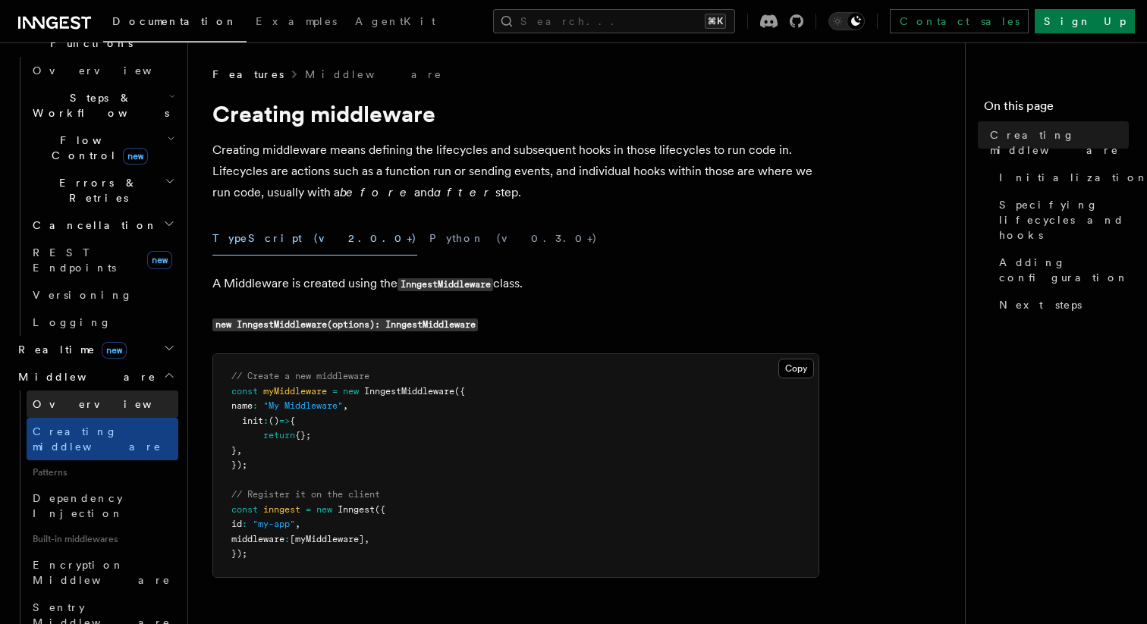
click at [103, 391] on link "Overview" at bounding box center [103, 404] width 152 height 27
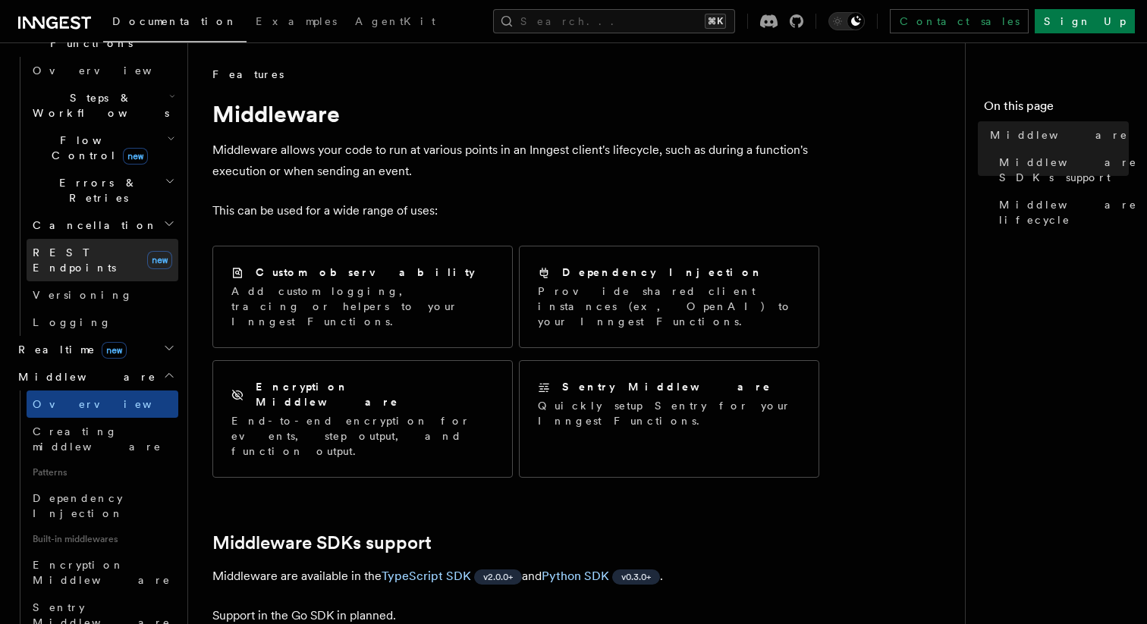
click at [162, 239] on link "REST Endpoints new" at bounding box center [103, 260] width 152 height 42
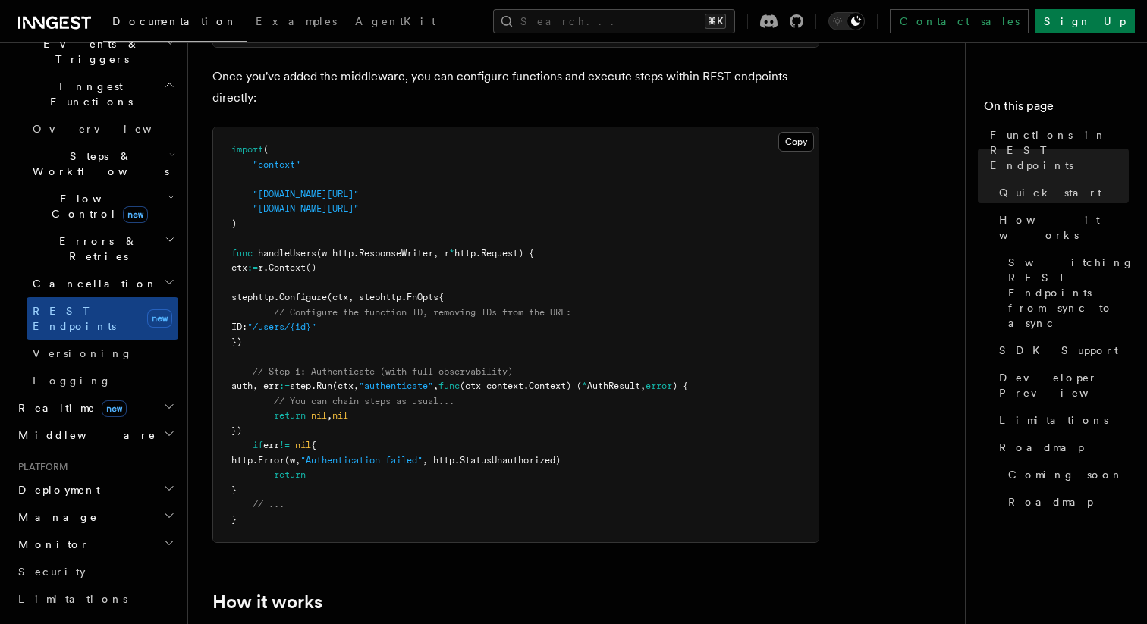
scroll to position [400, 0]
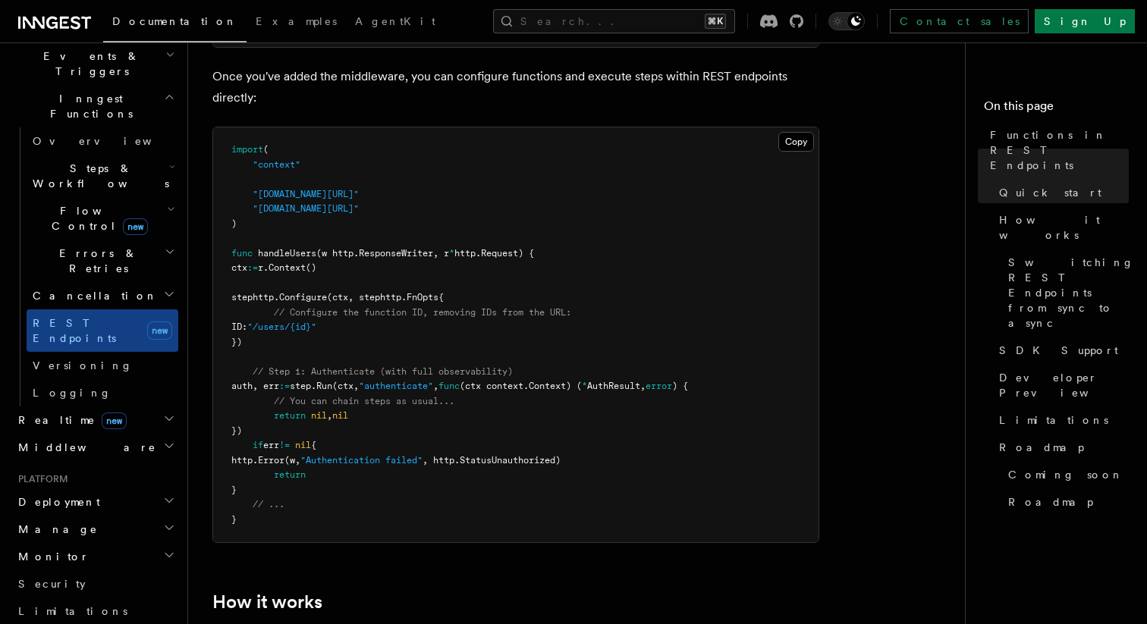
click at [163, 413] on icon "button" at bounding box center [169, 419] width 12 height 12
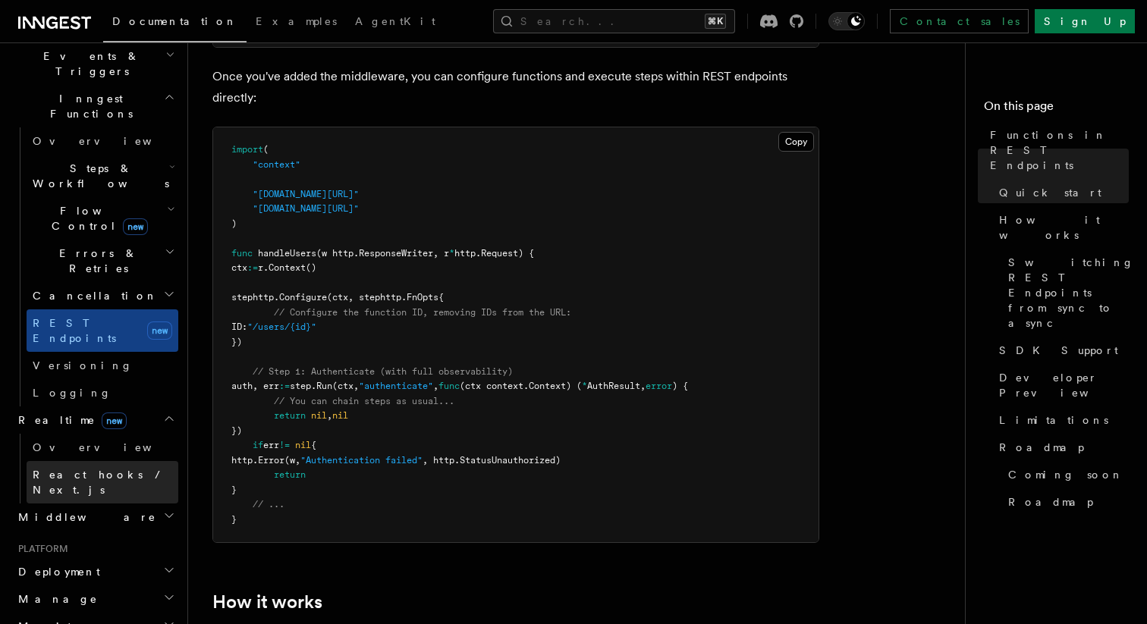
scroll to position [375, 0]
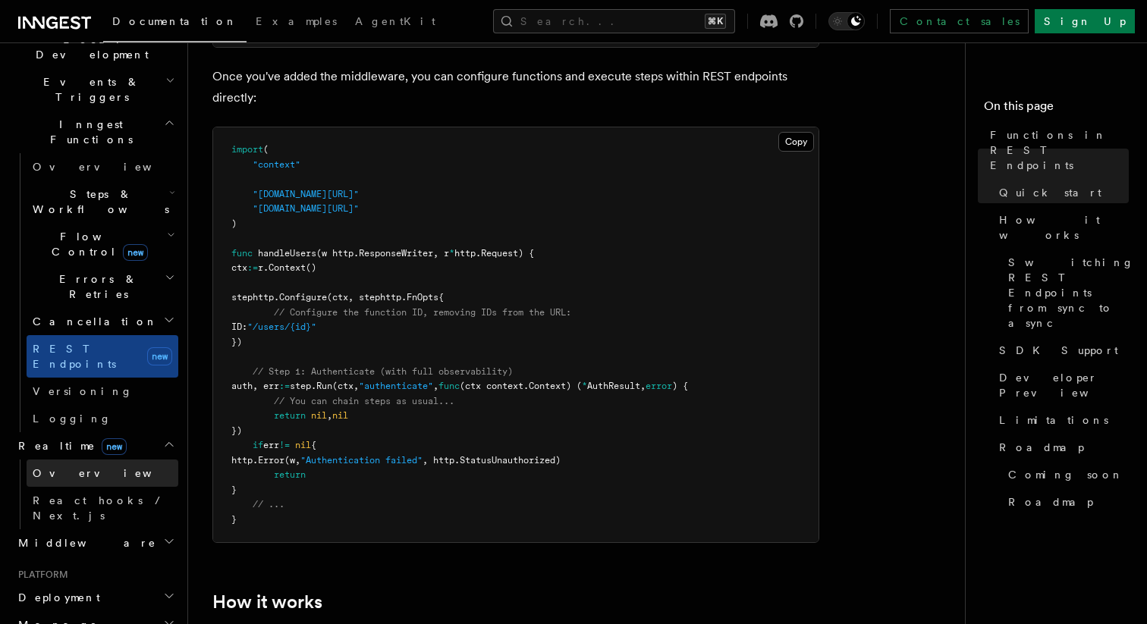
click at [144, 460] on link "Overview" at bounding box center [103, 473] width 152 height 27
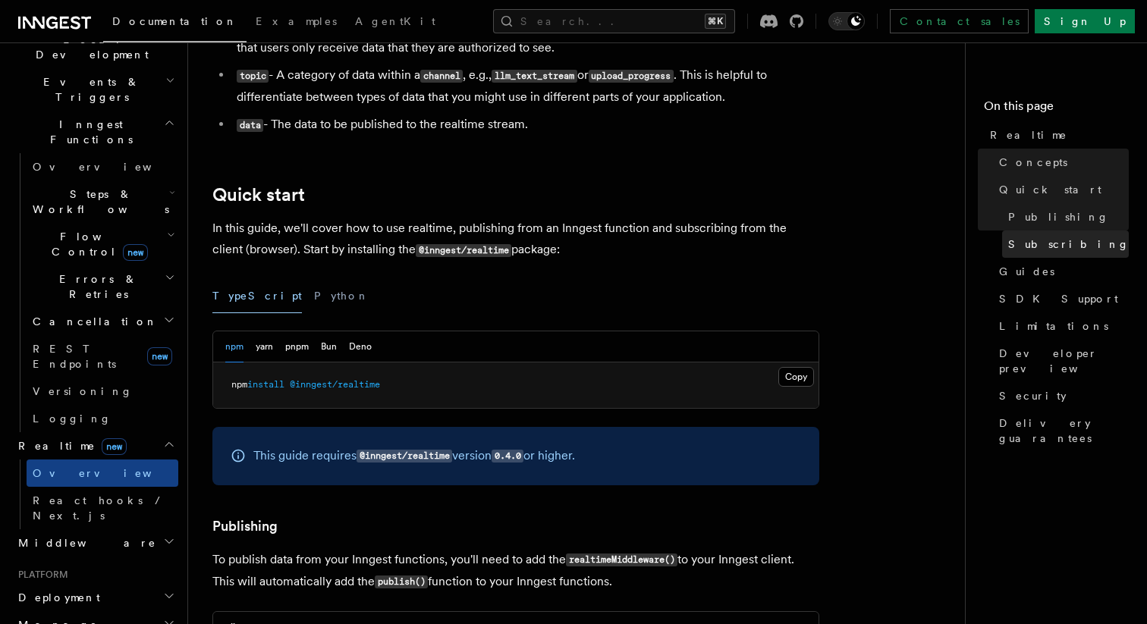
click at [1003, 237] on link "Subscribing" at bounding box center [1065, 244] width 127 height 27
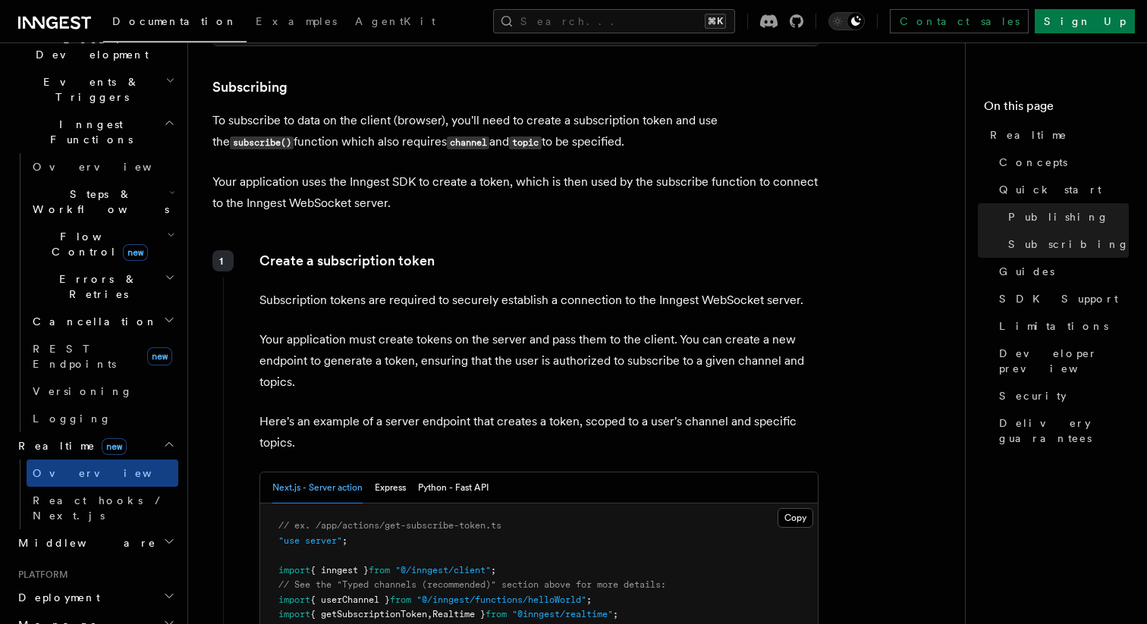
scroll to position [1793, 0]
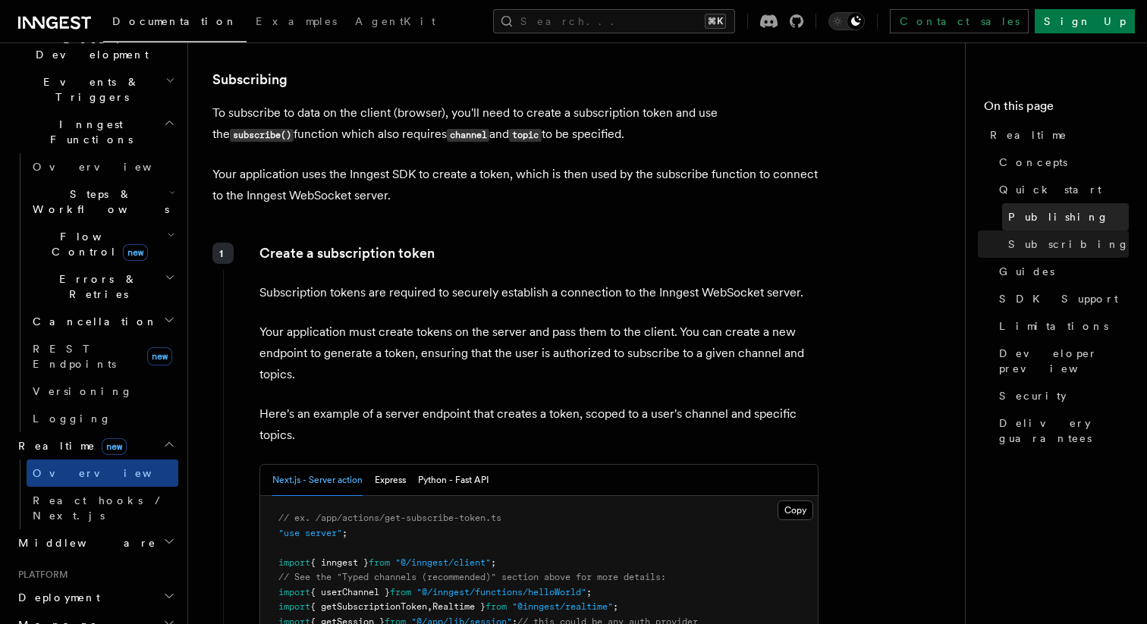
click at [1047, 205] on link "Publishing" at bounding box center [1065, 216] width 127 height 27
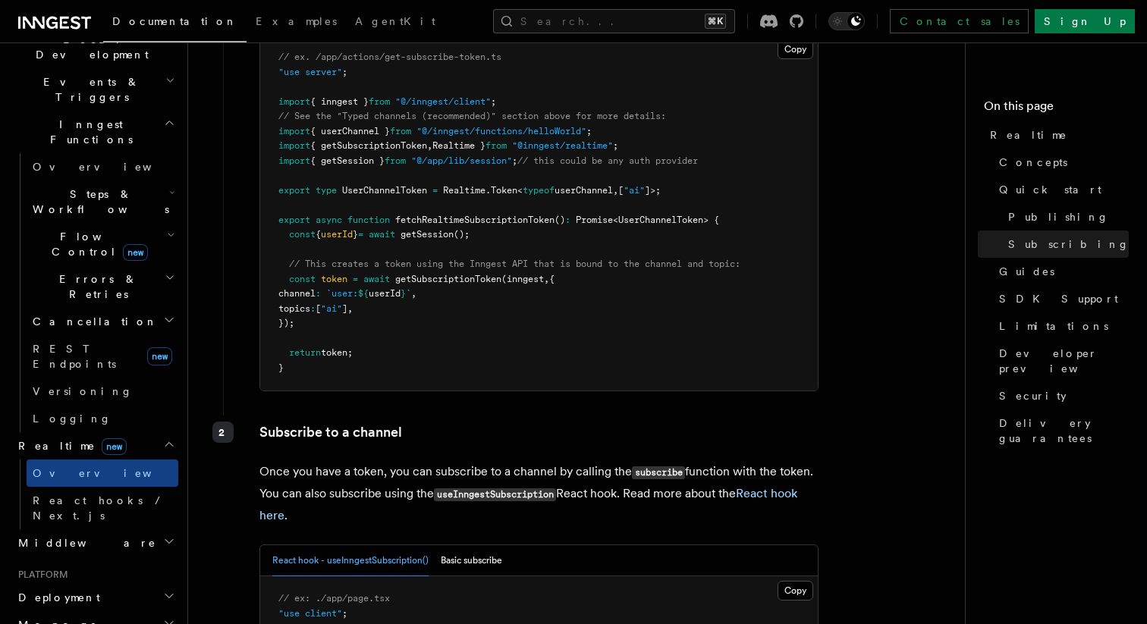
scroll to position [2263, 0]
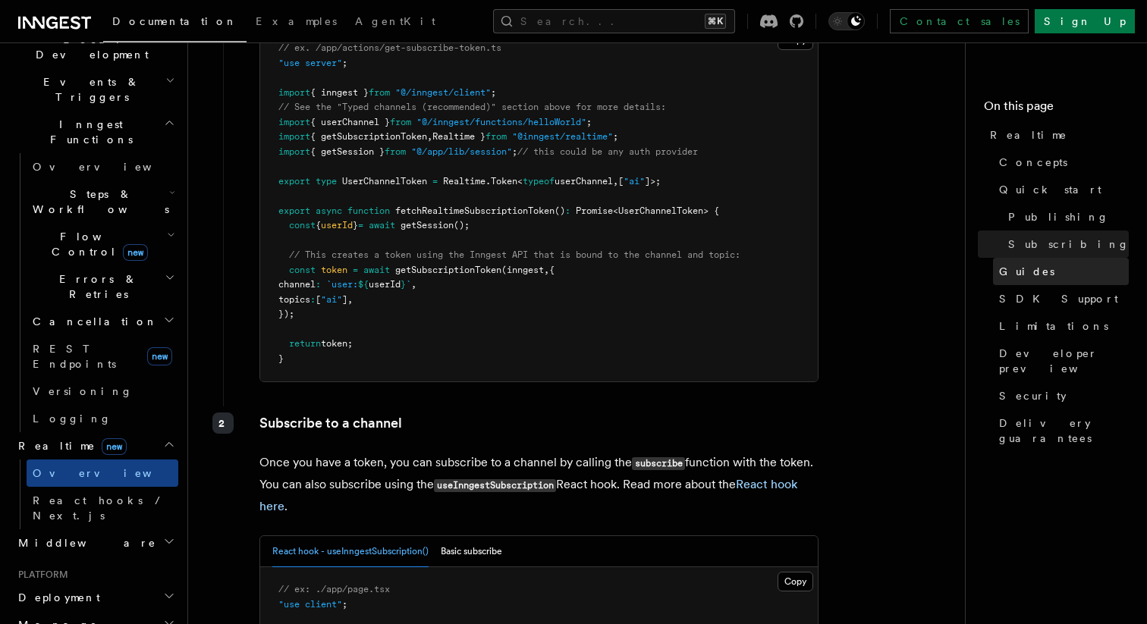
click at [1041, 264] on link "Guides" at bounding box center [1061, 271] width 136 height 27
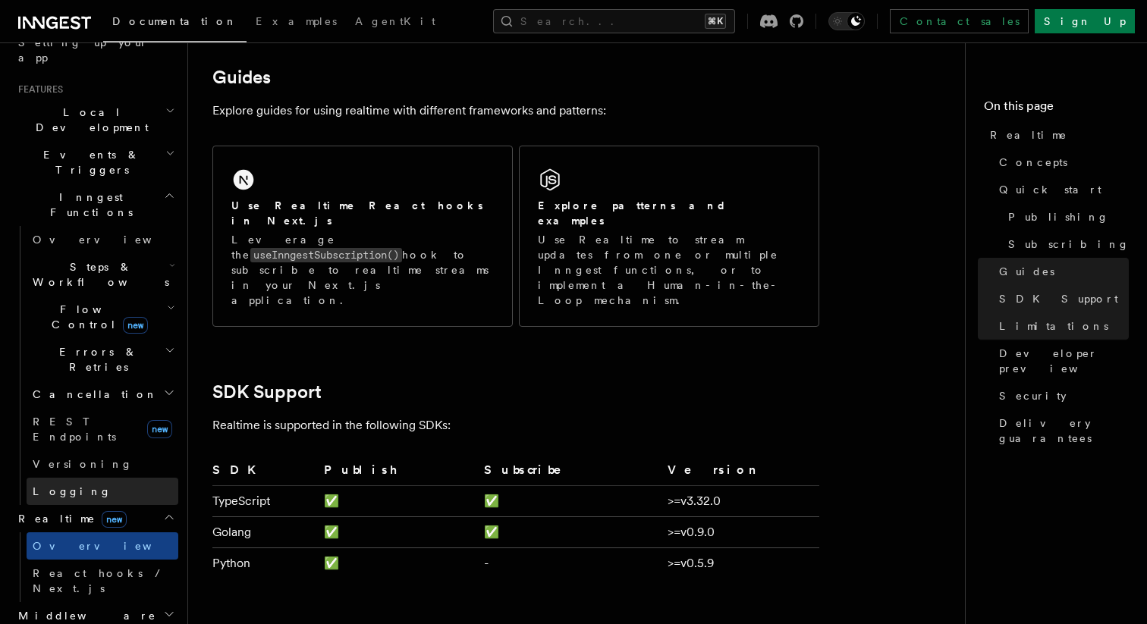
scroll to position [293, 0]
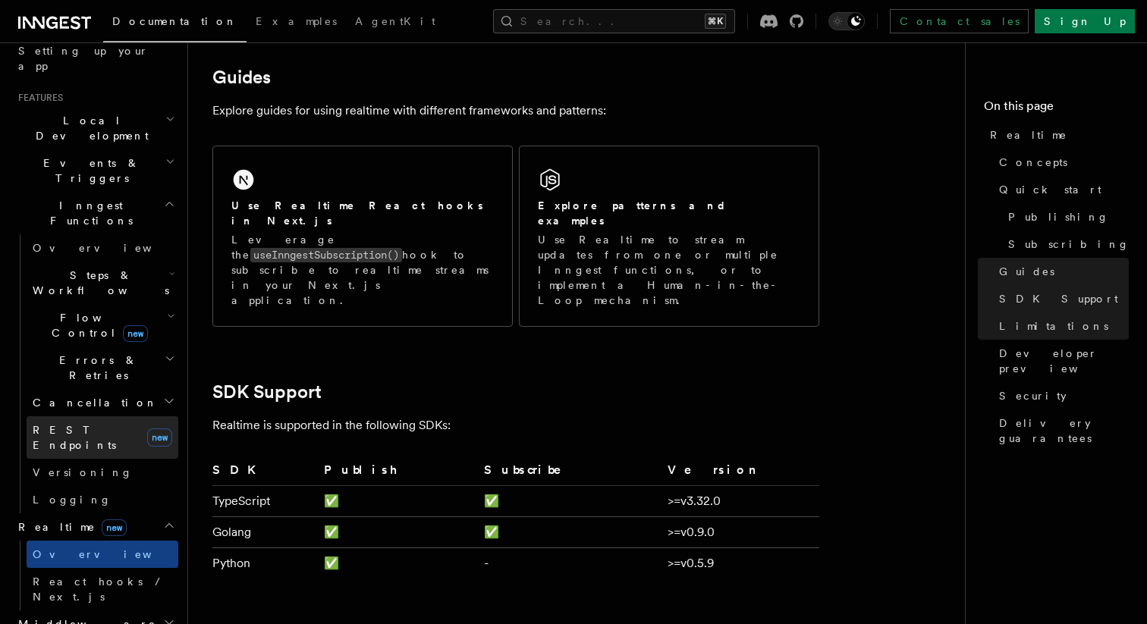
click at [115, 416] on link "REST Endpoints new" at bounding box center [103, 437] width 152 height 42
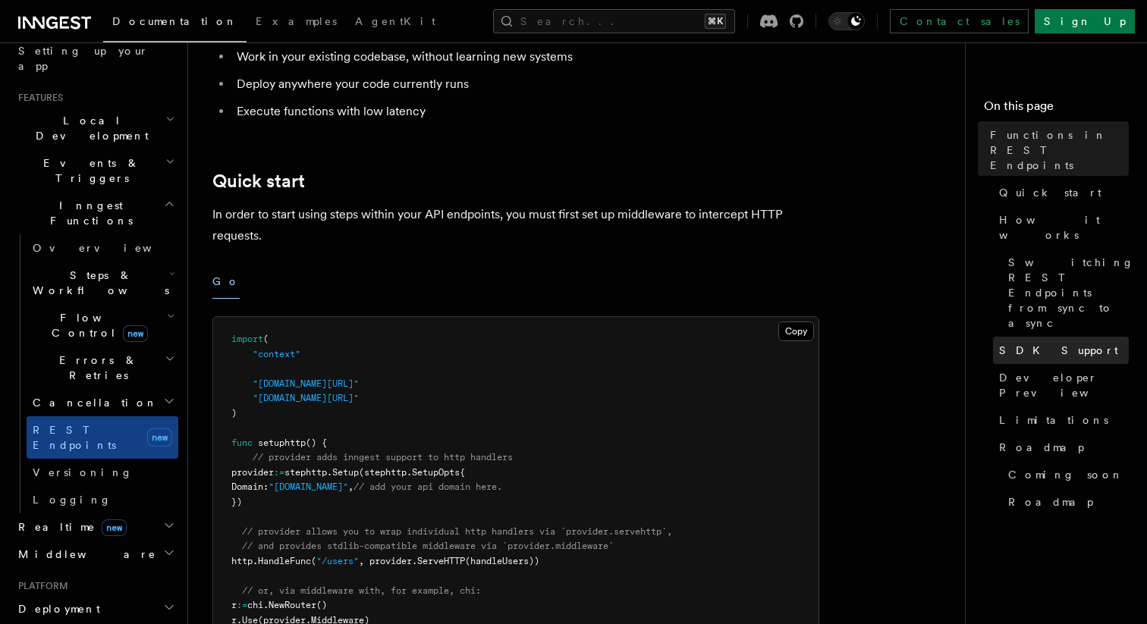
click at [1024, 343] on span "SDK Support" at bounding box center [1058, 350] width 119 height 15
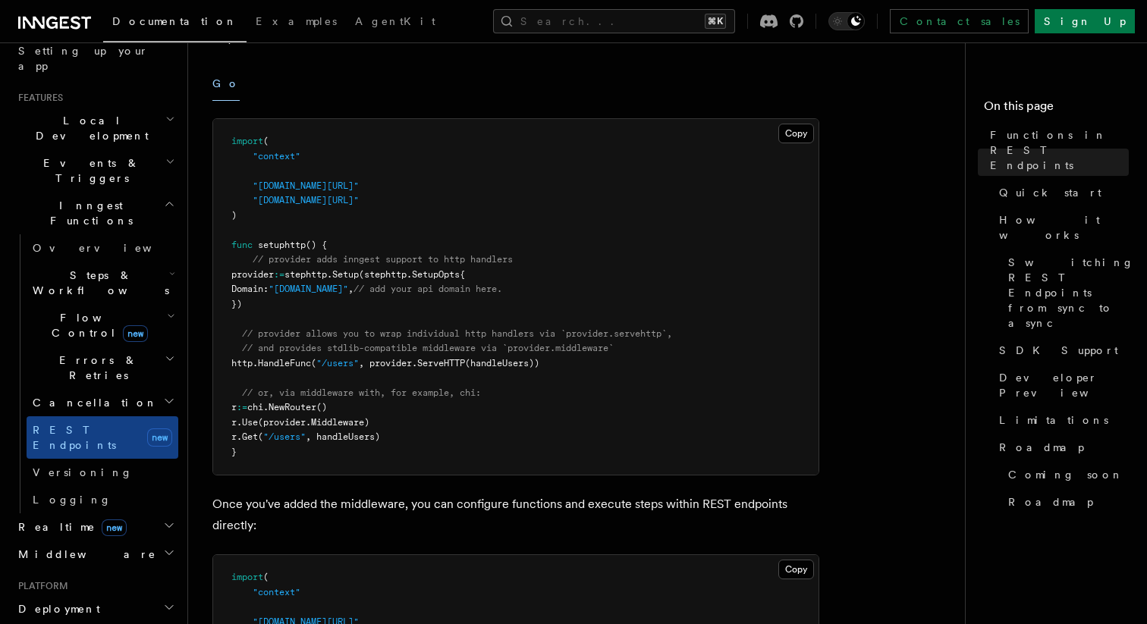
scroll to position [609, 0]
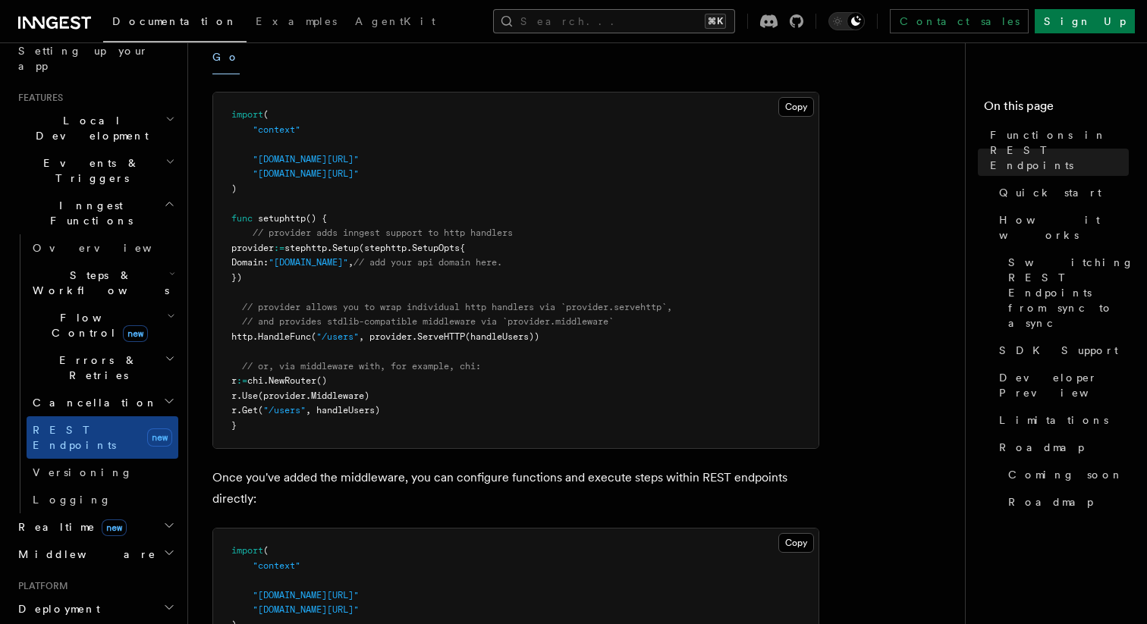
click at [620, 24] on button "Search... ⌘K" at bounding box center [614, 21] width 242 height 24
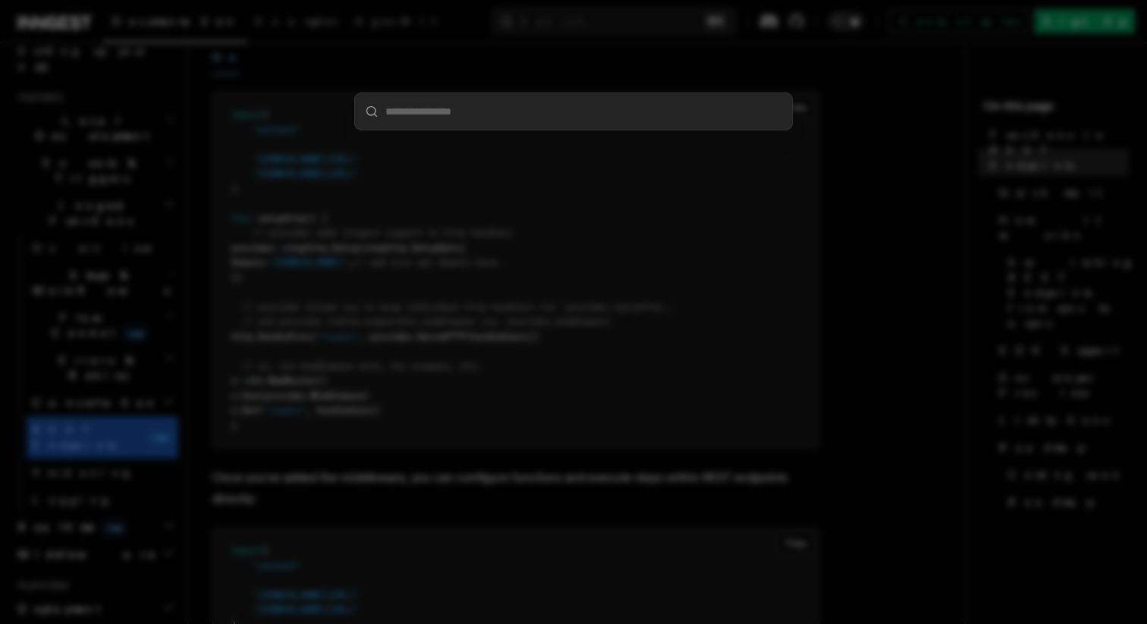
click at [507, 22] on div at bounding box center [573, 312] width 1147 height 624
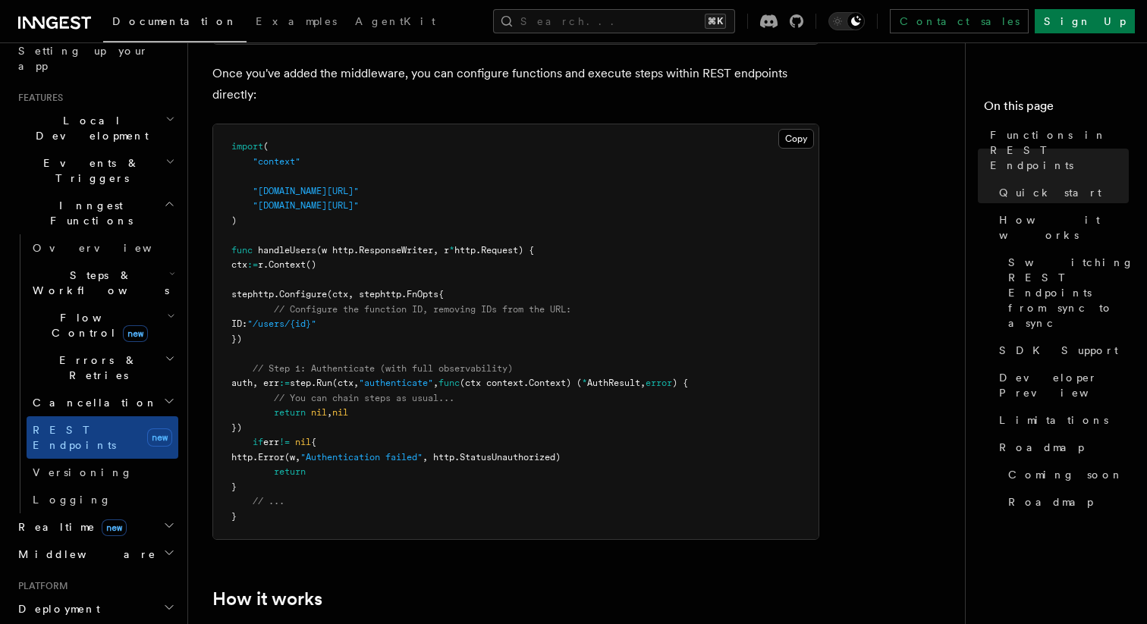
scroll to position [1020, 0]
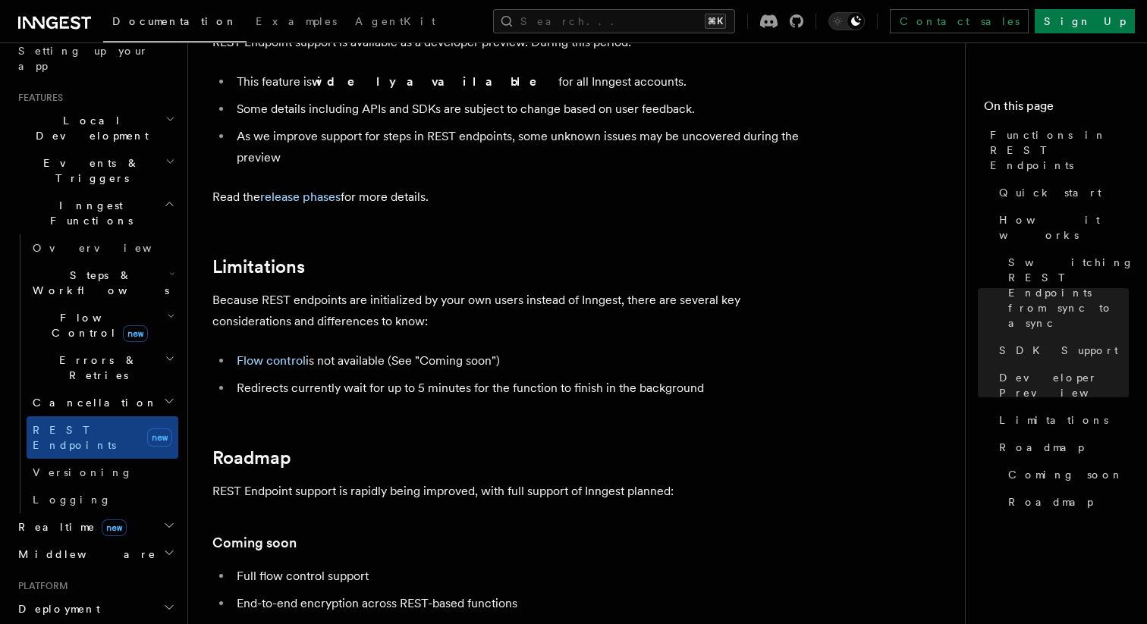
scroll to position [2474, 0]
click at [758, 366] on li "Flow control is not available (See "Coming soon")" at bounding box center [525, 360] width 587 height 21
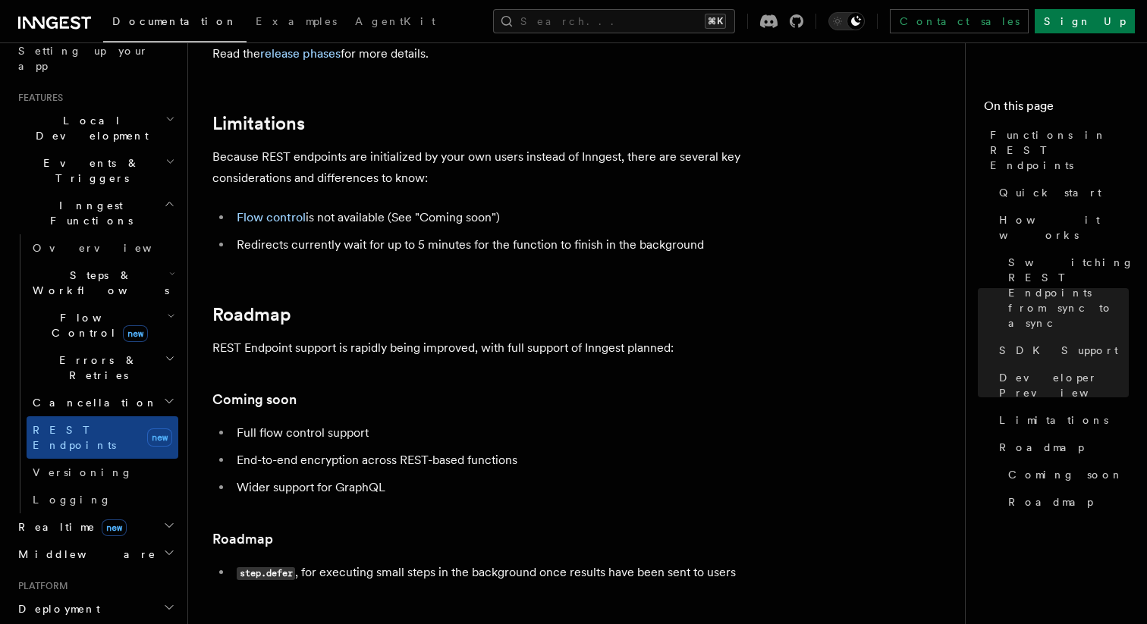
scroll to position [2676, 0]
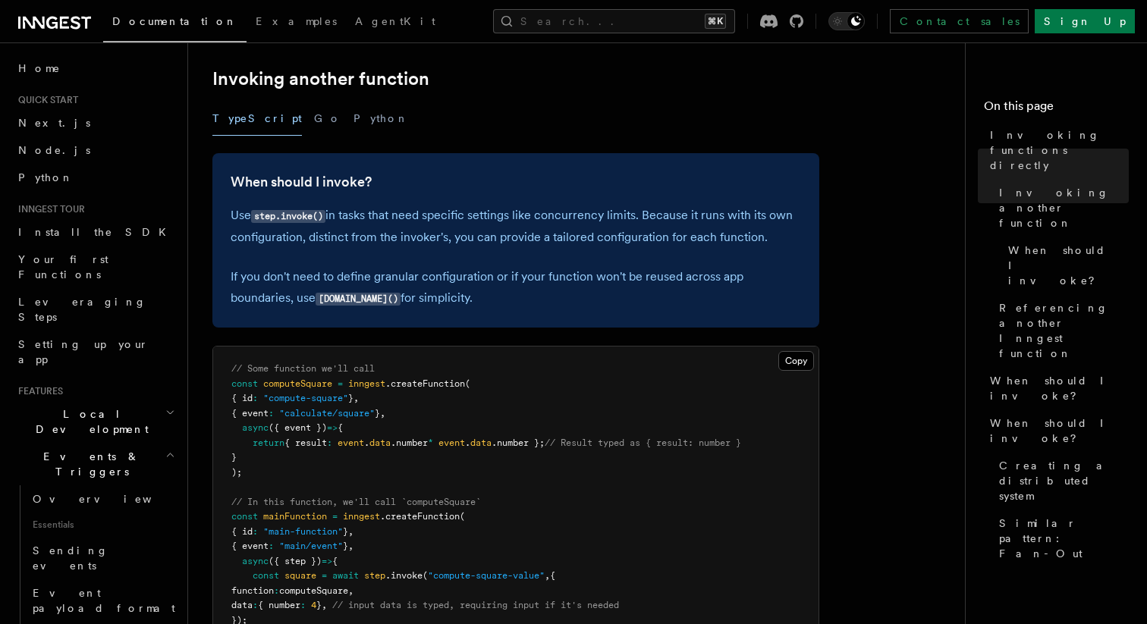
scroll to position [278, 0]
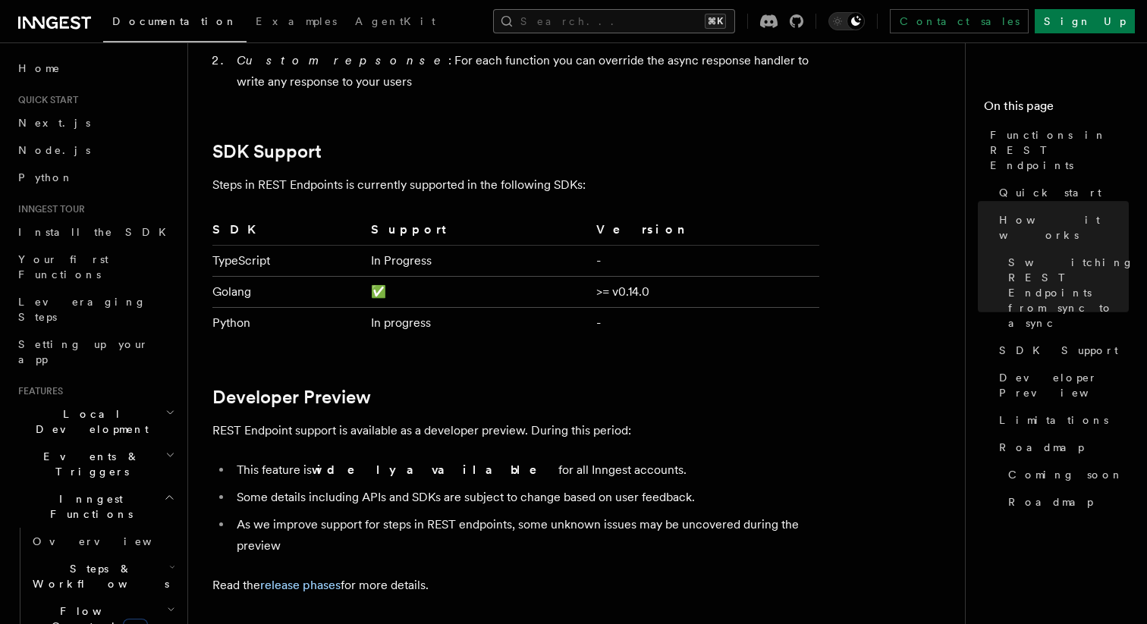
click at [655, 23] on button "Search... ⌘K" at bounding box center [614, 21] width 242 height 24
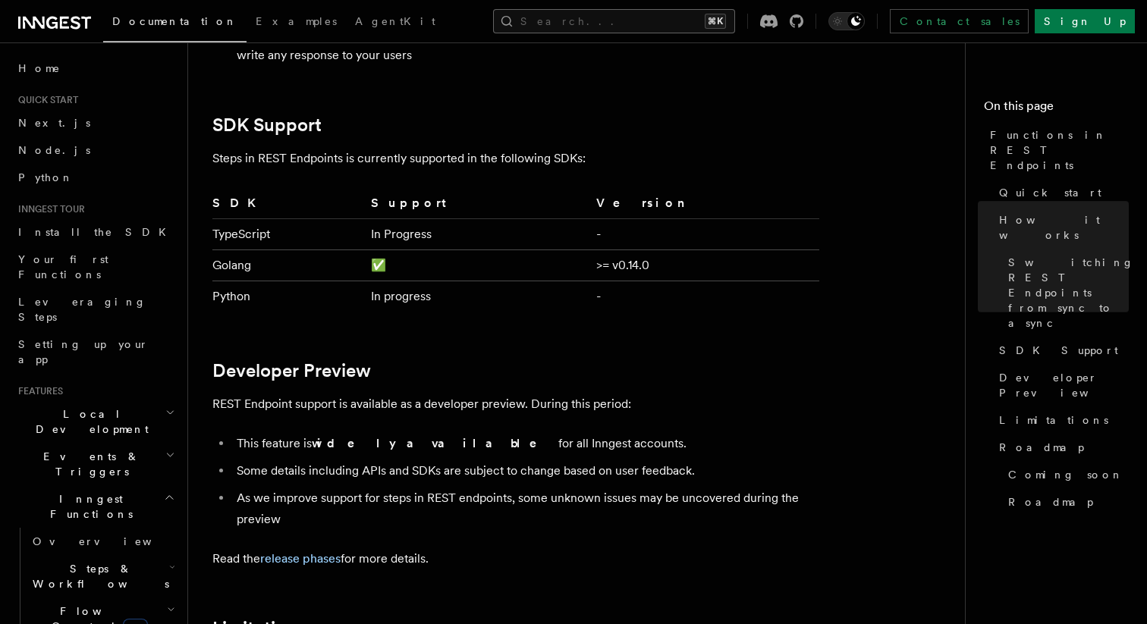
scroll to position [2154, 0]
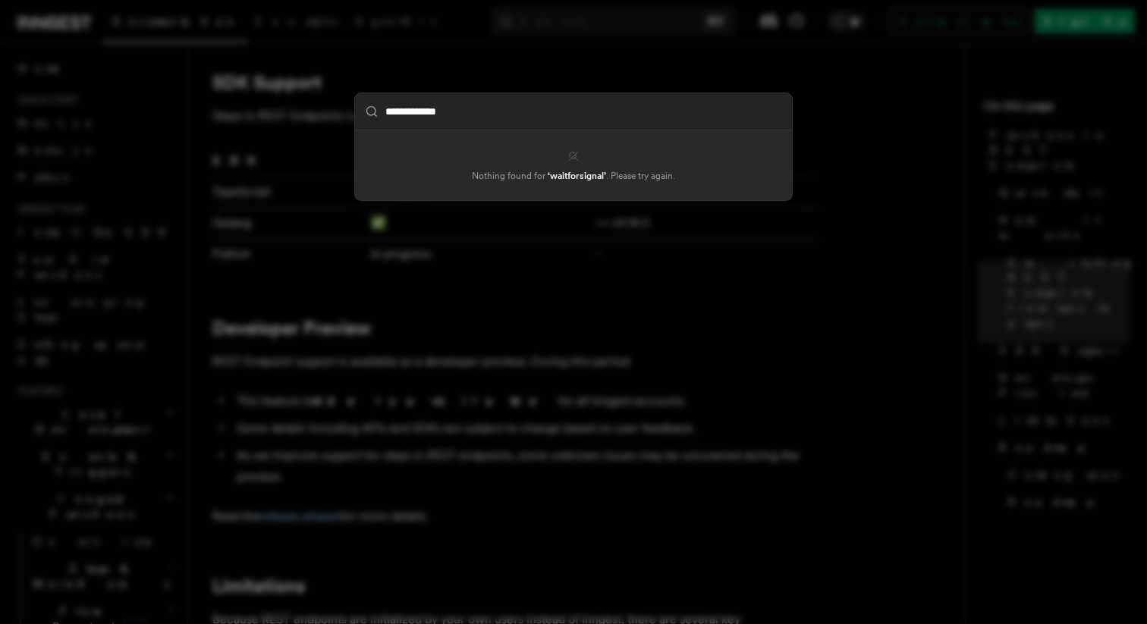
click at [520, 121] on input "**********" at bounding box center [573, 111] width 437 height 36
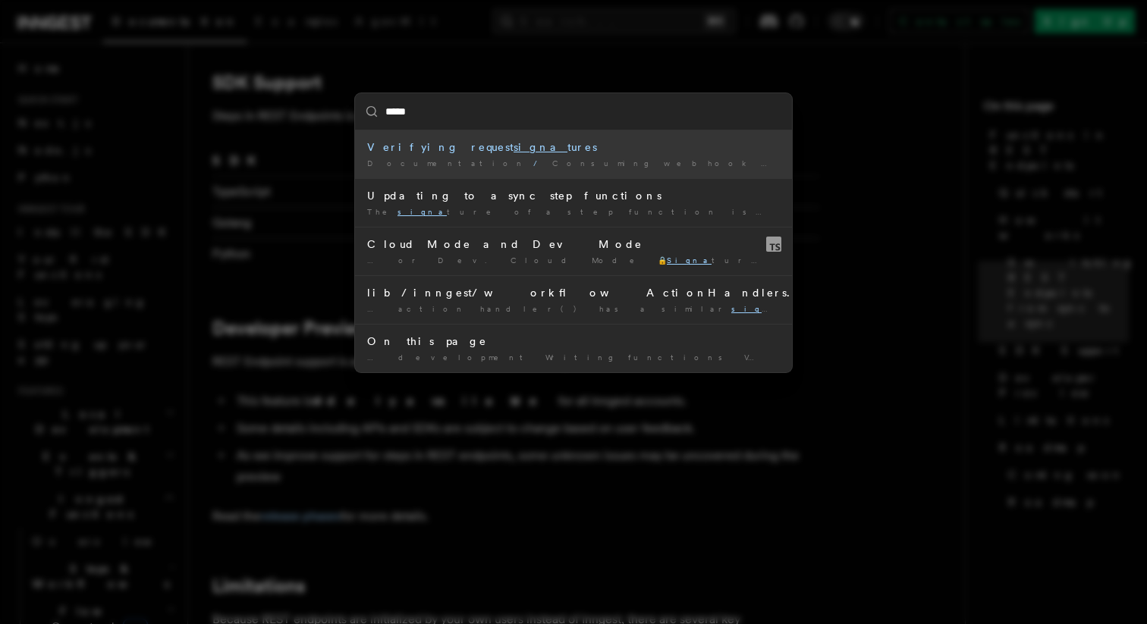
type input "******"
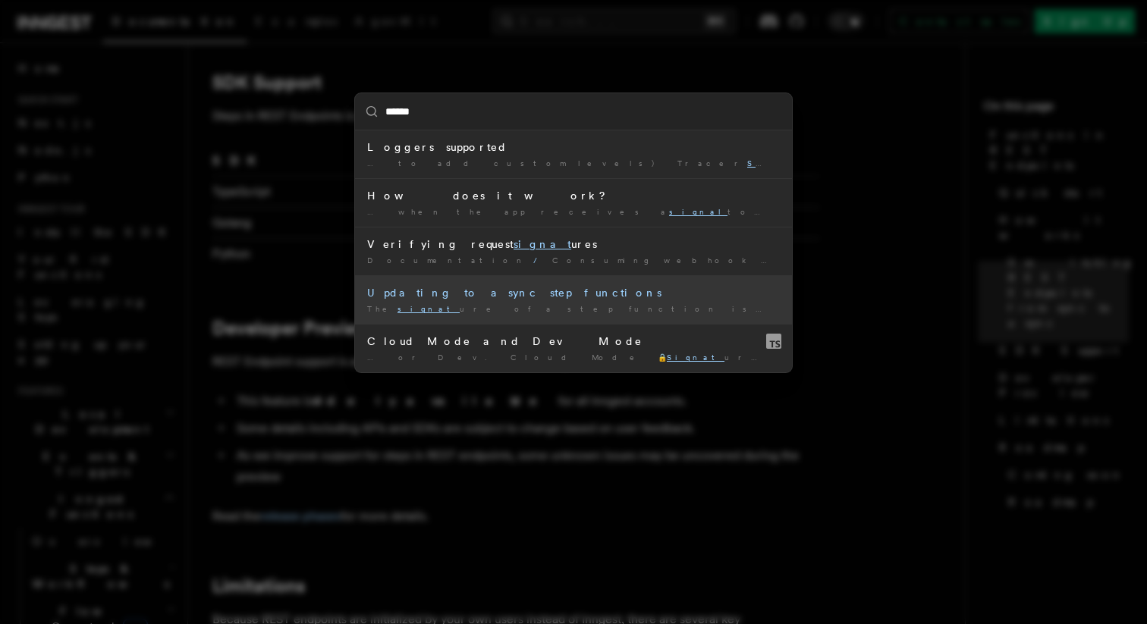
click at [669, 294] on div "Updating to async step functions" at bounding box center [573, 292] width 413 height 15
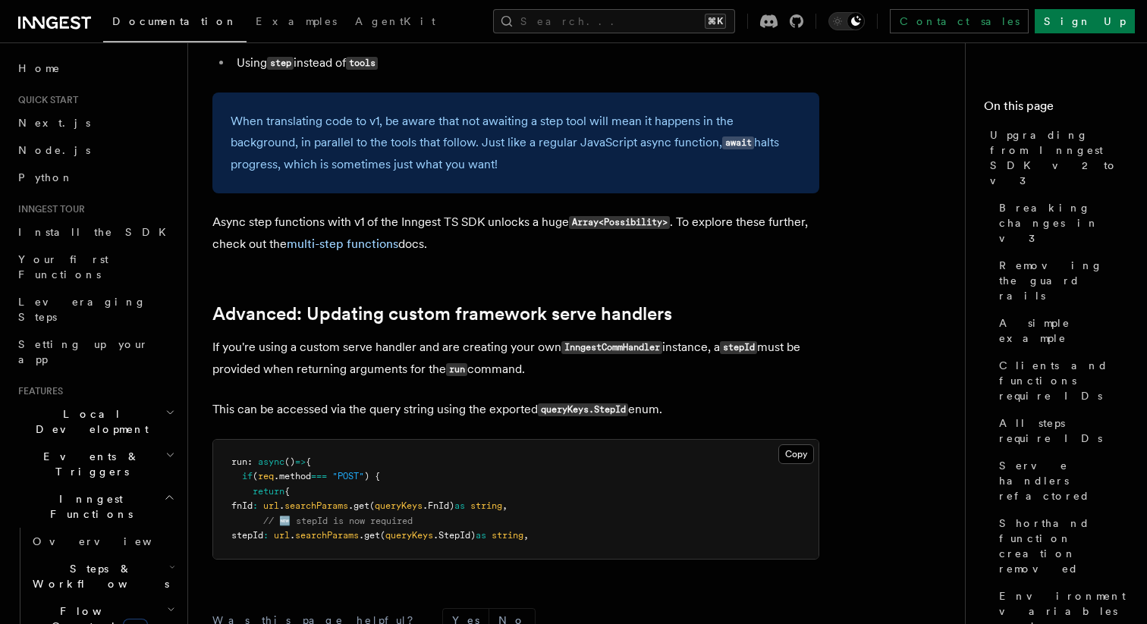
scroll to position [15155, 0]
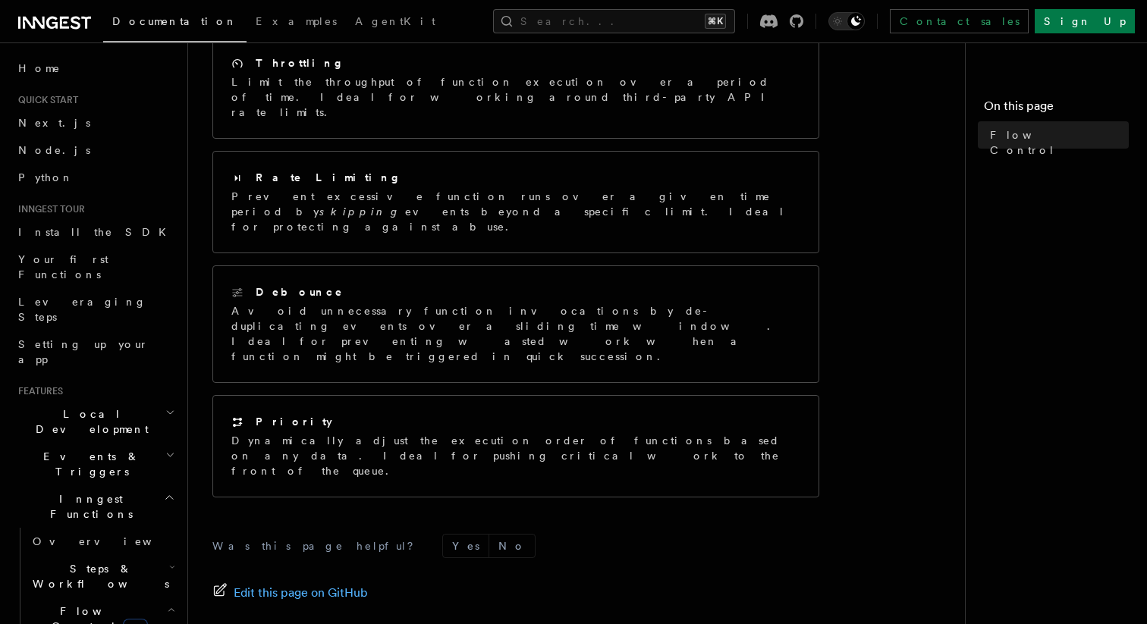
scroll to position [372, 0]
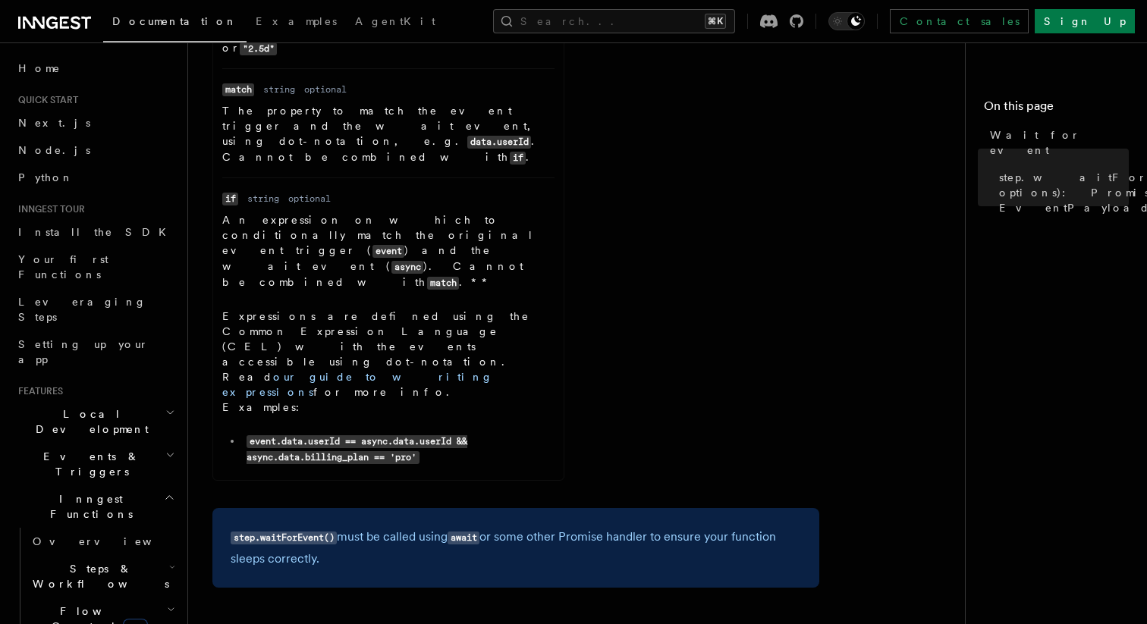
scroll to position [557, 0]
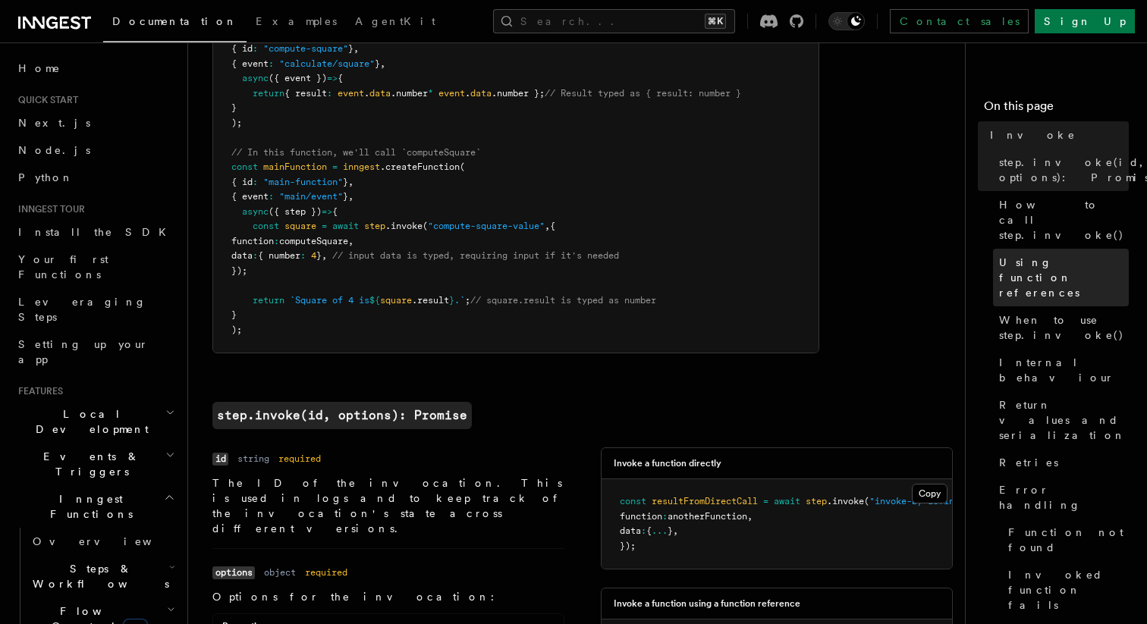
click at [1015, 255] on span "Using function references" at bounding box center [1064, 278] width 130 height 46
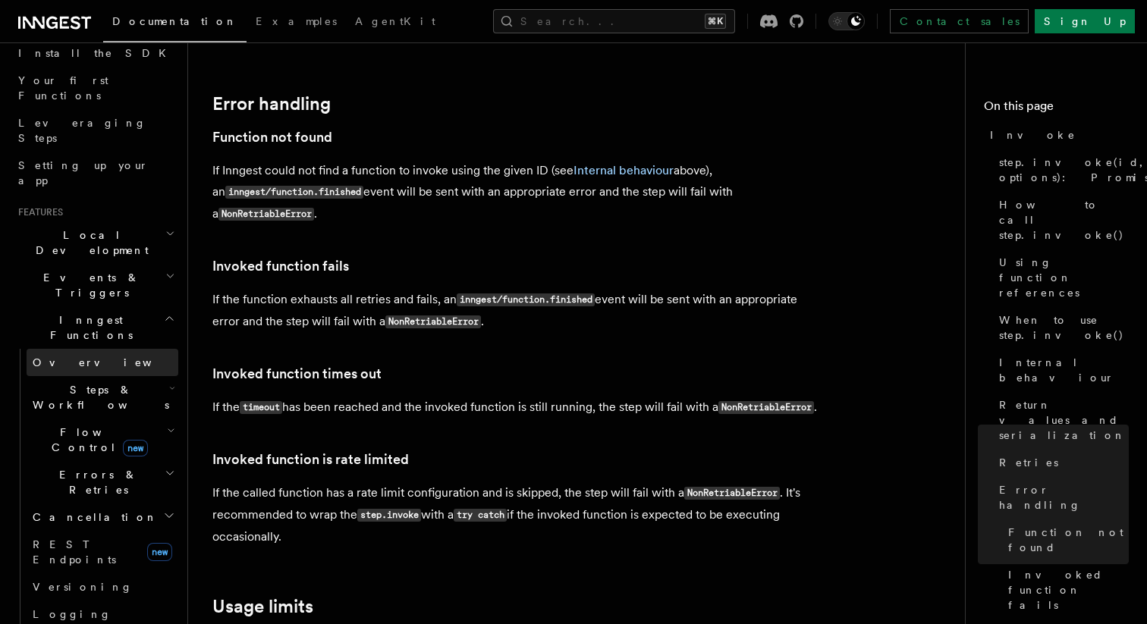
scroll to position [217, 0]
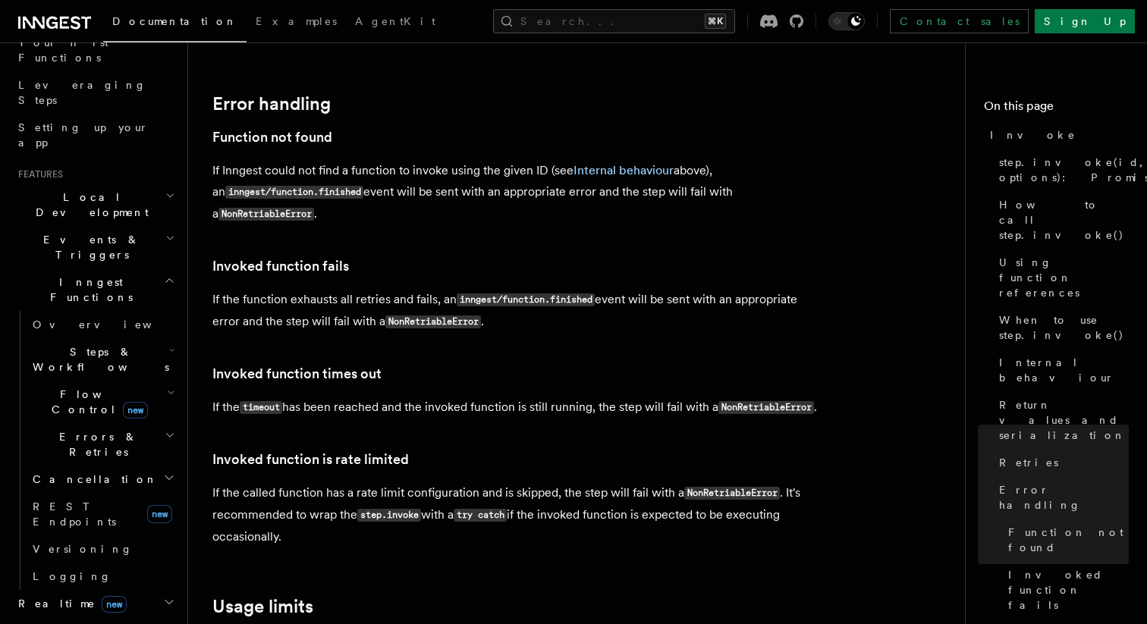
click at [166, 601] on icon "button" at bounding box center [169, 603] width 8 height 4
click at [138, 617] on link "Overview" at bounding box center [103, 630] width 152 height 27
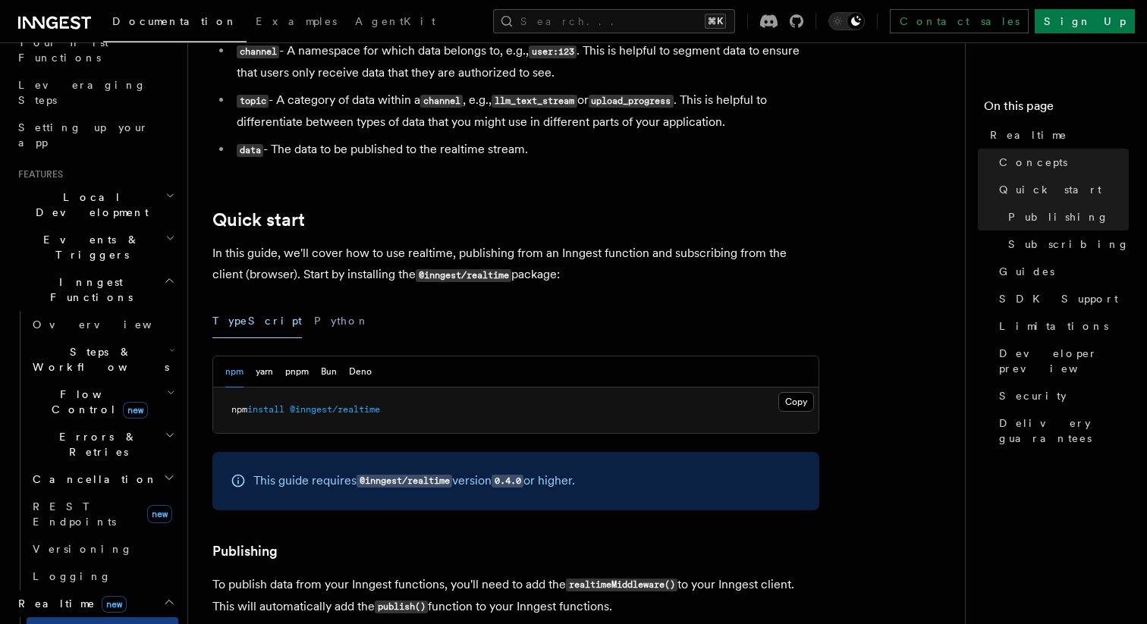
scroll to position [531, 0]
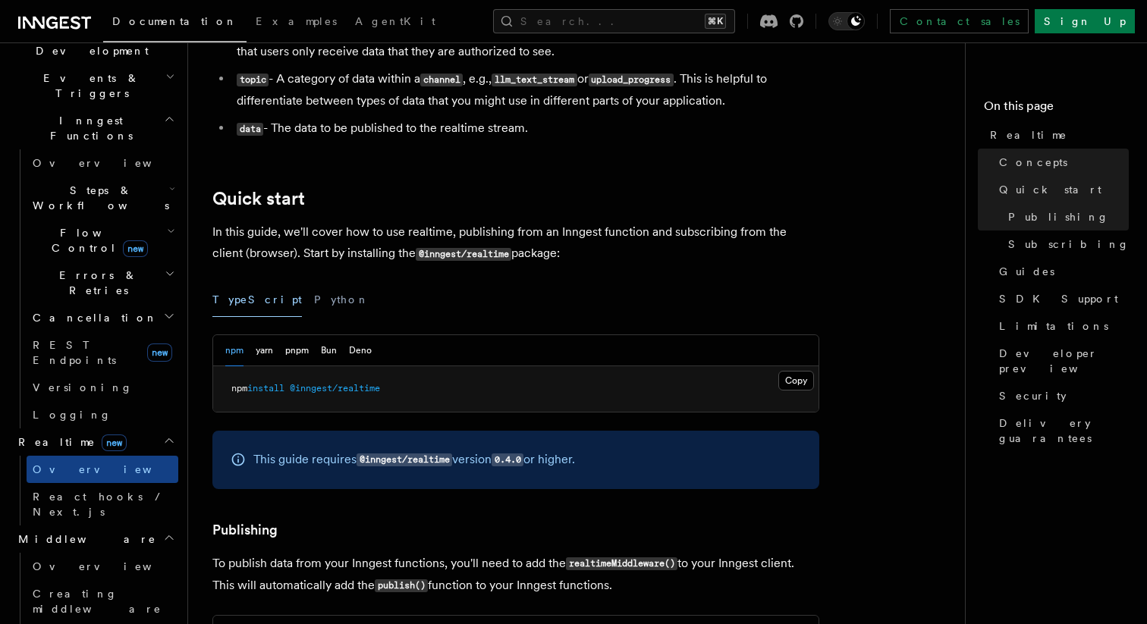
scroll to position [386, 0]
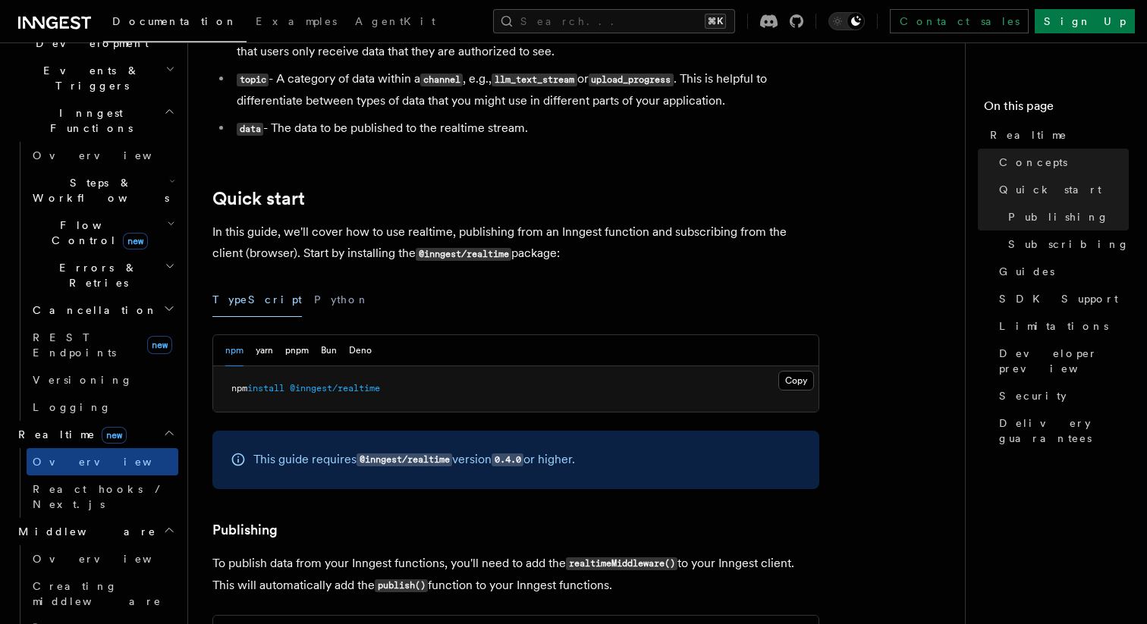
click at [159, 518] on h2 "Middleware" at bounding box center [95, 531] width 166 height 27
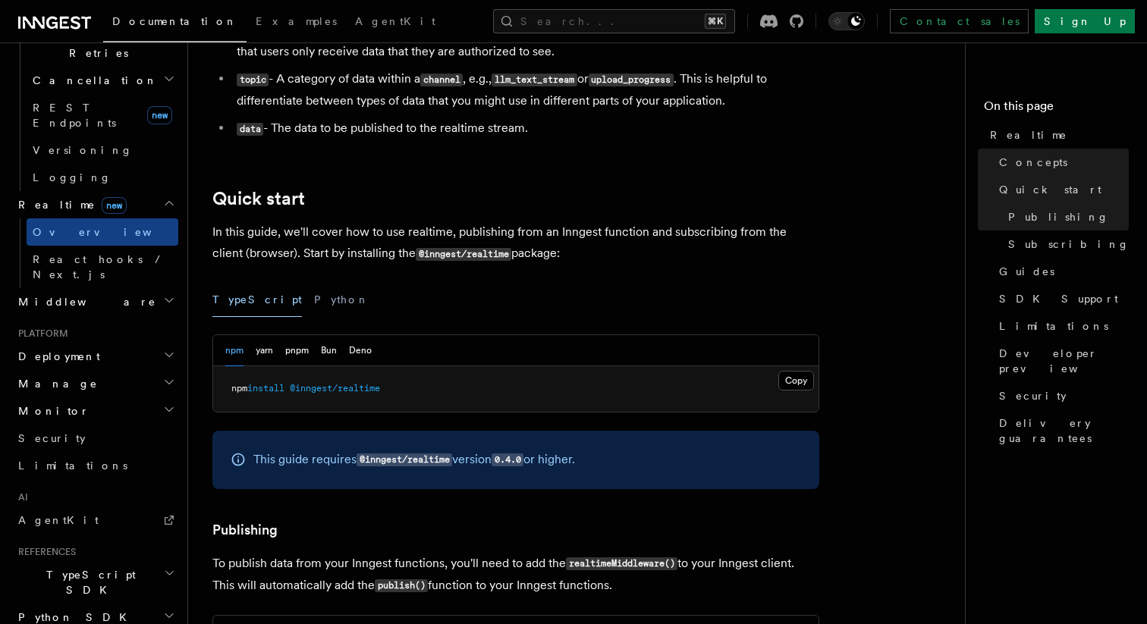
scroll to position [640, 0]
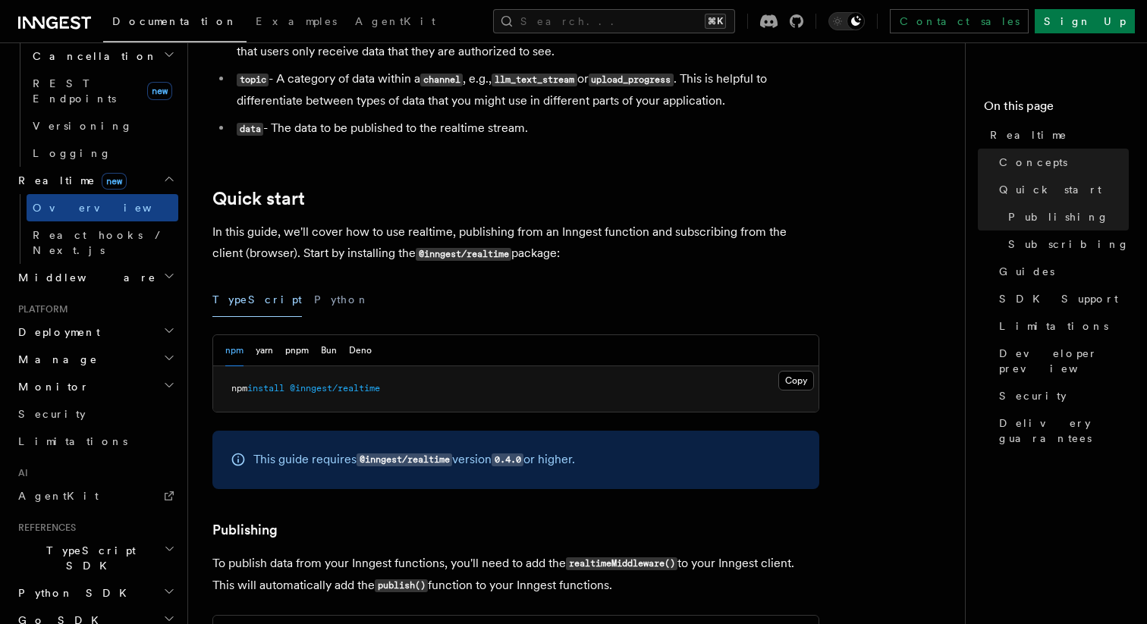
click at [162, 537] on h2 "TypeScript SDK" at bounding box center [95, 558] width 166 height 42
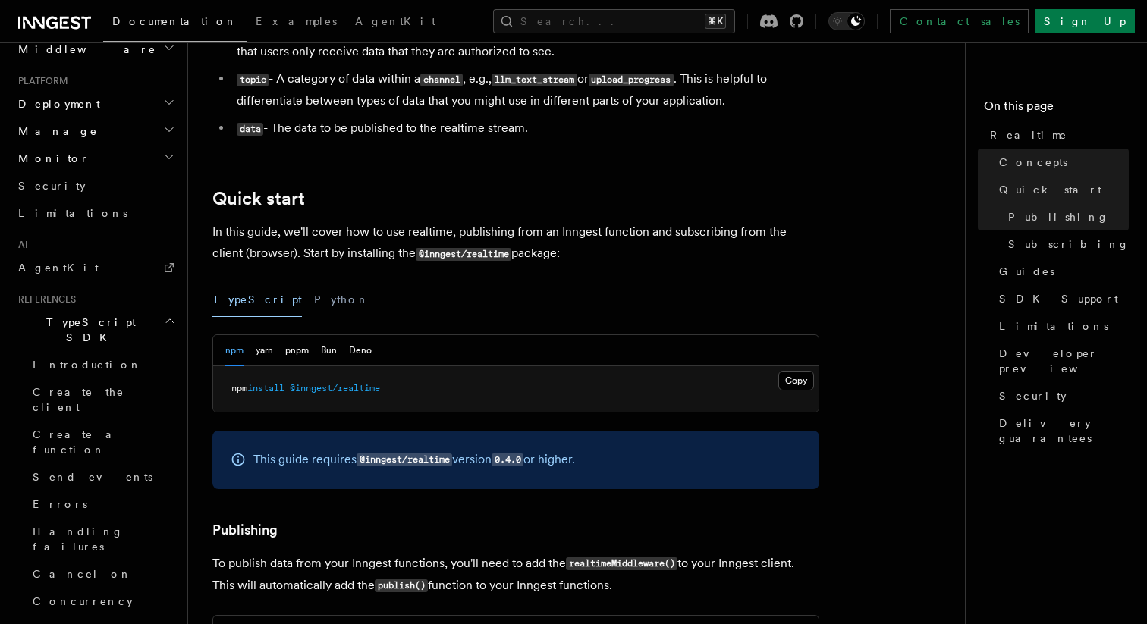
scroll to position [1166, 0]
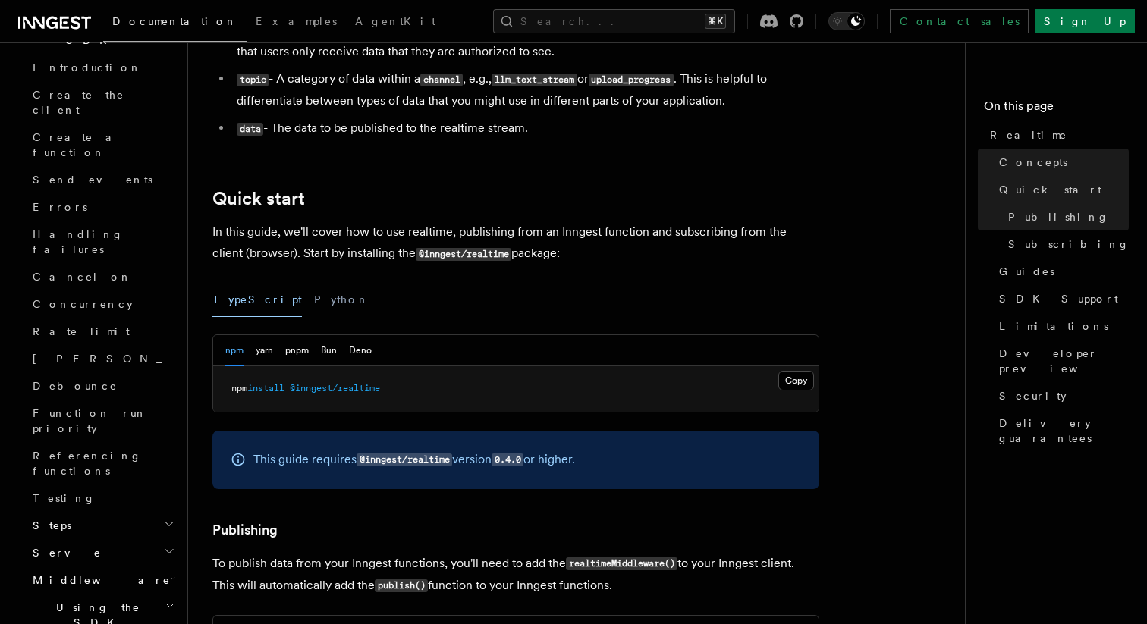
click at [441, 197] on h2 "Quick start" at bounding box center [515, 198] width 607 height 21
click at [169, 545] on icon "button" at bounding box center [169, 551] width 12 height 12
click at [141, 567] on link "Configuration" at bounding box center [109, 580] width 137 height 27
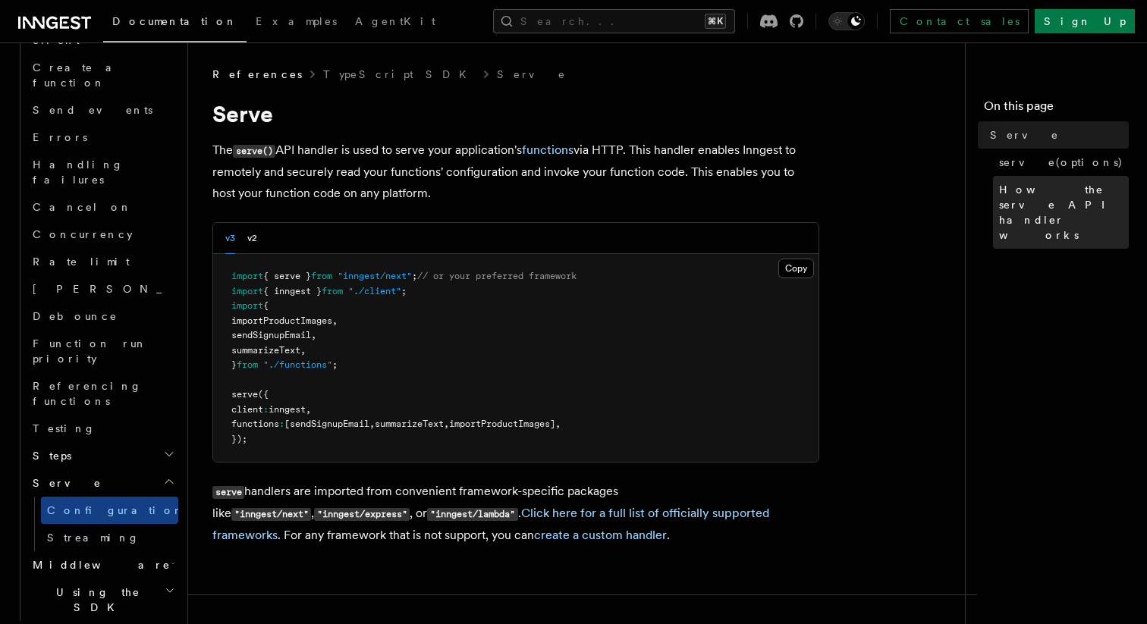
click at [1019, 195] on span "How the serve API handler works" at bounding box center [1064, 212] width 130 height 61
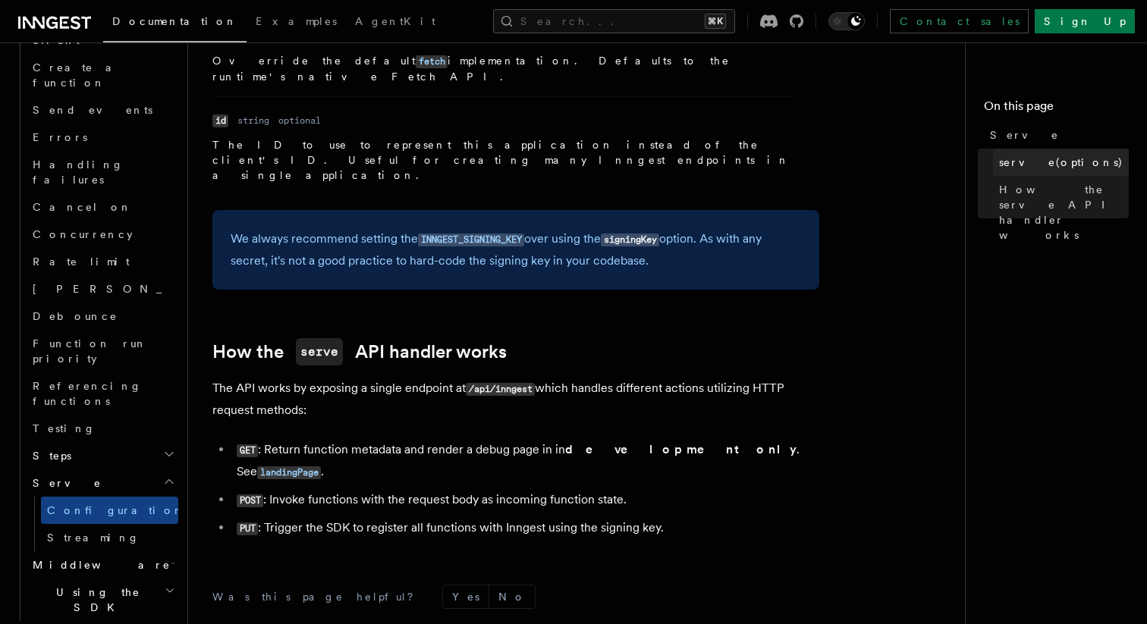
click at [1018, 161] on span "serve(options)" at bounding box center [1061, 162] width 124 height 15
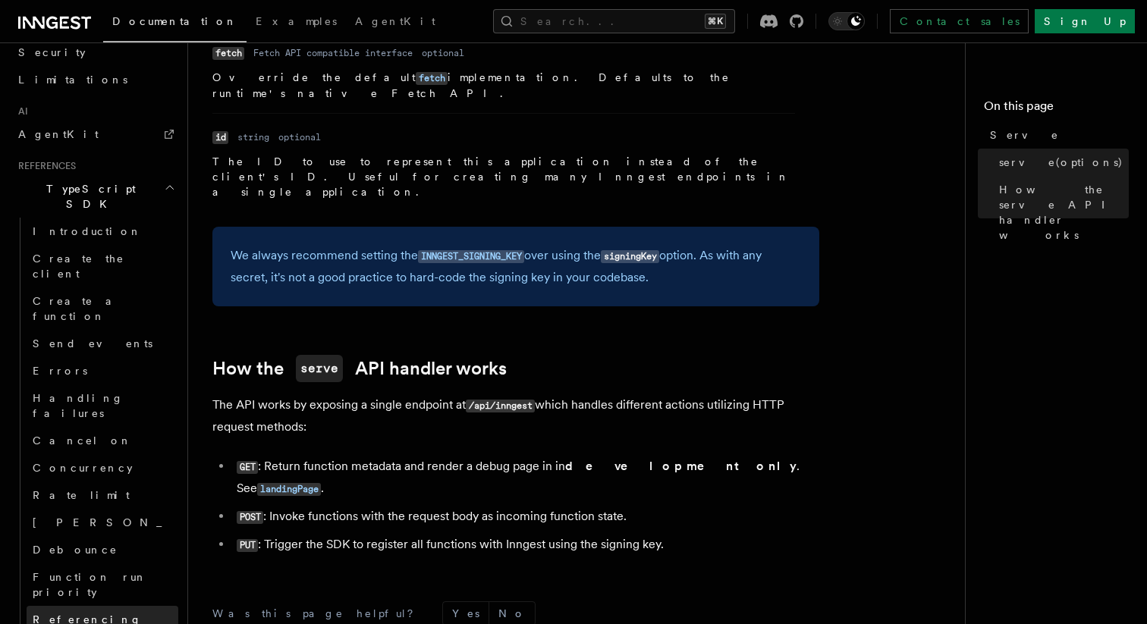
scroll to position [904, 0]
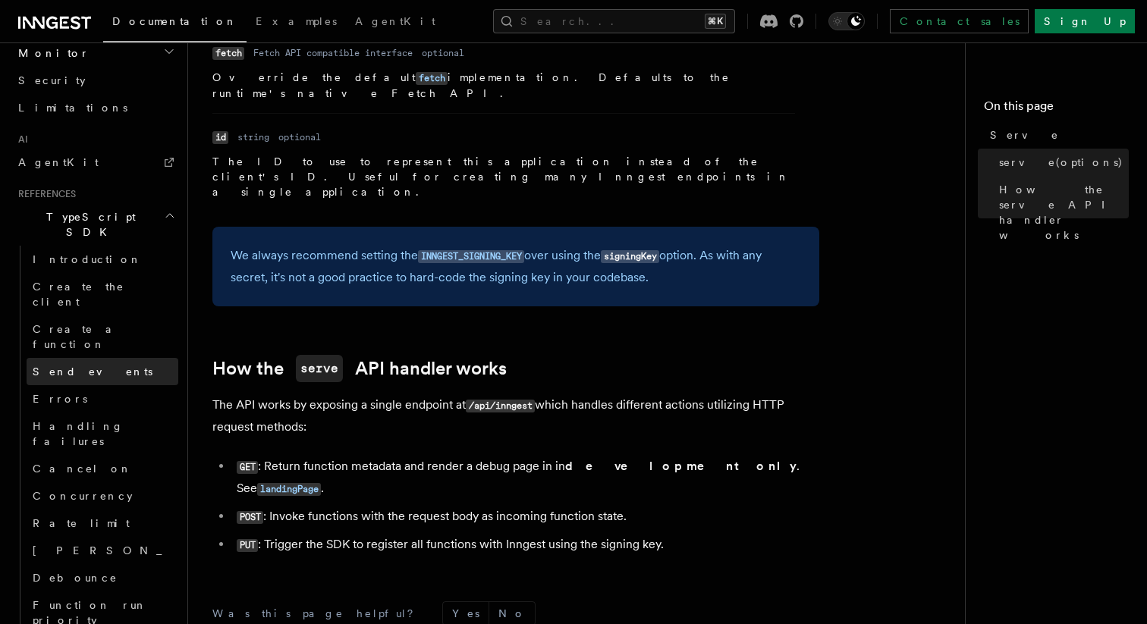
click at [137, 358] on link "Send events" at bounding box center [103, 371] width 152 height 27
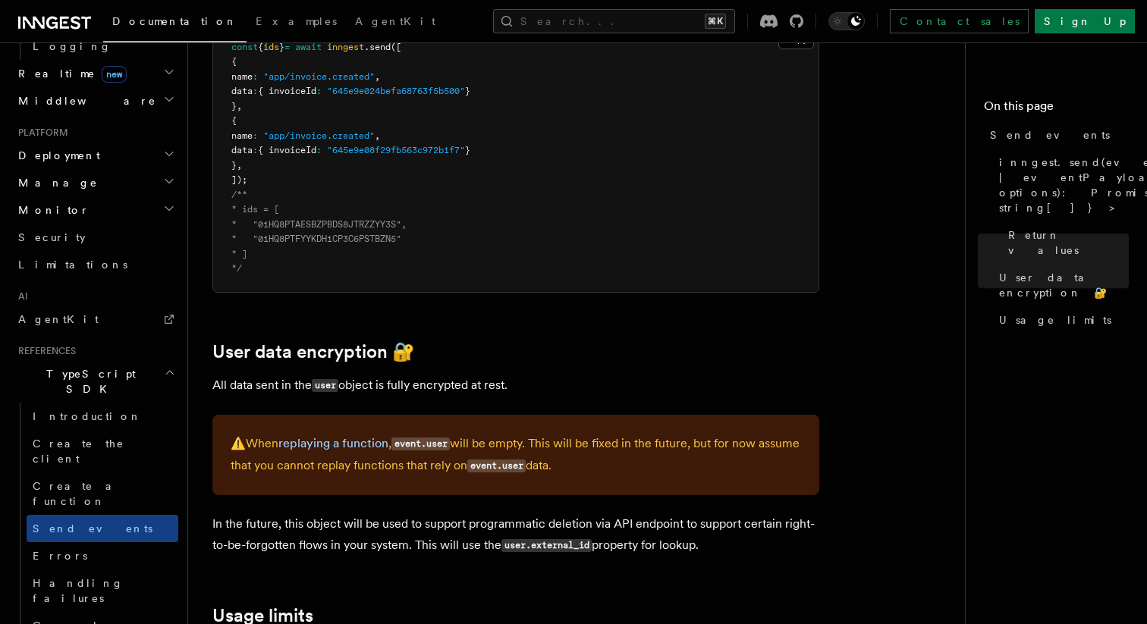
scroll to position [738, 0]
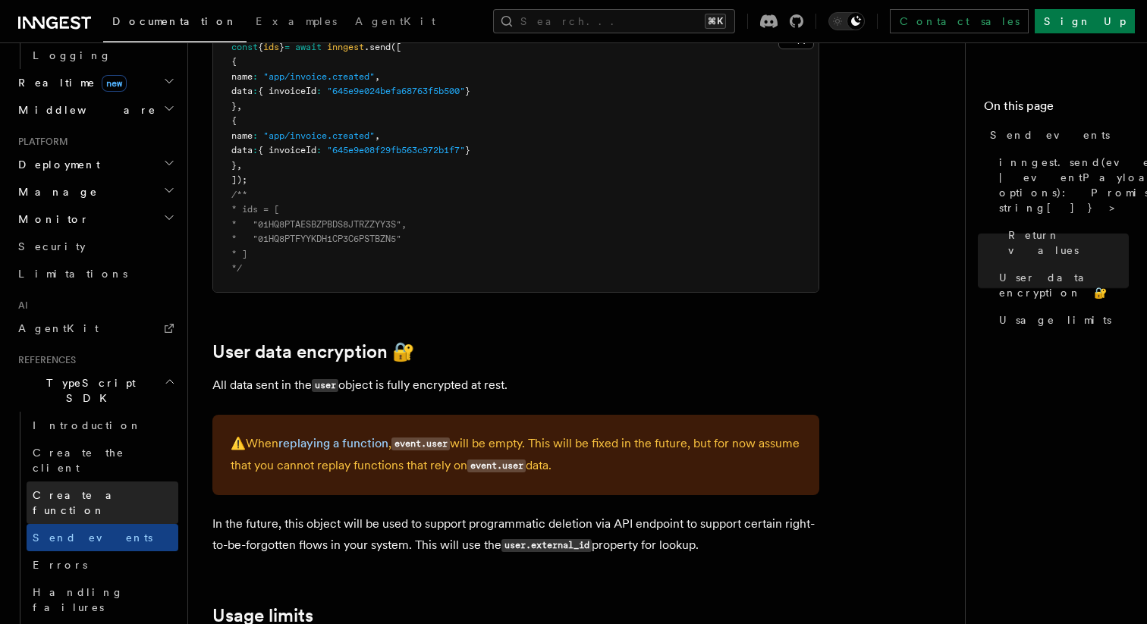
click at [130, 482] on link "Create a function" at bounding box center [103, 503] width 152 height 42
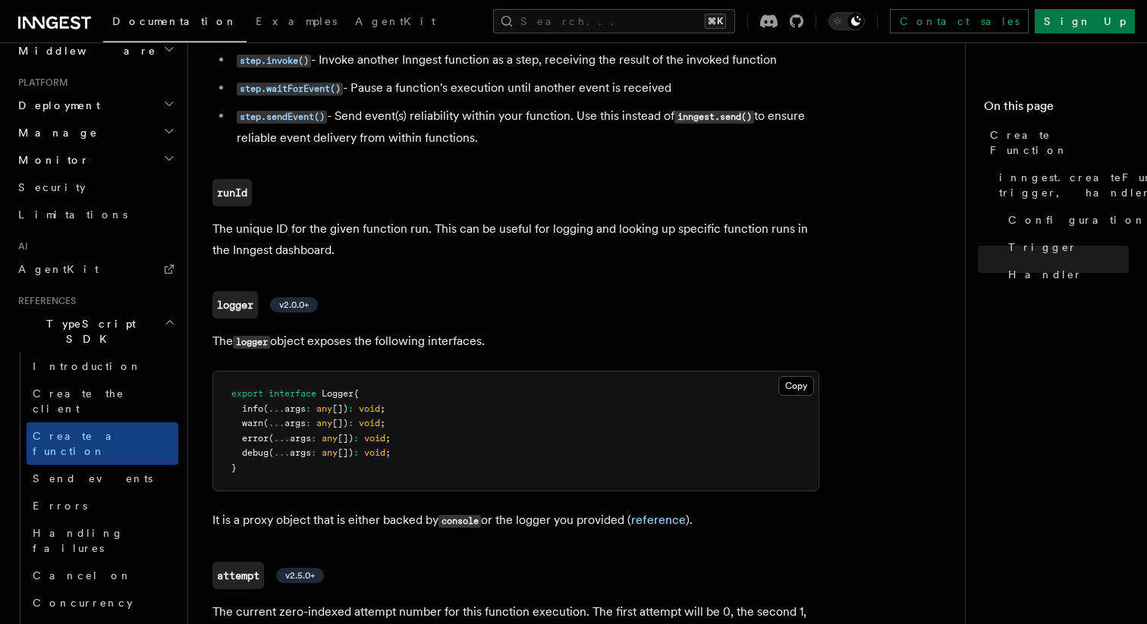
scroll to position [3565, 0]
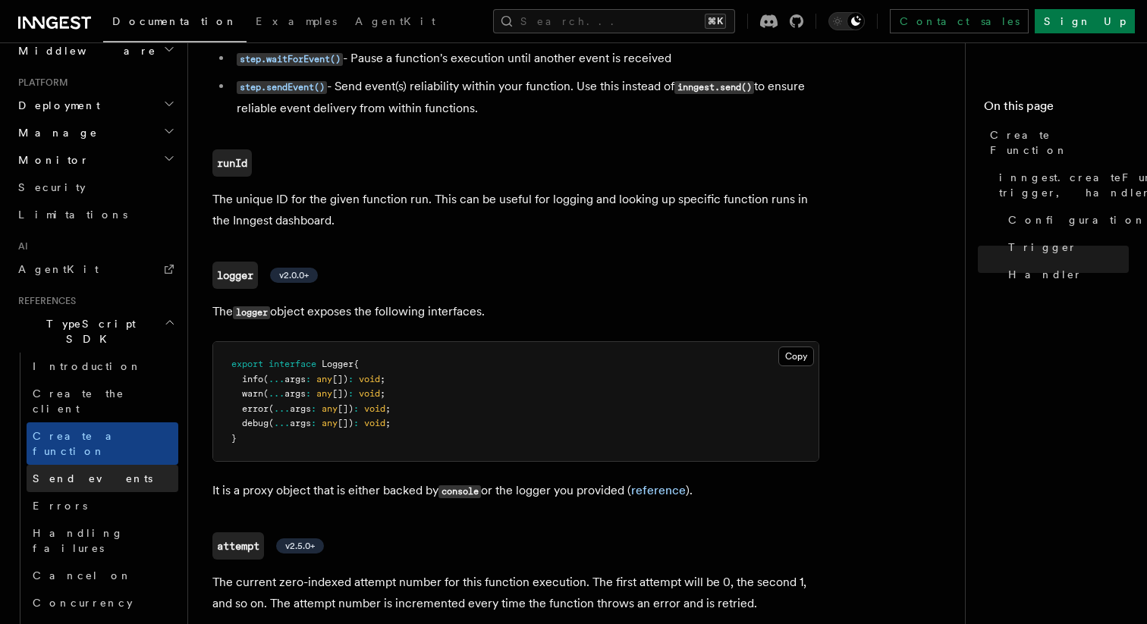
click at [87, 472] on span "Send events" at bounding box center [93, 478] width 120 height 12
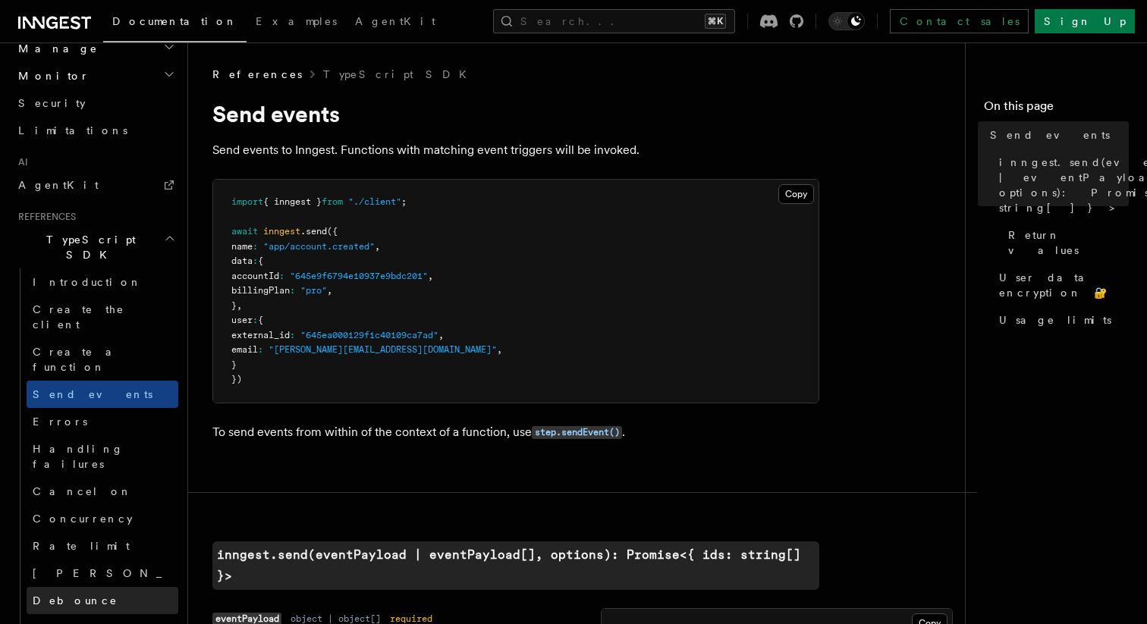
scroll to position [902, 0]
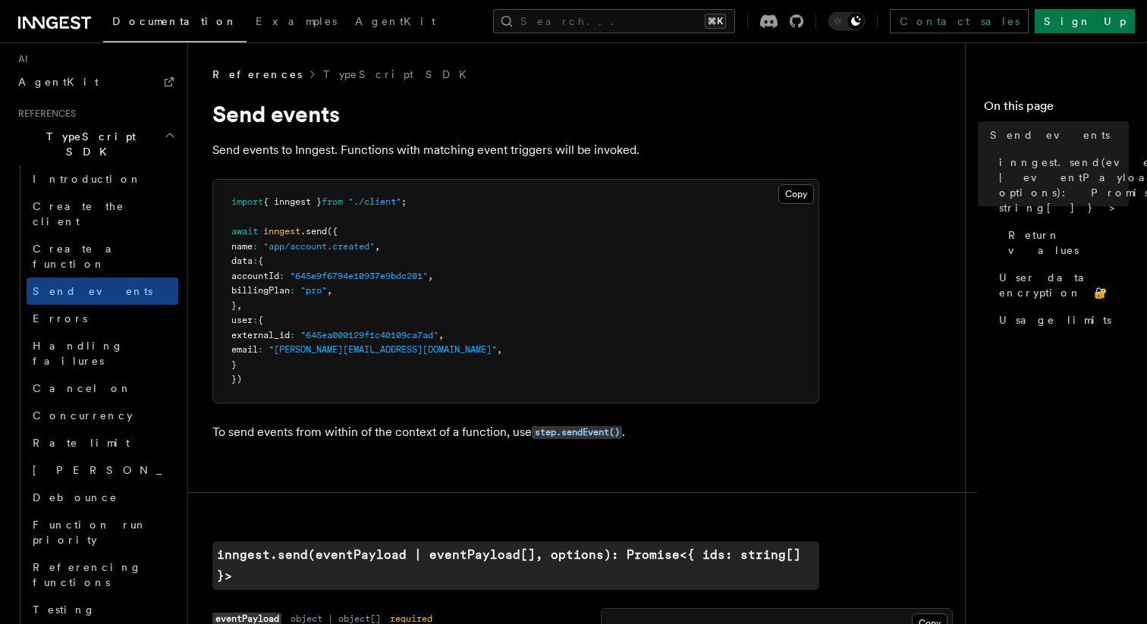
scroll to position [1027, 0]
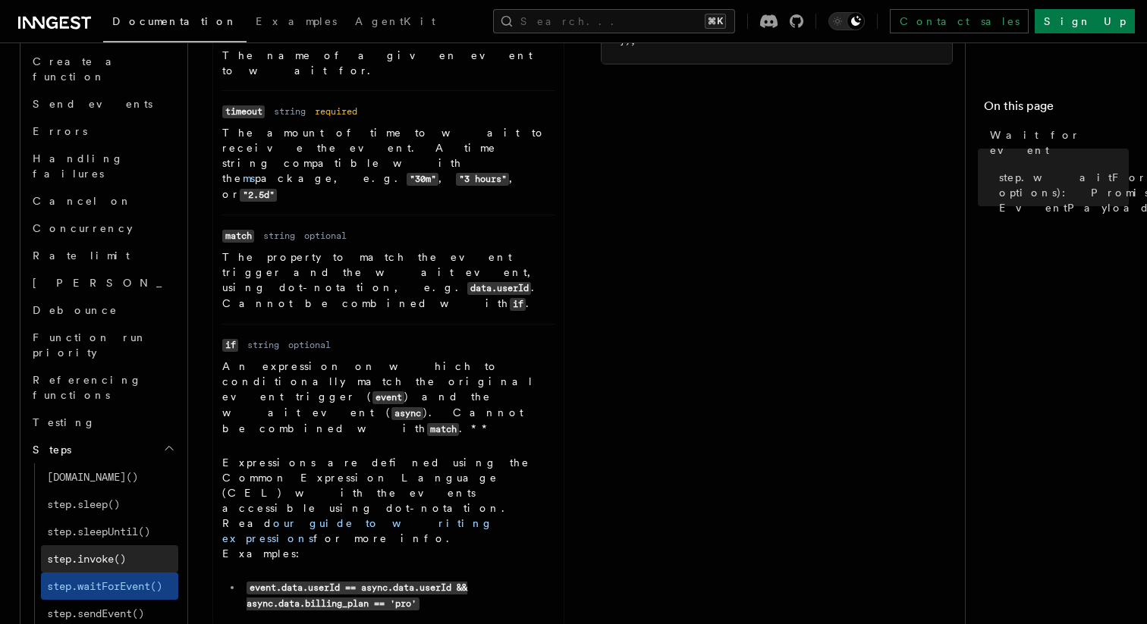
scroll to position [1175, 0]
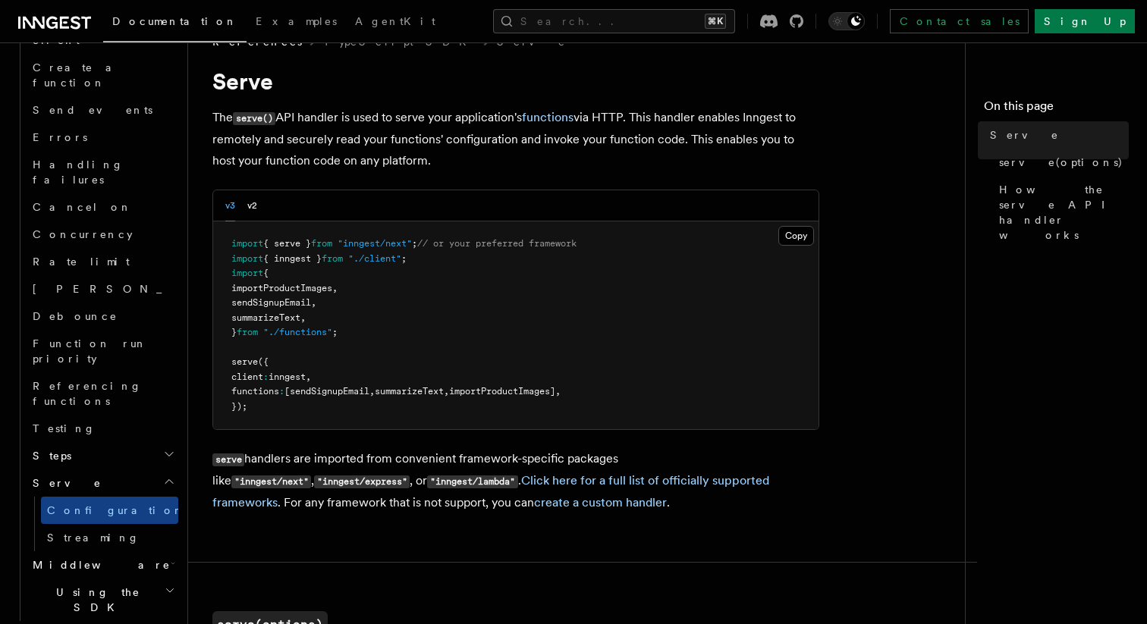
scroll to position [39, 0]
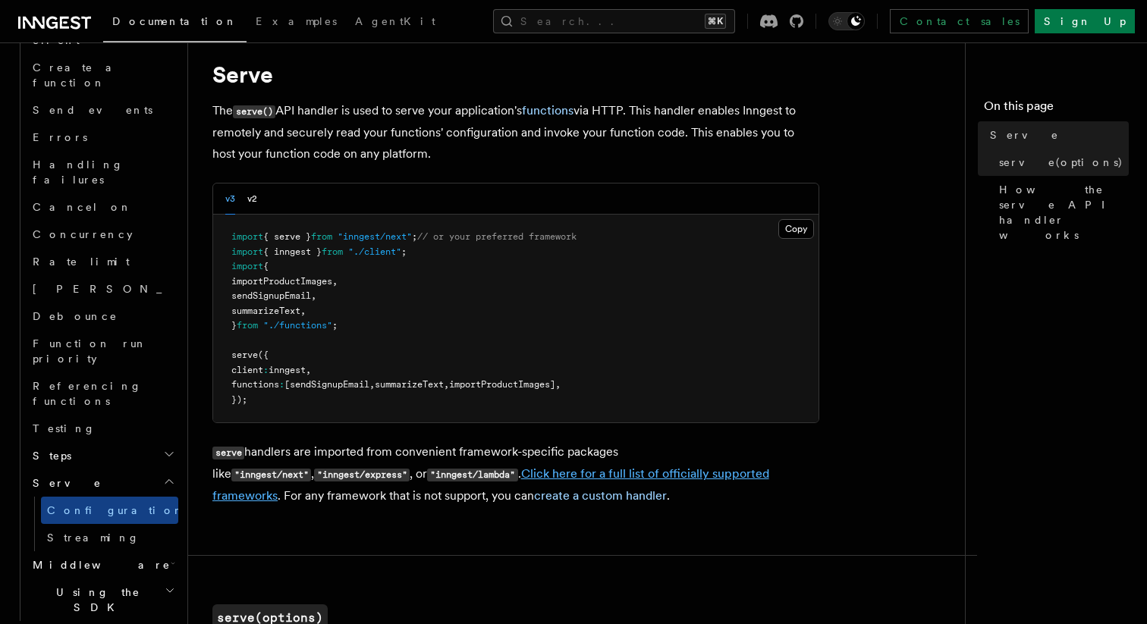
click at [689, 476] on link "Click here for a full list of officially supported frameworks" at bounding box center [490, 484] width 557 height 36
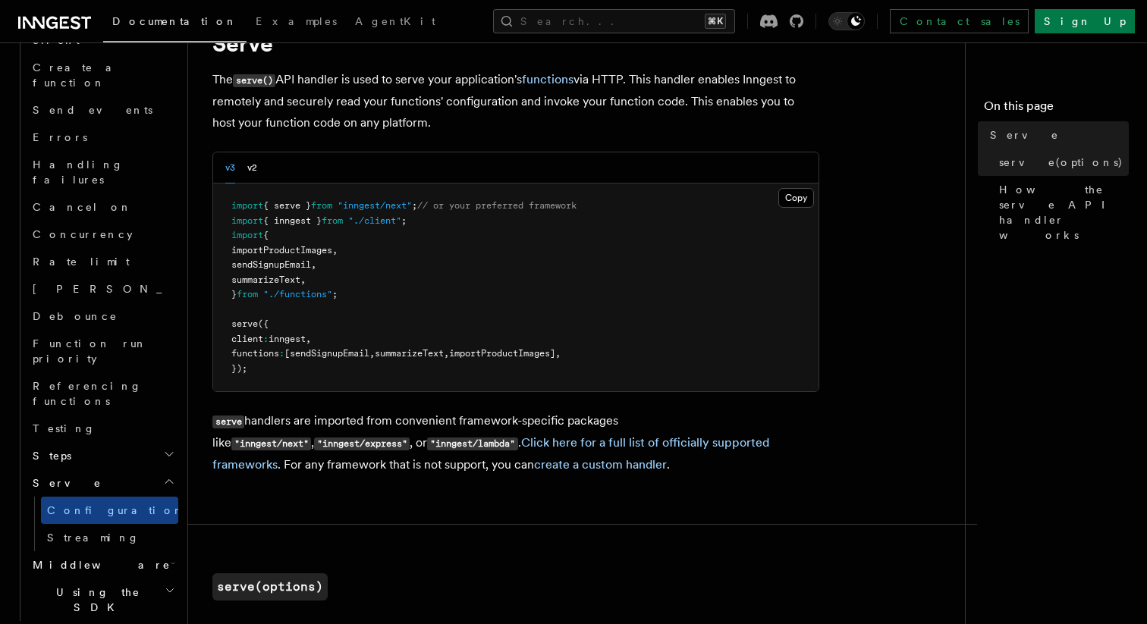
scroll to position [96, 0]
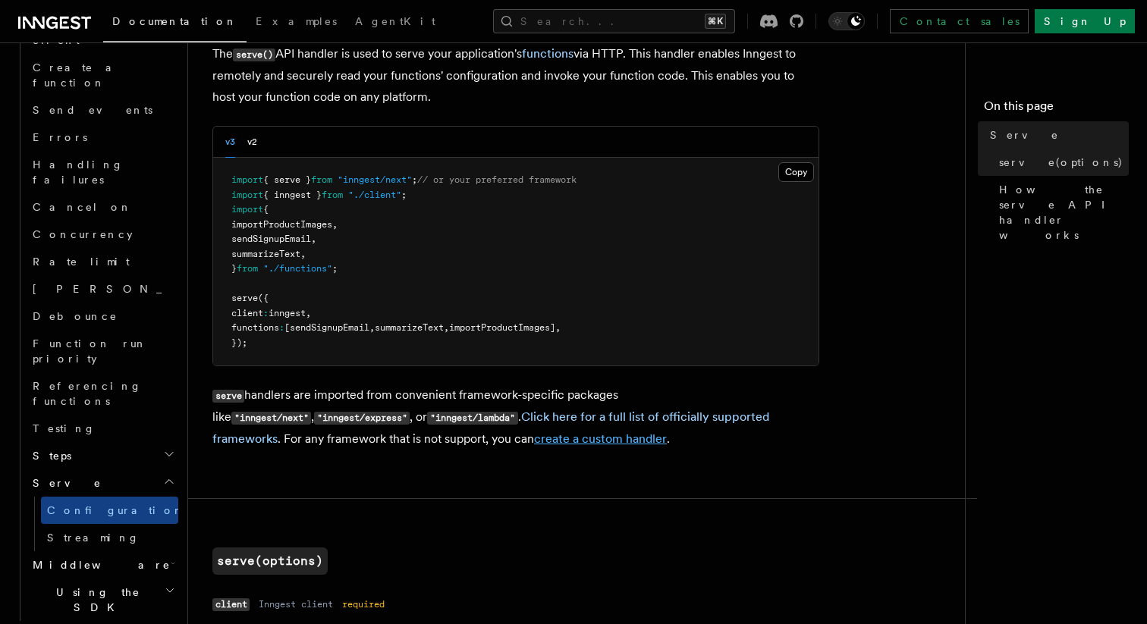
click at [534, 444] on link "create a custom handler" at bounding box center [600, 439] width 133 height 14
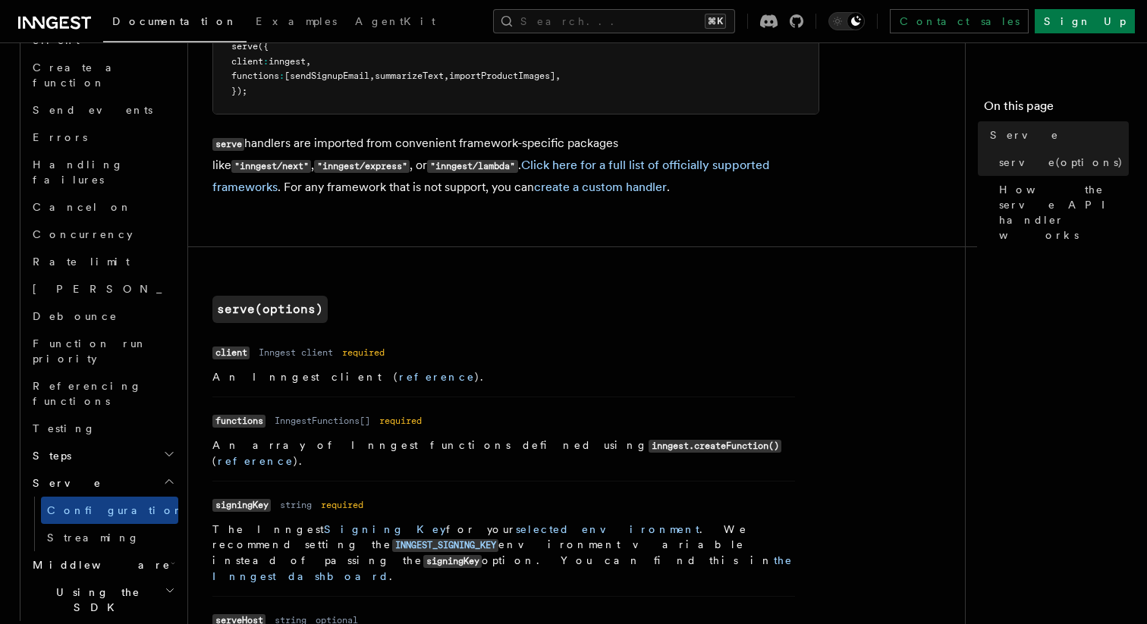
scroll to position [350, 0]
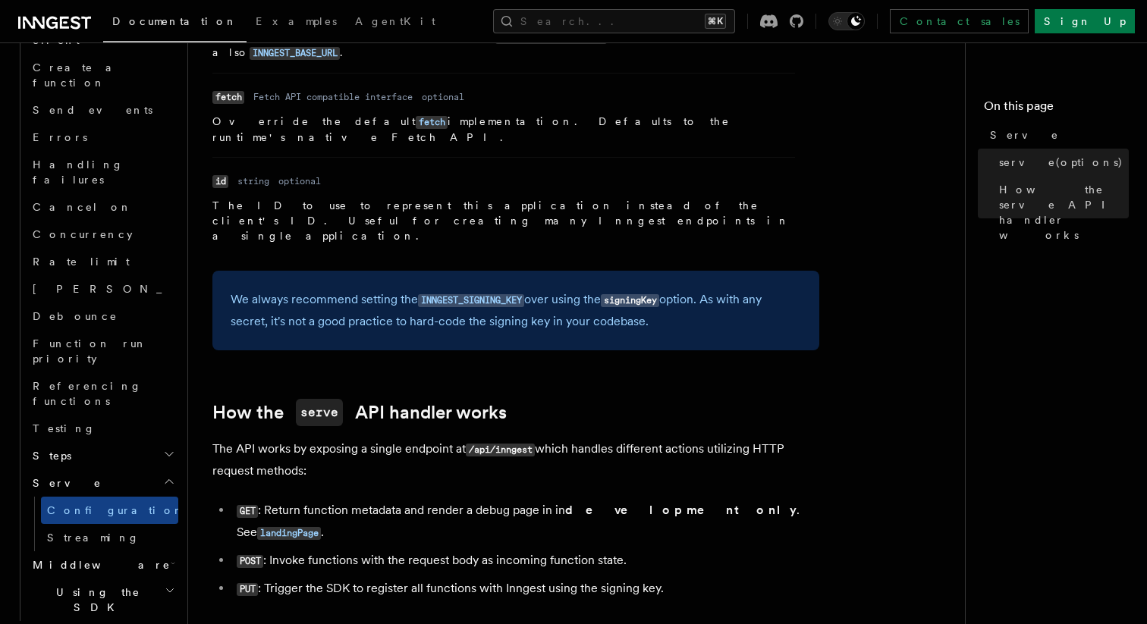
scroll to position [1423, 0]
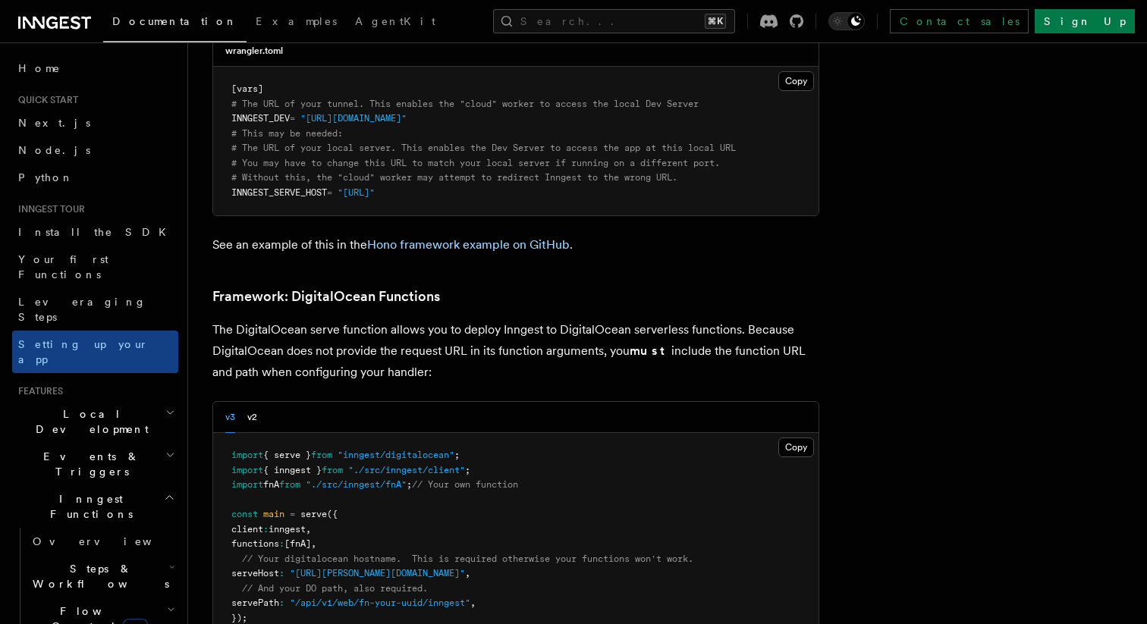
scroll to position [3346, 0]
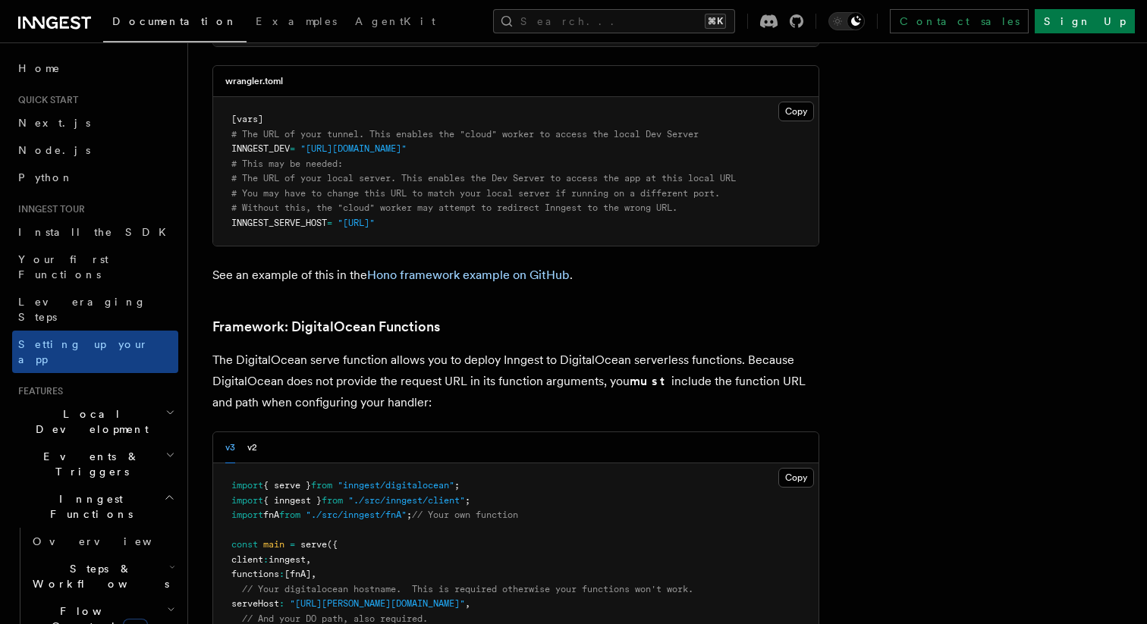
scroll to position [3273, 0]
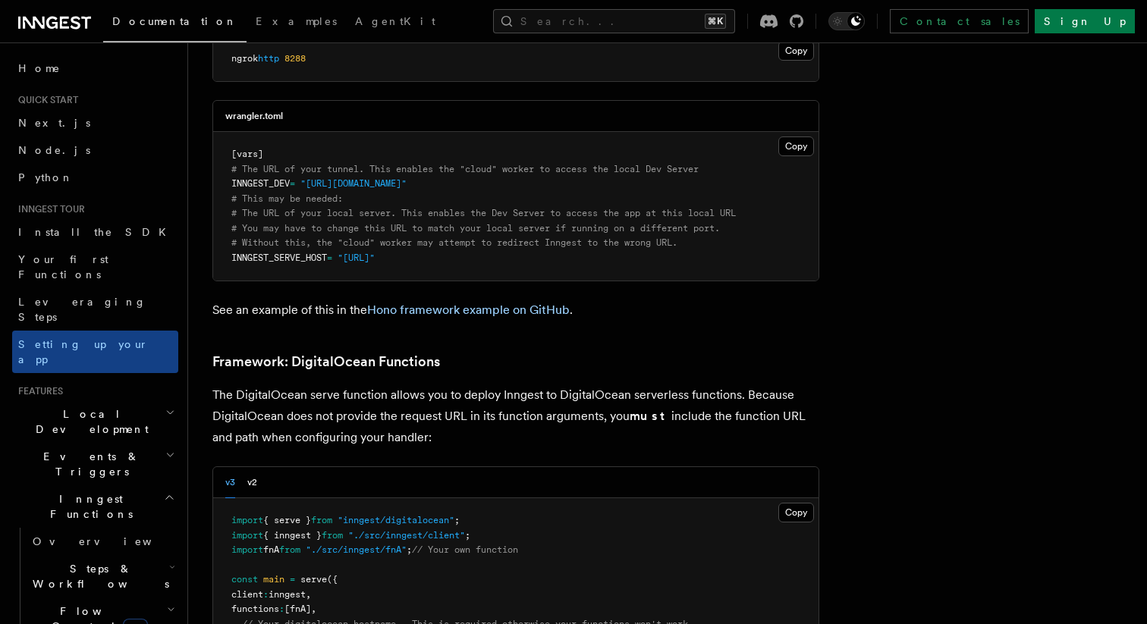
scroll to position [3242, 0]
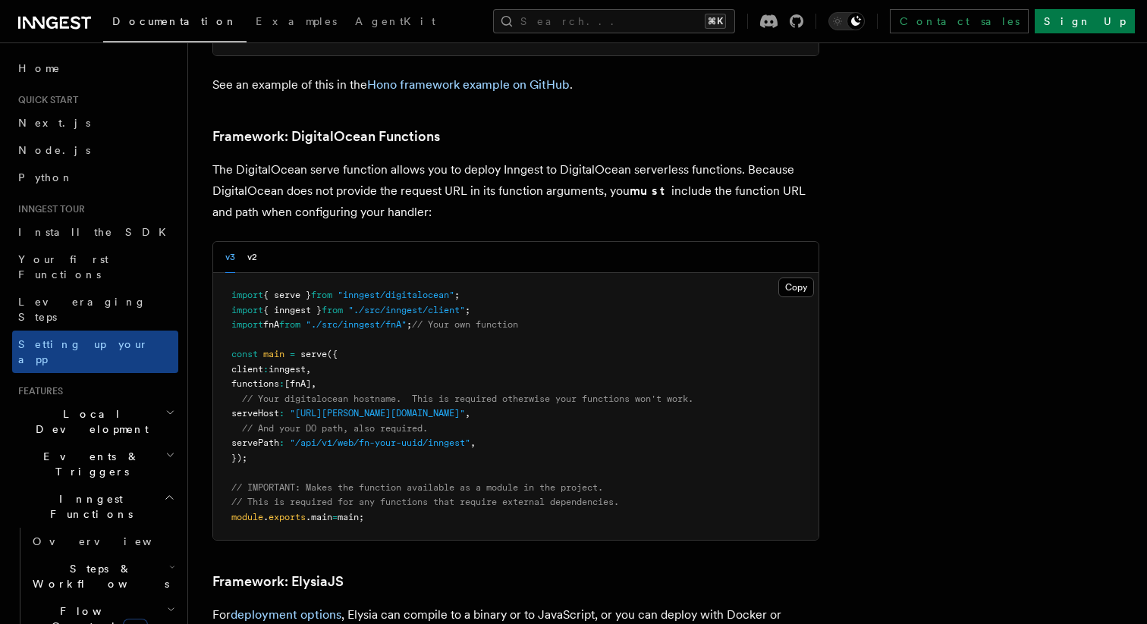
scroll to position [3492, 0]
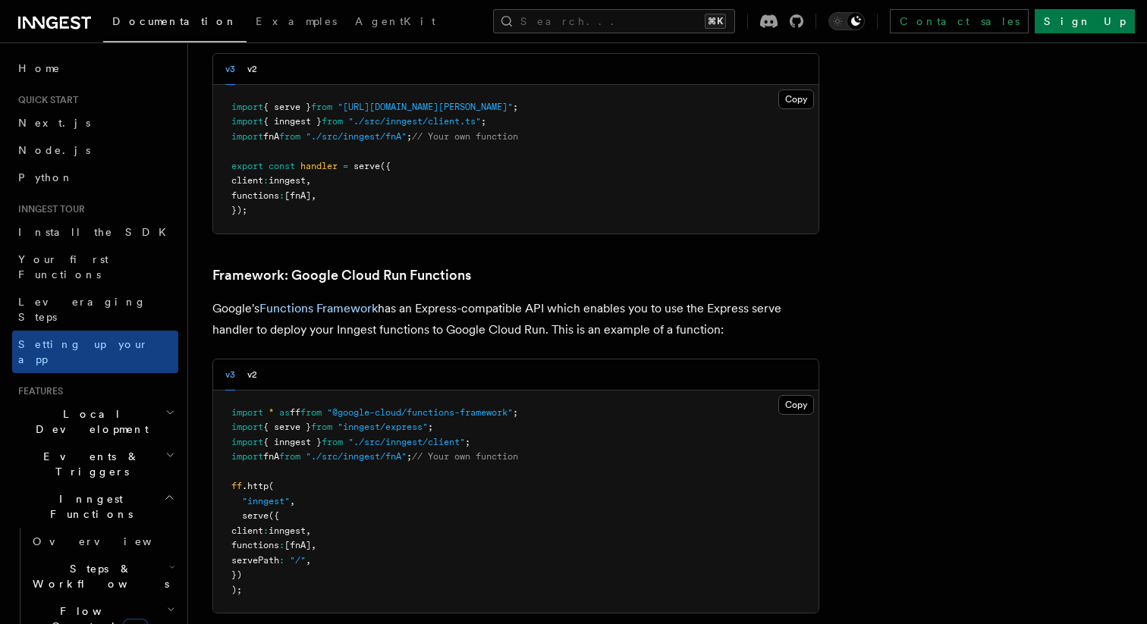
scroll to position [6034, 0]
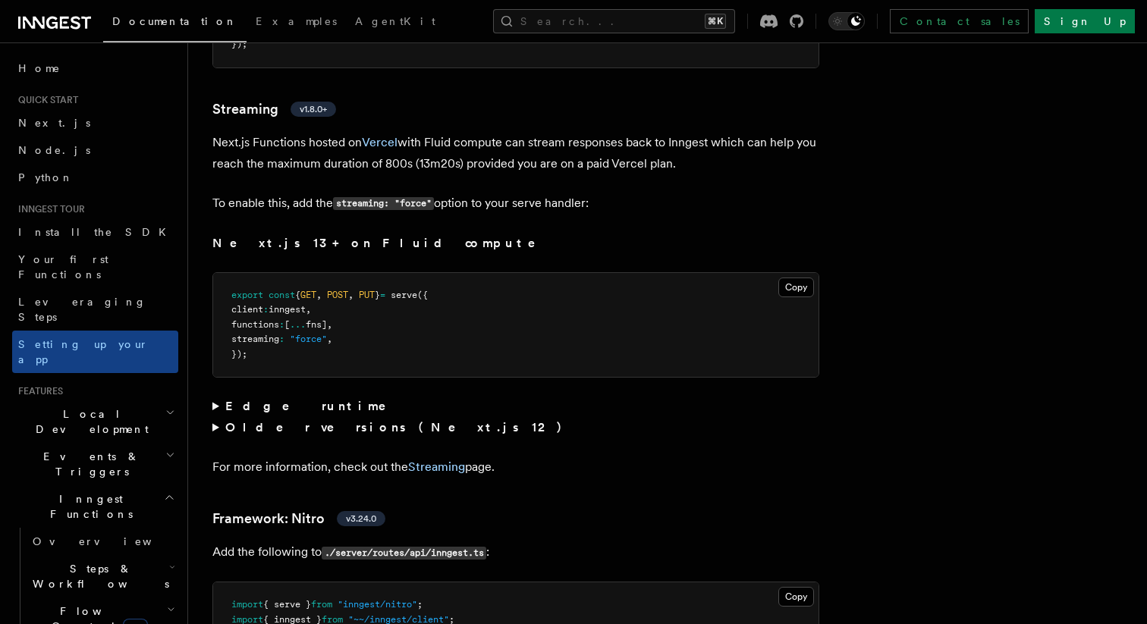
scroll to position [10196, 0]
click at [444, 459] on link "Streaming" at bounding box center [436, 466] width 57 height 14
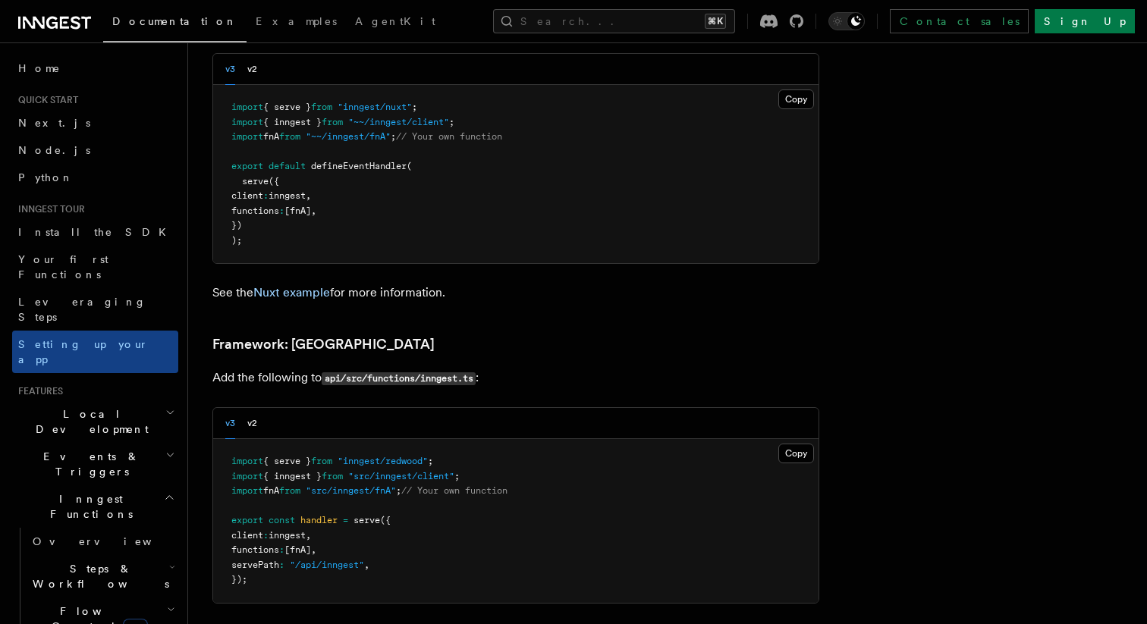
scroll to position [11087, 0]
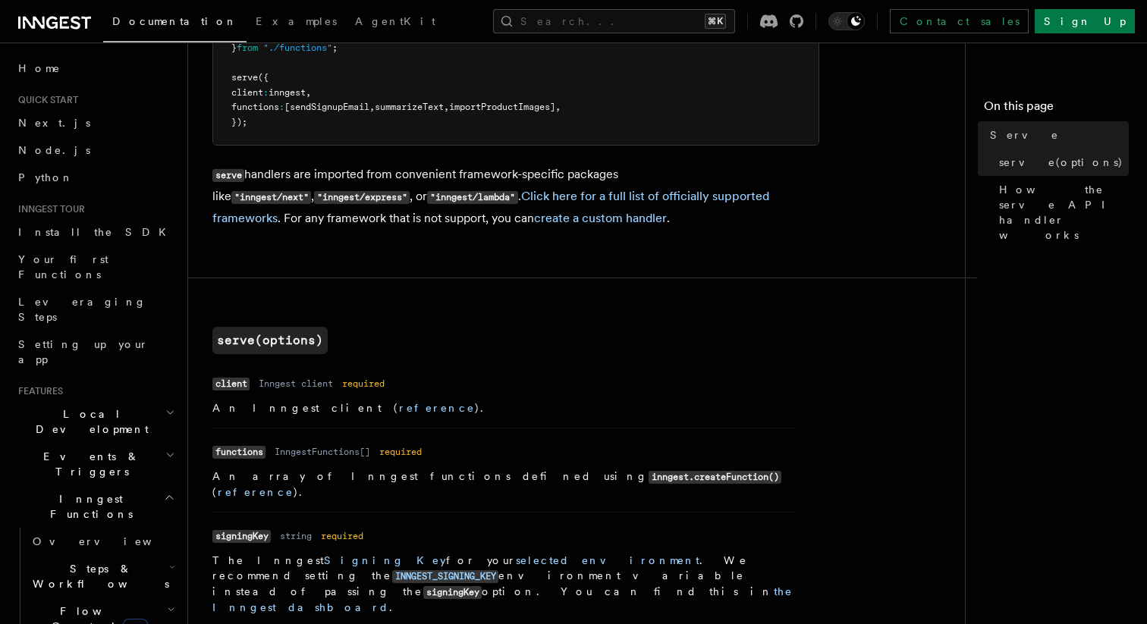
scroll to position [319, 0]
click at [545, 221] on link "create a custom handler" at bounding box center [600, 216] width 133 height 14
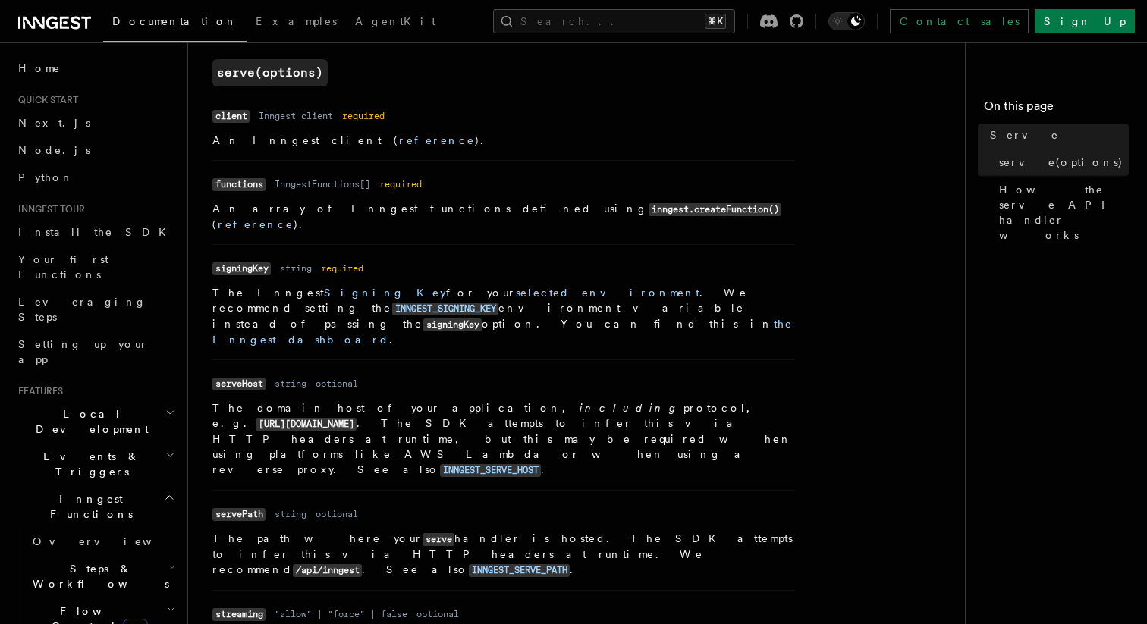
scroll to position [595, 0]
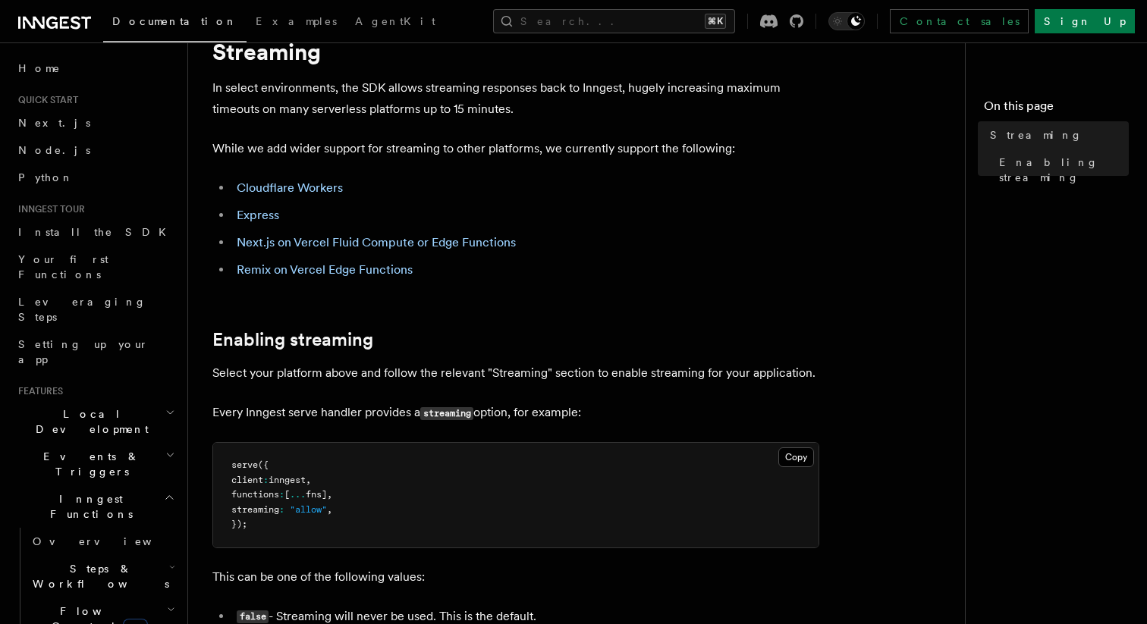
scroll to position [59, 0]
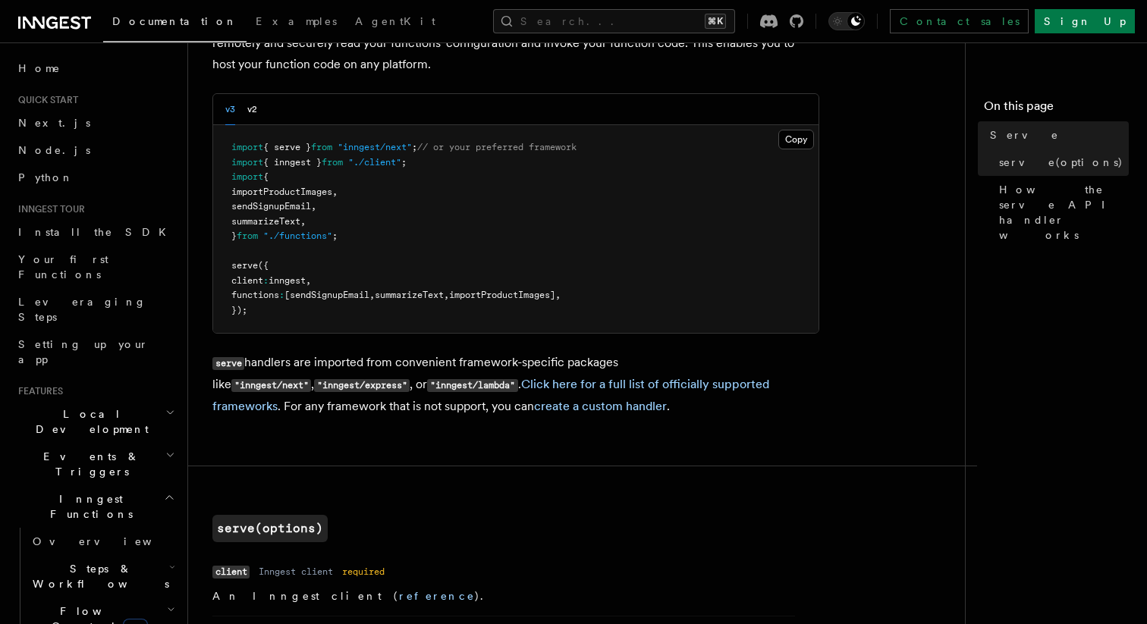
scroll to position [149, 0]
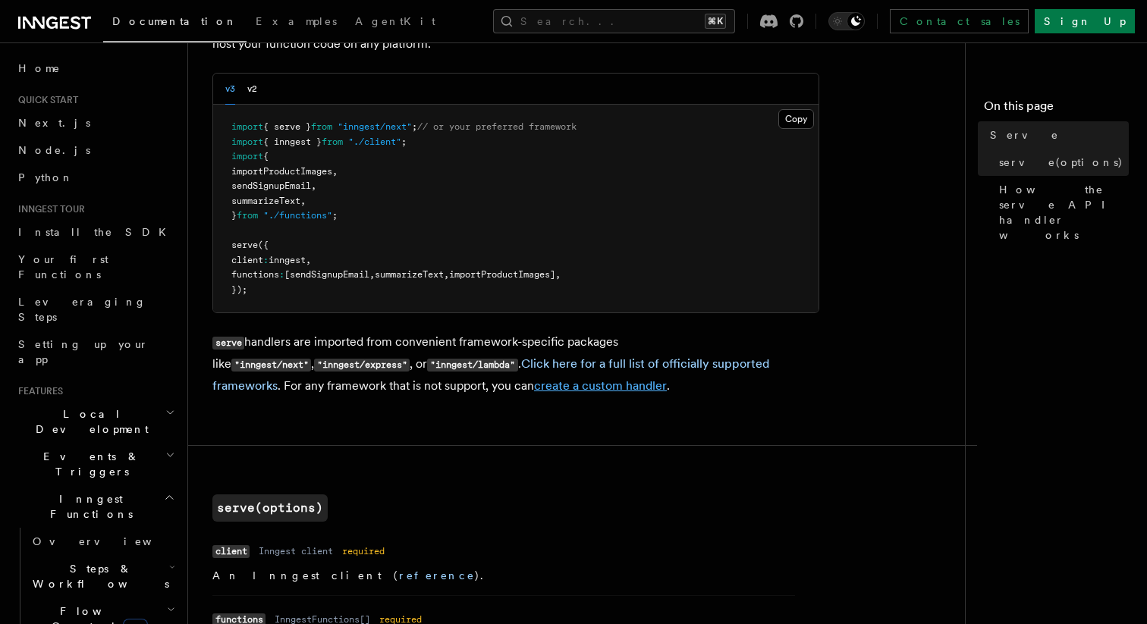
click at [534, 385] on link "create a custom handler" at bounding box center [600, 385] width 133 height 14
click at [545, 388] on link "create a custom handler" at bounding box center [600, 385] width 133 height 14
click at [541, 389] on link "create a custom handler" at bounding box center [600, 385] width 133 height 14
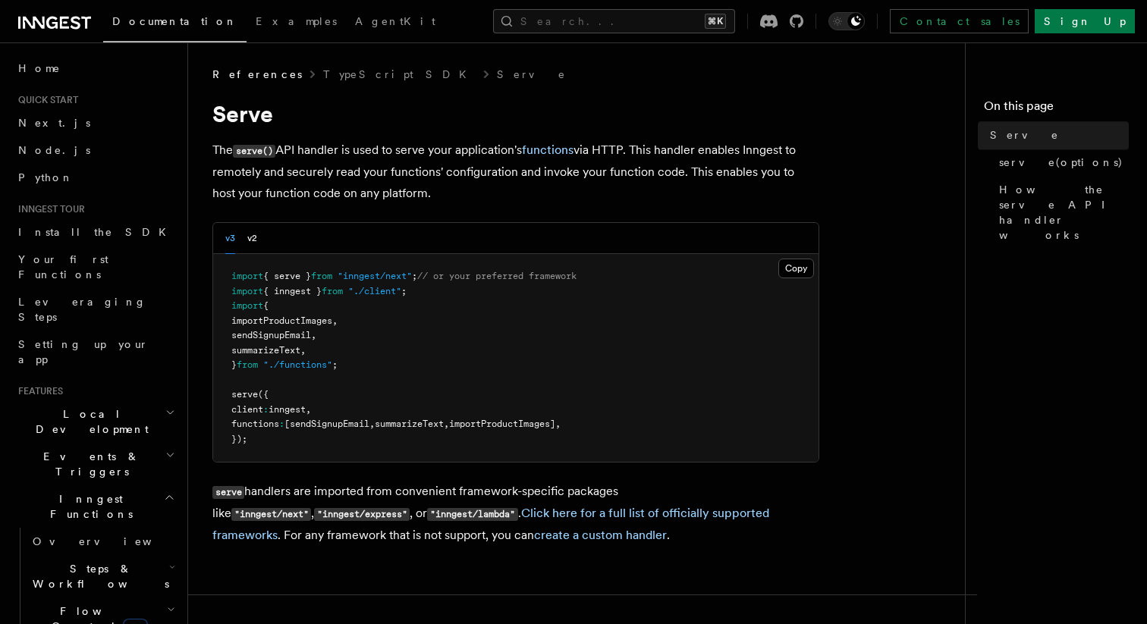
scroll to position [32, 0]
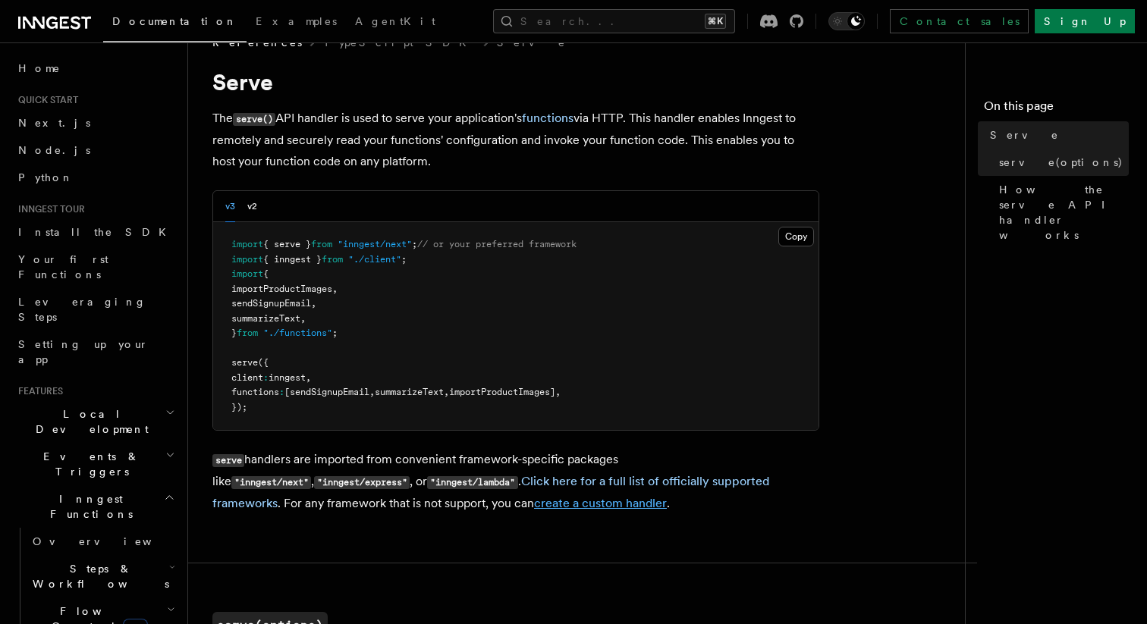
click at [534, 506] on link "create a custom handler" at bounding box center [600, 503] width 133 height 14
click at [523, 493] on p "serve handlers are imported from convenient framework-specific packages like "i…" at bounding box center [515, 481] width 607 height 65
click at [682, 11] on button "Search... ⌘K" at bounding box center [614, 21] width 242 height 24
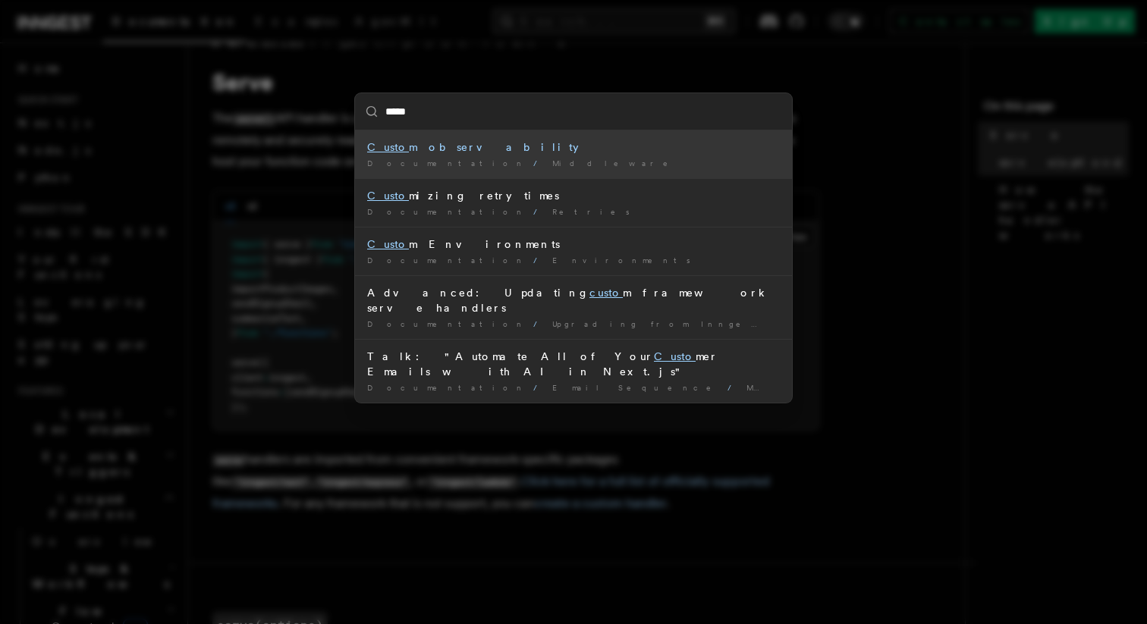
type input "******"
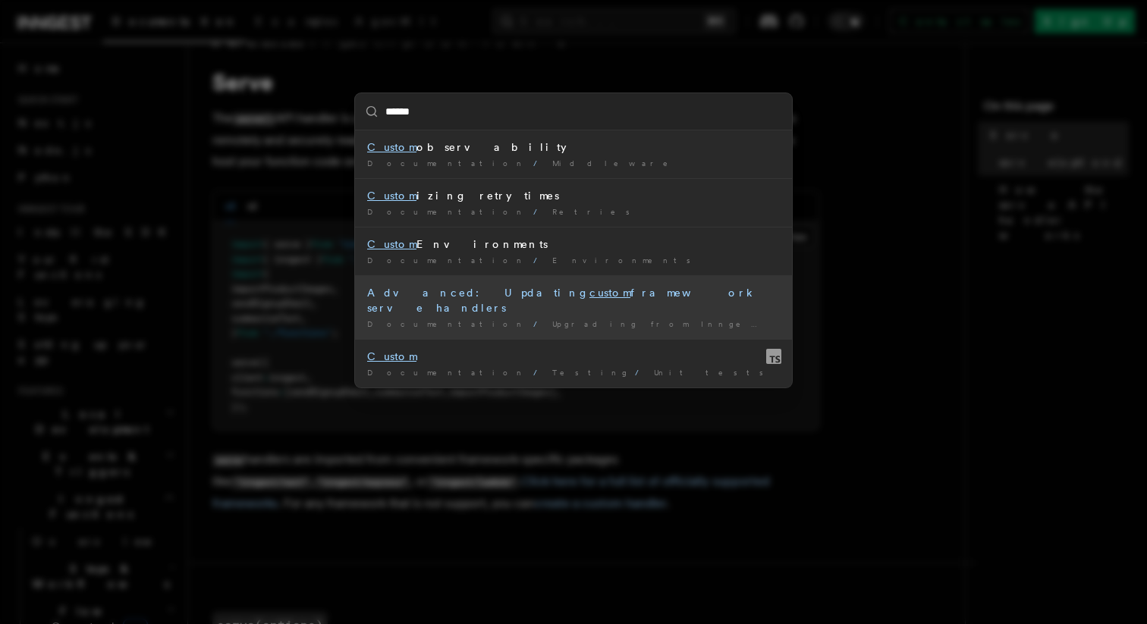
click at [620, 302] on li "Advanced: Updating custom framework serve handlers Documentation / Upgrading fr…" at bounding box center [573, 307] width 437 height 64
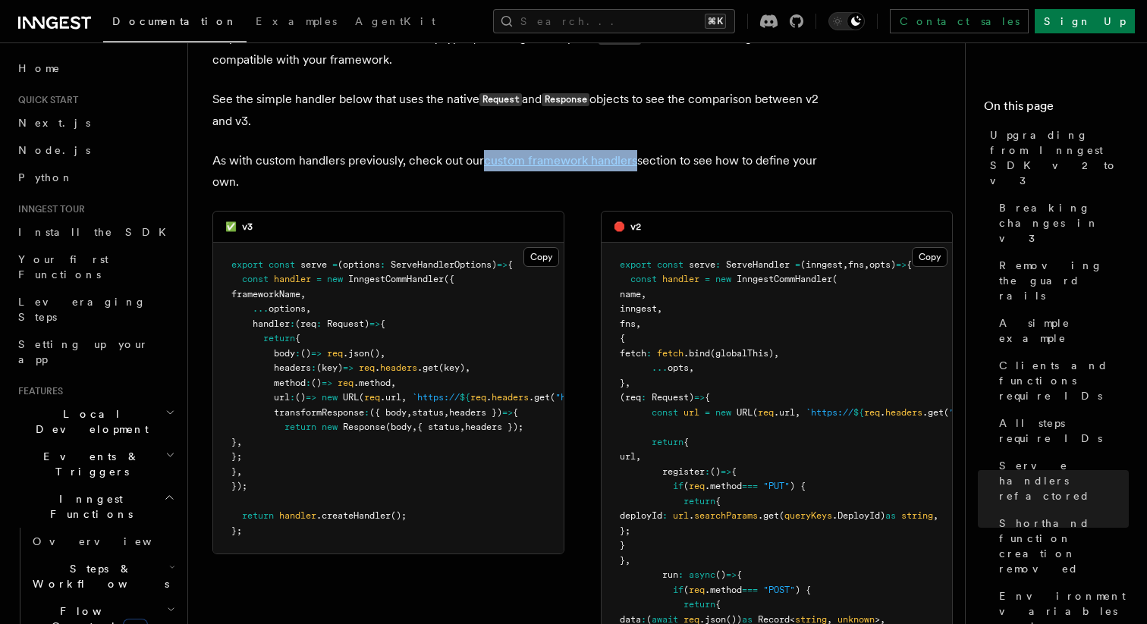
scroll to position [6496, 0]
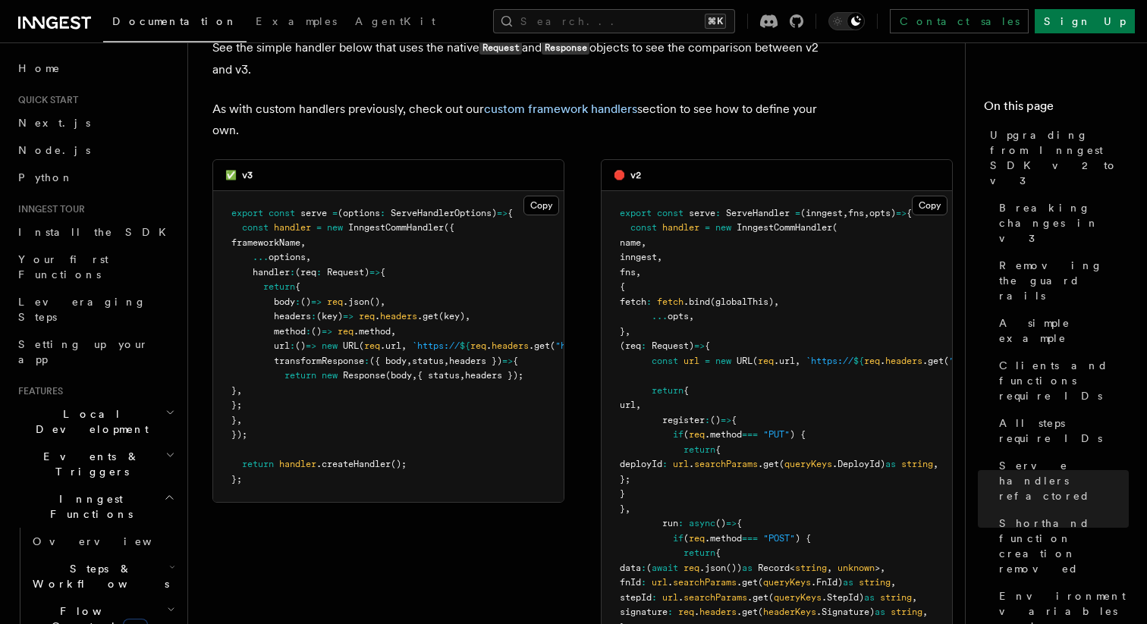
click at [583, 249] on div "✅ v3 Copy Copied export const serve = (options : ServeHandlerOptions ) => { con…" at bounding box center [582, 538] width 740 height 758
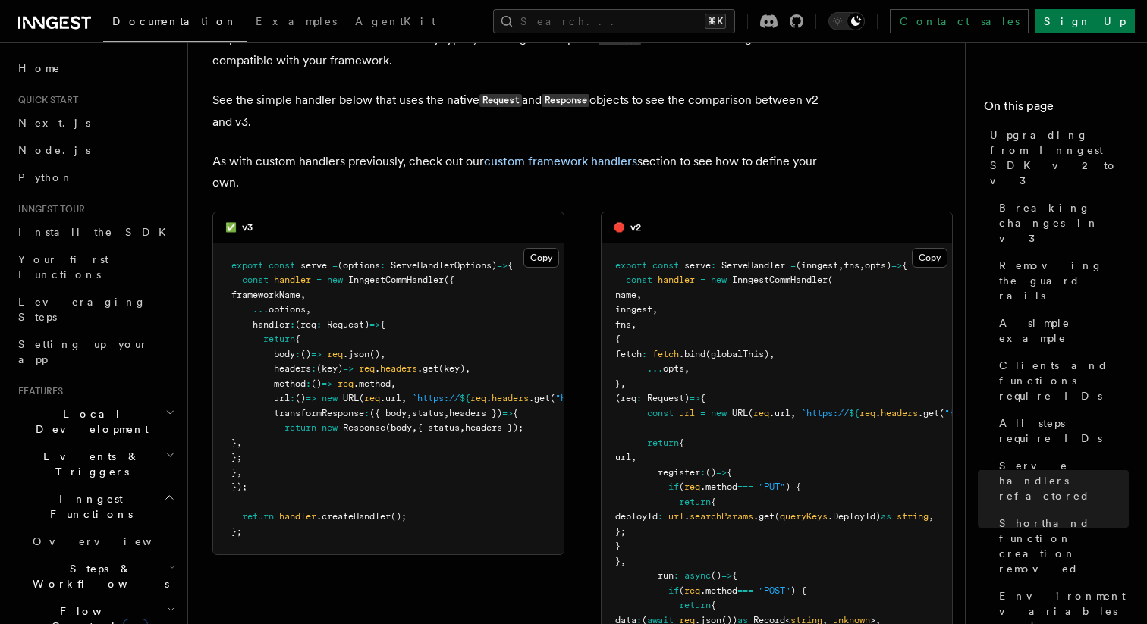
scroll to position [6412, 0]
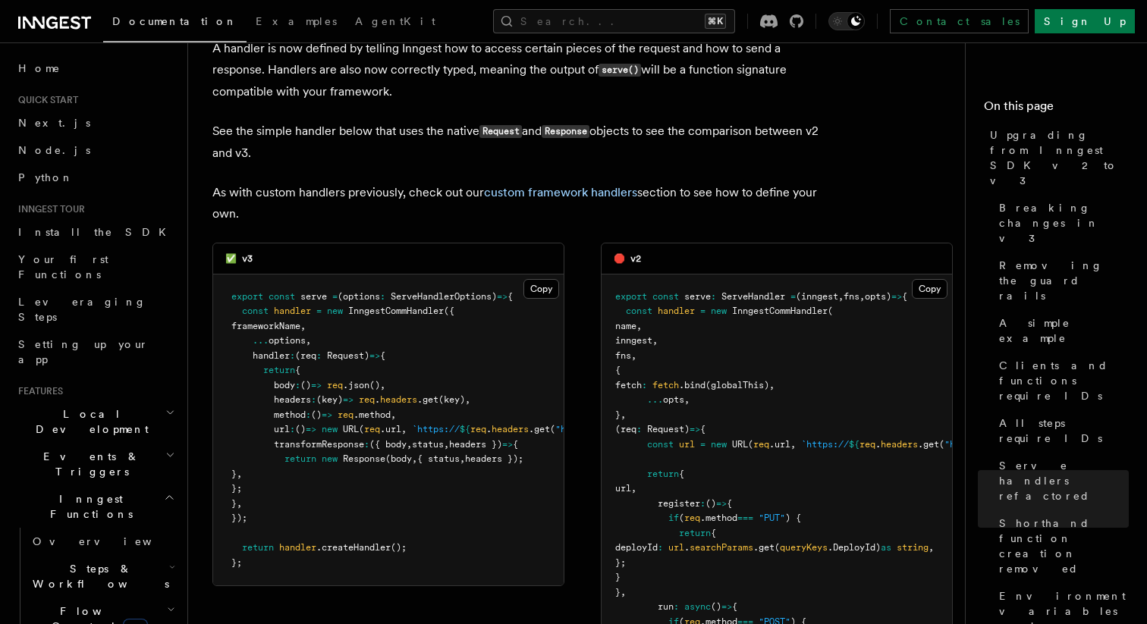
click at [589, 283] on div "✅ v3 Copy Copied export const serve = (options : ServeHandlerOptions ) => { con…" at bounding box center [582, 622] width 740 height 758
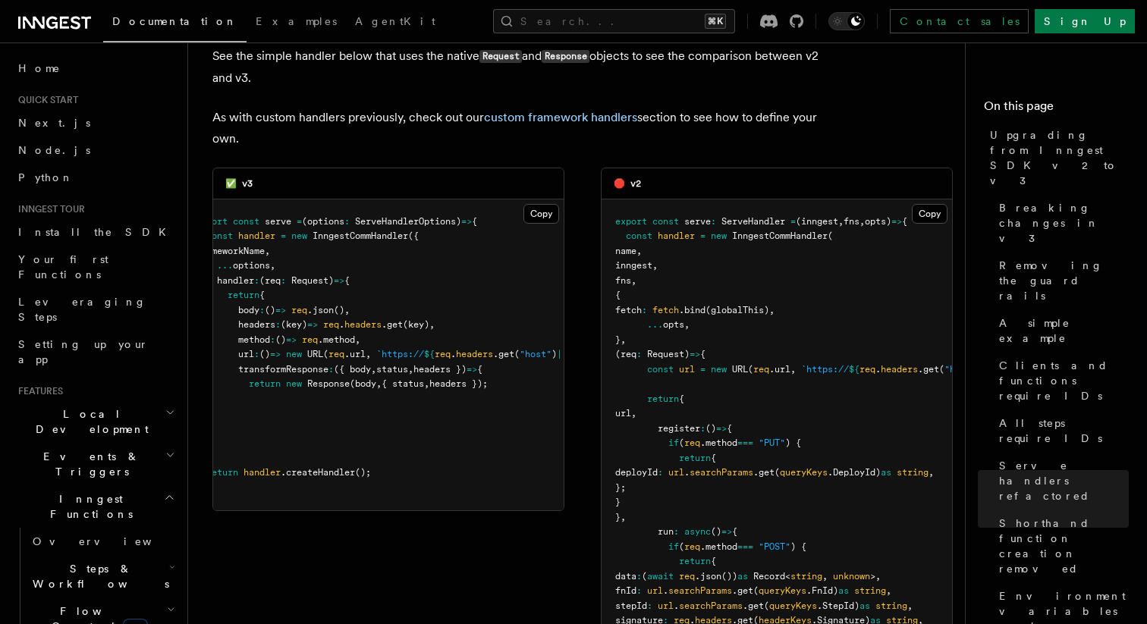
scroll to position [0, 0]
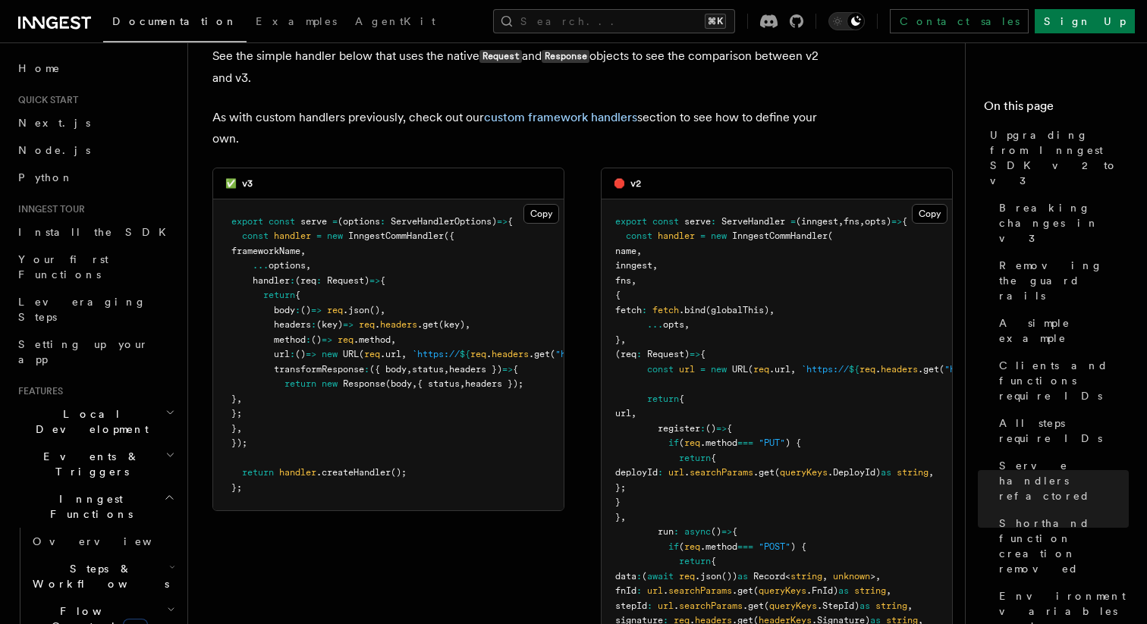
click at [583, 308] on div "✅ v3 Copy Copied export const serve = (options : ServeHandlerOptions ) => { con…" at bounding box center [582, 547] width 740 height 758
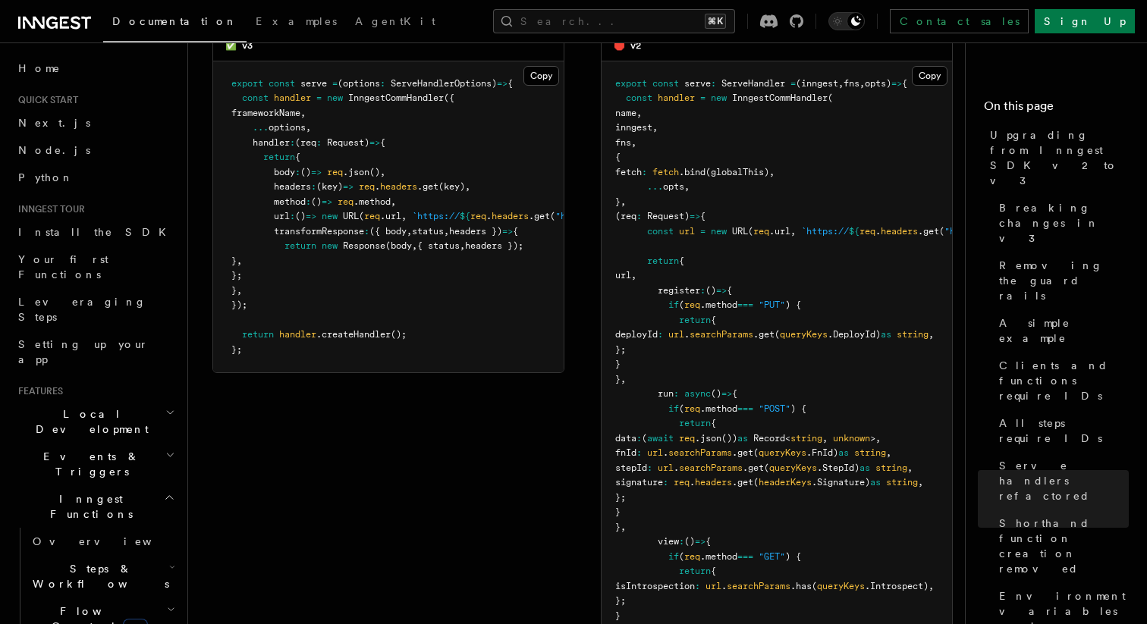
scroll to position [6638, 0]
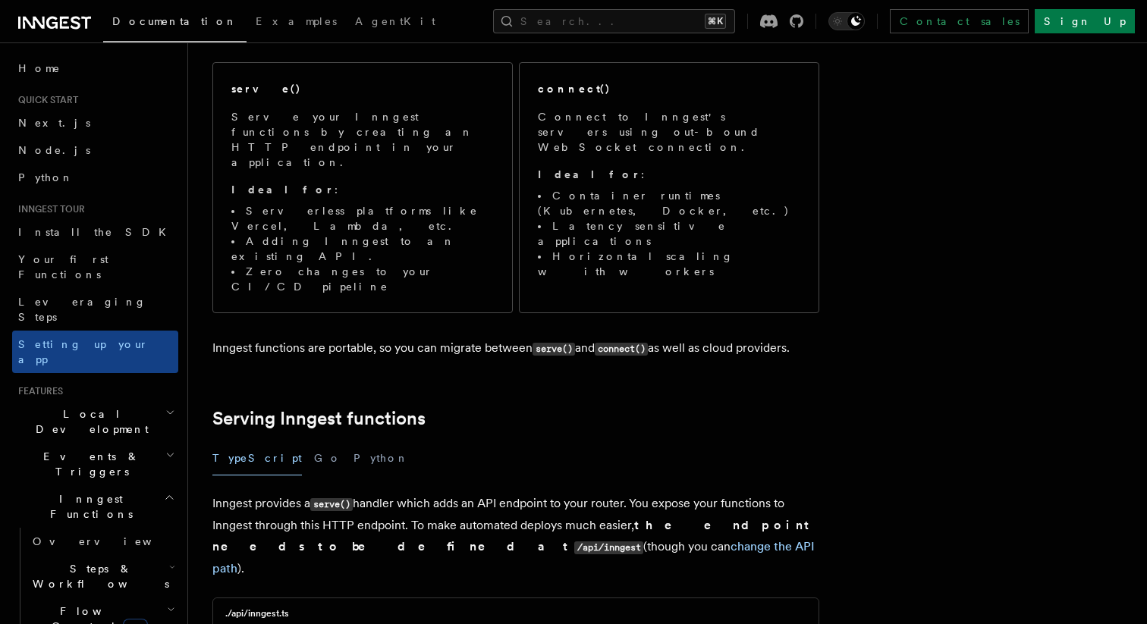
scroll to position [133, 0]
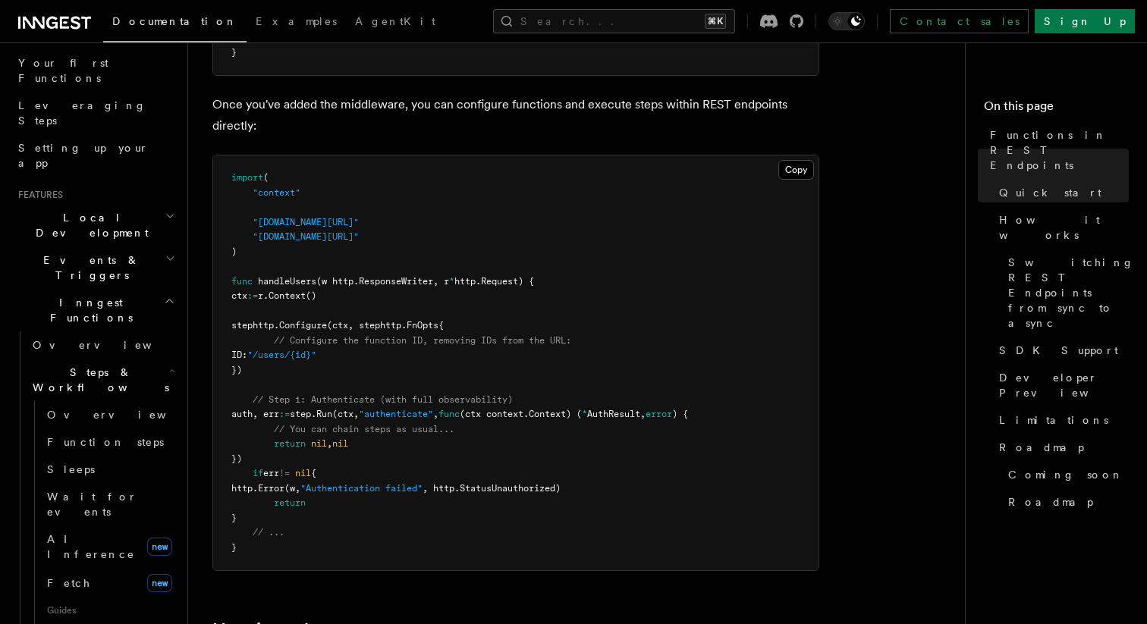
scroll to position [997, 0]
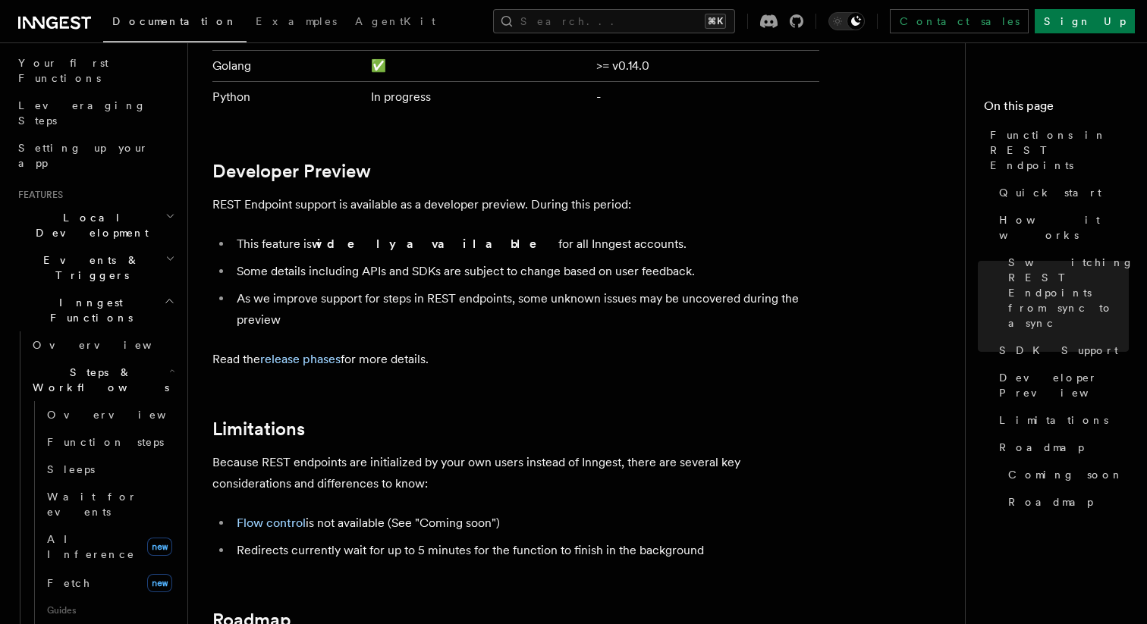
scroll to position [2328, 0]
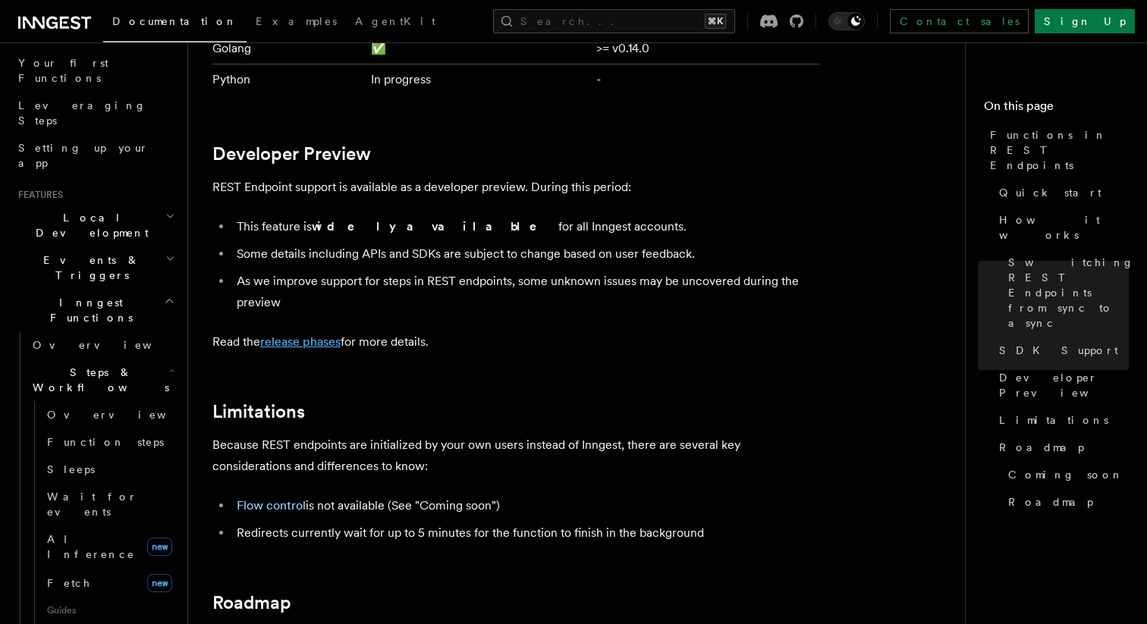
click at [300, 345] on link "release phases" at bounding box center [300, 341] width 80 height 14
click at [1009, 467] on span "Coming soon" at bounding box center [1065, 474] width 115 height 15
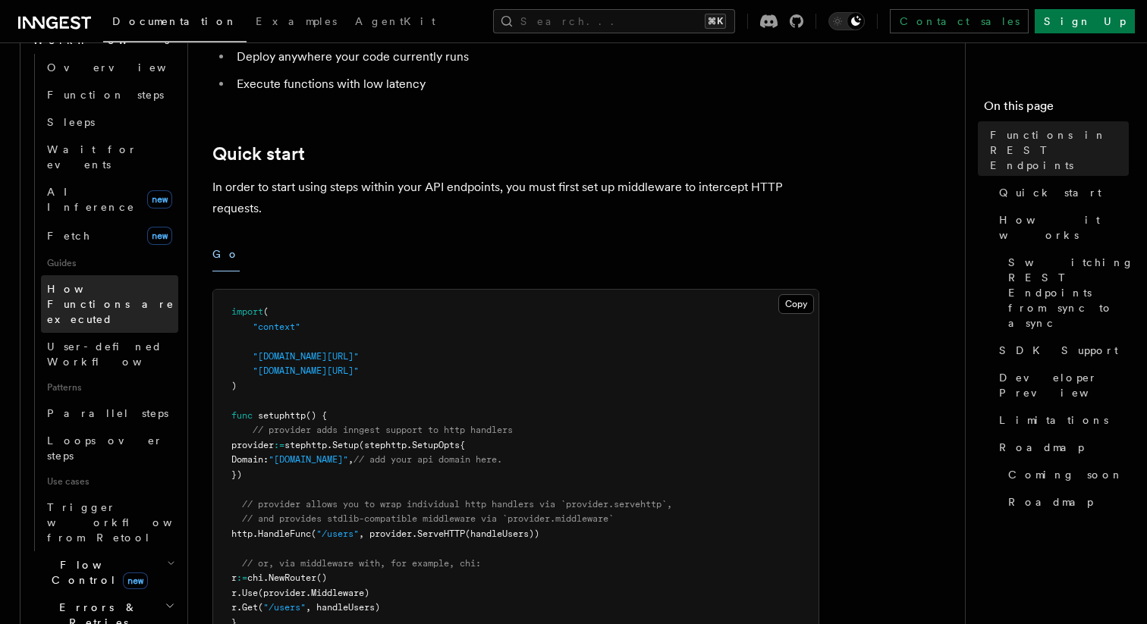
scroll to position [603, 0]
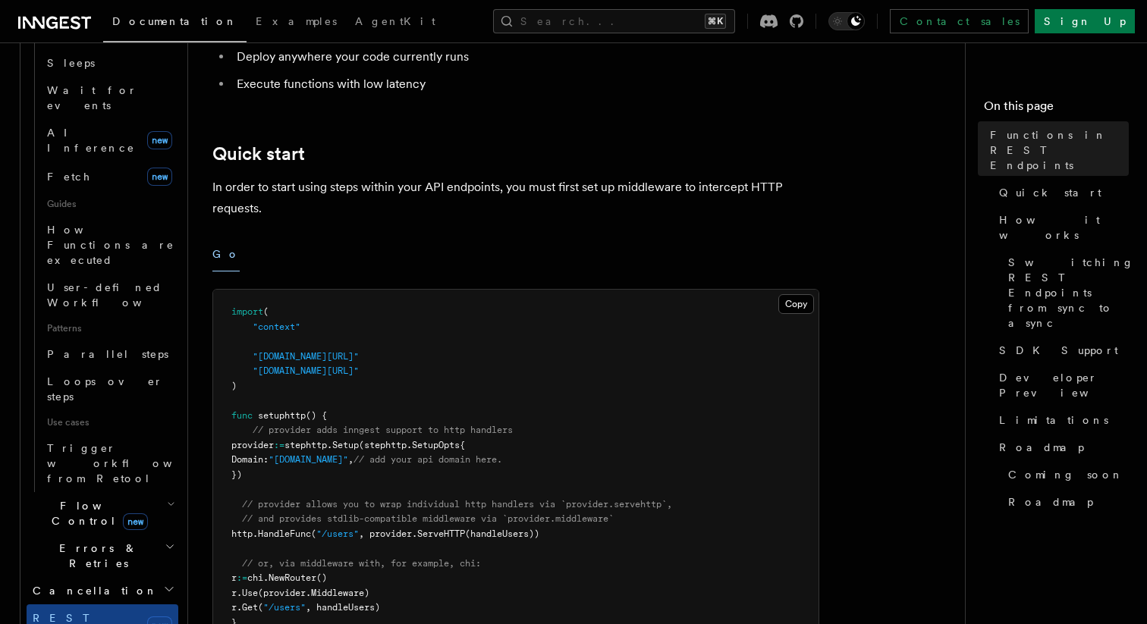
click at [155, 492] on h2 "Flow Control new" at bounding box center [103, 513] width 152 height 42
click at [149, 592] on link "Concurrency" at bounding box center [109, 605] width 137 height 27
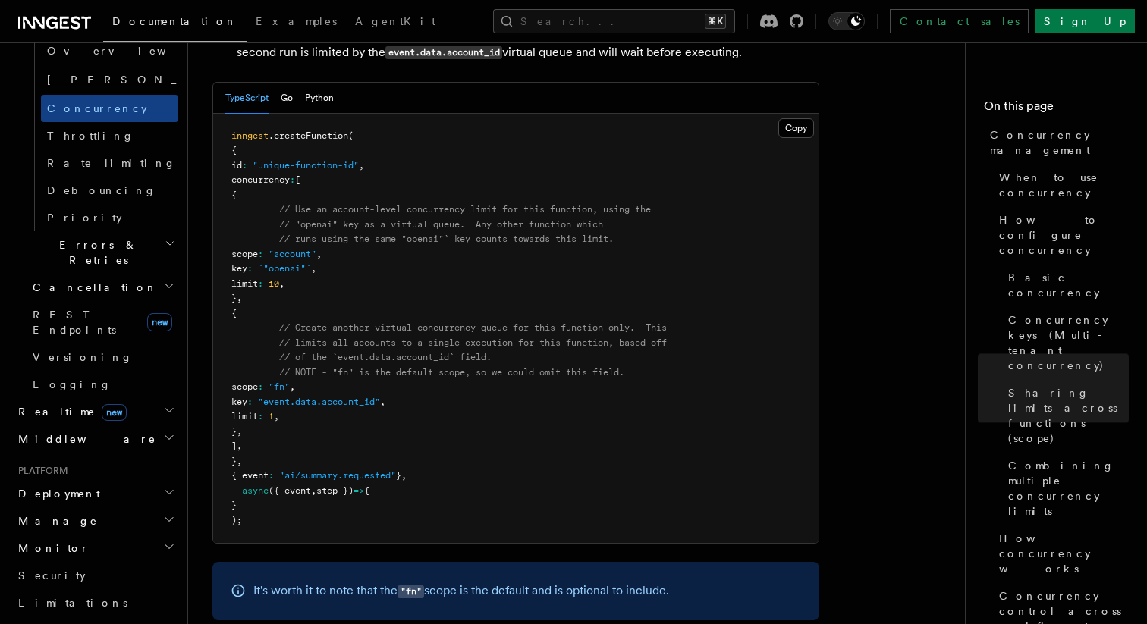
scroll to position [5049, 0]
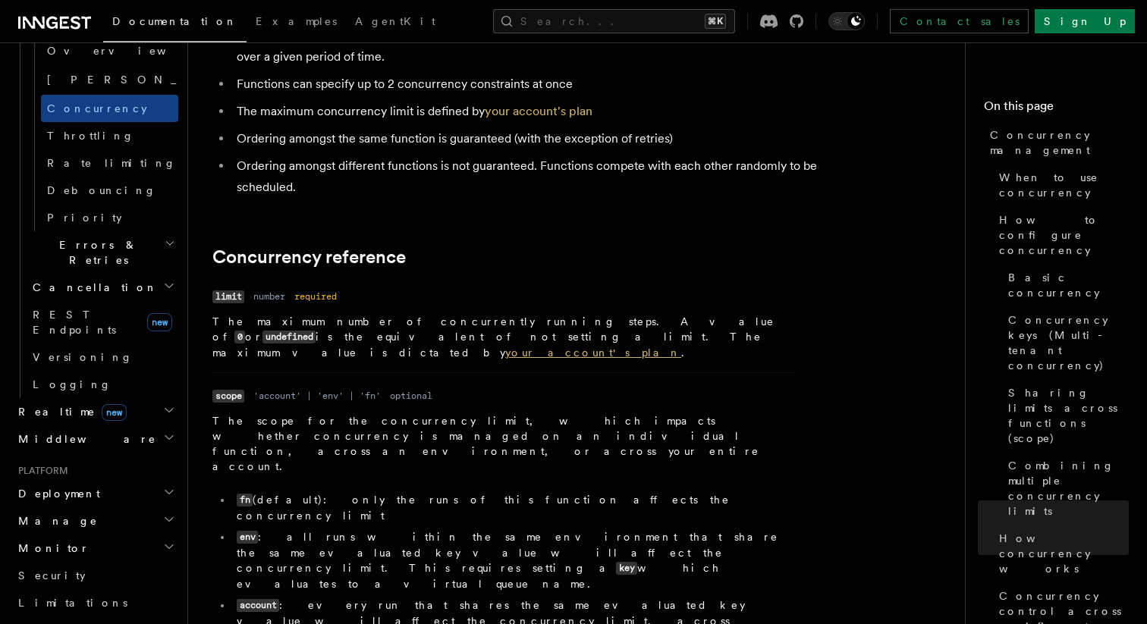
click at [505, 347] on link "your account's plan" at bounding box center [593, 353] width 176 height 12
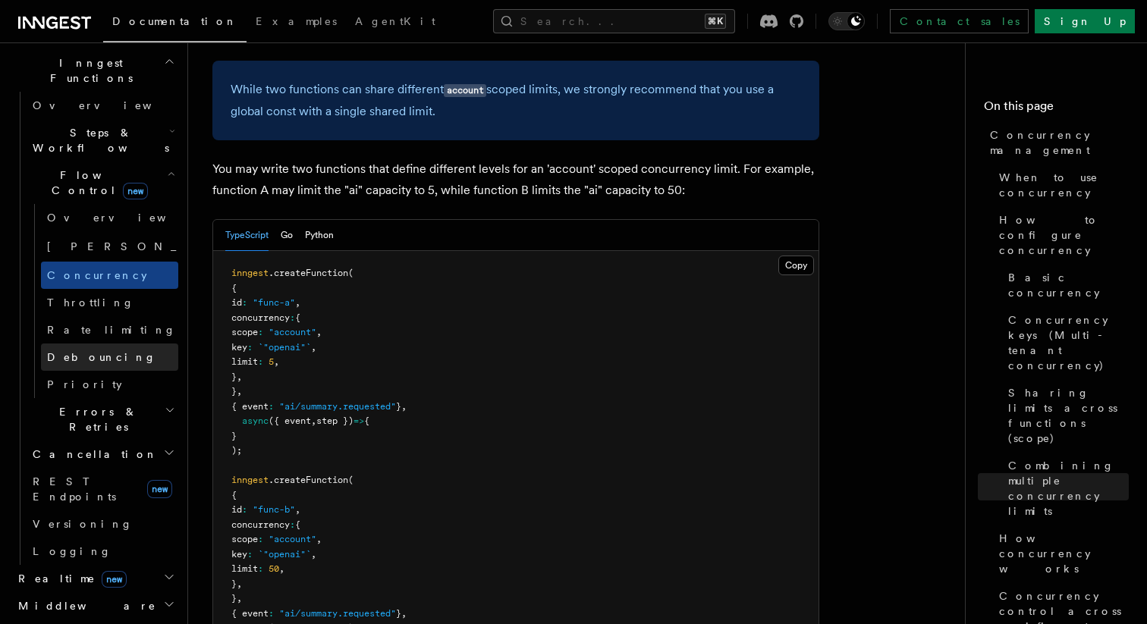
scroll to position [410, 0]
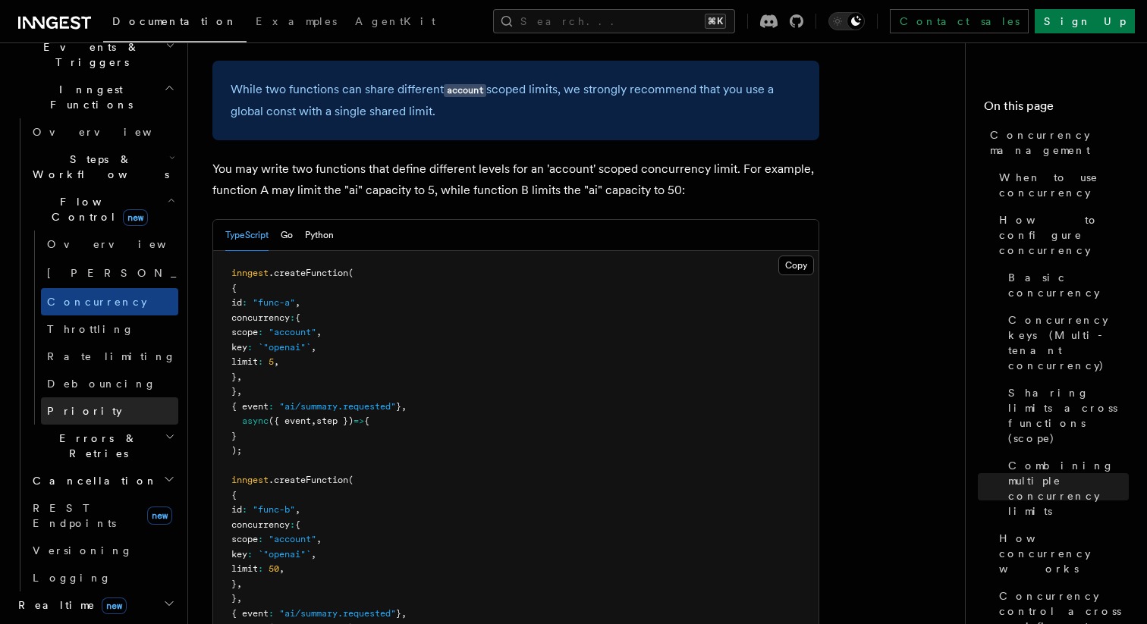
click at [88, 397] on link "Priority" at bounding box center [109, 410] width 137 height 27
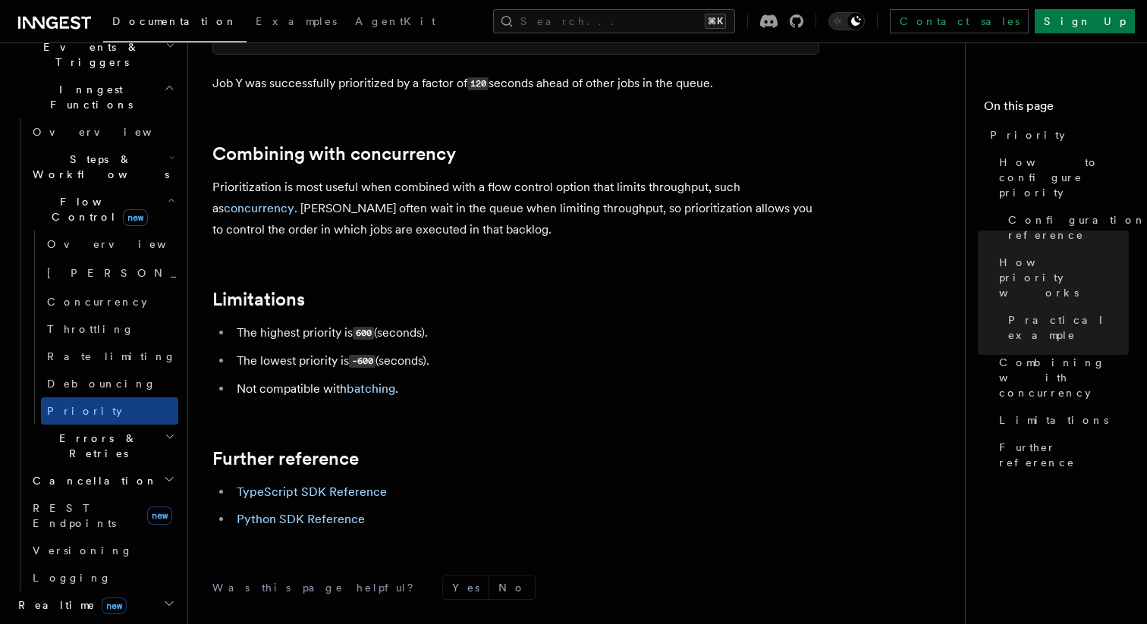
scroll to position [1617, 0]
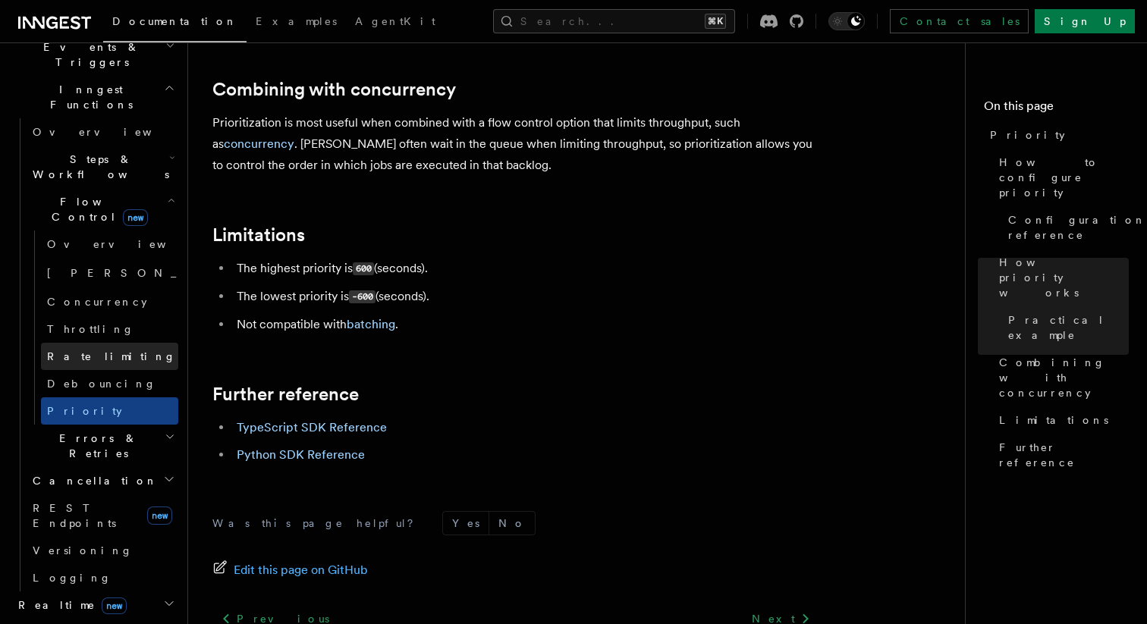
click at [121, 343] on link "Rate limiting" at bounding box center [109, 356] width 137 height 27
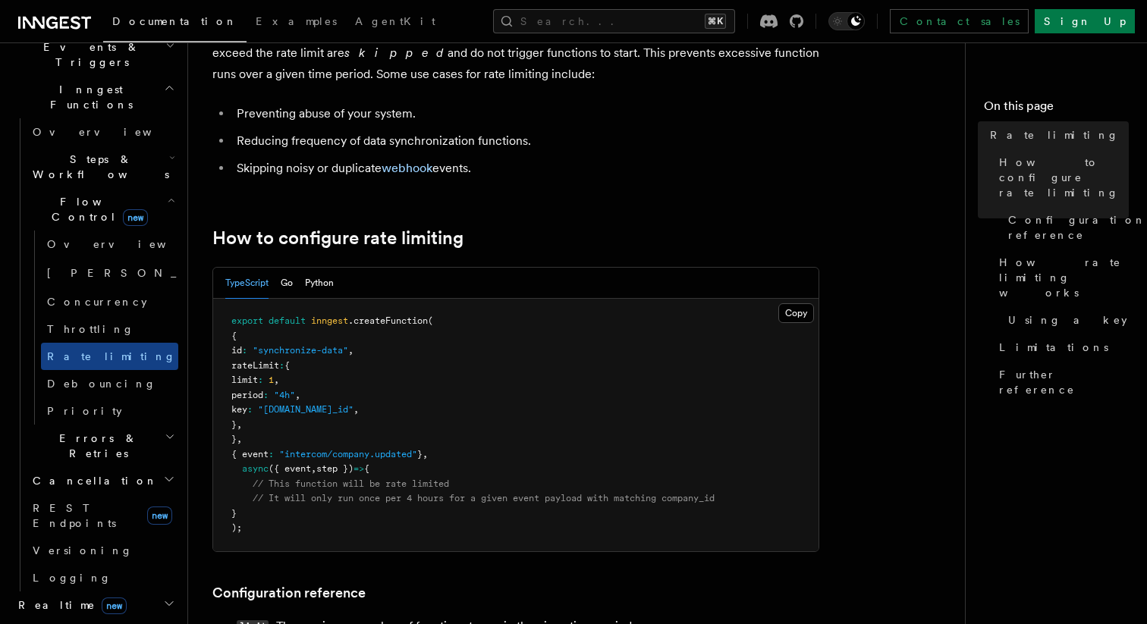
scroll to position [118, 0]
click at [118, 258] on link "Singleton new" at bounding box center [109, 273] width 137 height 30
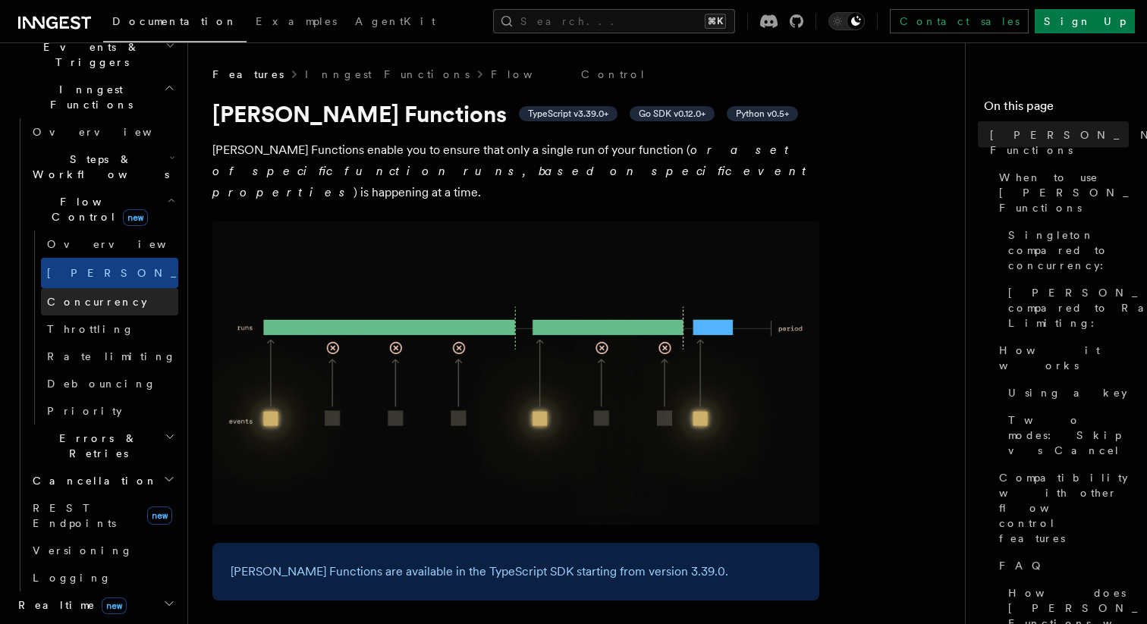
click at [118, 288] on link "Concurrency" at bounding box center [109, 301] width 137 height 27
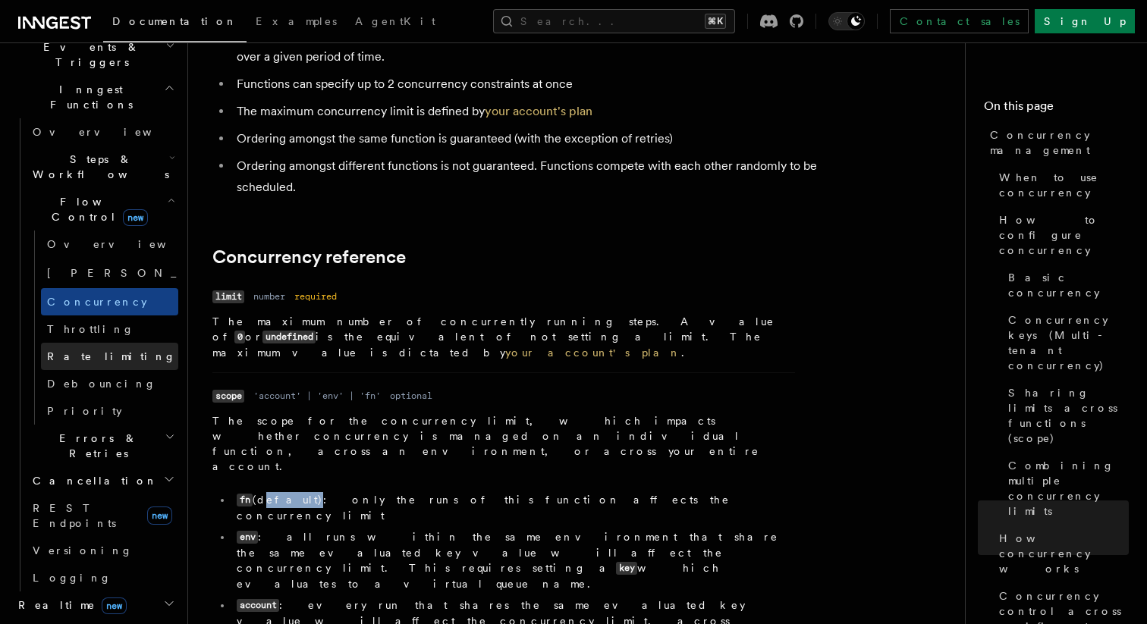
scroll to position [387, 0]
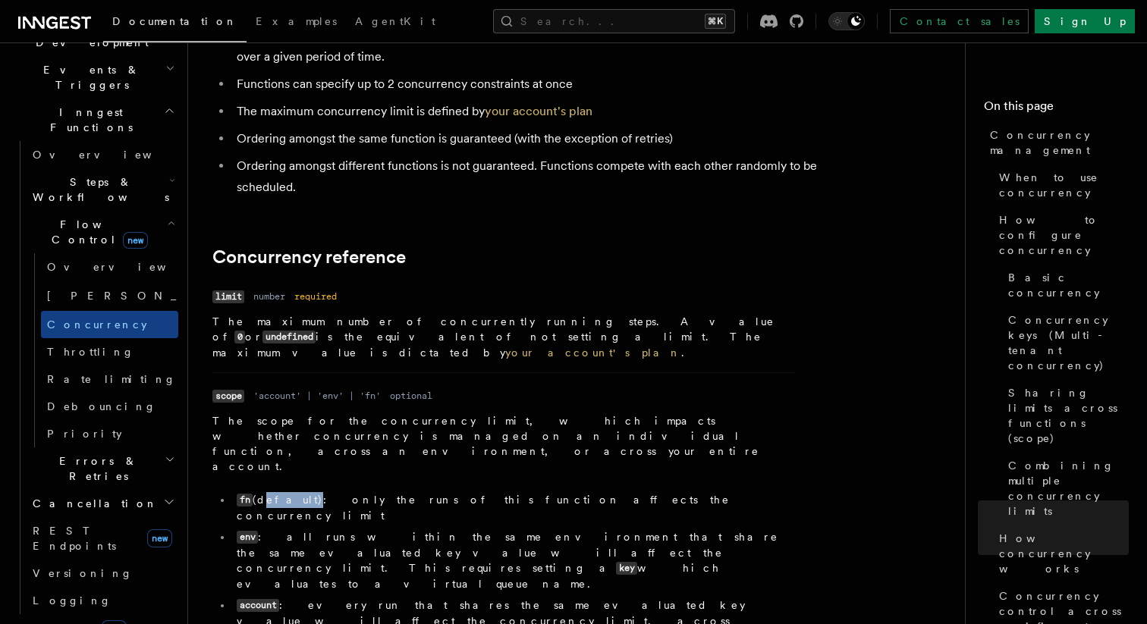
click at [145, 447] on h2 "Errors & Retries" at bounding box center [103, 468] width 152 height 42
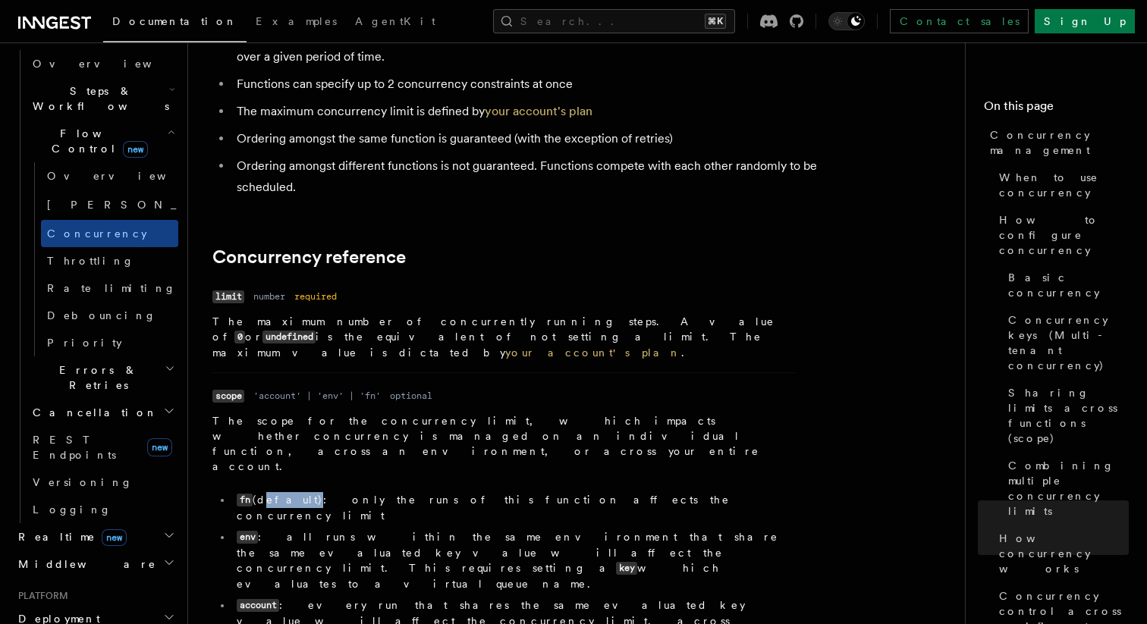
scroll to position [481, 0]
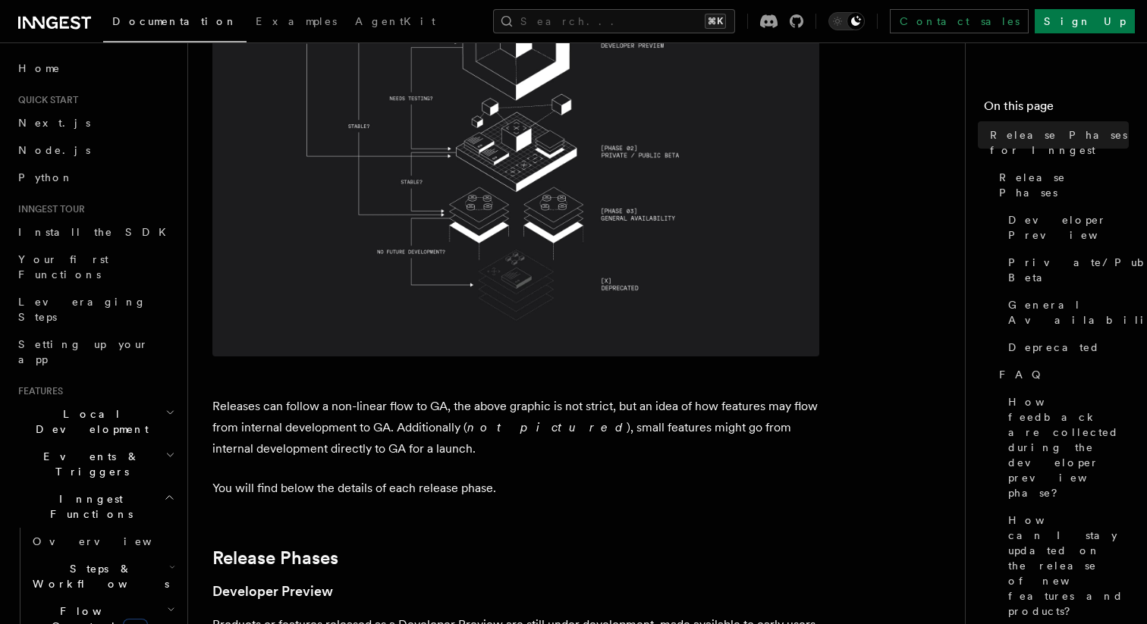
scroll to position [425, 0]
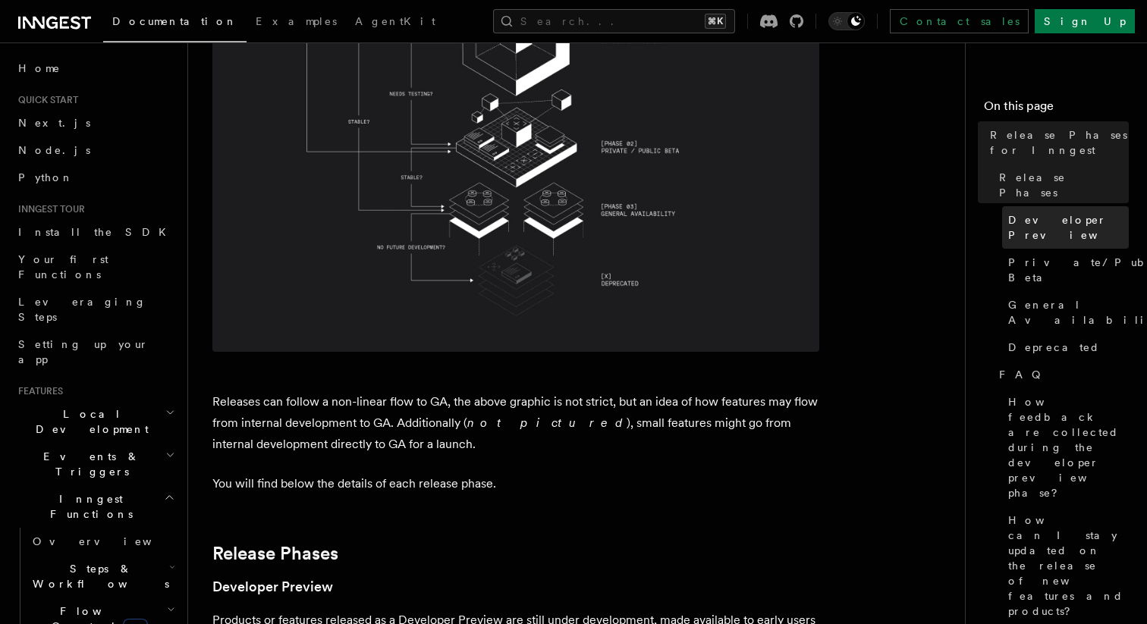
click at [1024, 212] on span "Developer Preview" at bounding box center [1071, 227] width 127 height 30
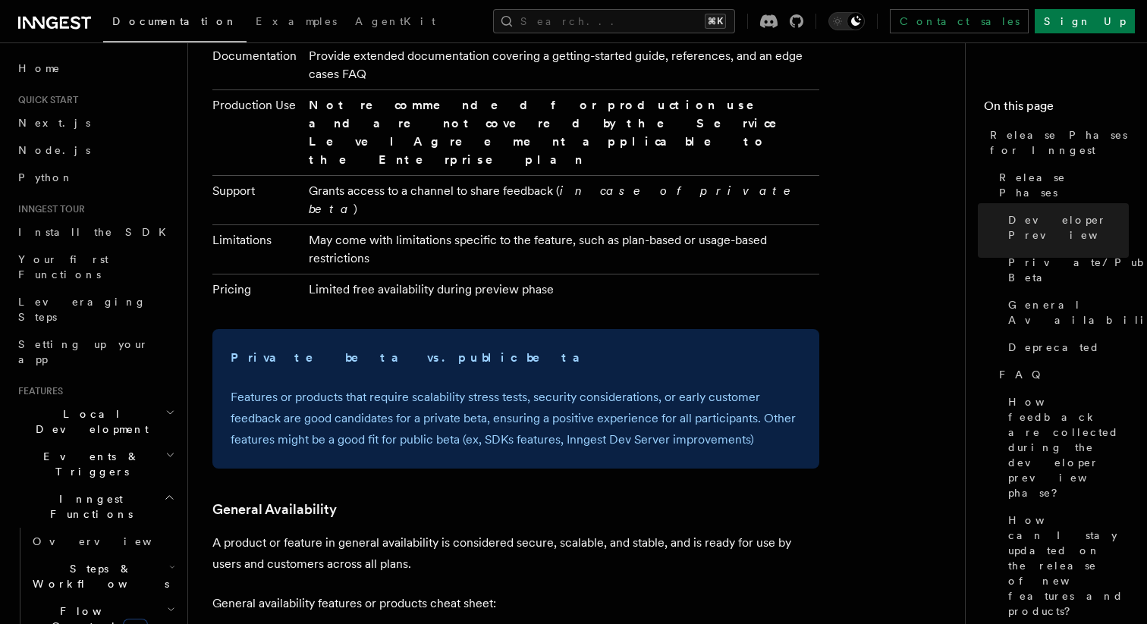
scroll to position [1835, 0]
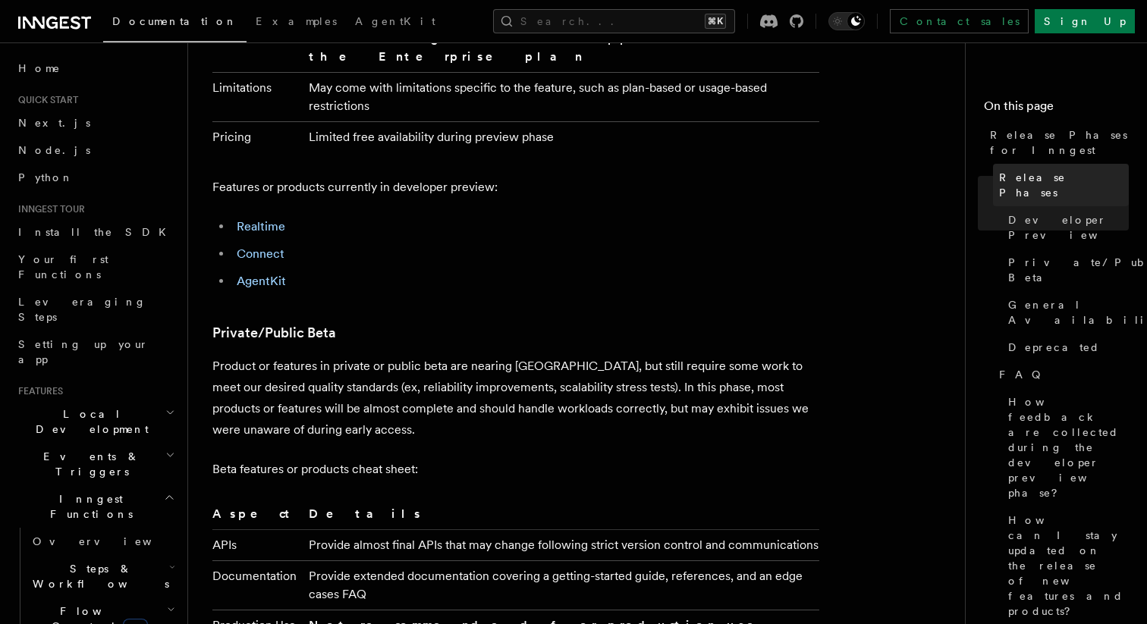
click at [1025, 170] on span "Release Phases" at bounding box center [1064, 185] width 130 height 30
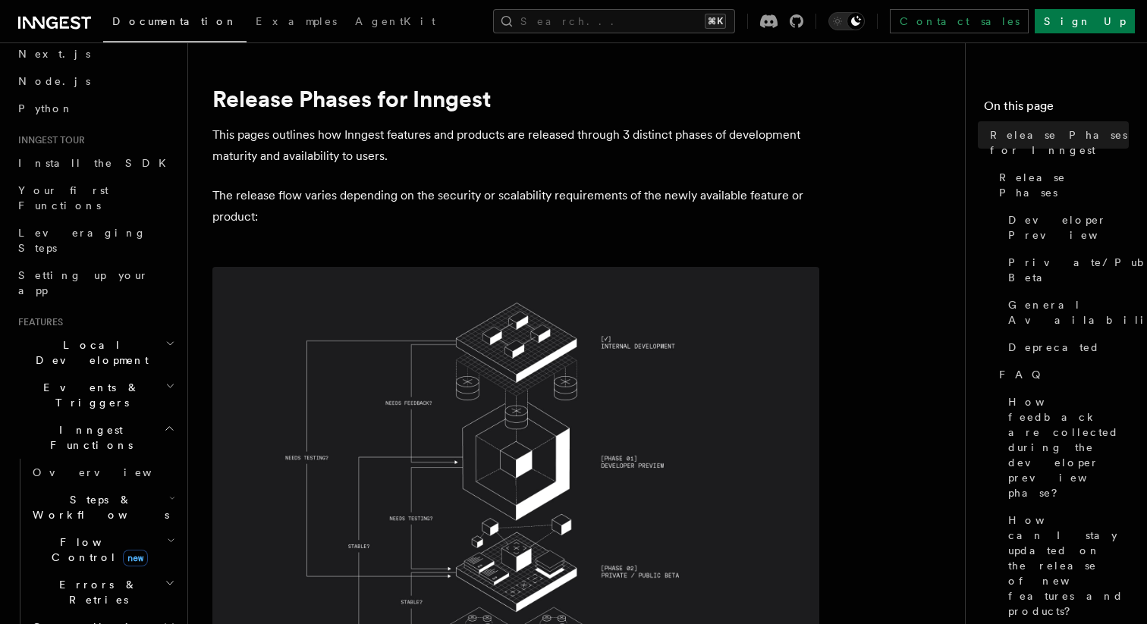
scroll to position [122, 0]
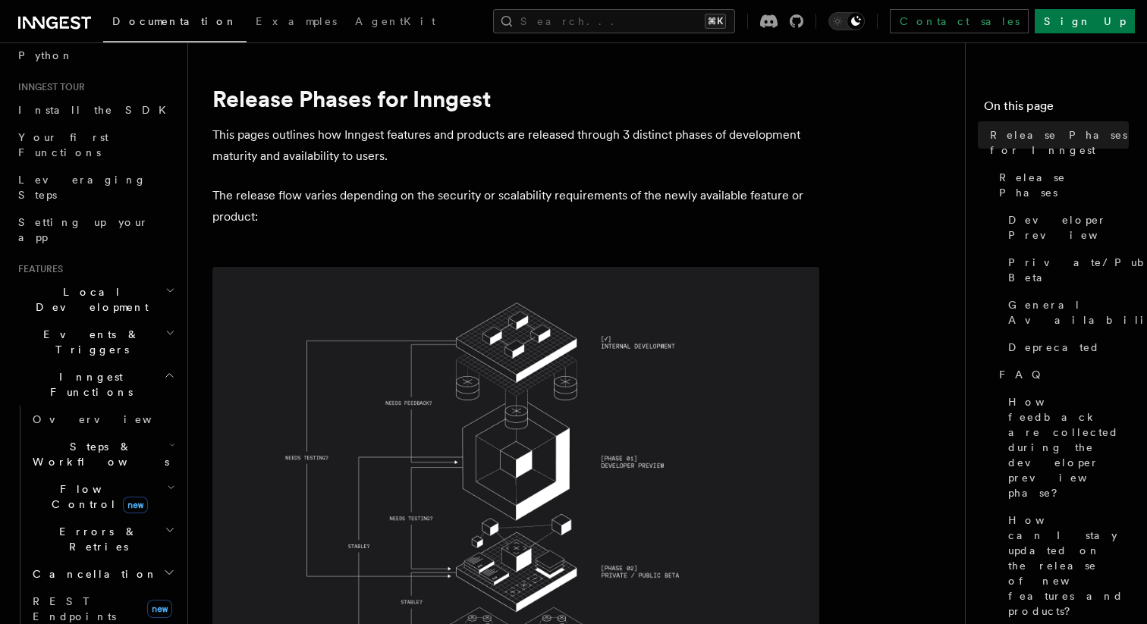
click at [133, 433] on h2 "Steps & Workflows" at bounding box center [103, 454] width 152 height 42
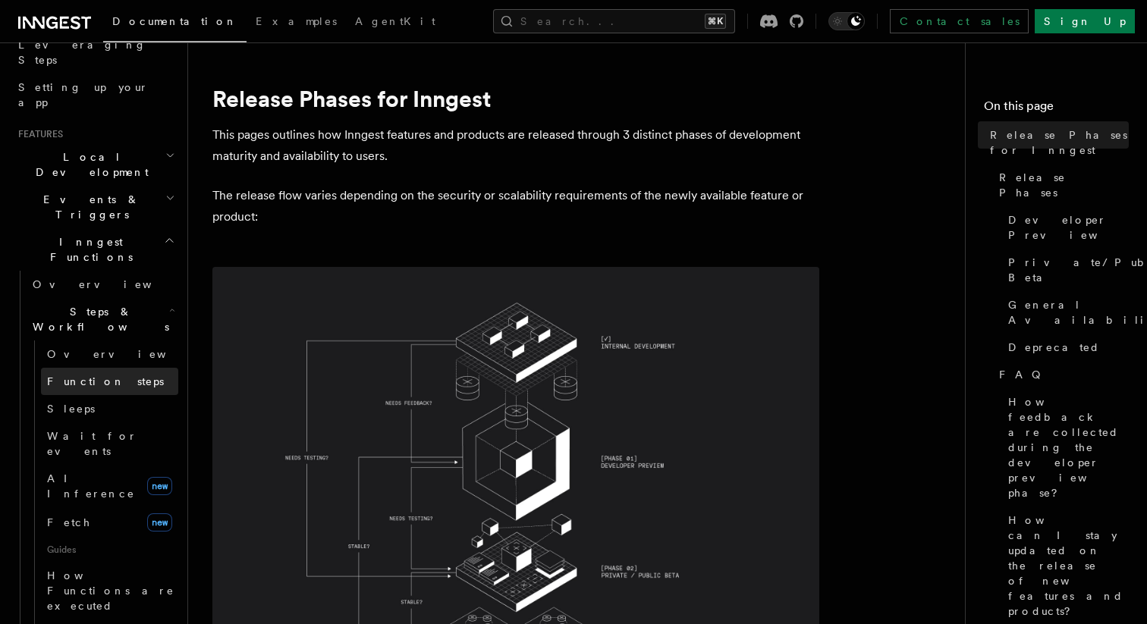
scroll to position [261, 0]
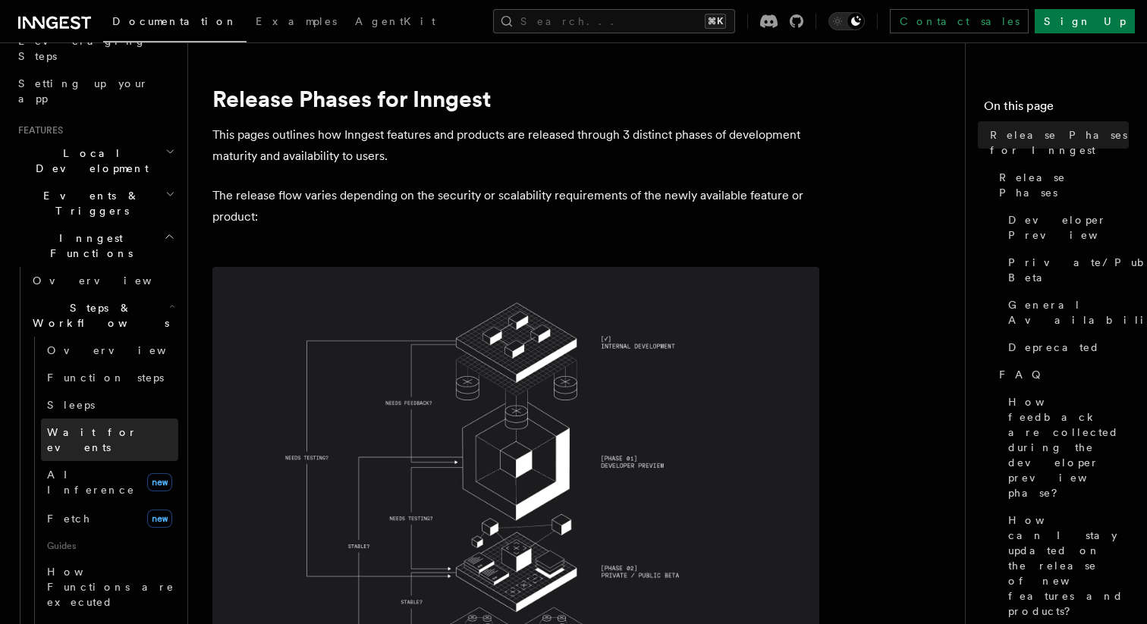
click at [140, 419] on link "Wait for events" at bounding box center [109, 440] width 137 height 42
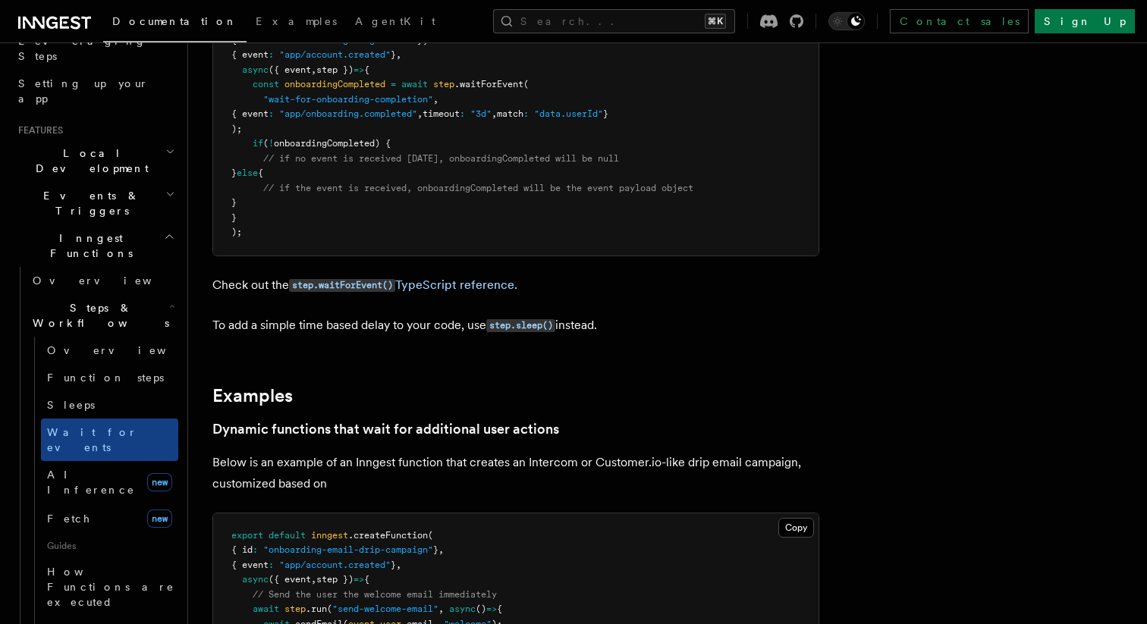
scroll to position [379, 0]
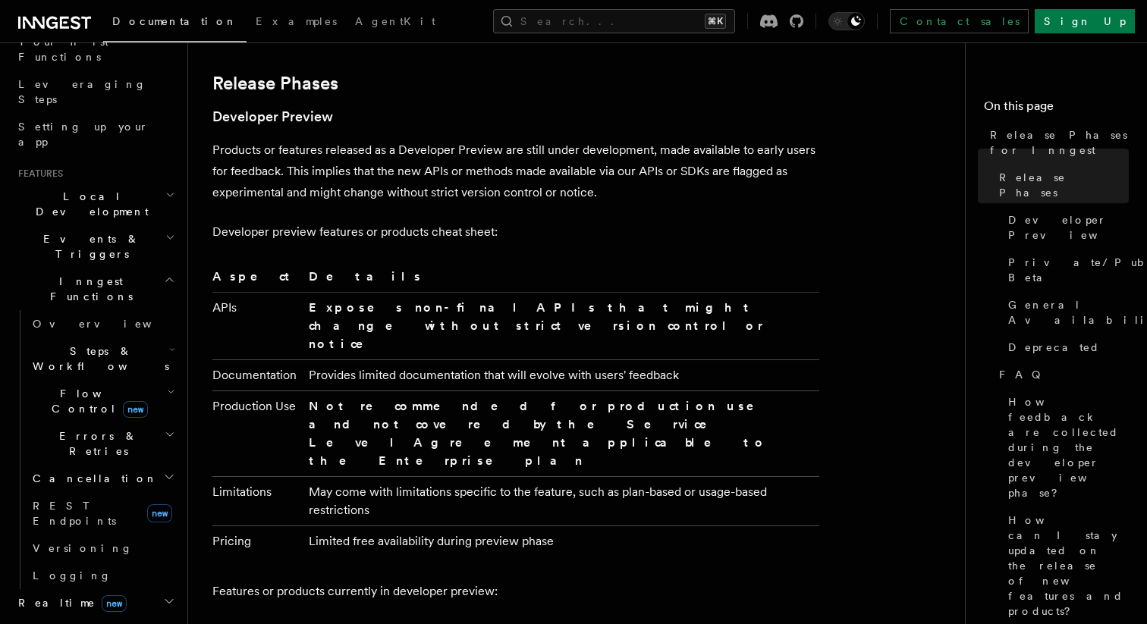
scroll to position [223, 0]
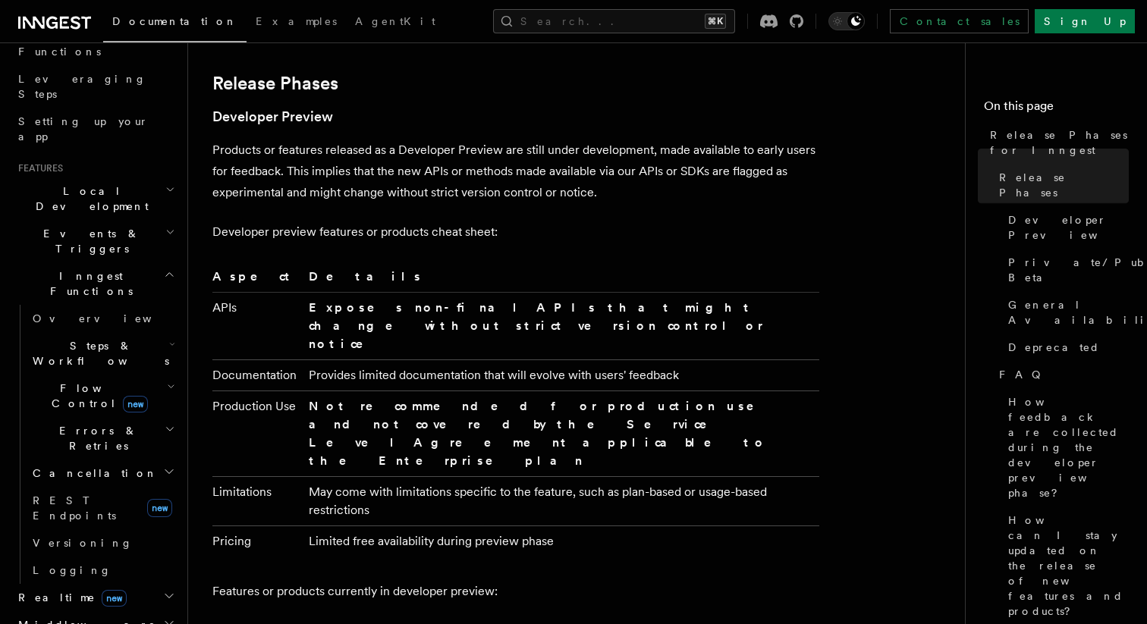
click at [166, 622] on icon "button" at bounding box center [169, 624] width 8 height 4
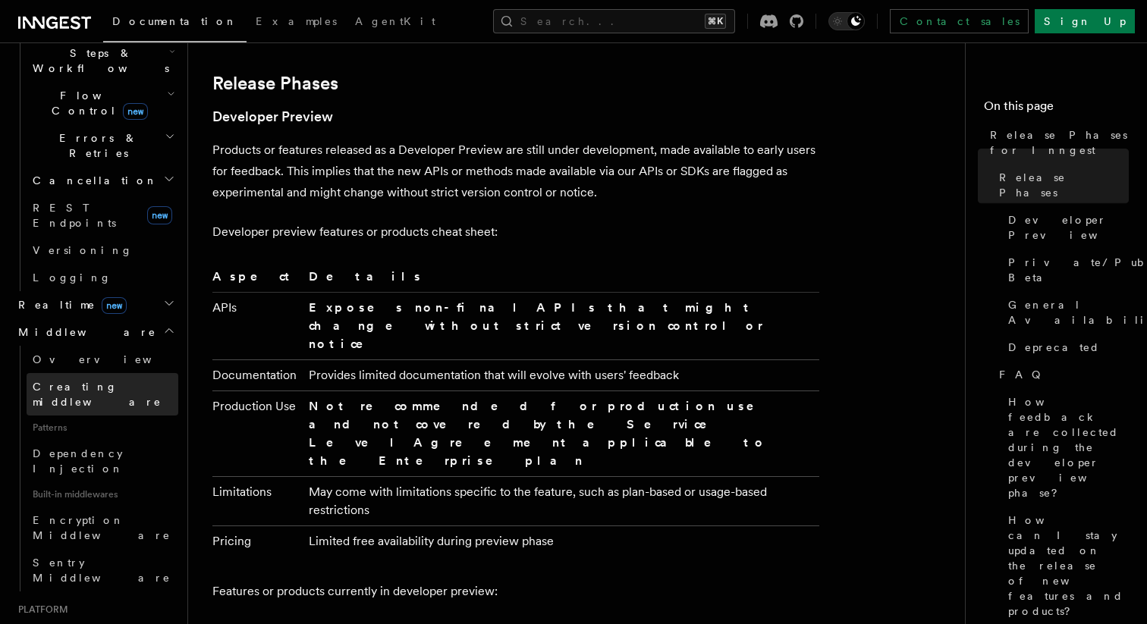
scroll to position [523, 0]
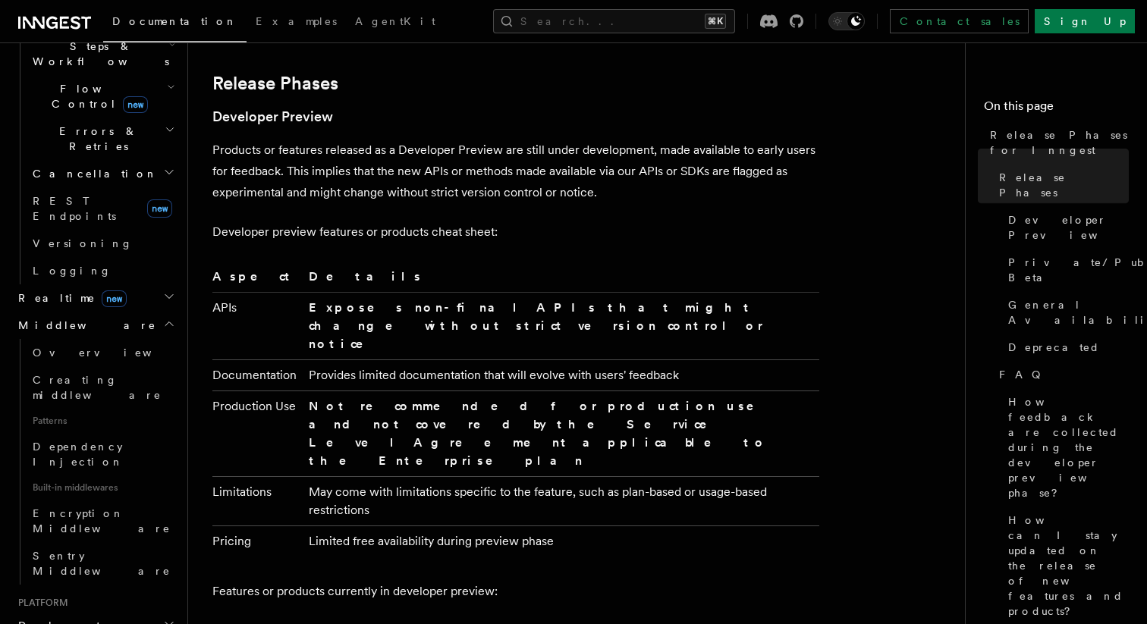
click at [161, 612] on h2 "Deployment" at bounding box center [95, 625] width 166 height 27
click at [162, 612] on h2 "Deployment" at bounding box center [95, 625] width 166 height 27
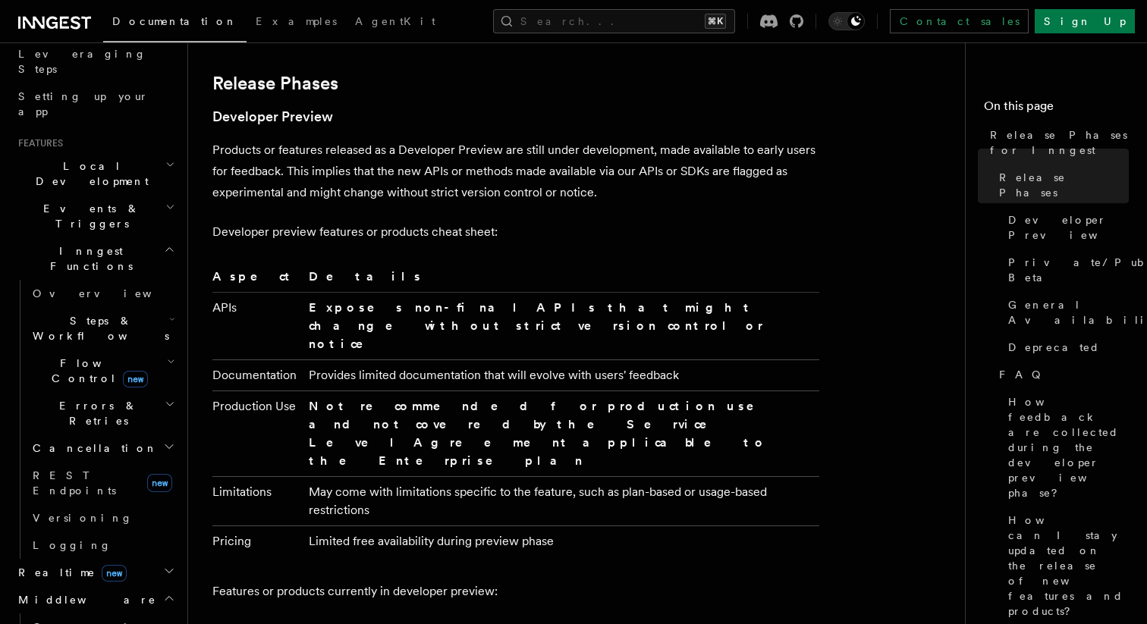
scroll to position [197, 0]
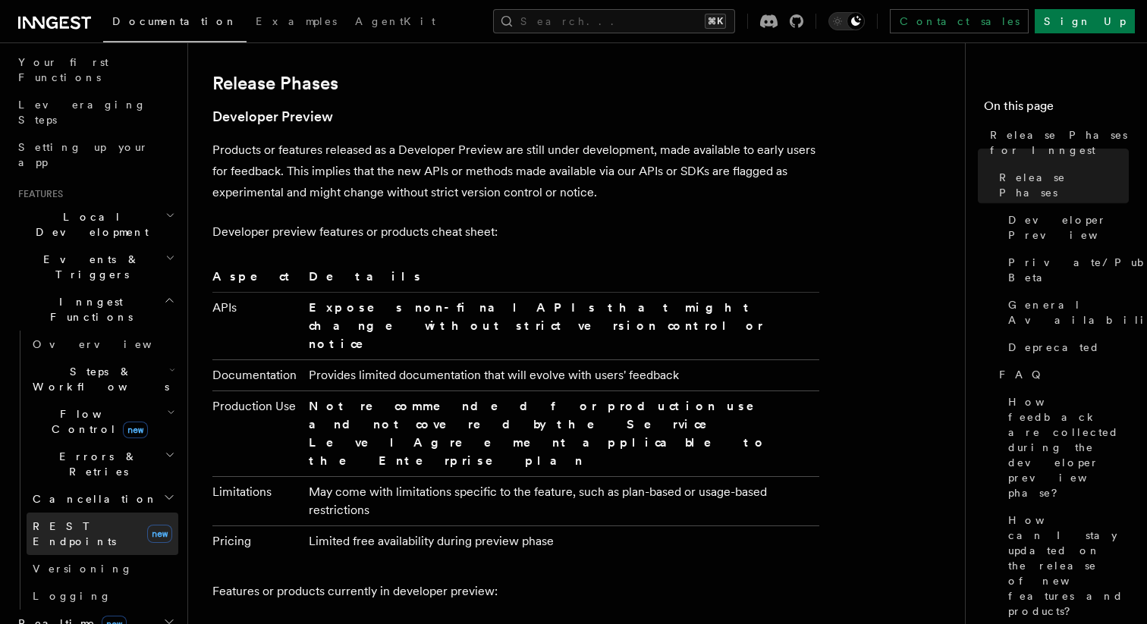
click at [129, 513] on link "REST Endpoints new" at bounding box center [103, 534] width 152 height 42
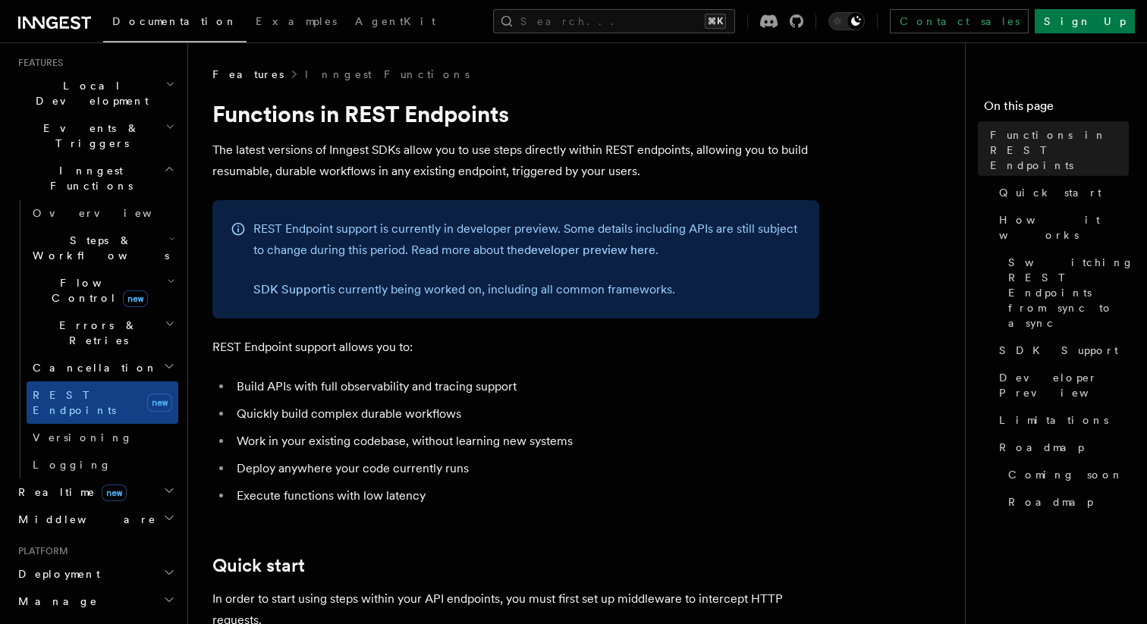
scroll to position [354, 0]
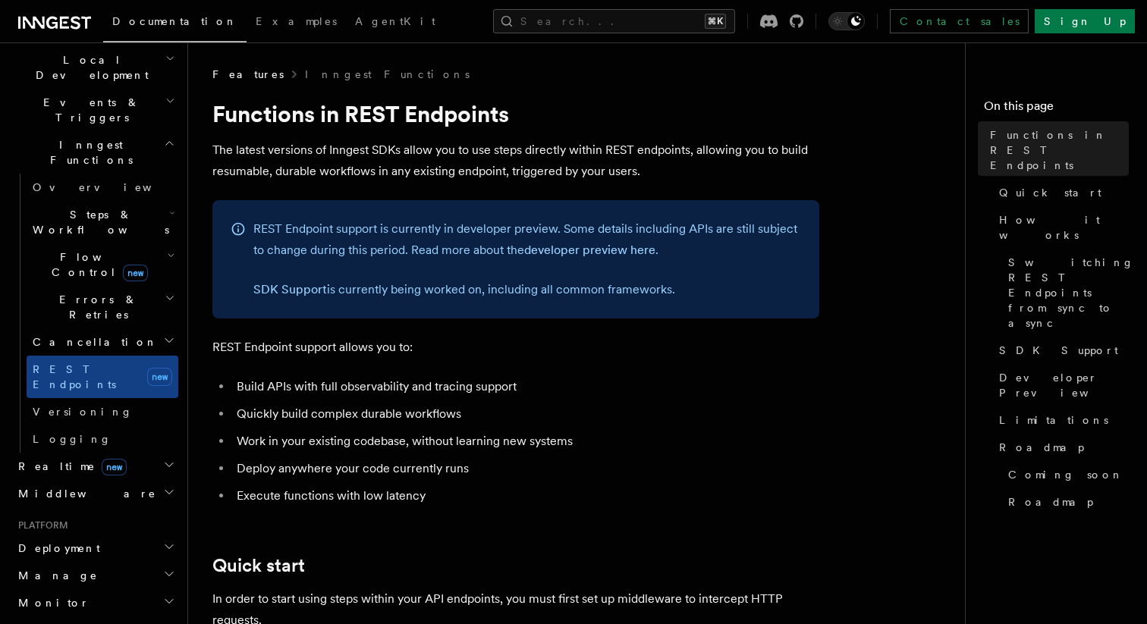
click at [153, 480] on h2 "Middleware" at bounding box center [95, 493] width 166 height 27
click at [157, 480] on h2 "Middleware" at bounding box center [95, 493] width 166 height 27
click at [159, 519] on h2 "Platform" at bounding box center [95, 525] width 166 height 12
click at [622, 31] on button "Search... ⌘K" at bounding box center [614, 21] width 242 height 24
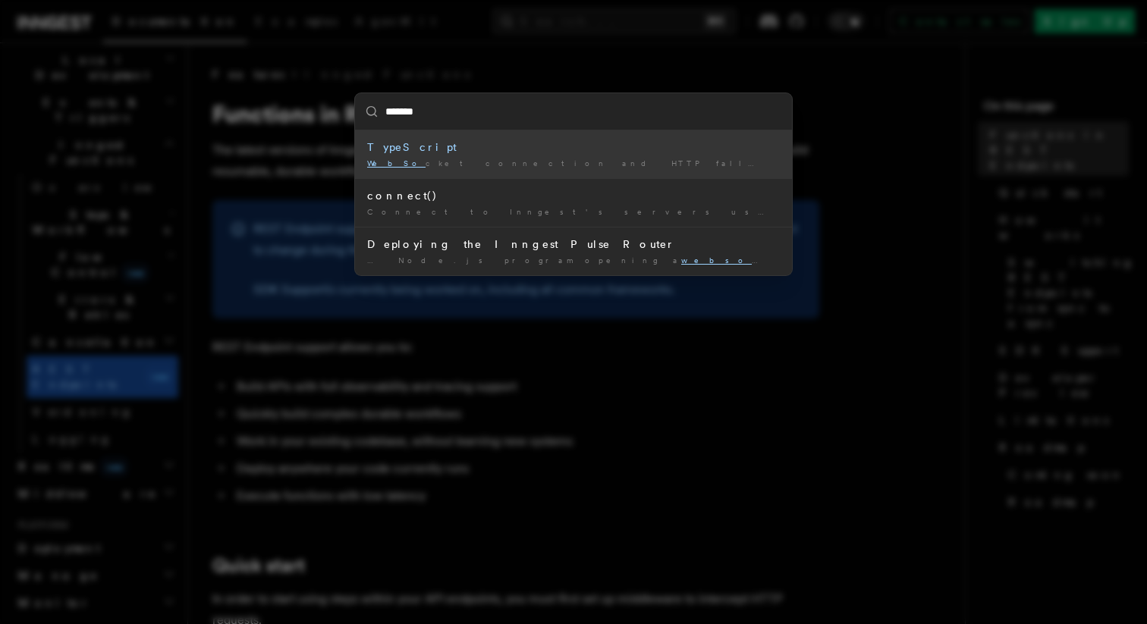
type input "********"
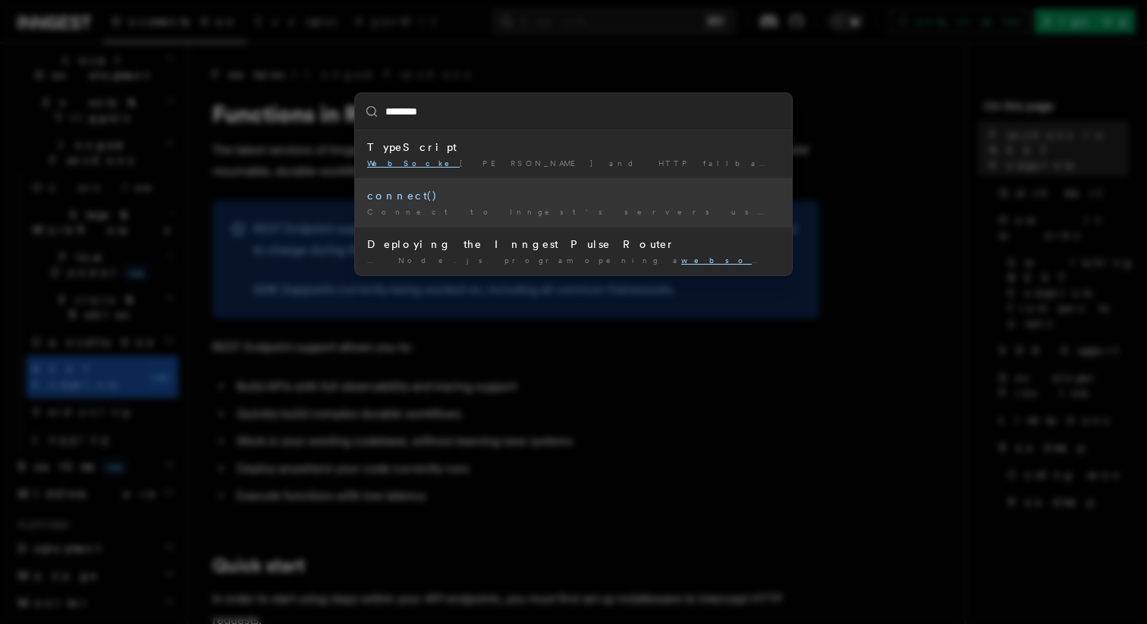
click at [564, 200] on div "connect()" at bounding box center [573, 195] width 413 height 15
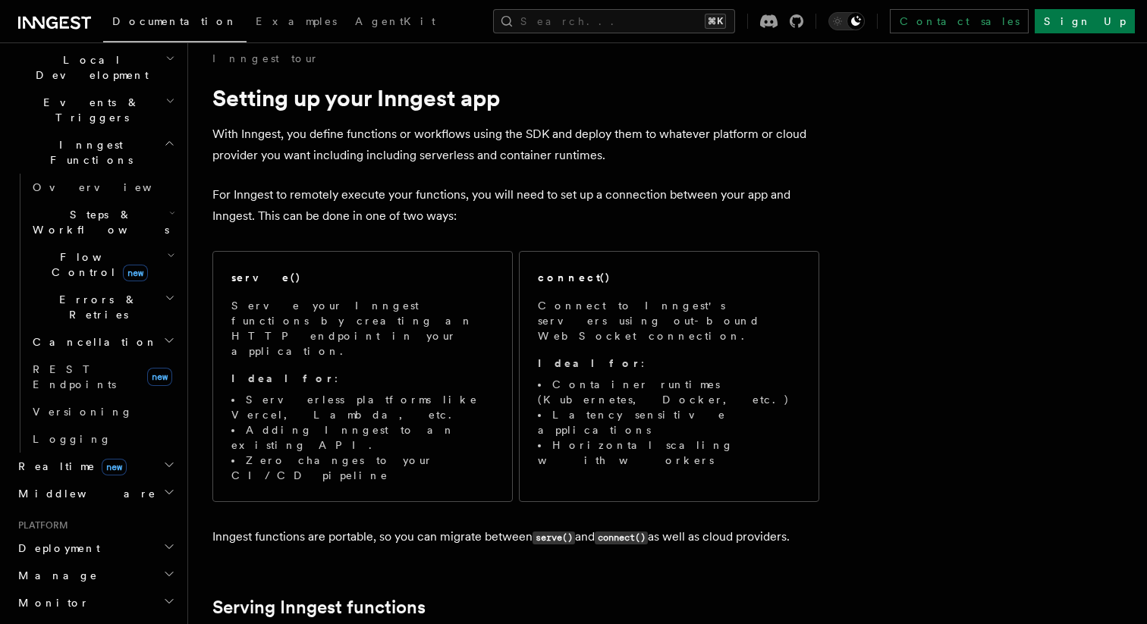
scroll to position [27, 0]
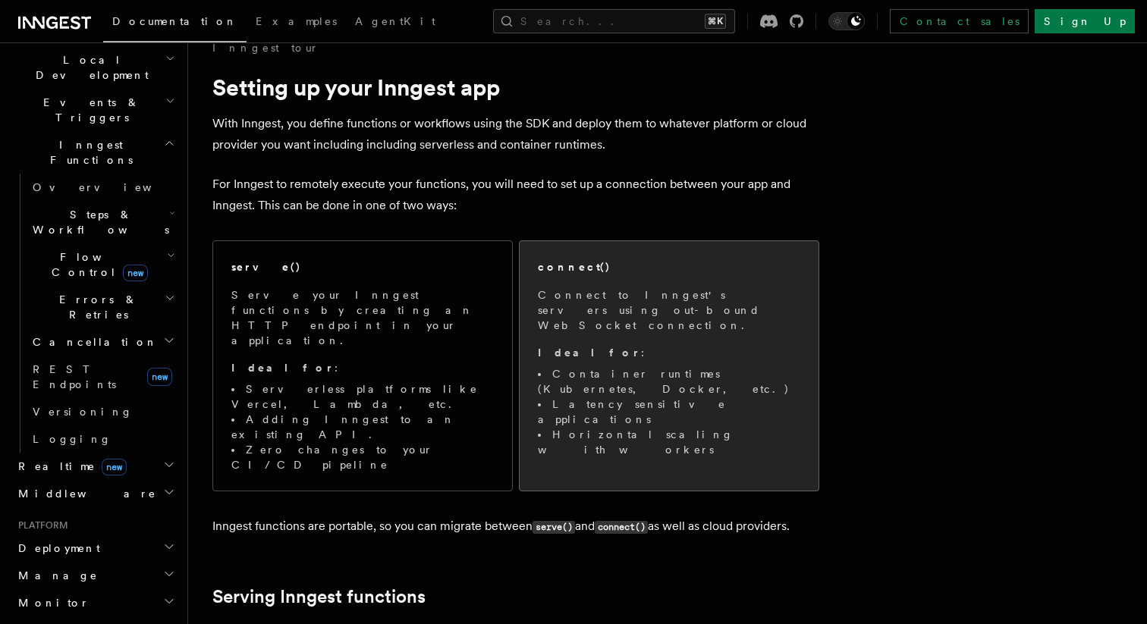
click at [591, 271] on div "connect()" at bounding box center [669, 267] width 262 height 16
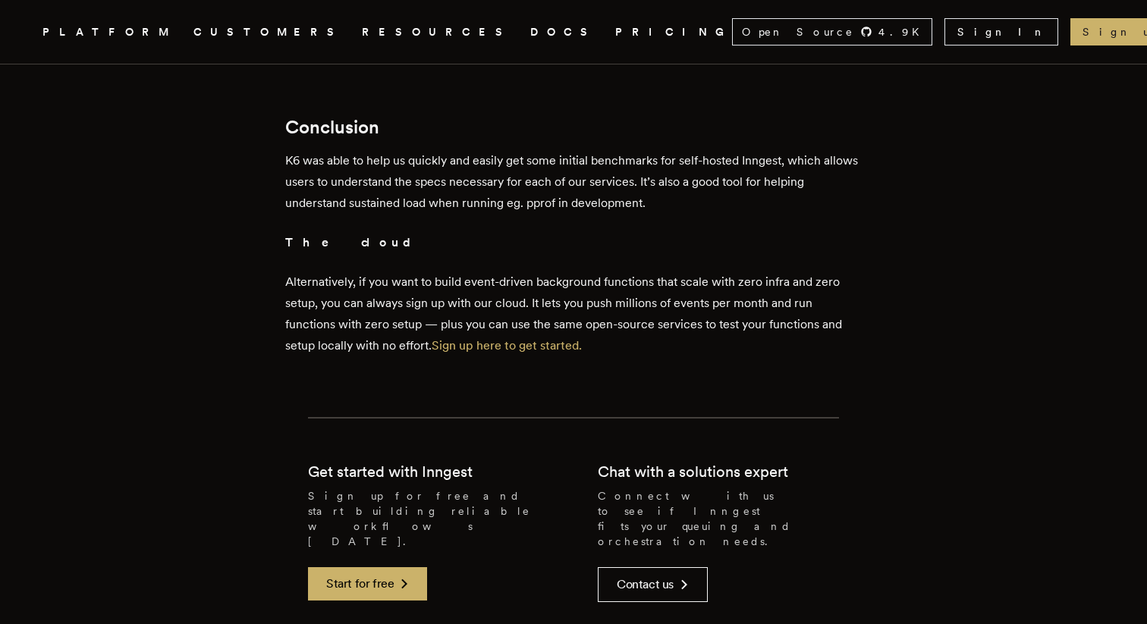
scroll to position [3394, 0]
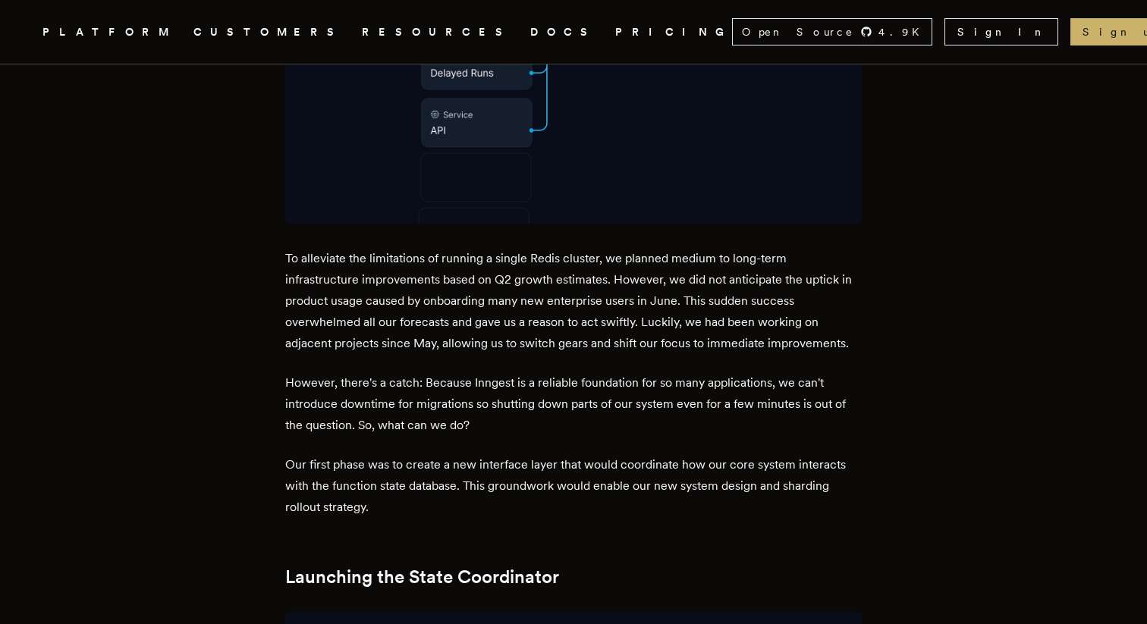
scroll to position [1974, 0]
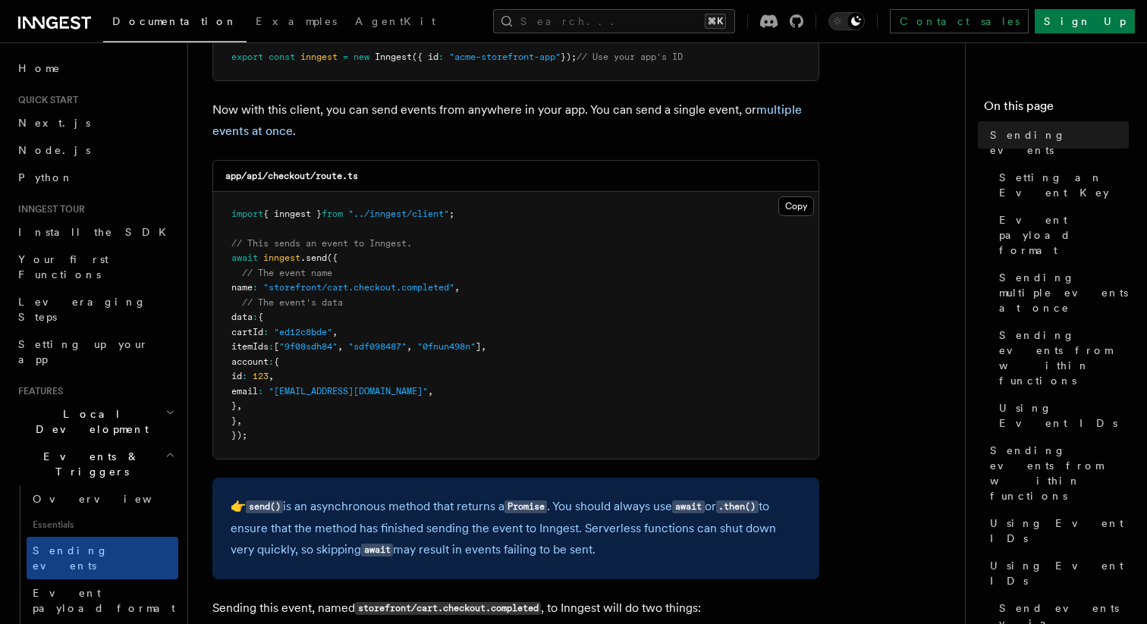
scroll to position [2556, 0]
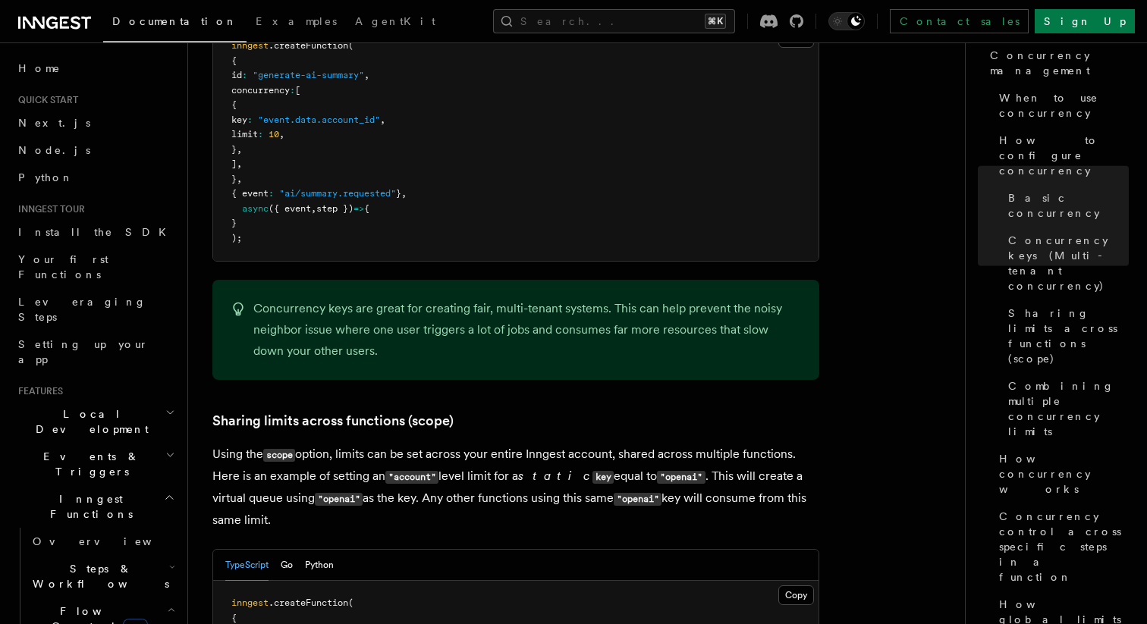
scroll to position [1588, 0]
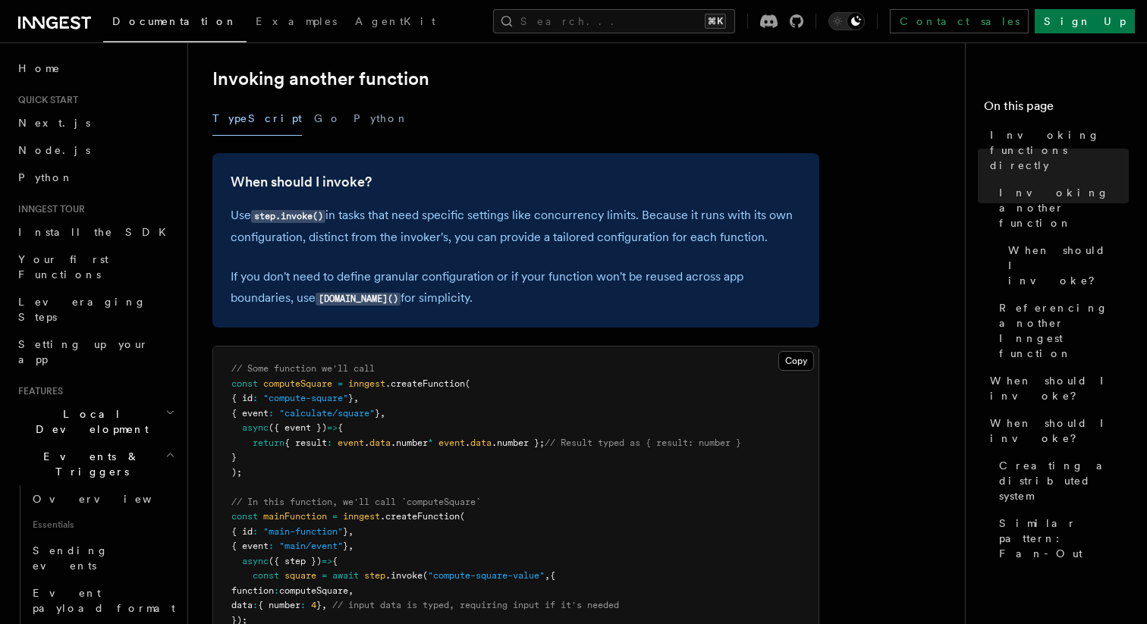
scroll to position [278, 0]
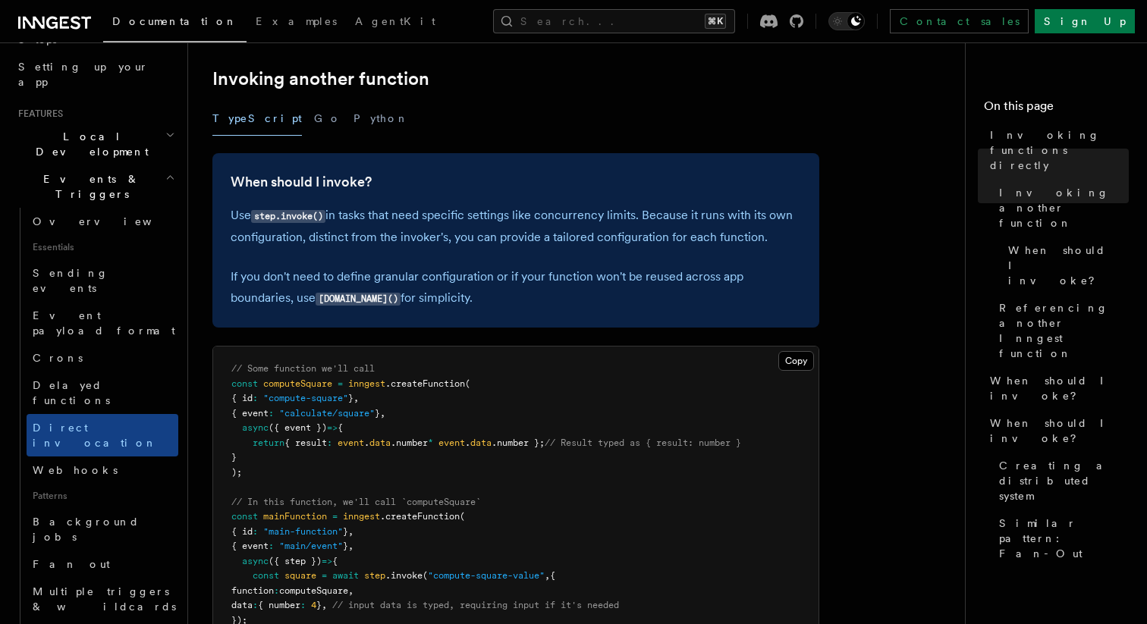
click at [707, 11] on button "Search... ⌘K" at bounding box center [614, 21] width 242 height 24
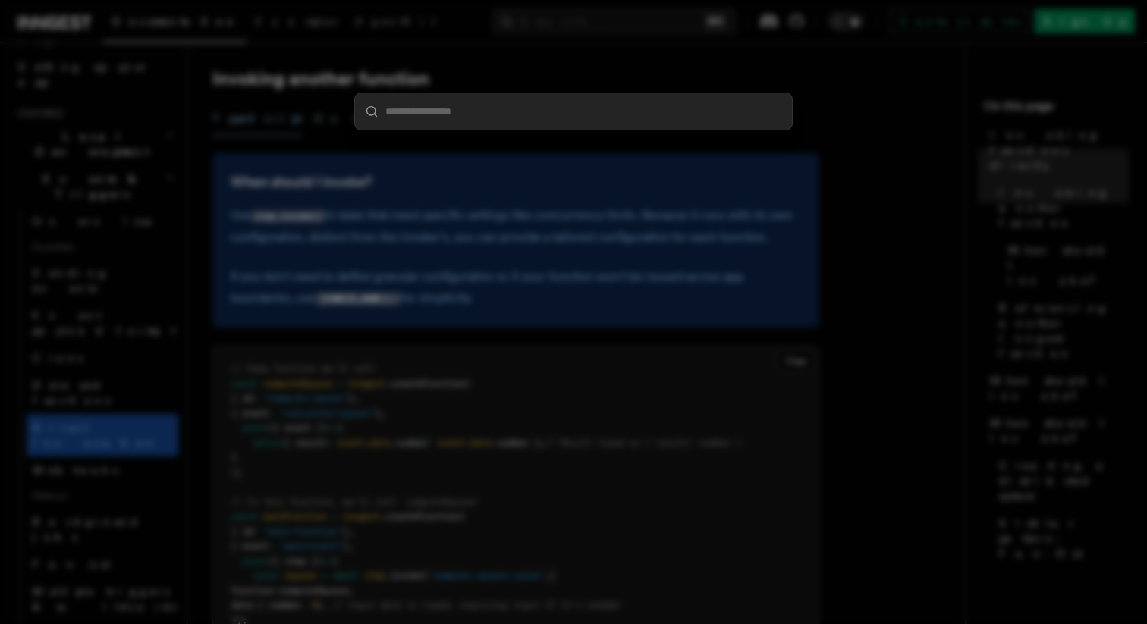
click at [698, 26] on div at bounding box center [573, 312] width 1147 height 624
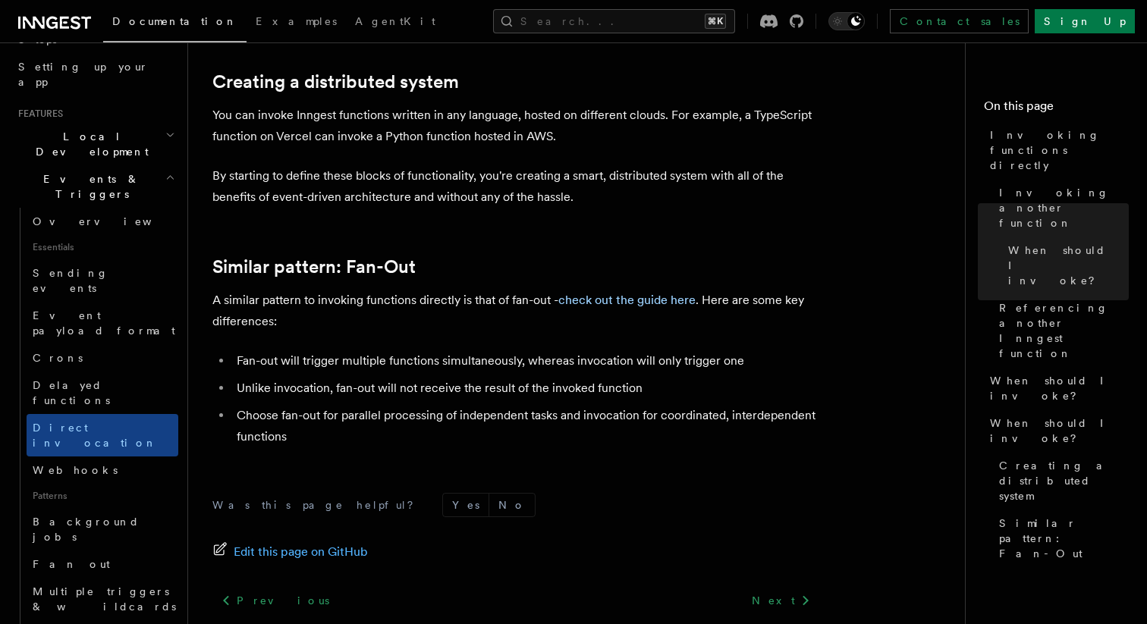
scroll to position [2039, 0]
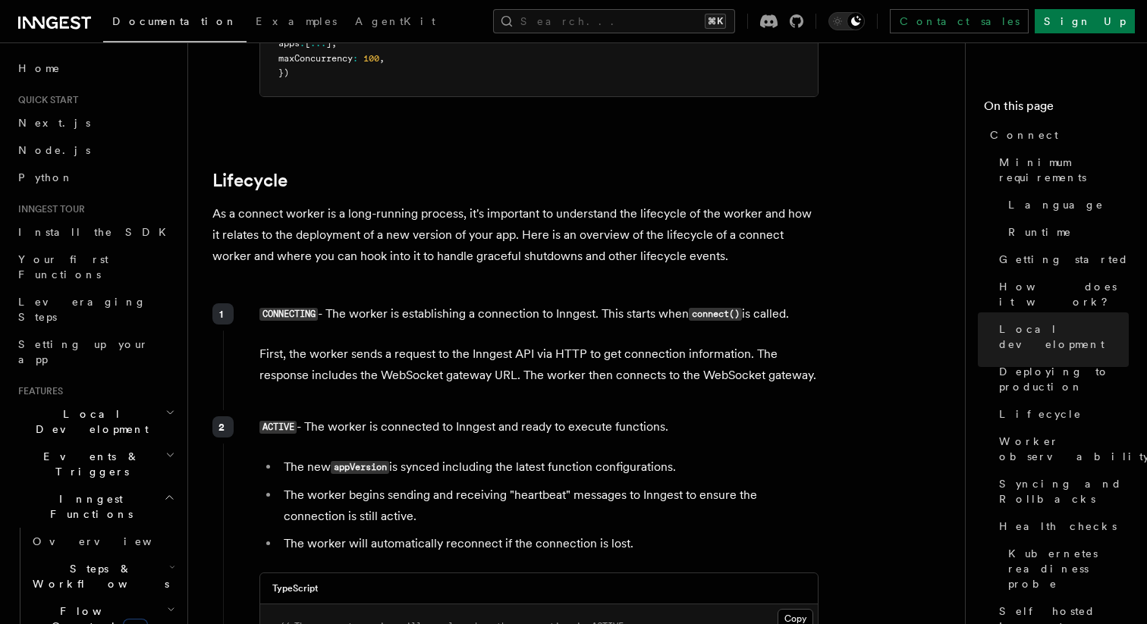
scroll to position [3483, 0]
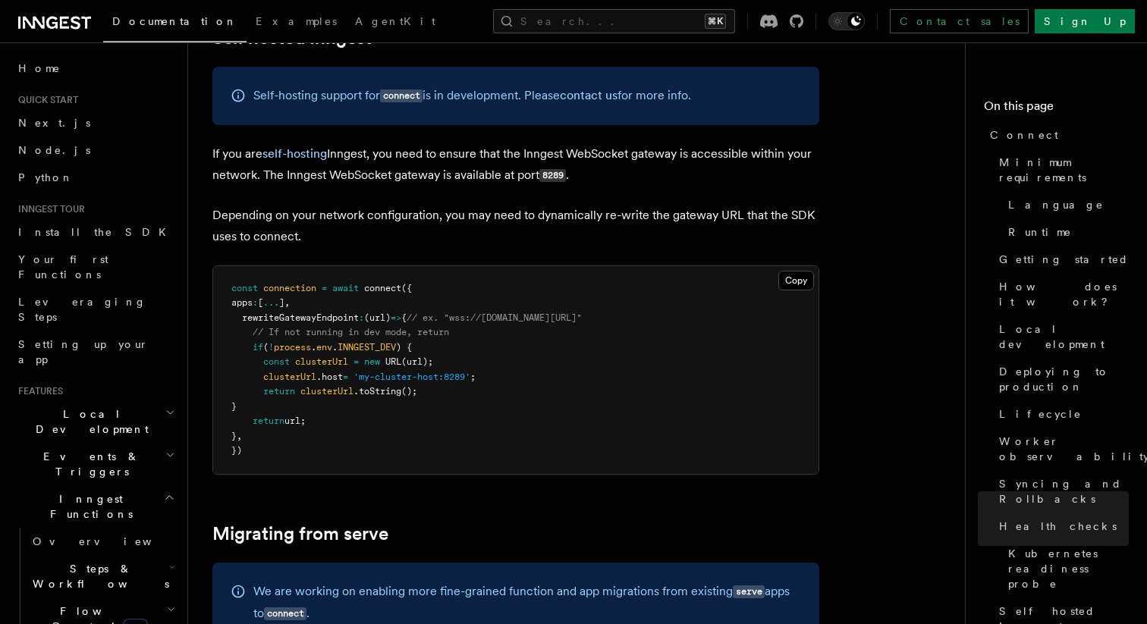
scroll to position [7609, 0]
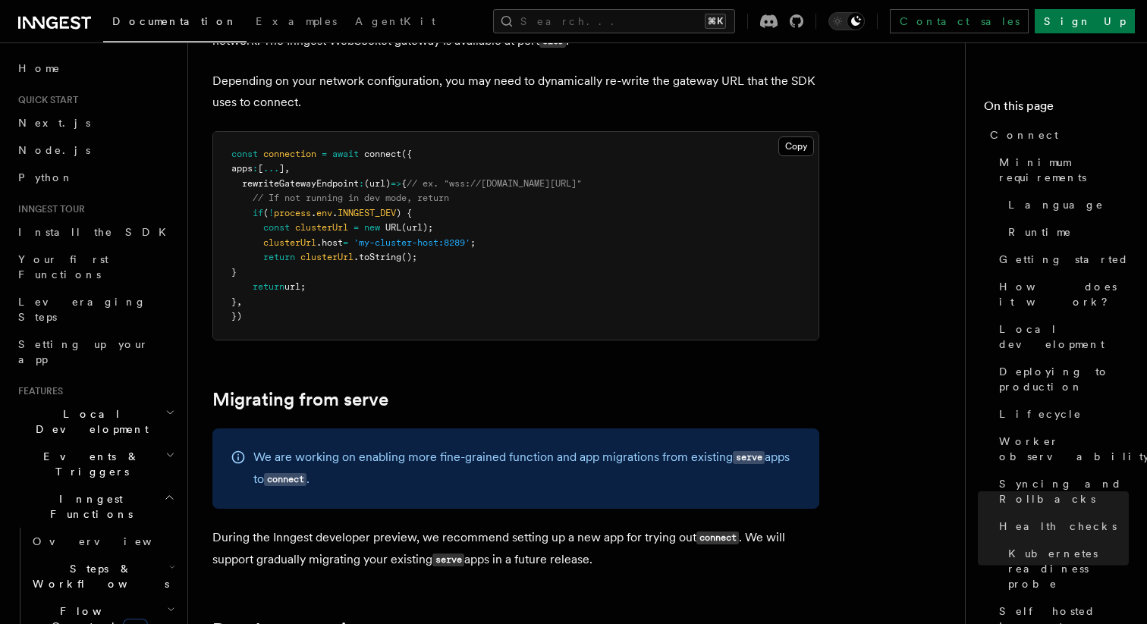
scroll to position [7727, 0]
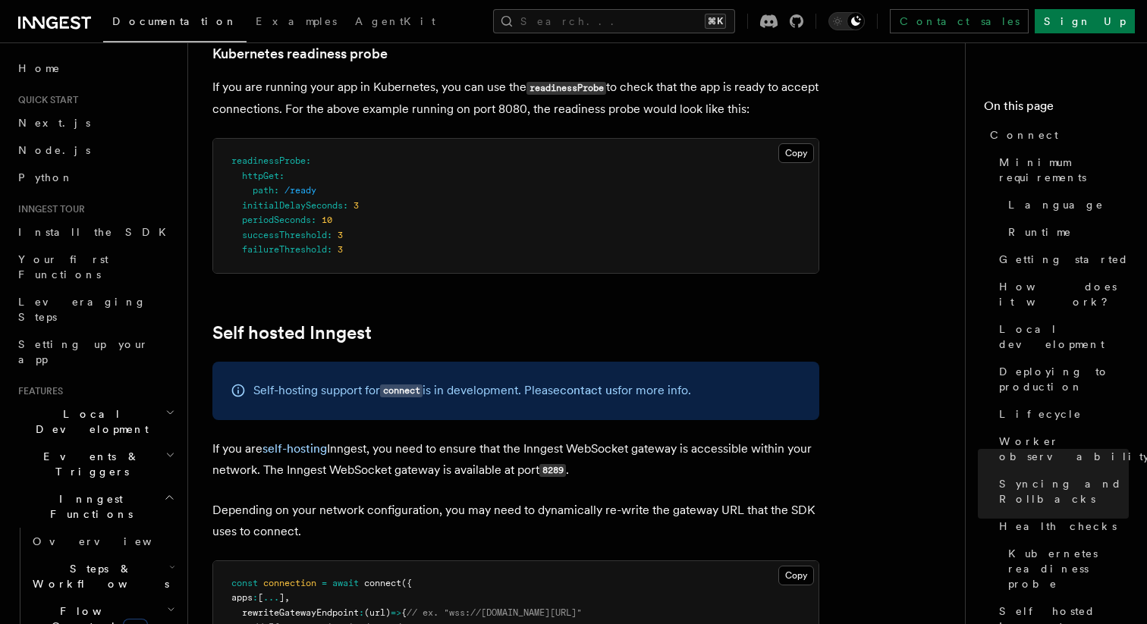
scroll to position [7293, 0]
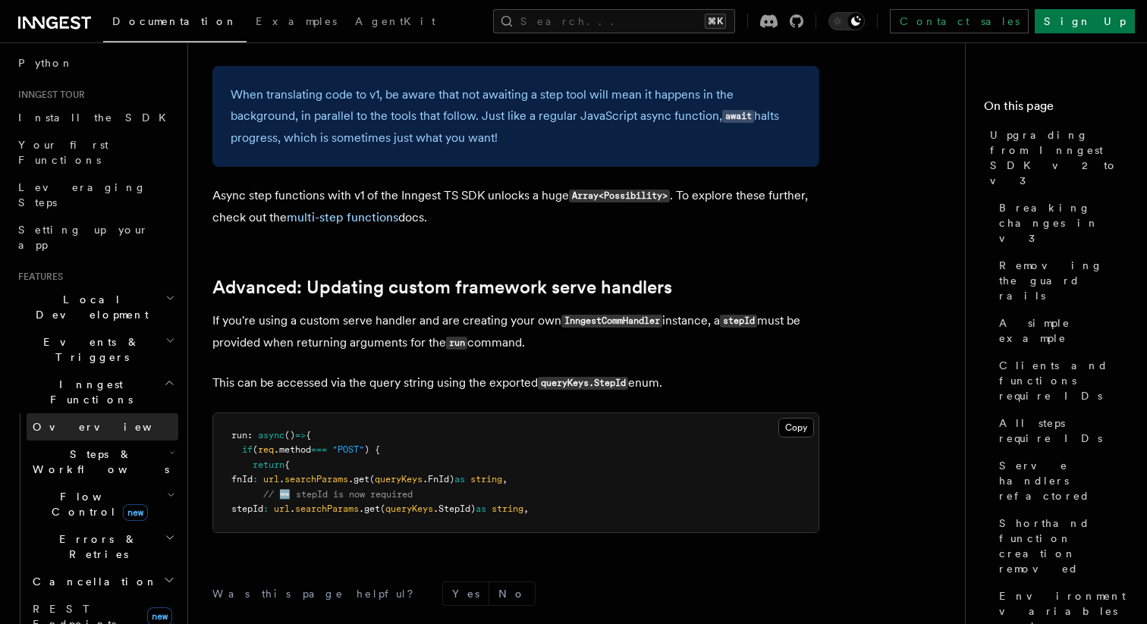
scroll to position [175, 0]
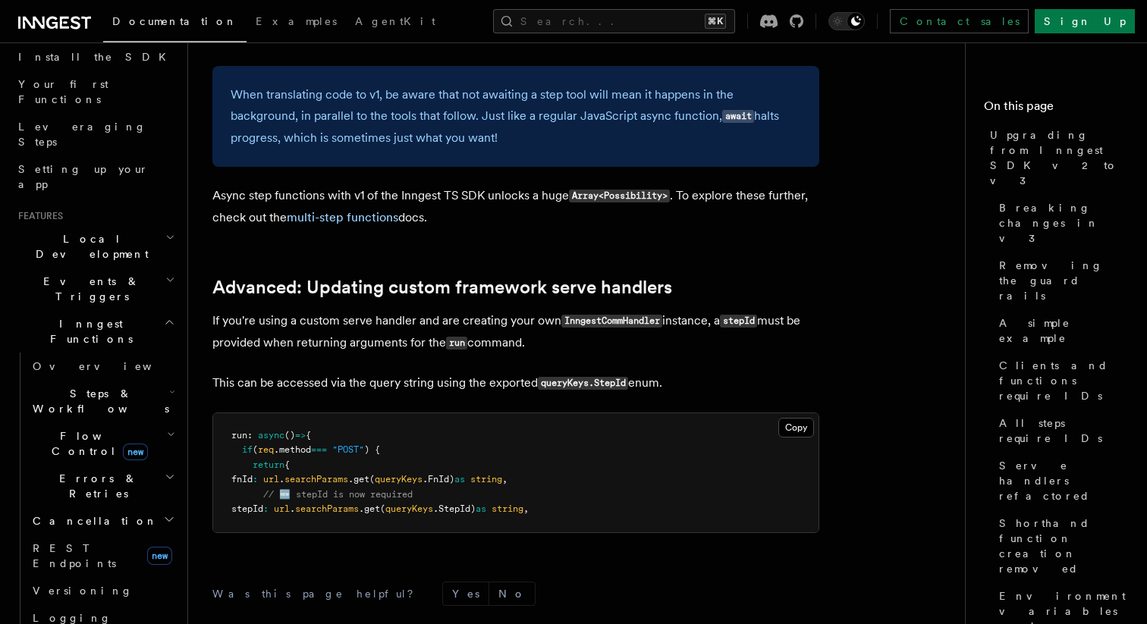
click at [121, 386] on span "Steps & Workflows" at bounding box center [98, 401] width 143 height 30
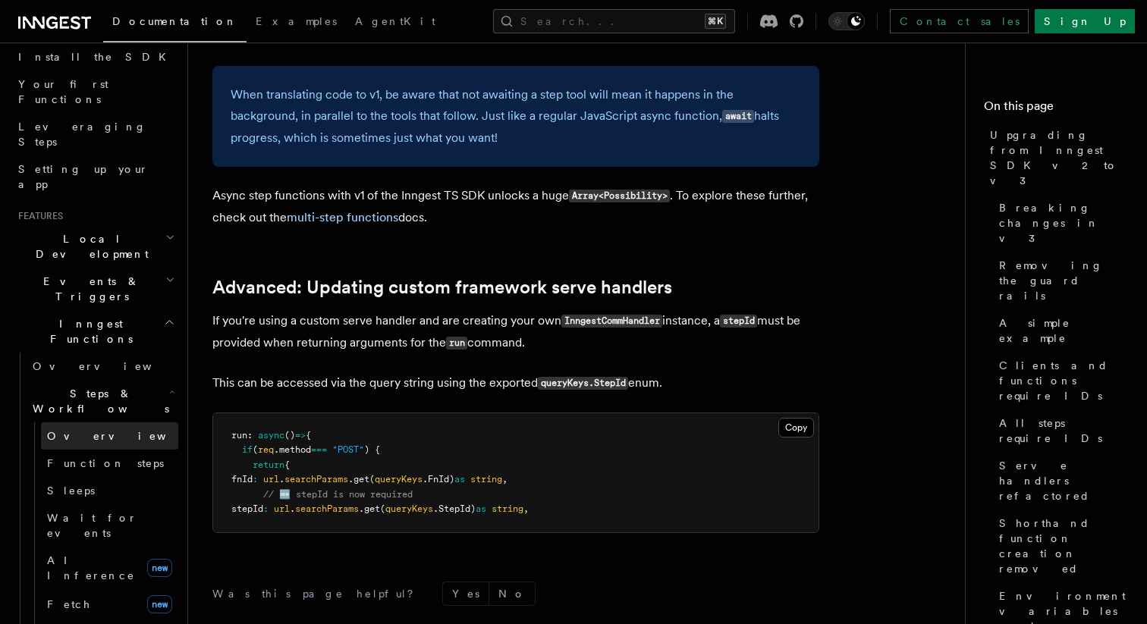
click at [127, 422] on link "Overview" at bounding box center [109, 435] width 137 height 27
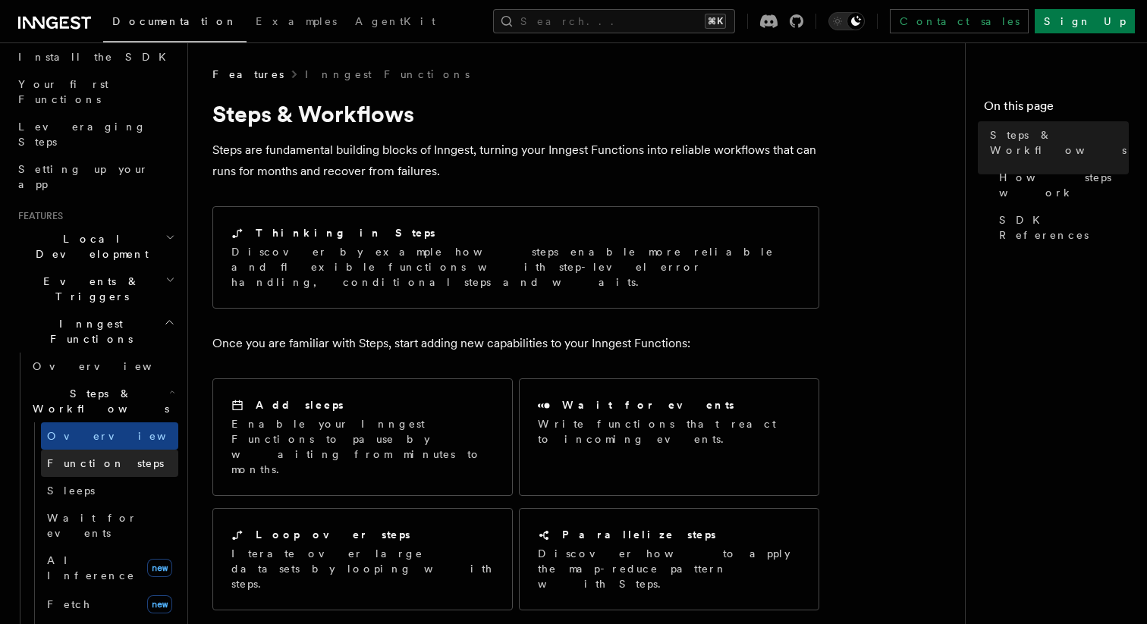
click at [126, 450] on link "Function steps" at bounding box center [109, 463] width 137 height 27
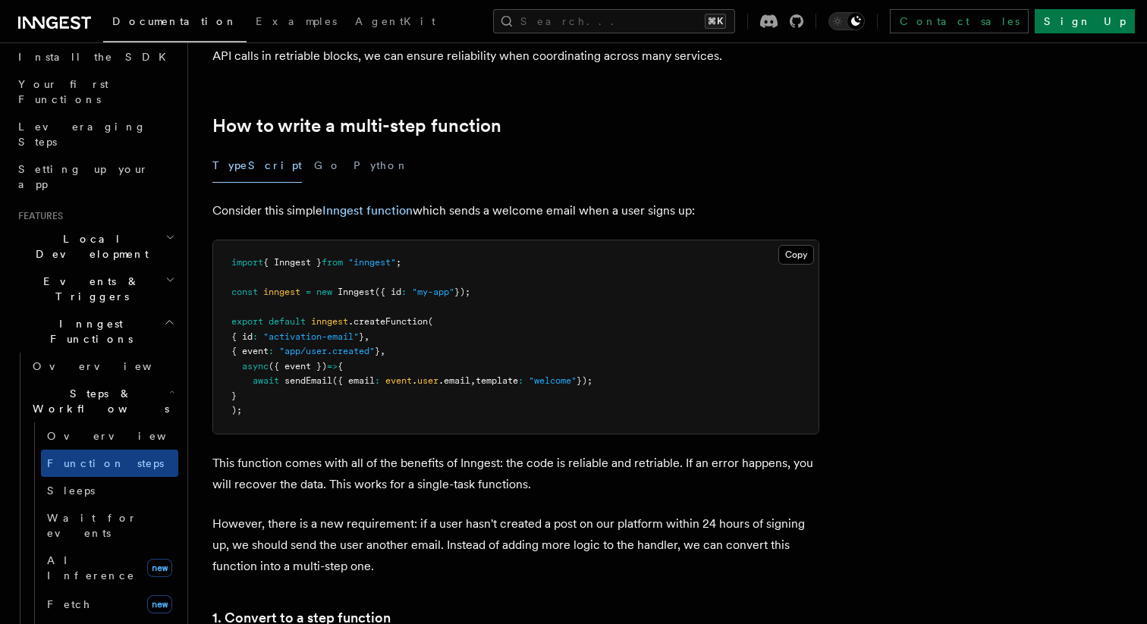
scroll to position [437, 0]
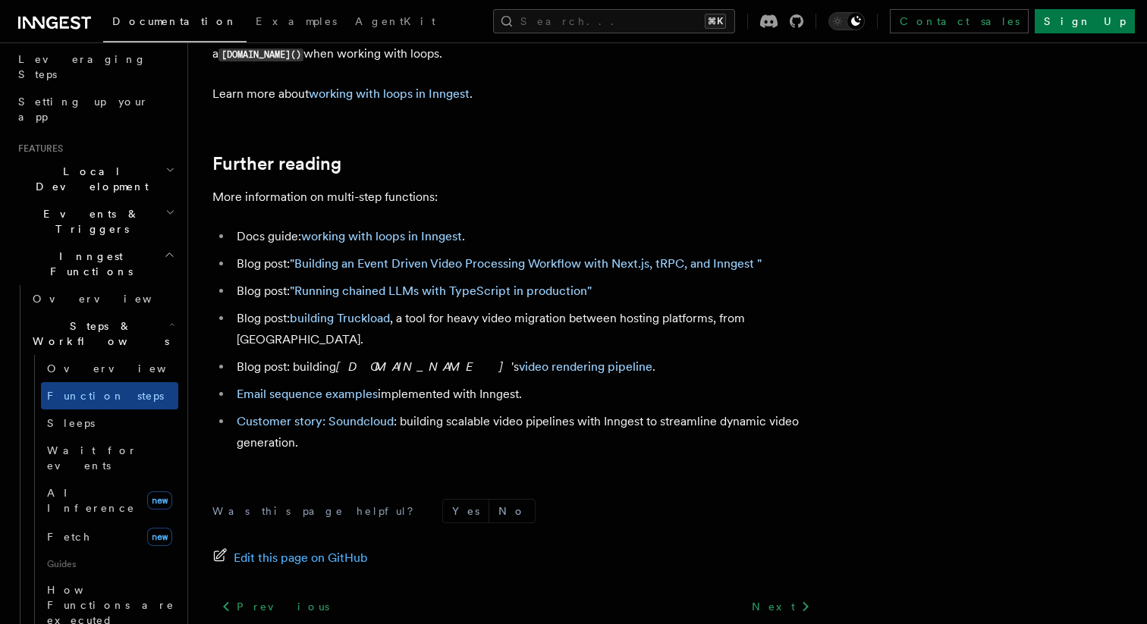
scroll to position [279, 0]
